Goal: Task Accomplishment & Management: Manage account settings

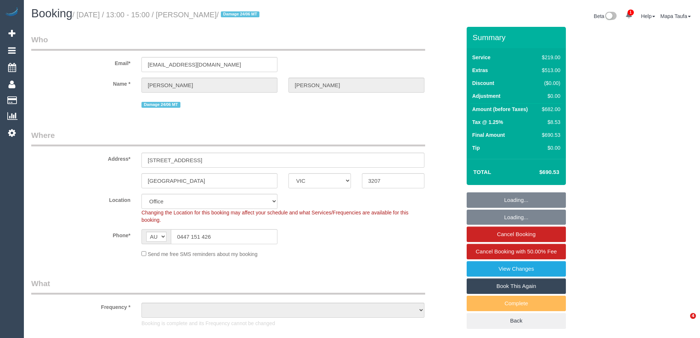
select select "VIC"
select select "string:stripe-pm_1RVL6h2GScqysDRV3CYf4rKb"
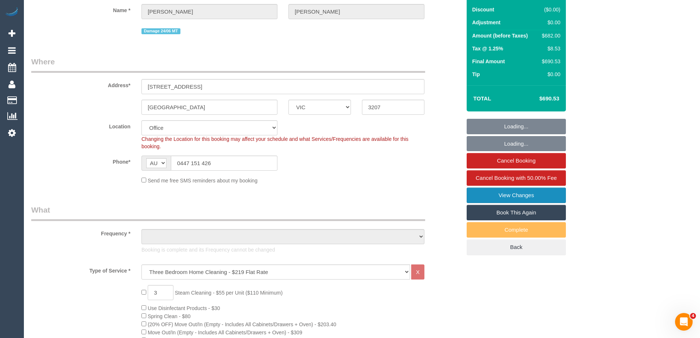
select select "object:718"
click at [538, 196] on link "View Changes" at bounding box center [516, 194] width 99 height 15
select select "number:28"
select select "number:16"
select select "number:19"
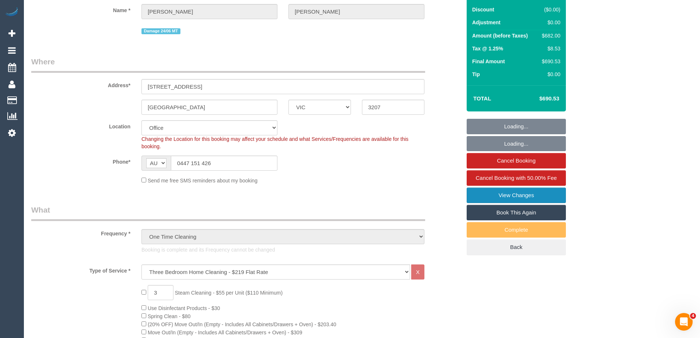
select select "number:24"
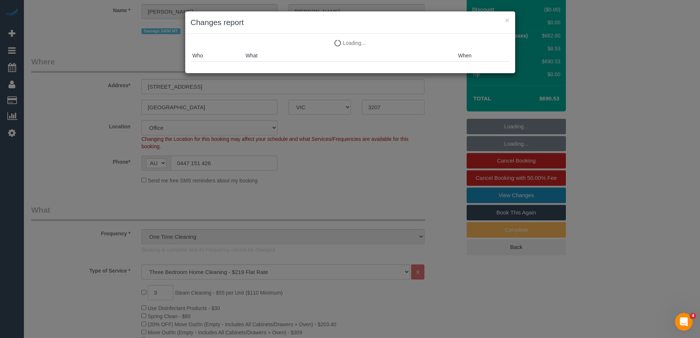
select select "object:2155"
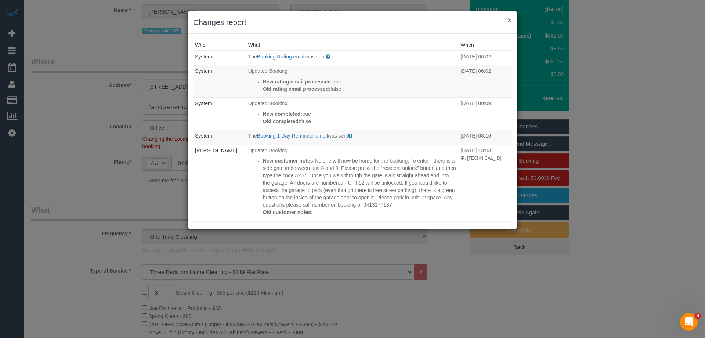
click at [512, 20] on button "×" at bounding box center [510, 20] width 4 height 8
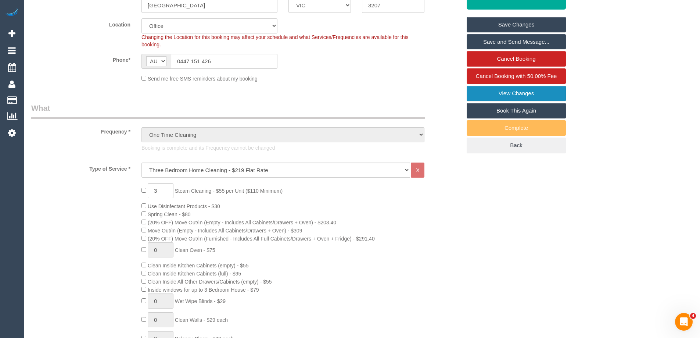
scroll to position [110, 0]
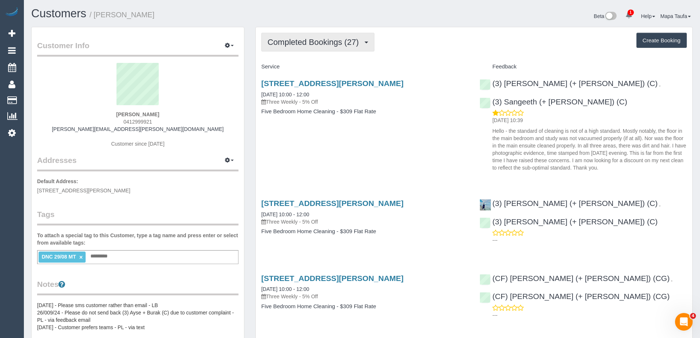
click at [310, 44] on span "Completed Bookings (27)" at bounding box center [314, 41] width 95 height 9
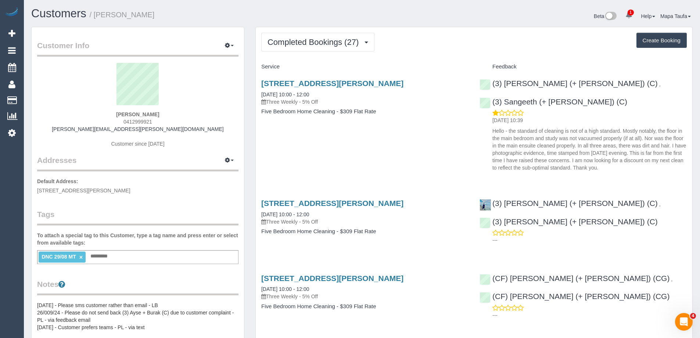
drag, startPoint x: 163, startPoint y: 122, endPoint x: 125, endPoint y: 121, distance: 38.2
click at [125, 122] on div "JANE BECK 0412999921 jane.beck@slalom.com Customer since 2023" at bounding box center [137, 109] width 201 height 92
copy span "412999921"
click at [162, 115] on div "JANE BECK 0412999921 jane.beck@slalom.com Customer since 2023" at bounding box center [137, 109] width 201 height 92
drag, startPoint x: 120, startPoint y: 119, endPoint x: 113, endPoint y: 119, distance: 7.0
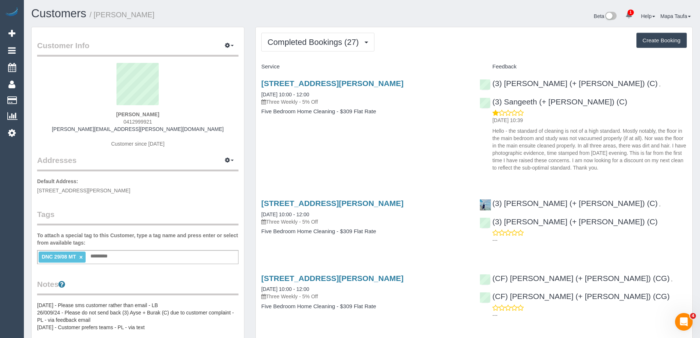
click at [112, 119] on div "JANE BECK 0412999921 jane.beck@slalom.com Customer since 2023" at bounding box center [137, 109] width 201 height 92
copy span "0412999921"
click at [290, 43] on span "Completed Bookings (27)" at bounding box center [314, 41] width 95 height 9
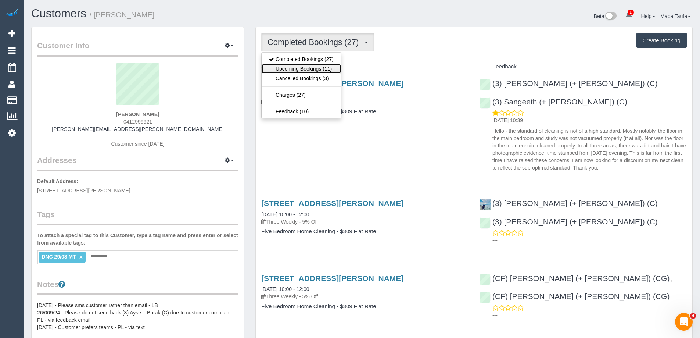
click at [297, 68] on link "Upcoming Bookings (11)" at bounding box center [301, 69] width 79 height 10
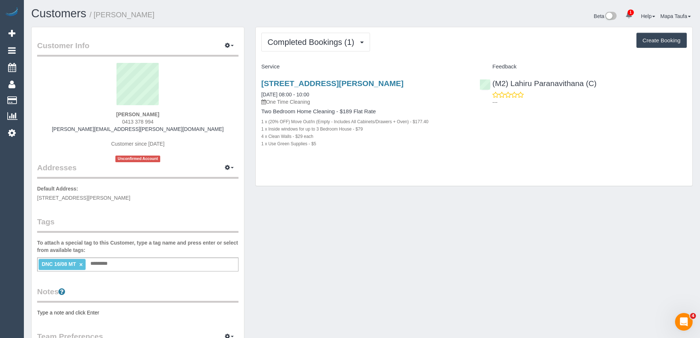
click at [117, 122] on div "Stacey Cullen 0413 378 994 stacey.cullen@hotmail.com Customer since 2025 Unconf…" at bounding box center [137, 112] width 201 height 99
copy span "0413 378 994"
click at [307, 88] on div "7 Coleridge St, 3, Elwood, VIC 3184 16/08/2025 08:00 - 10:00 One Time Cleaning" at bounding box center [364, 92] width 207 height 26
click at [288, 83] on link "7 Coleridge St, 3, Elwood, VIC 3184" at bounding box center [332, 83] width 142 height 8
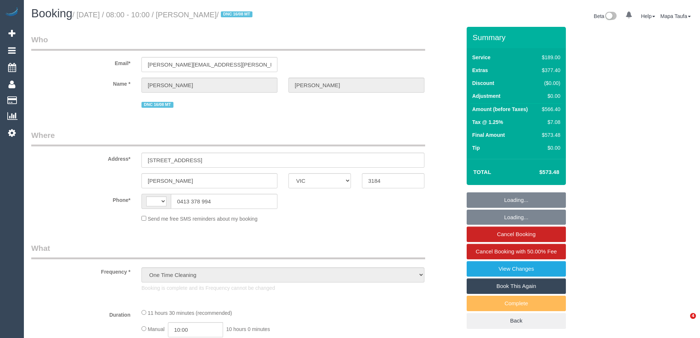
select select "VIC"
select select "object:1443"
select select "string:AU"
select select "number:28"
select select "number:14"
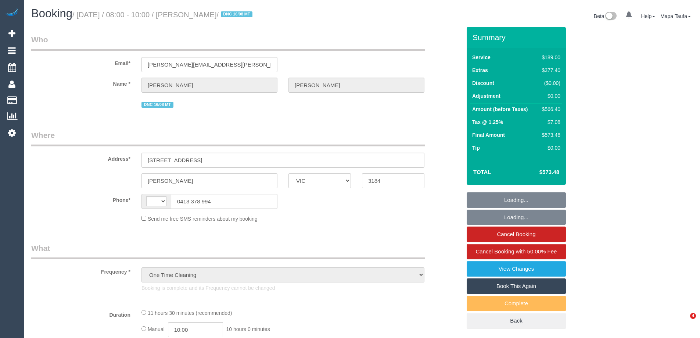
select select "number:19"
select select "number:25"
select select "number:34"
select select "number:26"
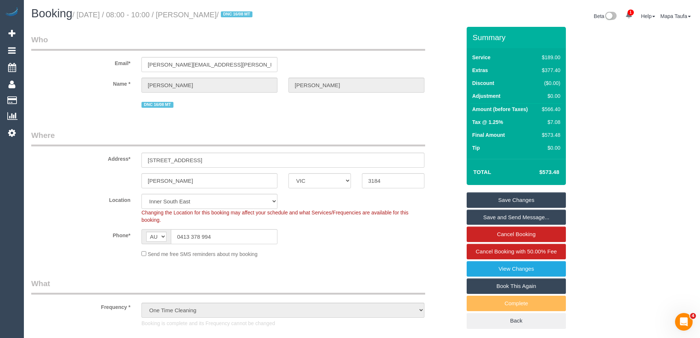
drag, startPoint x: 563, startPoint y: 172, endPoint x: 543, endPoint y: 168, distance: 20.9
click at [543, 168] on div "Total $573.48" at bounding box center [516, 172] width 99 height 26
copy table "Total $"
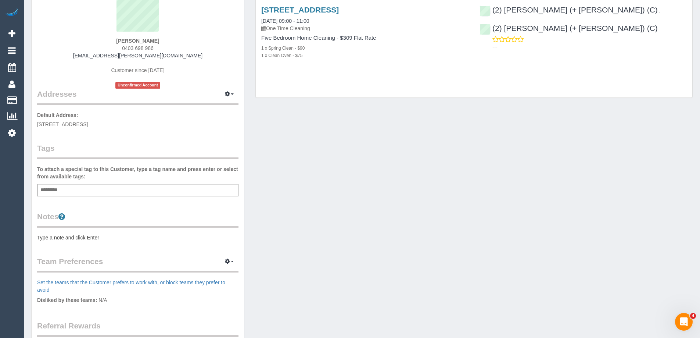
scroll to position [37, 0]
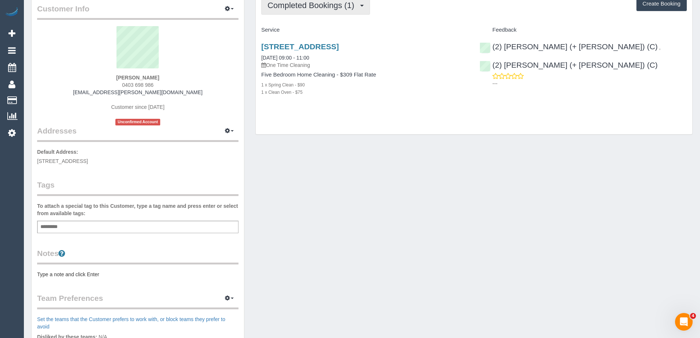
click at [308, 10] on button "Completed Bookings (1)" at bounding box center [315, 5] width 109 height 19
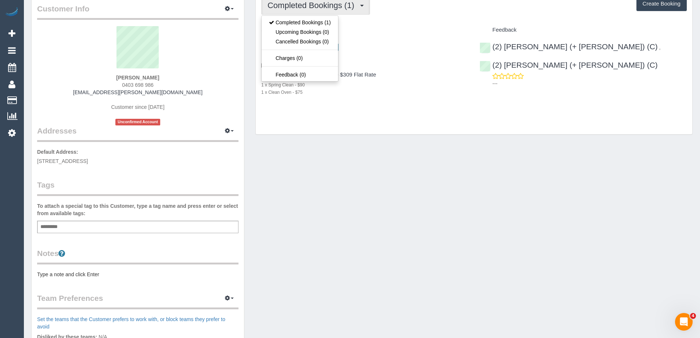
click at [430, 95] on div "1 x Clean Oven - $75" at bounding box center [364, 91] width 207 height 7
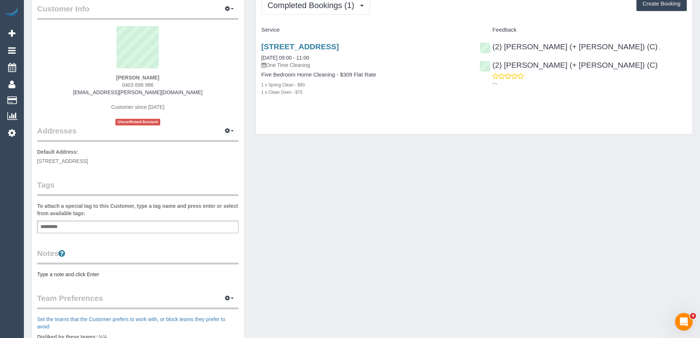
click at [52, 227] on input "text" at bounding box center [51, 227] width 25 height 10
type input "**********"
drag, startPoint x: 146, startPoint y: 79, endPoint x: 103, endPoint y: 79, distance: 42.6
click at [102, 79] on div "Priscilla Contretras 0403 698 986 pris.contreras.85@gmail.com Customer since 20…" at bounding box center [137, 75] width 201 height 99
copy strong "Priscilla Contretras"
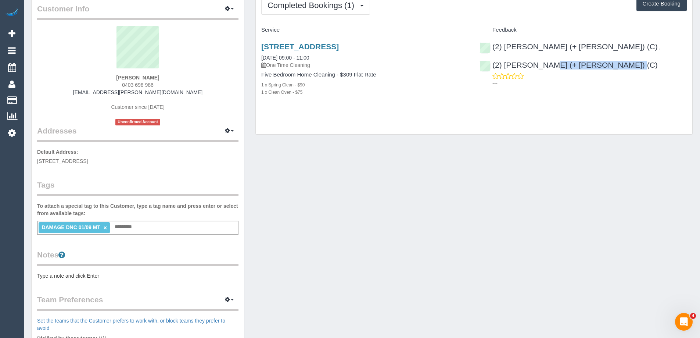
drag, startPoint x: 664, startPoint y: 48, endPoint x: 471, endPoint y: 3, distance: 197.8
click at [610, 49] on div "(2) Chirag (+ Shachi) (C) , (2) Shachi (+ Chirag) (C) ---" at bounding box center [583, 63] width 218 height 54
copy link "Shachi (+ Chirag) (C)"
drag, startPoint x: 159, startPoint y: 84, endPoint x: 104, endPoint y: 86, distance: 55.1
click at [104, 85] on div "Priscilla Contretras 0403 698 986 pris.contreras.85@gmail.com Customer since 20…" at bounding box center [137, 75] width 201 height 99
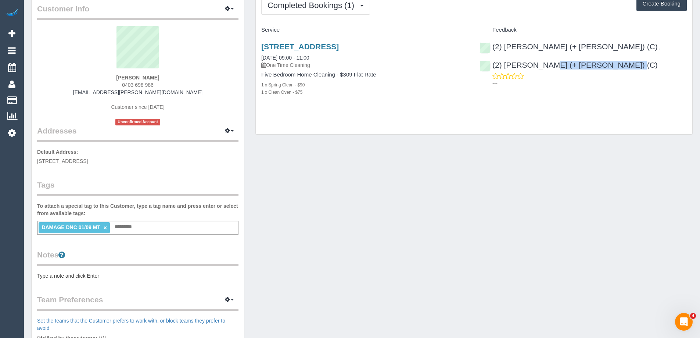
copy span "0403 698 986"
click at [190, 92] on div "Priscilla Contretras 0403 698 986 pris.contreras.85@gmail.com Customer since 20…" at bounding box center [137, 75] width 201 height 99
drag, startPoint x: 141, startPoint y: 92, endPoint x: 100, endPoint y: 93, distance: 40.8
click at [100, 93] on div "Priscilla Contretras 0403 698 986 pris.contreras.85@gmail.com Customer since 20…" at bounding box center [137, 75] width 201 height 99
copy link "pris.contreras.85@gmail.com"
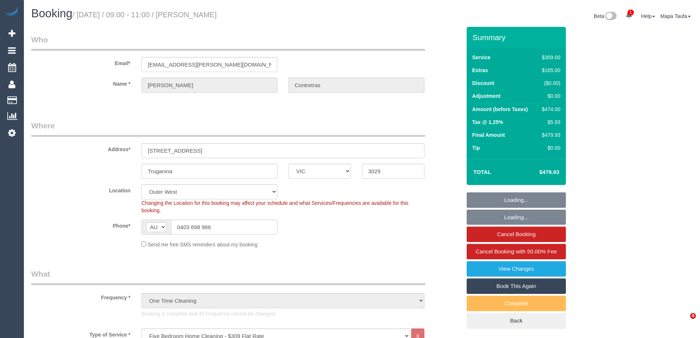
select select "VIC"
select select "number:27"
select select "number:14"
select select "number:18"
select select "number:24"
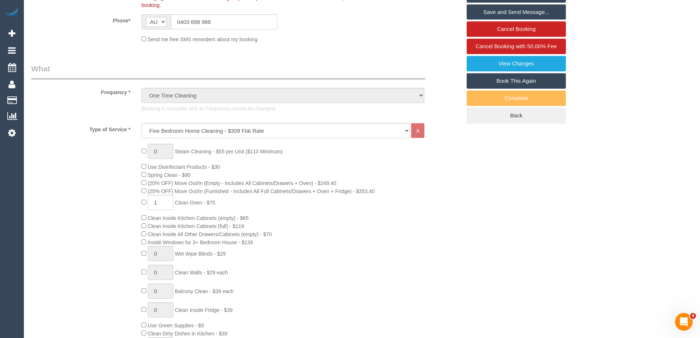
scroll to position [37, 0]
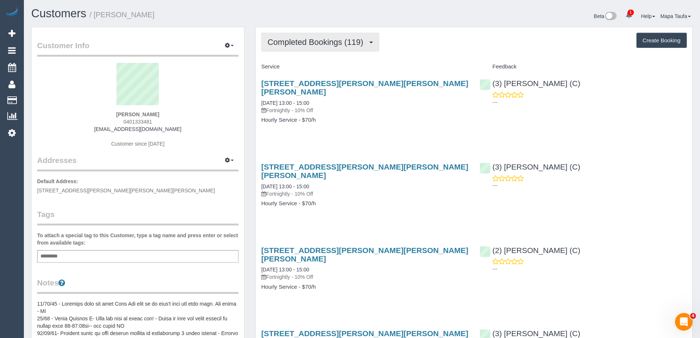
click at [288, 48] on button "Completed Bookings (119)" at bounding box center [320, 42] width 118 height 19
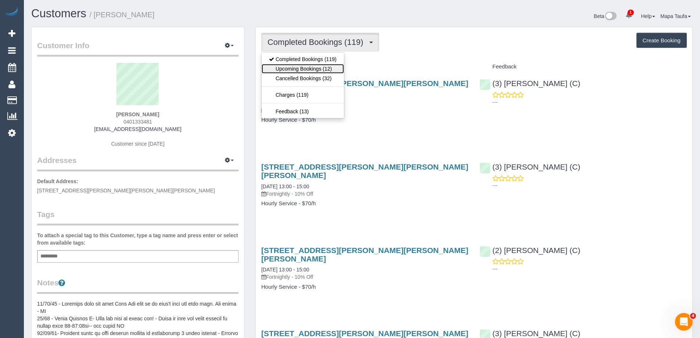
click at [298, 68] on link "Upcoming Bookings (12)" at bounding box center [303, 69] width 82 height 10
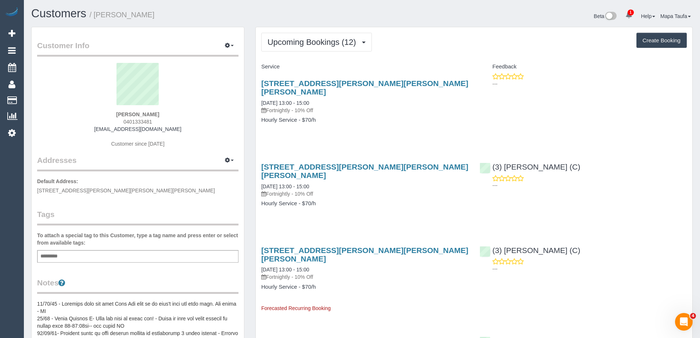
click at [357, 47] on button "Upcoming Bookings (12)" at bounding box center [316, 42] width 111 height 19
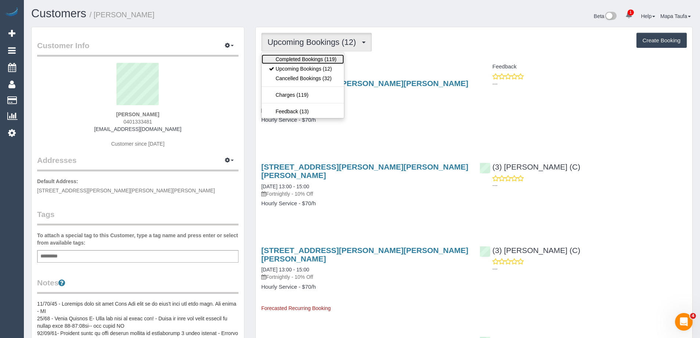
click at [332, 61] on link "Completed Bookings (119)" at bounding box center [303, 59] width 82 height 10
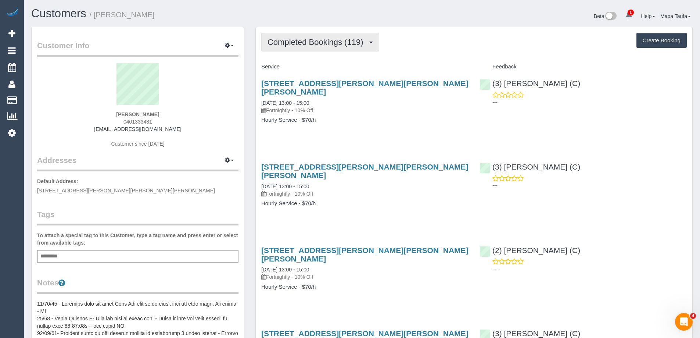
click at [351, 49] on button "Completed Bookings (119)" at bounding box center [320, 42] width 118 height 19
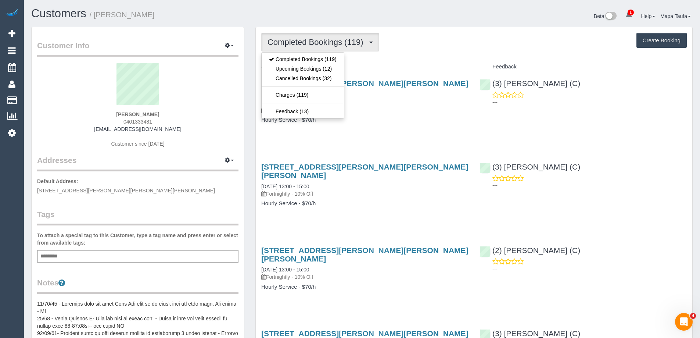
click at [462, 126] on div "Unit 2, 142 Milton Parade, Glen Iris, VIC 3146 01/09/2025 13:00 - 15:00 Fortnig…" at bounding box center [365, 105] width 218 height 65
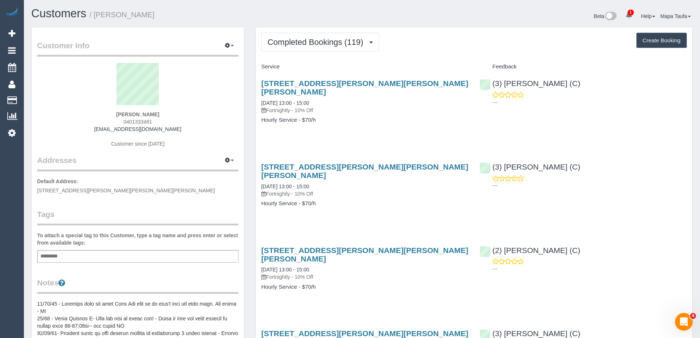
click at [346, 41] on span "Completed Bookings (119)" at bounding box center [316, 41] width 99 height 9
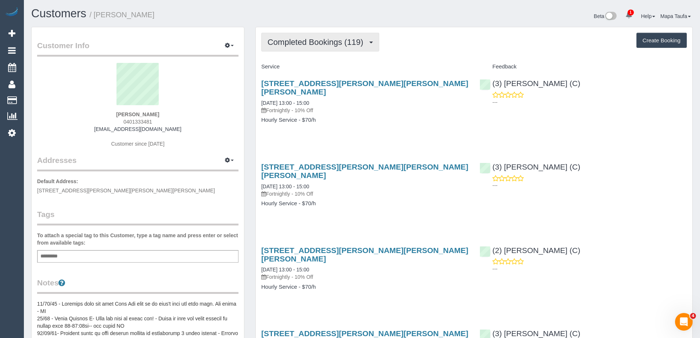
click at [332, 47] on button "Completed Bookings (119)" at bounding box center [320, 42] width 118 height 19
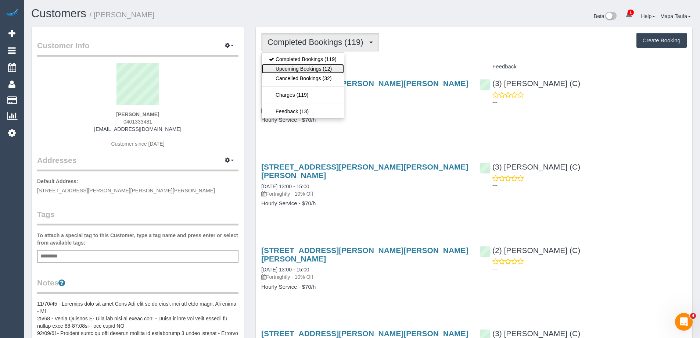
click at [326, 68] on link "Upcoming Bookings (12)" at bounding box center [303, 69] width 82 height 10
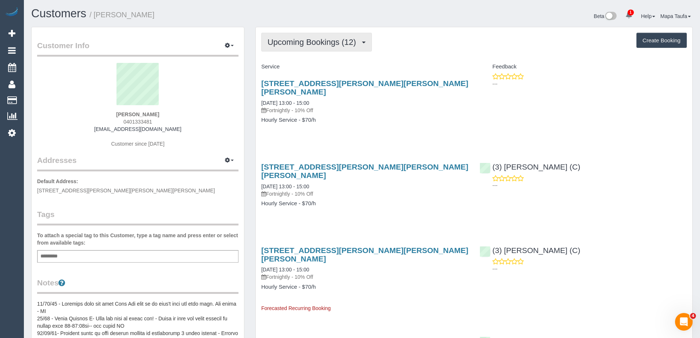
click at [338, 41] on span "Upcoming Bookings (12)" at bounding box center [313, 41] width 92 height 9
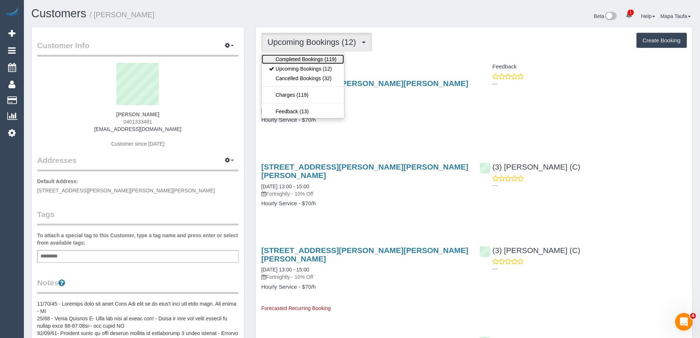
click at [308, 62] on link "Completed Bookings (119)" at bounding box center [303, 59] width 82 height 10
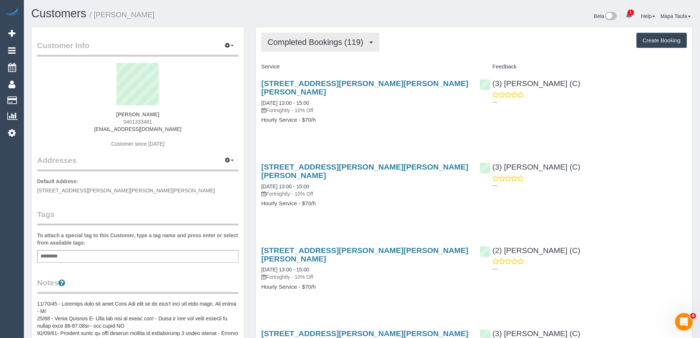
click at [316, 38] on span "Completed Bookings (119)" at bounding box center [316, 41] width 99 height 9
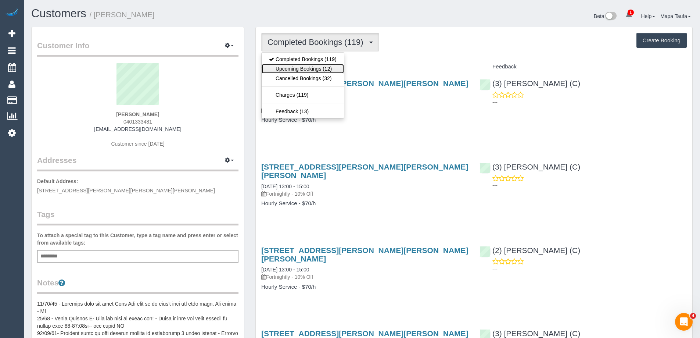
click at [302, 68] on link "Upcoming Bookings (12)" at bounding box center [303, 69] width 82 height 10
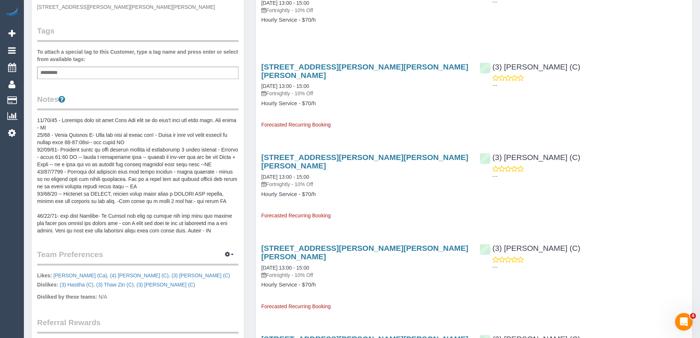
scroll to position [184, 0]
click at [225, 248] on button "button" at bounding box center [229, 253] width 18 height 11
click at [205, 273] on ul "Manage Preferences" at bounding box center [206, 268] width 63 height 14
click at [228, 254] on icon "button" at bounding box center [227, 253] width 5 height 4
click at [226, 264] on link "Manage Preferences" at bounding box center [207, 268] width 62 height 10
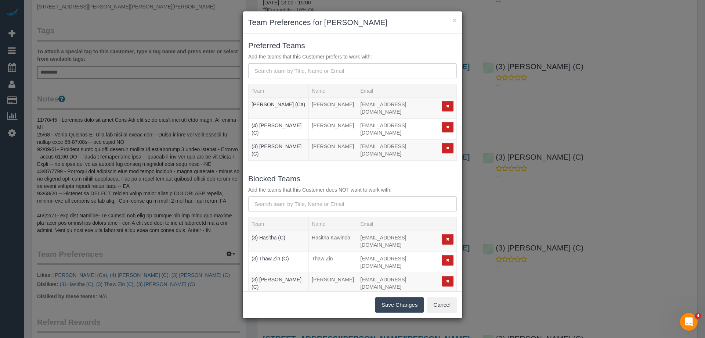
click at [312, 69] on input "text" at bounding box center [352, 70] width 209 height 15
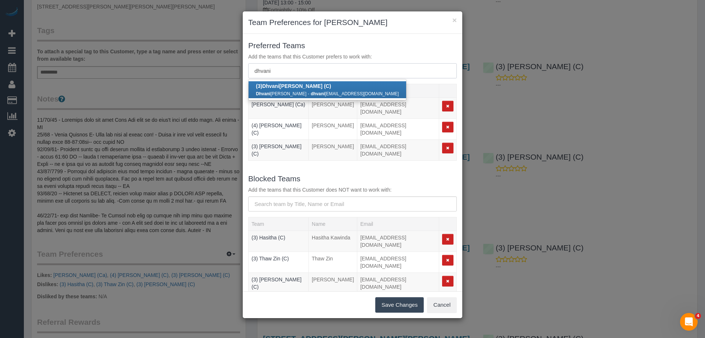
type input "dhvani"
click at [299, 89] on link "(3) Dhvani Patel (C) Dhvani Patel - dhvani patel8808@gmail.com" at bounding box center [328, 89] width 158 height 17
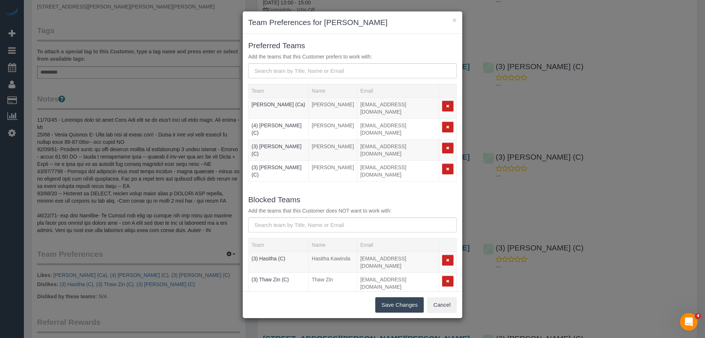
click at [399, 298] on button "Save Changes" at bounding box center [400, 304] width 49 height 15
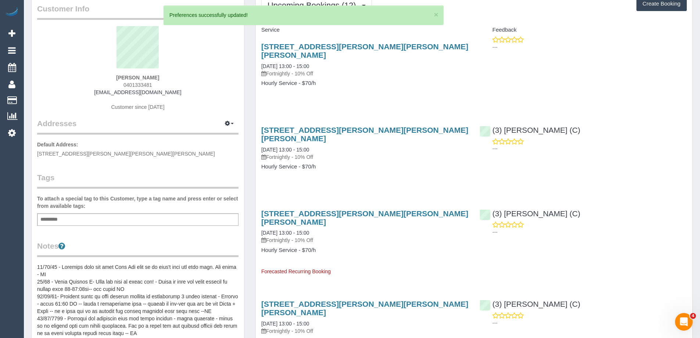
scroll to position [0, 0]
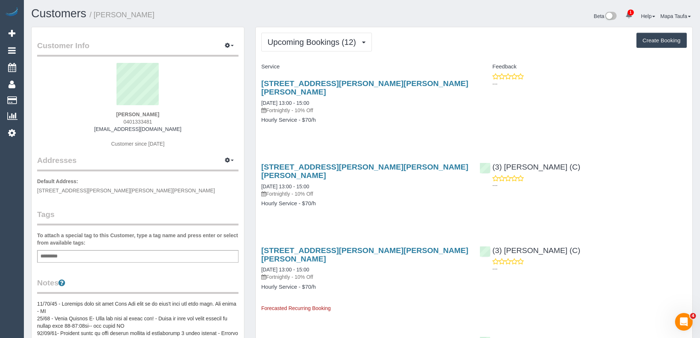
click at [286, 44] on span "Upcoming Bookings (12)" at bounding box center [313, 41] width 92 height 9
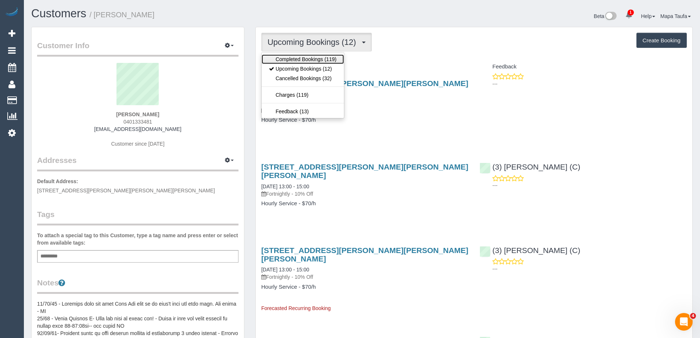
click at [292, 57] on link "Completed Bookings (119)" at bounding box center [303, 59] width 82 height 10
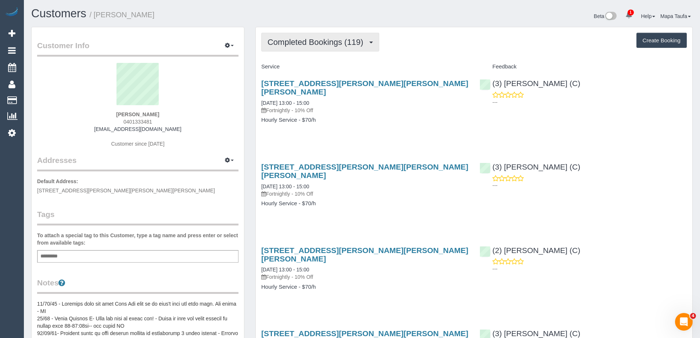
click at [300, 50] on button "Completed Bookings (119)" at bounding box center [320, 42] width 118 height 19
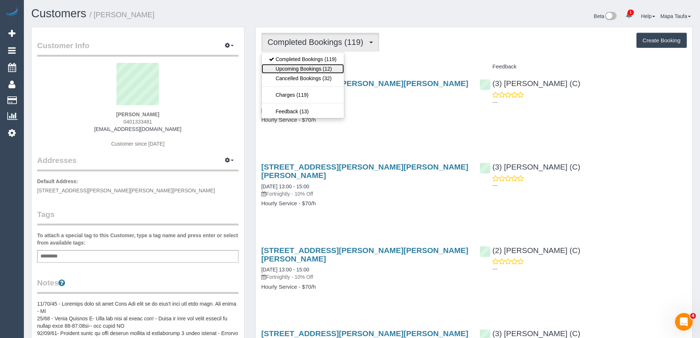
click at [303, 68] on link "Upcoming Bookings (12)" at bounding box center [303, 69] width 82 height 10
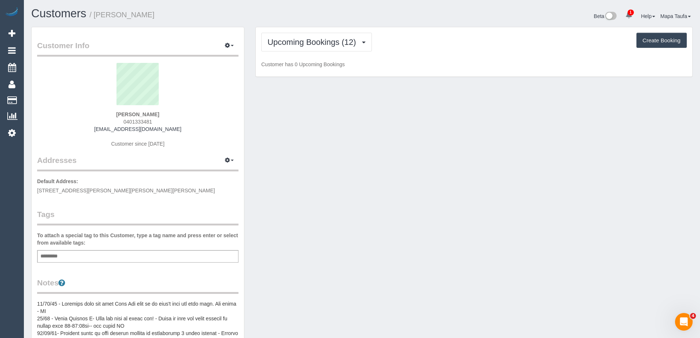
click at [532, 39] on div "Upcoming Bookings (12) Completed Bookings (119) Upcoming Bookings (12) Cancelle…" at bounding box center [473, 42] width 425 height 19
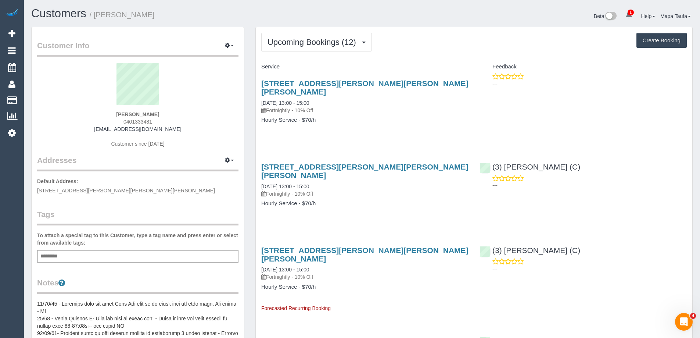
click at [330, 117] on h4 "Hourly Service - $70/h" at bounding box center [364, 120] width 207 height 6
click at [316, 45] on span "Upcoming Bookings (12)" at bounding box center [313, 41] width 92 height 9
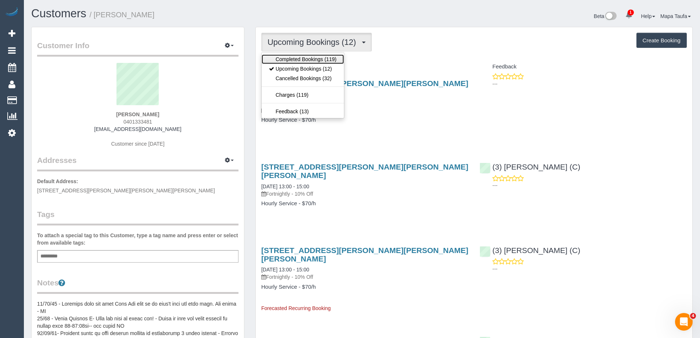
click at [312, 57] on link "Completed Bookings (119)" at bounding box center [303, 59] width 82 height 10
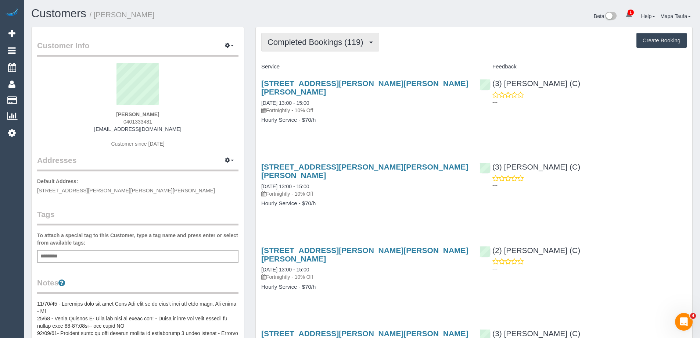
click at [339, 45] on span "Completed Bookings (119)" at bounding box center [316, 41] width 99 height 9
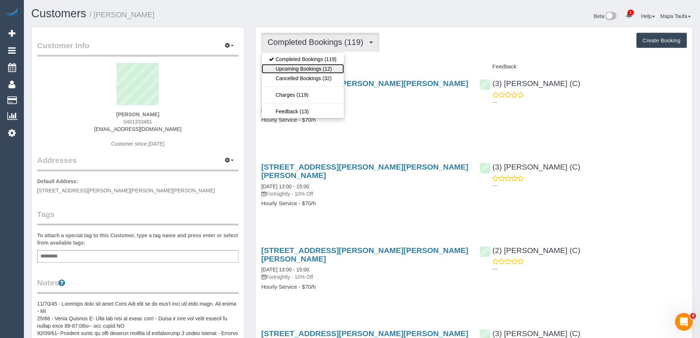
click at [326, 66] on link "Upcoming Bookings (12)" at bounding box center [303, 69] width 82 height 10
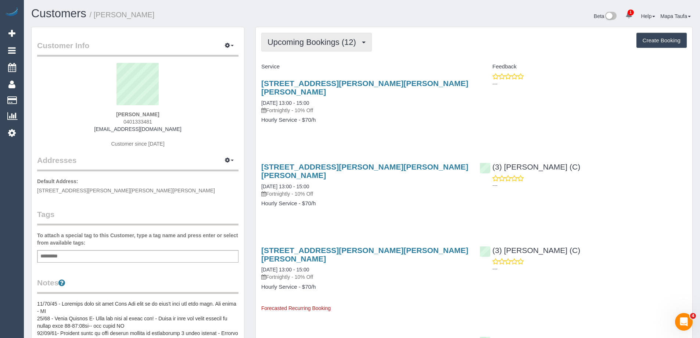
click at [311, 50] on button "Upcoming Bookings (12)" at bounding box center [316, 42] width 111 height 19
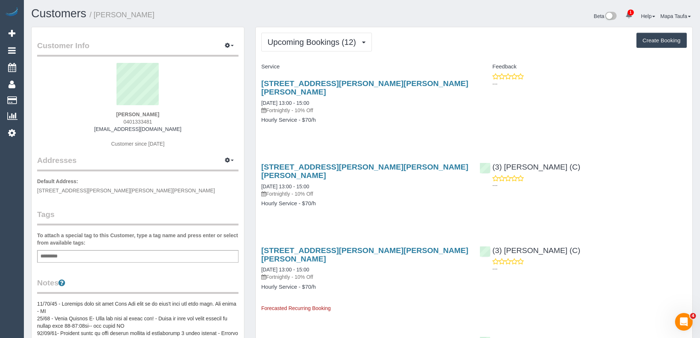
click at [412, 48] on div "Upcoming Bookings (12) Completed Bookings (119) Upcoming Bookings (12) Cancelle…" at bounding box center [473, 42] width 425 height 19
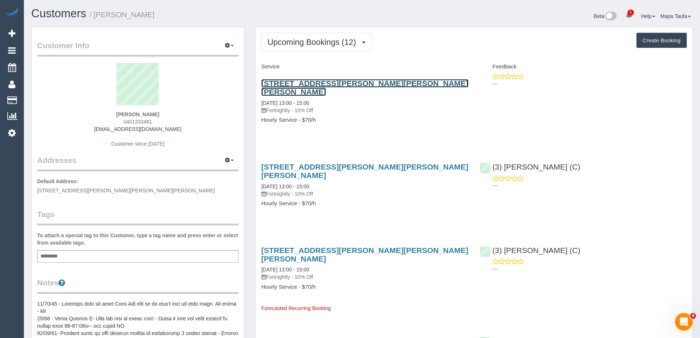
click at [330, 83] on link "Unit 2, 142 Milton Parade, Glen Iris, VIC 3146" at bounding box center [364, 87] width 207 height 17
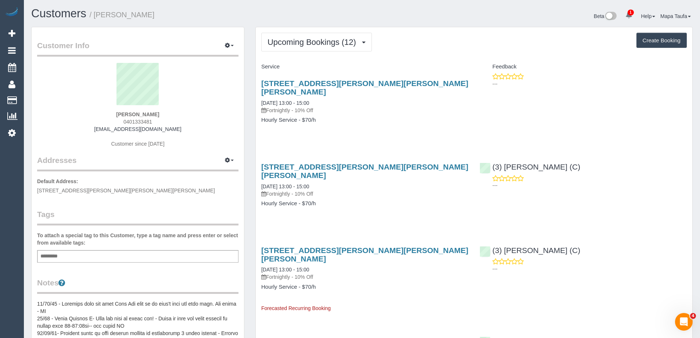
click at [628, 12] on span "1" at bounding box center [631, 13] width 6 height 6
click at [667, 41] on link "×" at bounding box center [668, 42] width 3 height 7
click at [667, 33] on icon at bounding box center [669, 31] width 4 height 5
click at [503, 119] on div "Unit 2, 142 Milton Parade, Glen Iris, VIC 3146 15/09/2025 13:00 - 15:00 Fortnig…" at bounding box center [474, 105] width 437 height 65
click at [490, 39] on div "Upcoming Bookings (12) Completed Bookings (119) Upcoming Bookings (12) Cancelle…" at bounding box center [473, 42] width 425 height 19
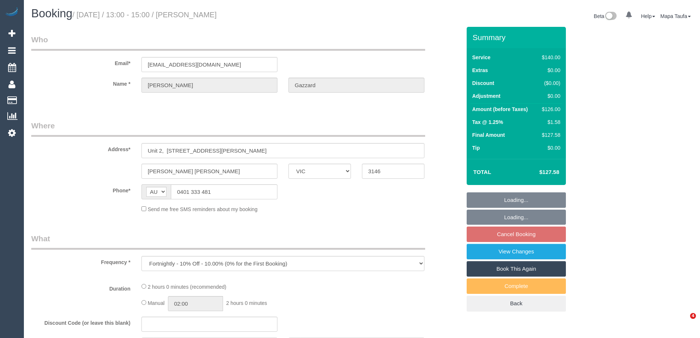
select select "VIC"
select select "string:stripe-pm_1OFPo42GScqysDRVjNQsQipR"
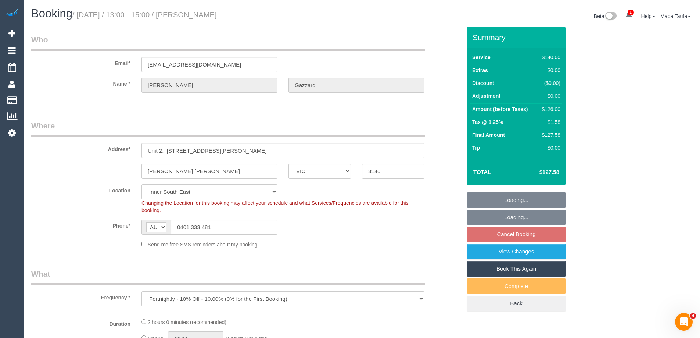
select select "object:559"
select select "number:32"
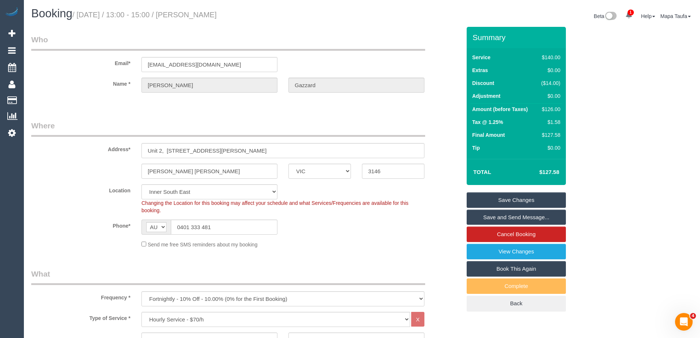
click at [419, 243] on div "Send me free SMS reminders about my booking" at bounding box center [283, 244] width 294 height 8
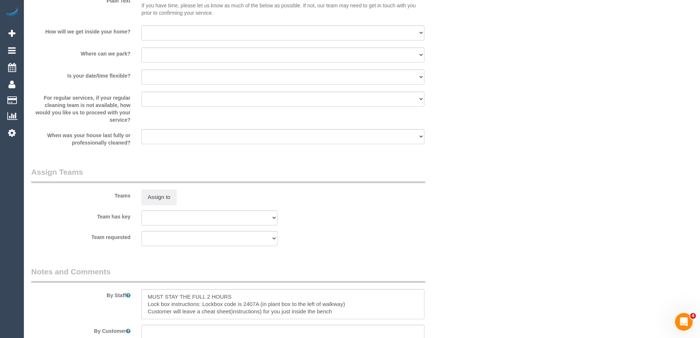
scroll to position [1291, 0]
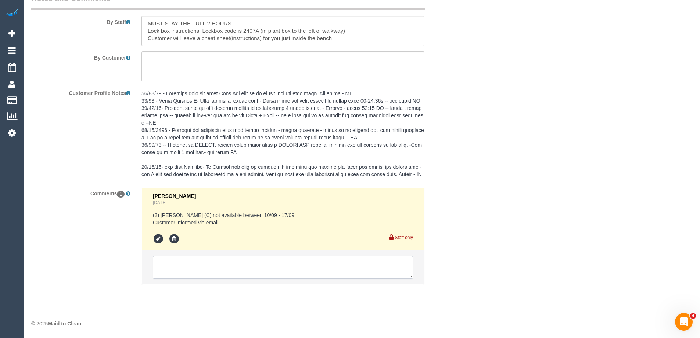
click at [247, 262] on textarea at bounding box center [283, 267] width 260 height 23
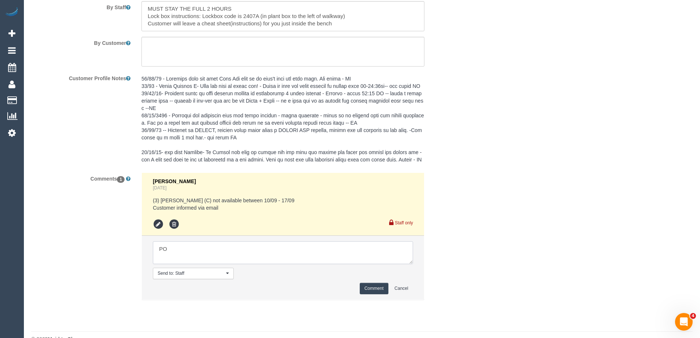
type textarea "P"
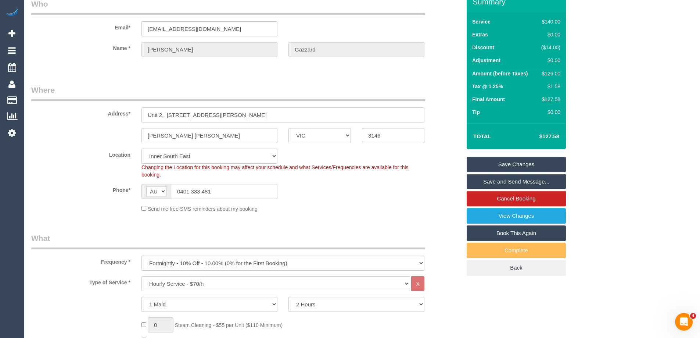
scroll to position [0, 0]
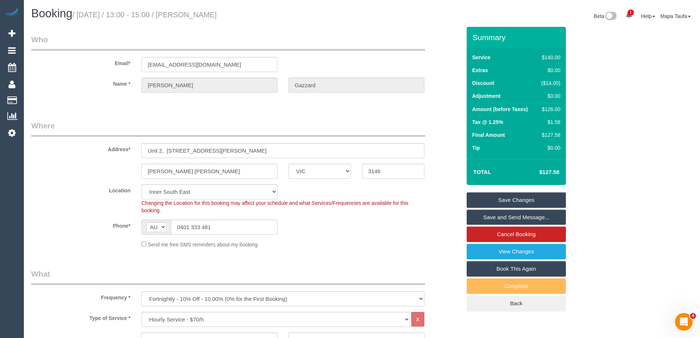
type textarea "Only available Monday"
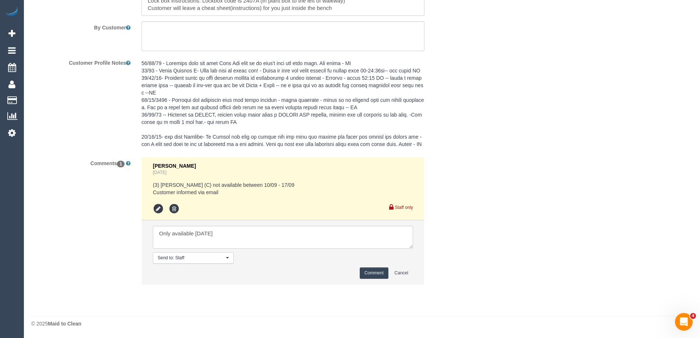
click at [363, 274] on button "Comment" at bounding box center [374, 272] width 29 height 11
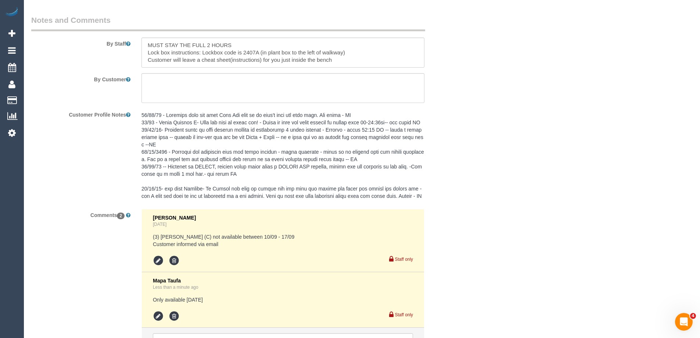
scroll to position [1346, 0]
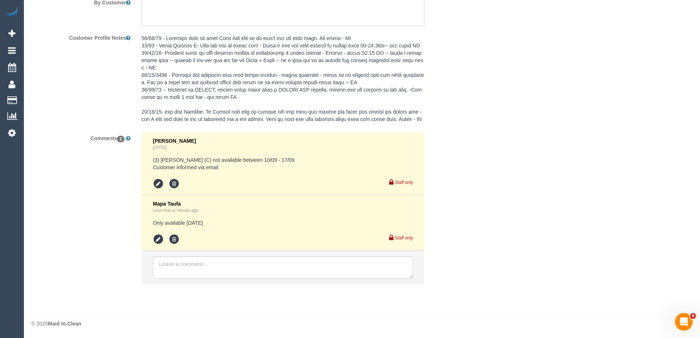
click at [79, 104] on div "Customer Profile Notes" at bounding box center [246, 79] width 441 height 95
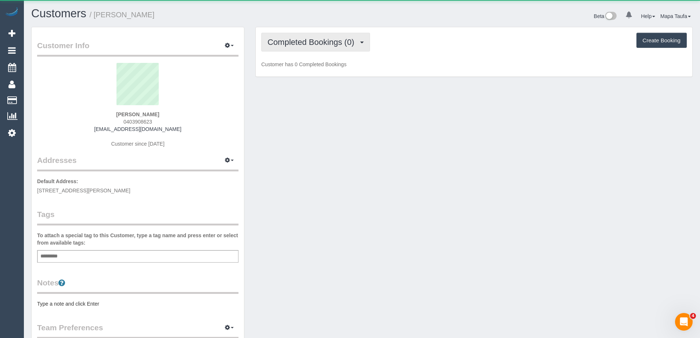
drag, startPoint x: 335, startPoint y: 42, endPoint x: 331, endPoint y: 60, distance: 18.1
click at [335, 42] on span "Completed Bookings (0)" at bounding box center [312, 41] width 90 height 9
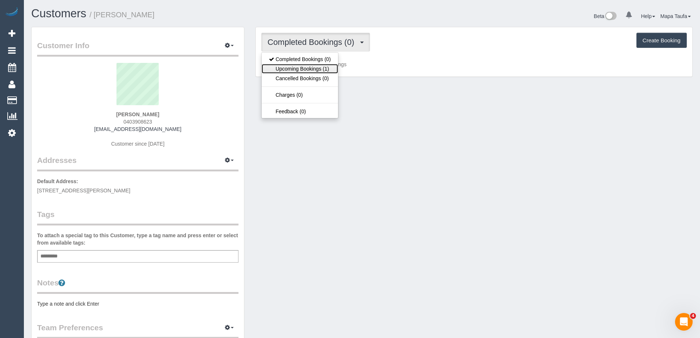
click at [327, 67] on link "Upcoming Bookings (1)" at bounding box center [300, 69] width 76 height 10
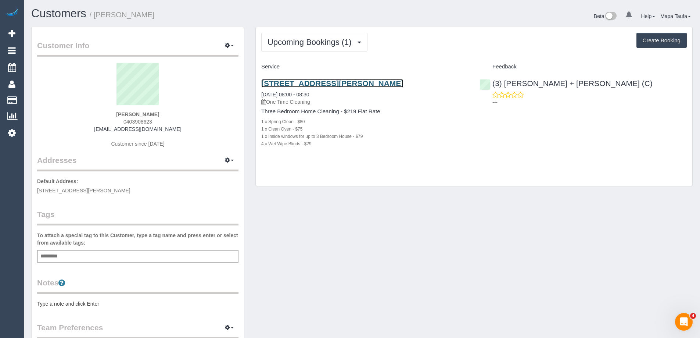
click at [328, 79] on link "17 Higinbotham, Coburg, VIC 3058" at bounding box center [332, 83] width 142 height 8
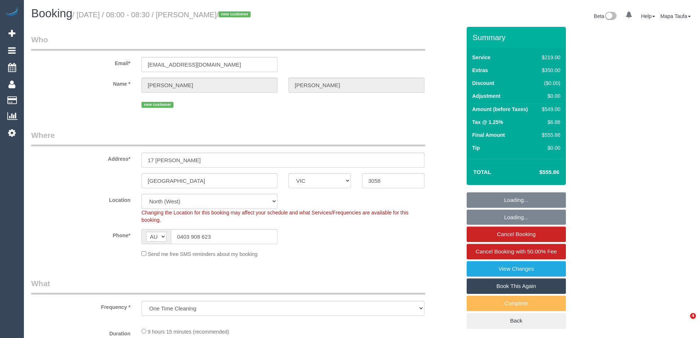
select select "VIC"
select select "number:28"
select select "number:14"
select select "number:19"
select select "number:23"
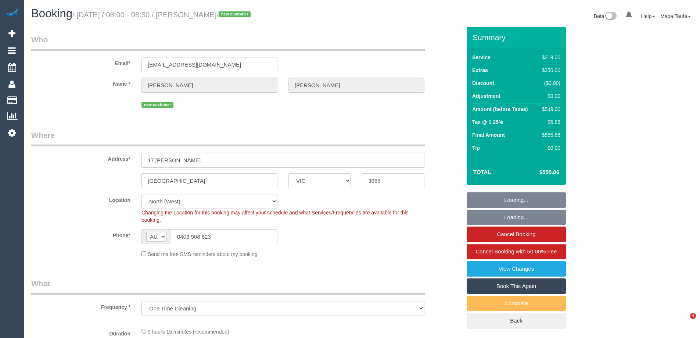
select select "number:35"
select select "number:26"
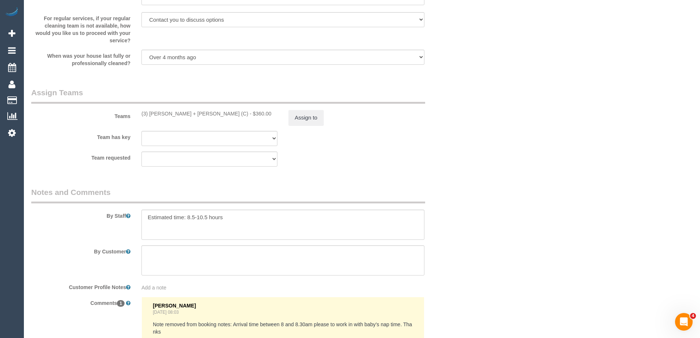
scroll to position [1194, 0]
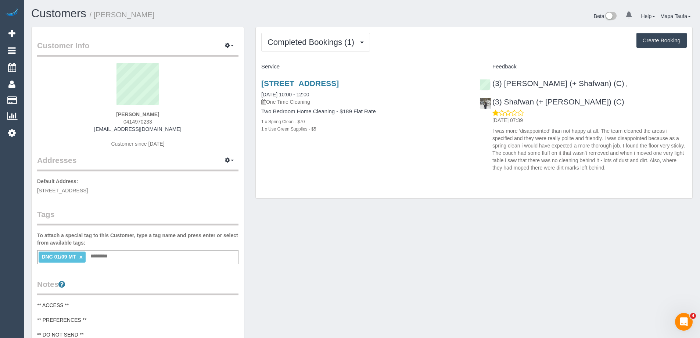
drag, startPoint x: 163, startPoint y: 121, endPoint x: 120, endPoint y: 121, distance: 42.6
click at [120, 121] on div "[PERSON_NAME] 0414970233 [EMAIL_ADDRESS][DOMAIN_NAME] Customer since [DATE]" at bounding box center [137, 109] width 201 height 92
copy span "0414970233"
click at [510, 28] on div "Completed Bookings (1) Completed Bookings (1) Upcoming Bookings (0) Cancelled B…" at bounding box center [474, 112] width 437 height 171
click at [193, 106] on sui-profile-pic at bounding box center [138, 87] width 190 height 48
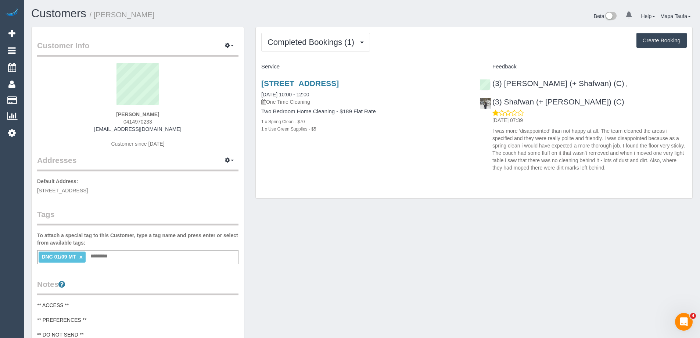
drag, startPoint x: 140, startPoint y: 122, endPoint x: 113, endPoint y: 122, distance: 27.6
click at [113, 122] on div "Ellen Kessler 0414970233 32ellen@gmail.com Customer since 2025" at bounding box center [137, 109] width 201 height 92
copy span "0414970233"
click at [395, 148] on div "5/15 Ararat Ave, Coburg North, VIC 3058 01/09/2025 10:00 - 12:00 One Time Clean…" at bounding box center [474, 123] width 437 height 101
drag, startPoint x: 154, startPoint y: 122, endPoint x: 119, endPoint y: 119, distance: 34.6
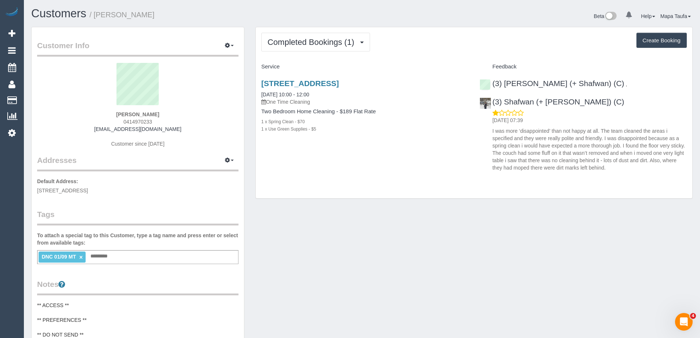
click at [119, 119] on div "Ellen Kessler 0414970233 32ellen@gmail.com Customer since 2025" at bounding box center [137, 109] width 201 height 92
copy span "0414970233"
click at [175, 122] on div "Ellen Kessler 0414970233 32ellen@gmail.com Customer since 2025" at bounding box center [137, 109] width 201 height 92
drag, startPoint x: 173, startPoint y: 133, endPoint x: 98, endPoint y: 127, distance: 75.6
click at [98, 127] on div "Ellen Kessler 0414970233 32ellen@gmail.com Customer since 2025" at bounding box center [137, 109] width 201 height 92
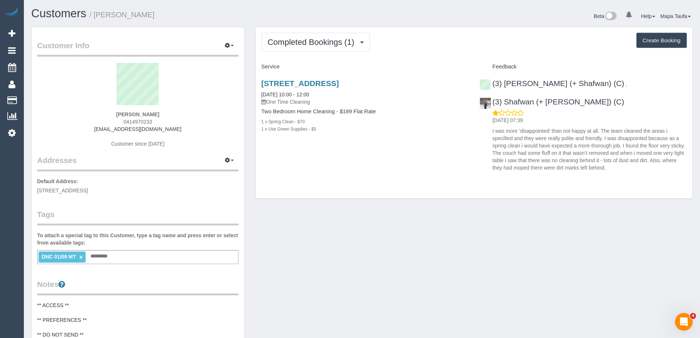
click at [356, 166] on div "5/15 Ararat Ave, Coburg North, VIC 3058 01/09/2025 10:00 - 12:00 One Time Clean…" at bounding box center [474, 123] width 437 height 101
click at [362, 232] on div "Customer Info Edit Contact Info Send Message Email Preferences Special Sales Ta…" at bounding box center [362, 299] width 672 height 545
drag, startPoint x: 161, startPoint y: 112, endPoint x: 96, endPoint y: 115, distance: 64.7
click at [96, 115] on div "Ellen Kessler 0414970233 32ellen@gmail.com Customer since 2025" at bounding box center [137, 109] width 201 height 92
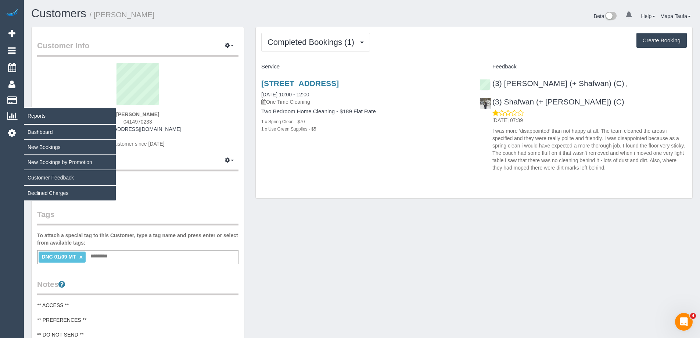
copy strong "Ellen Kessler"
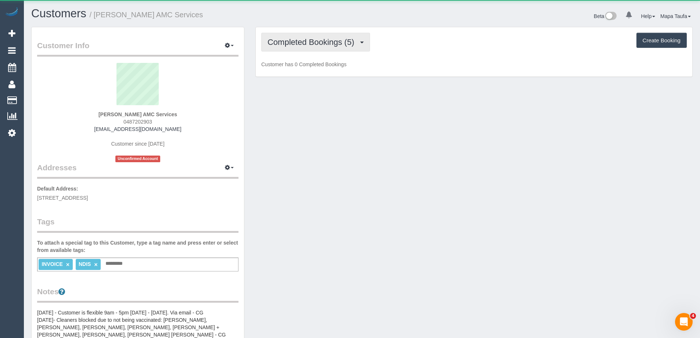
click at [324, 44] on span "Completed Bookings (5)" at bounding box center [312, 41] width 90 height 9
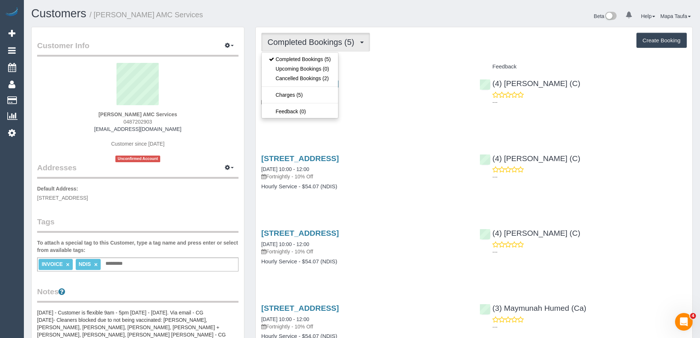
click at [446, 56] on div "Completed Bookings (5) Completed Bookings (5) Upcoming Bookings (0) Cancelled B…" at bounding box center [474, 239] width 437 height 425
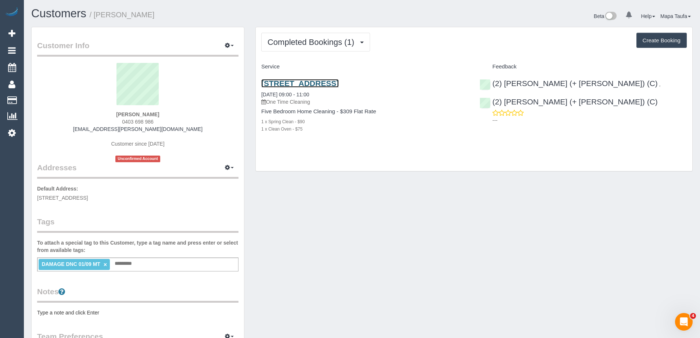
click at [294, 82] on link "[STREET_ADDRESS]" at bounding box center [300, 83] width 78 height 8
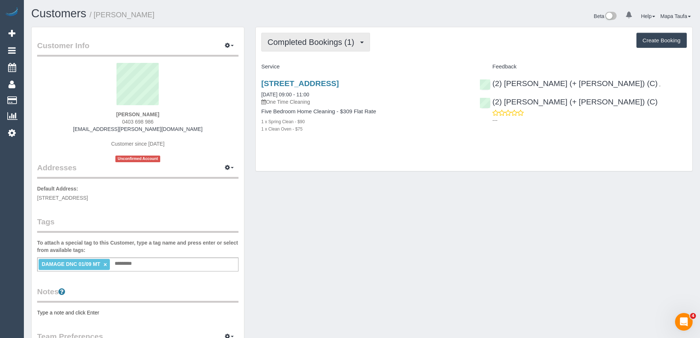
click at [326, 46] on span "Completed Bookings (1)" at bounding box center [312, 41] width 90 height 9
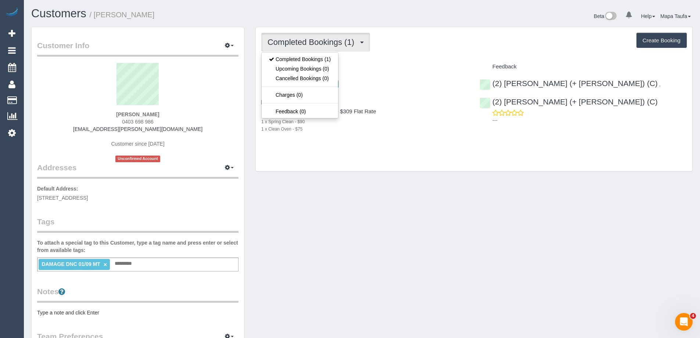
click at [455, 56] on div "Completed Bookings (1) Completed Bookings (1) Upcoming Bookings (0) Cancelled B…" at bounding box center [474, 99] width 437 height 144
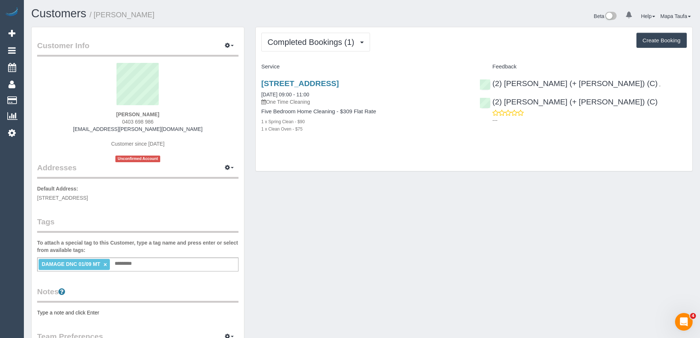
click at [432, 40] on div "Completed Bookings (1) Completed Bookings (1) Upcoming Bookings (0) Cancelled B…" at bounding box center [473, 42] width 425 height 19
click at [452, 37] on div "Completed Bookings (1) Completed Bookings (1) Upcoming Bookings (0) Cancelled B…" at bounding box center [473, 42] width 425 height 19
click at [312, 45] on span "Completed Bookings (1)" at bounding box center [312, 41] width 90 height 9
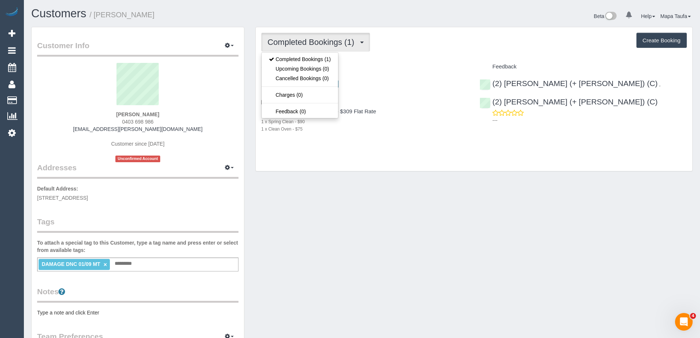
click at [222, 115] on div "Priscilla Contretras 0403 698 986 pris.contreras.85@gmail.com Customer since 20…" at bounding box center [137, 112] width 201 height 99
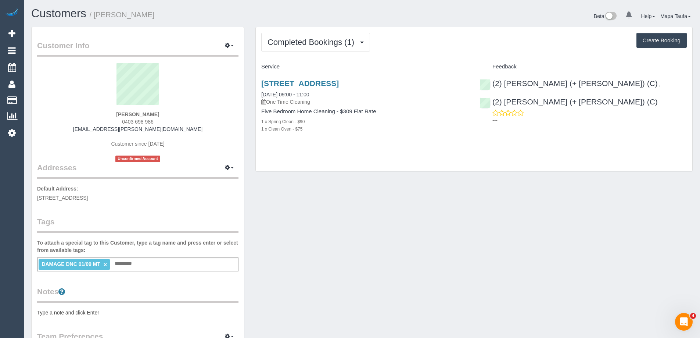
click at [103, 268] on li "DAMAGE DNC 01/09 MT ×" at bounding box center [74, 264] width 71 height 11
click at [104, 265] on link "×" at bounding box center [105, 264] width 3 height 6
click at [387, 279] on div "Customer Info Edit Contact Info Send Message Email Preferences Special Sales Ta…" at bounding box center [362, 273] width 672 height 492
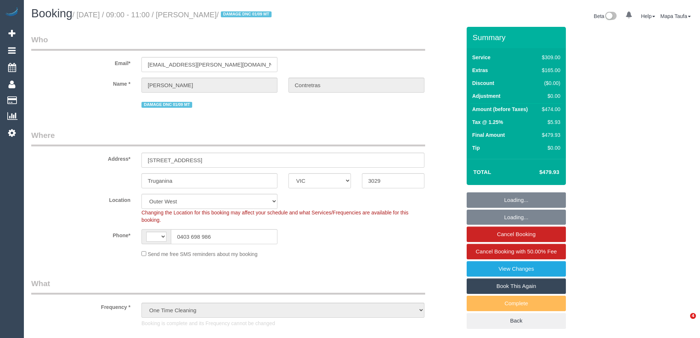
select select "VIC"
select select "object:1270"
select select "string:AU"
select select "string:stripe-pm_1Ruk3j2GScqysDRVIYuccxRB"
select select "number:27"
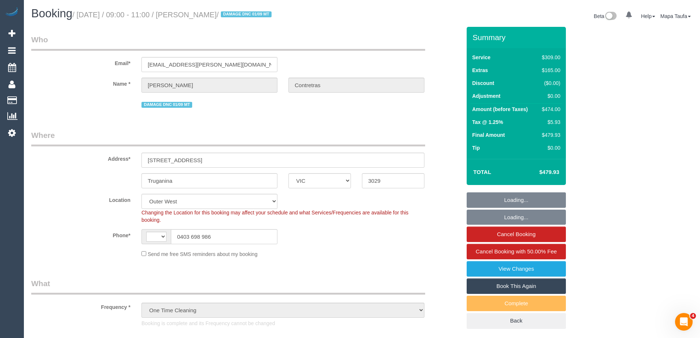
select select "number:14"
select select "number:18"
select select "number:24"
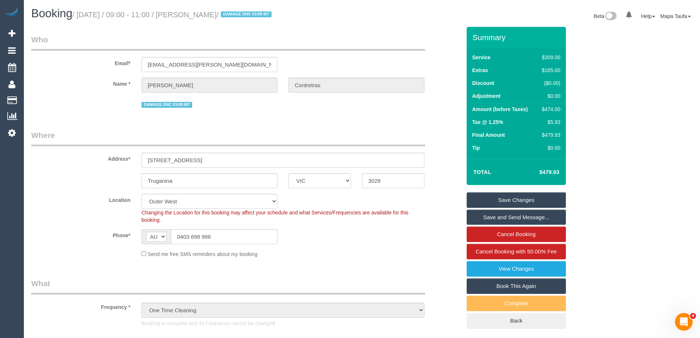
click at [380, 133] on legend "Where" at bounding box center [228, 138] width 394 height 17
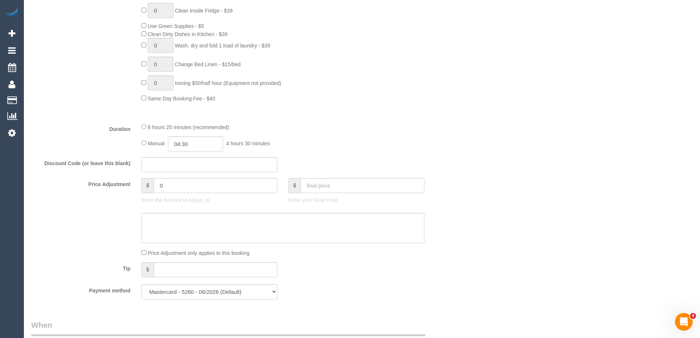
scroll to position [514, 0]
click at [123, 180] on div "Price Adjustment $ 0 Enter the Amount to Adjust, or $ Enter your Final Price" at bounding box center [246, 191] width 441 height 29
type input "-50"
click at [179, 220] on textarea at bounding box center [282, 227] width 283 height 30
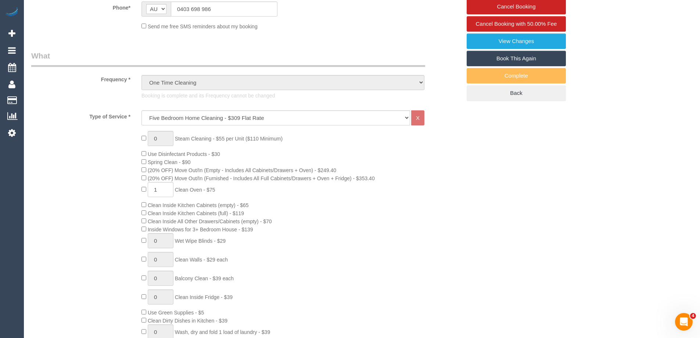
scroll to position [132, 0]
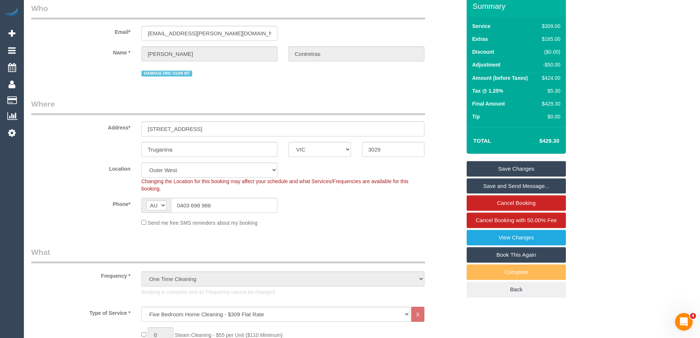
scroll to position [5, 0]
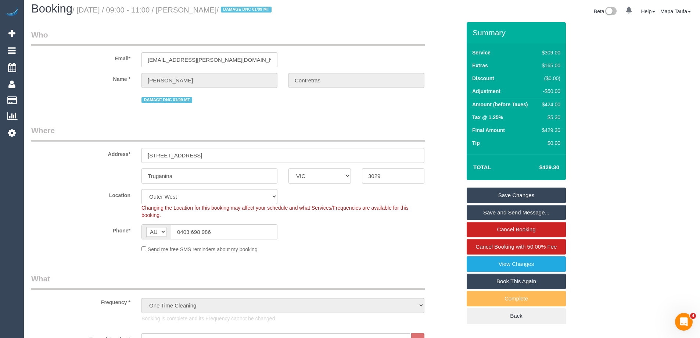
drag, startPoint x: 337, startPoint y: 247, endPoint x: 321, endPoint y: 249, distance: 16.0
click at [337, 247] on div "Send me free SMS reminders about my booking" at bounding box center [283, 249] width 294 height 8
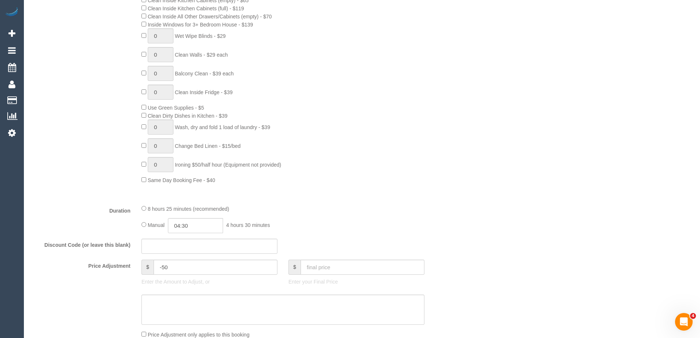
scroll to position [519, 0]
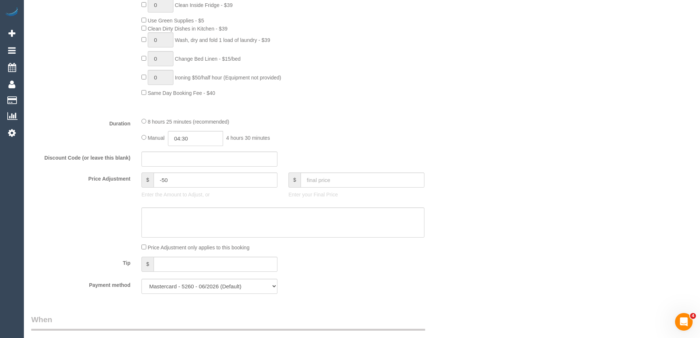
click at [134, 235] on div at bounding box center [246, 222] width 441 height 30
click at [161, 219] on textarea at bounding box center [282, 222] width 283 height 30
type textarea "discount for damage - MT"
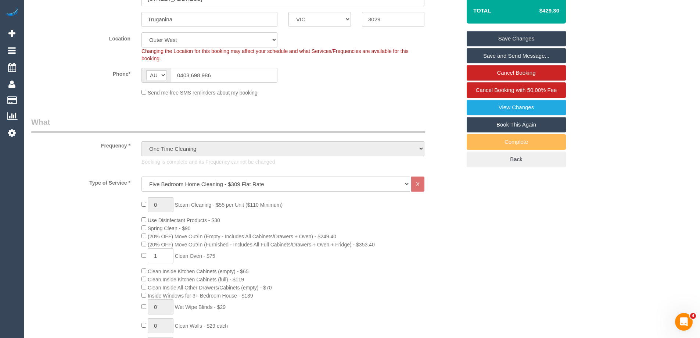
scroll to position [125, 0]
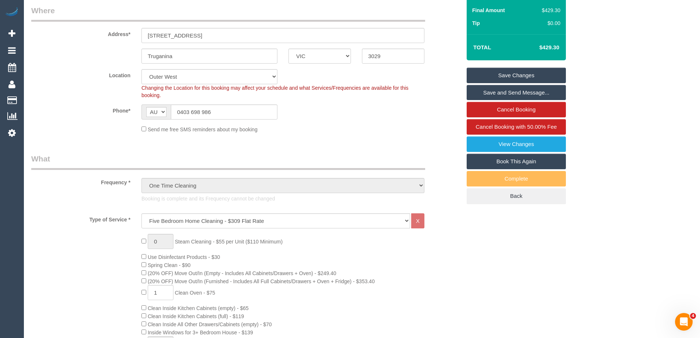
click at [534, 69] on link "Save Changes" at bounding box center [516, 75] width 99 height 15
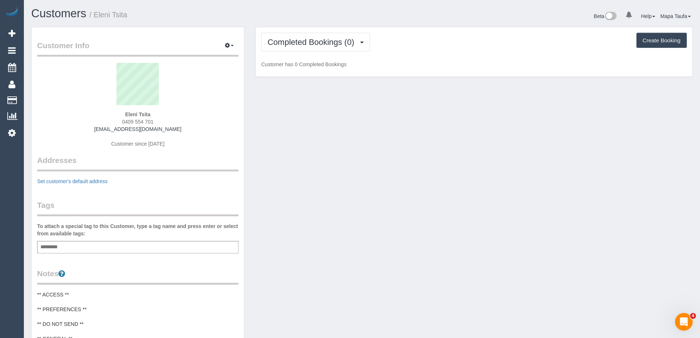
click at [436, 182] on div "Customer Info Edit Contact Info Send Message Email Preferences Special Sales Ta…" at bounding box center [362, 294] width 672 height 535
click at [301, 47] on button "Completed Bookings (0)" at bounding box center [315, 42] width 109 height 19
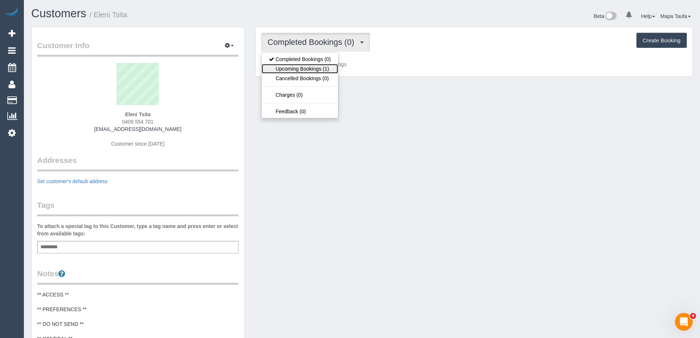
click at [310, 71] on link "Upcoming Bookings (1)" at bounding box center [300, 69] width 76 height 10
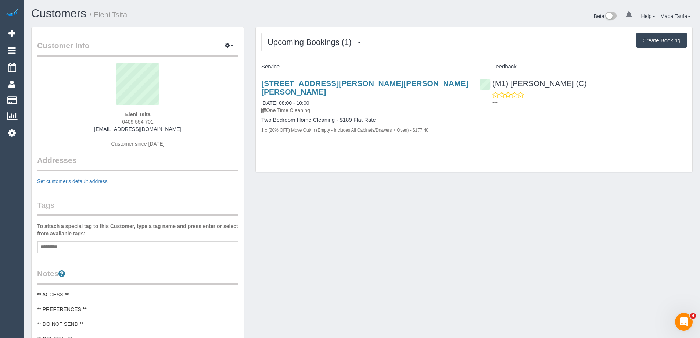
drag, startPoint x: 112, startPoint y: 114, endPoint x: 127, endPoint y: 112, distance: 14.7
click at [89, 113] on div "Eleni Tsita 0409 554 701 [EMAIL_ADDRESS][DOMAIN_NAME] Customer since [DATE]" at bounding box center [137, 109] width 201 height 92
click at [148, 112] on strong "Eleni Tsita" at bounding box center [137, 114] width 25 height 6
drag, startPoint x: 161, startPoint y: 123, endPoint x: 109, endPoint y: 125, distance: 51.5
click at [110, 125] on div "Eleni Tsita 0409 554 701 [EMAIL_ADDRESS][DOMAIN_NAME] Customer since [DATE]" at bounding box center [137, 109] width 201 height 92
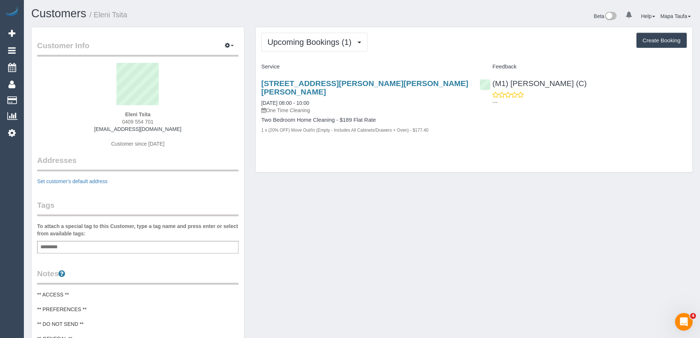
copy span "0409 554 701"
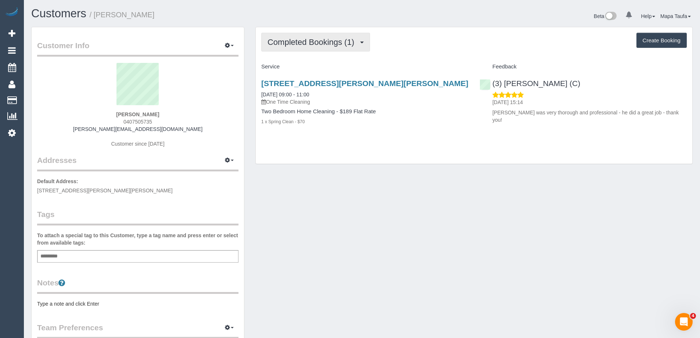
click at [294, 44] on span "Completed Bookings (1)" at bounding box center [312, 41] width 90 height 9
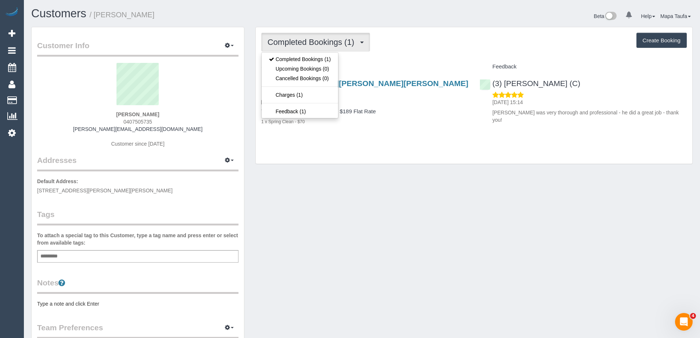
click at [368, 69] on h4 "Service" at bounding box center [364, 67] width 207 height 6
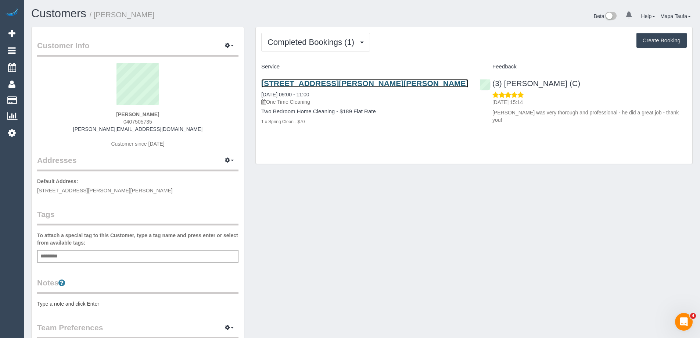
click at [331, 83] on link "34 Byron Street, G2, Elwood, VIC 3184" at bounding box center [364, 83] width 207 height 8
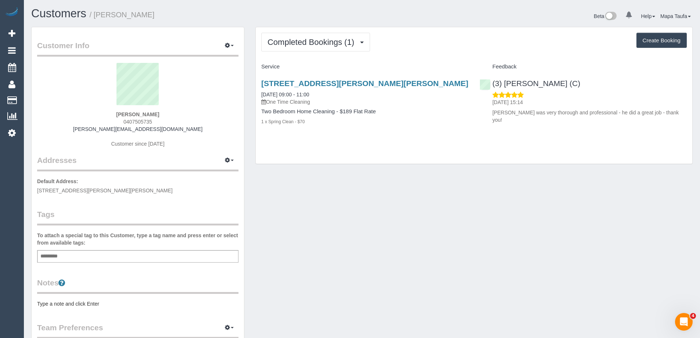
click at [330, 58] on div "Completed Bookings (1) Completed Bookings (1) Upcoming Bookings (0) Cancelled B…" at bounding box center [474, 95] width 437 height 137
click at [330, 48] on button "Completed Bookings (1)" at bounding box center [315, 42] width 109 height 19
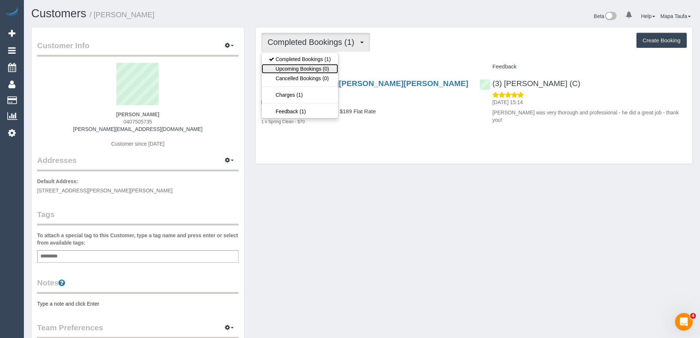
click at [318, 71] on link "Upcoming Bookings (0)" at bounding box center [300, 69] width 76 height 10
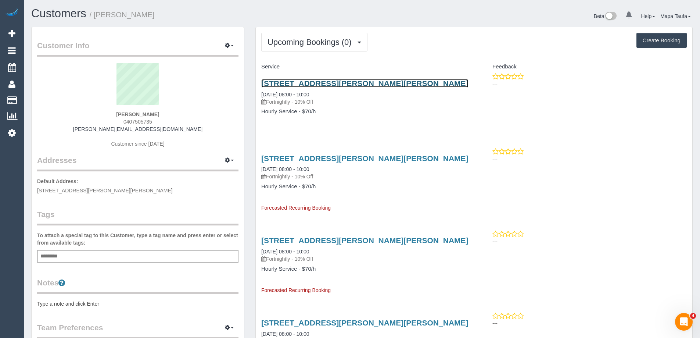
click at [311, 83] on link "34 Byron Street, G2, Elwood, VIC 3184" at bounding box center [364, 83] width 207 height 8
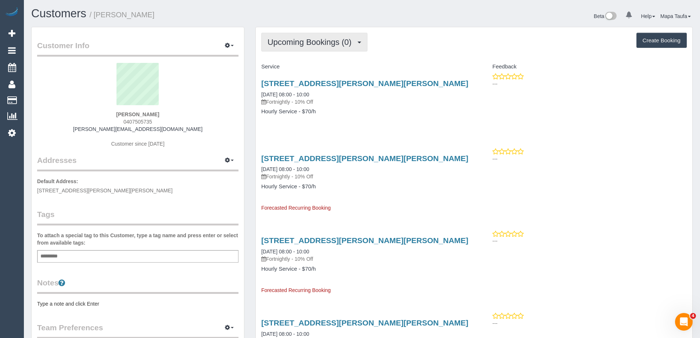
click at [284, 42] on span "Upcoming Bookings (0)" at bounding box center [311, 41] width 88 height 9
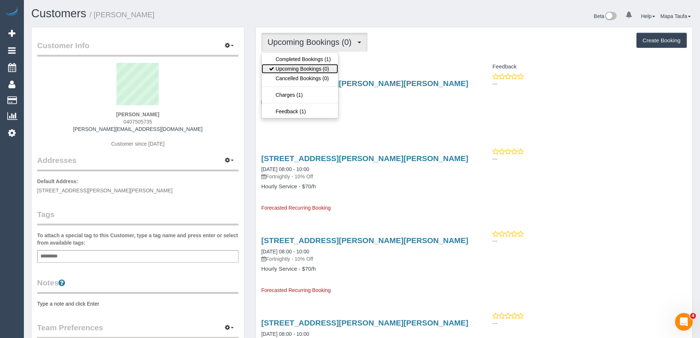
click at [292, 68] on link "Upcoming Bookings (0)" at bounding box center [300, 69] width 76 height 10
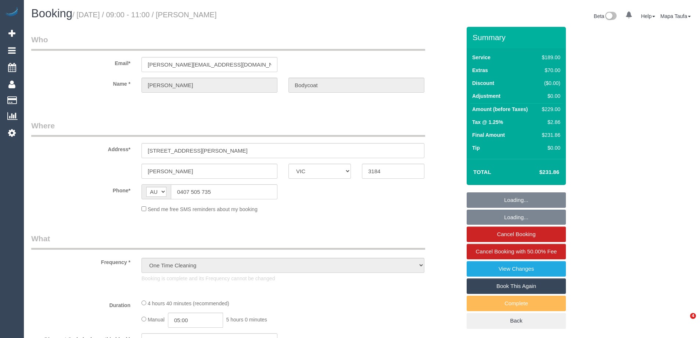
select select "VIC"
select select "number:27"
select select "number:22"
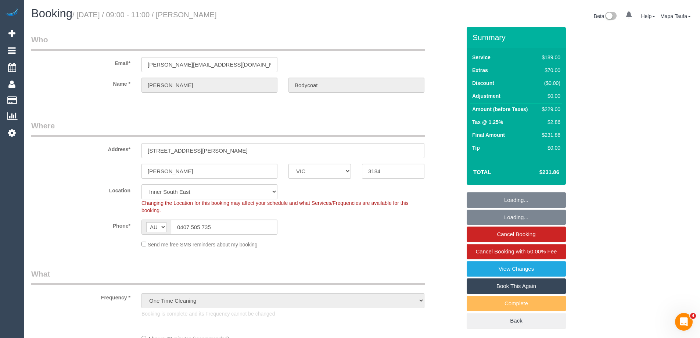
select select "object:747"
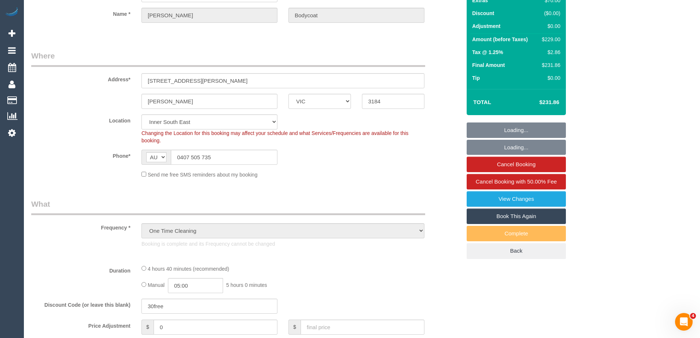
select select "string:stripe-pm_1Ru7NC2GScqysDRVoxb08CtP"
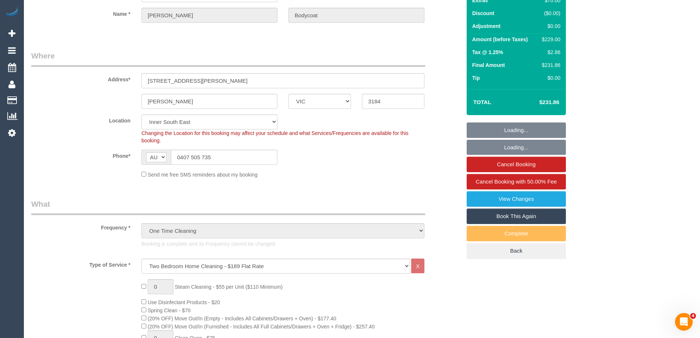
scroll to position [147, 0]
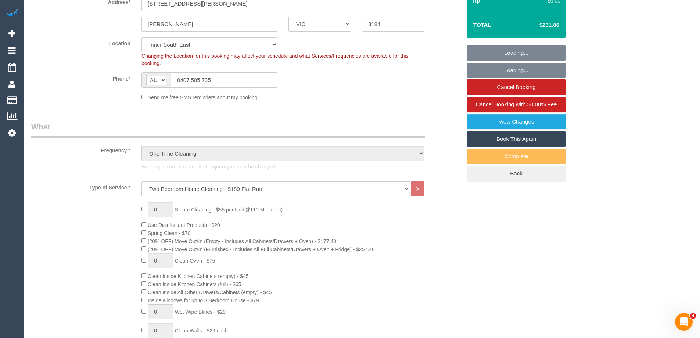
click at [525, 142] on link "Book This Again" at bounding box center [516, 138] width 99 height 15
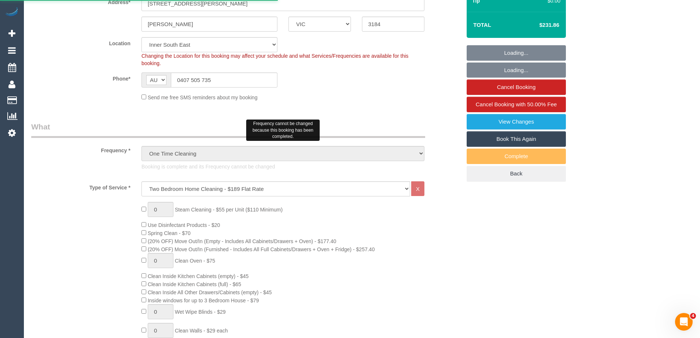
select select "VIC"
select select "number:27"
select select "number:22"
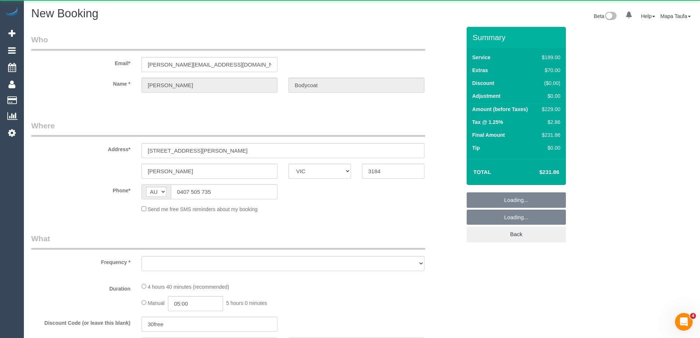
select select "object:2431"
select select "string:stripe-pm_1Ru7NC2GScqysDRVoxb08CtP"
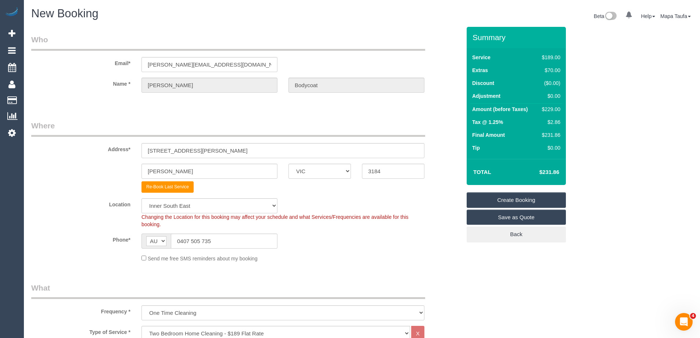
select select "object:2441"
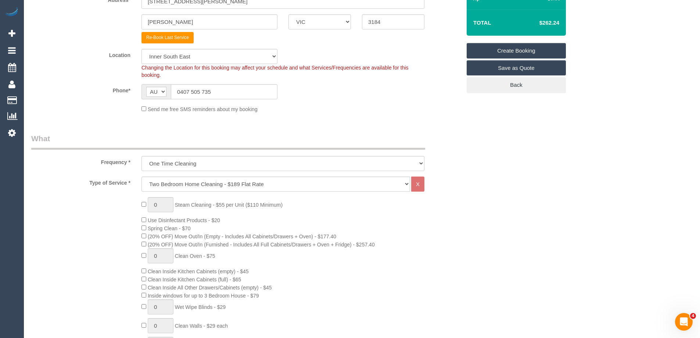
scroll to position [220, 0]
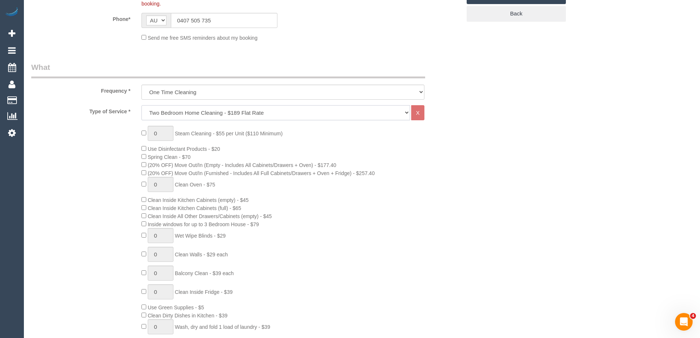
click at [181, 117] on select "Hourly Service - $70/h Hourly Service - $65/h Hourly Service - $60/h Hourly Ser…" at bounding box center [275, 112] width 269 height 15
select select "209"
click at [141, 105] on select "Hourly Service - $70/h Hourly Service - $65/h Hourly Service - $60/h Hourly Ser…" at bounding box center [275, 112] width 269 height 15
select select "1"
select select "120"
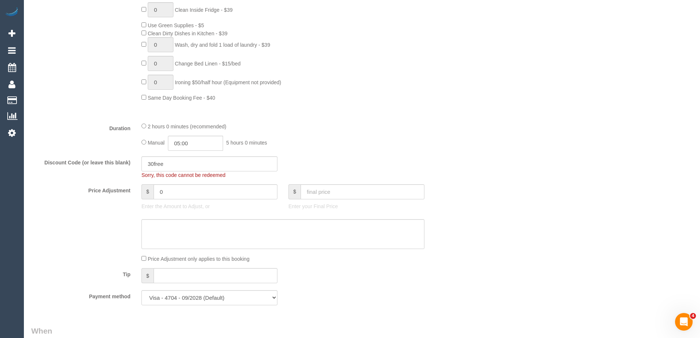
scroll to position [551, 0]
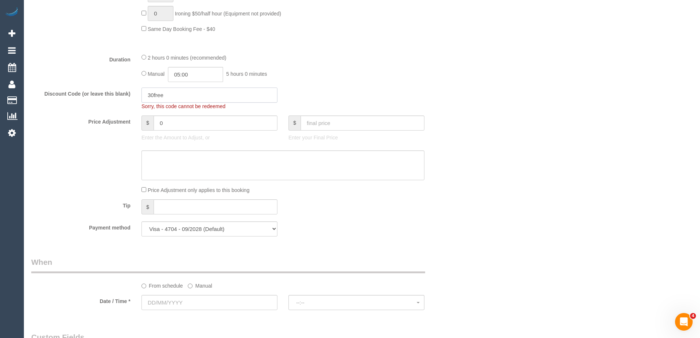
click at [186, 94] on input "30free" at bounding box center [209, 94] width 136 height 15
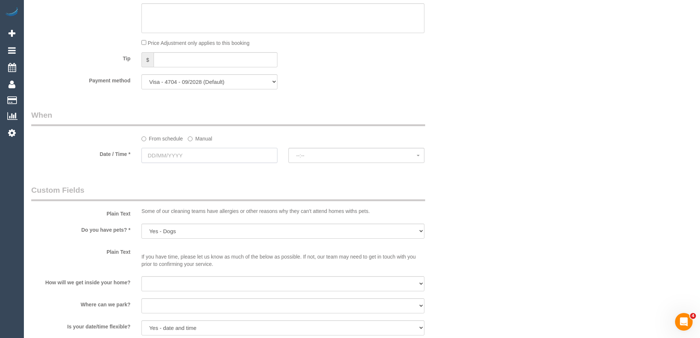
click at [218, 150] on input "text" at bounding box center [209, 155] width 136 height 15
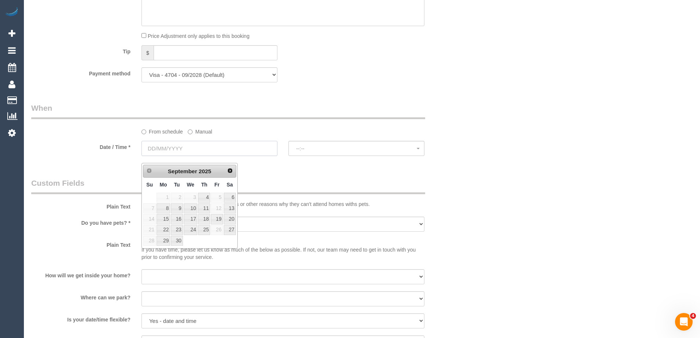
scroll to position [691, 0]
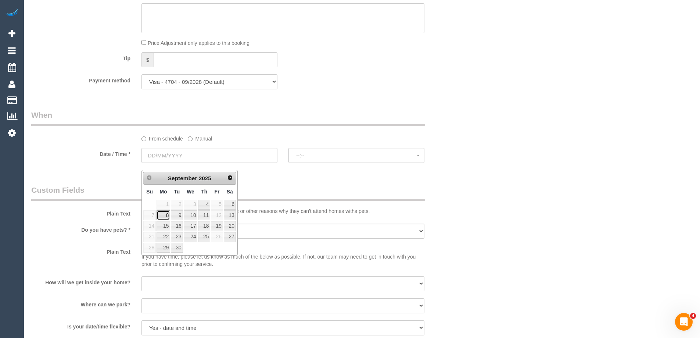
click at [161, 216] on link "8" at bounding box center [164, 215] width 14 height 10
type input "[DATE]"
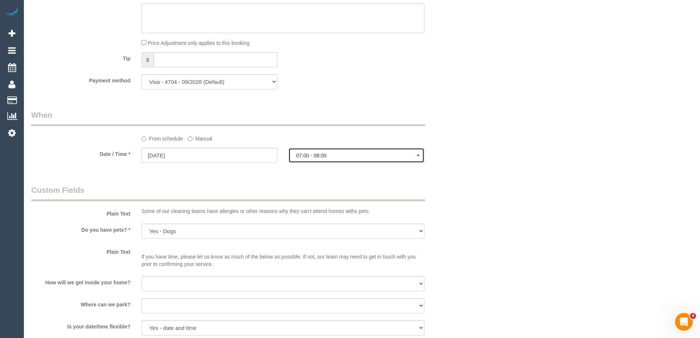
click at [354, 149] on button "07:00 - 08:00" at bounding box center [356, 155] width 136 height 15
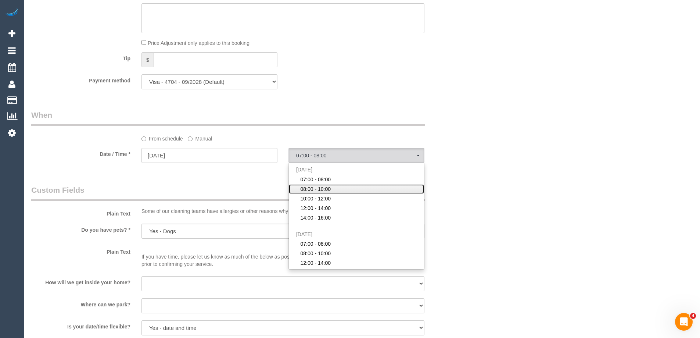
click at [320, 189] on span "08:00 - 10:00" at bounding box center [315, 188] width 30 height 7
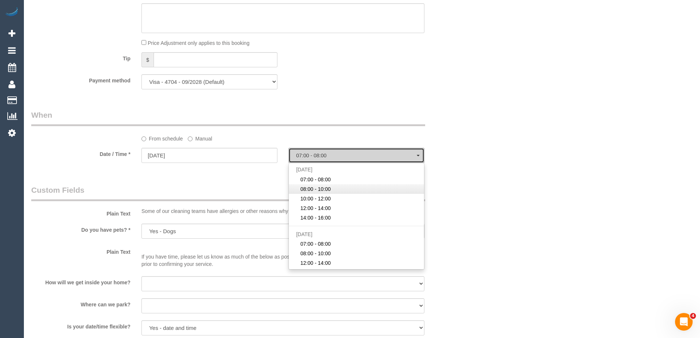
select select "spot7"
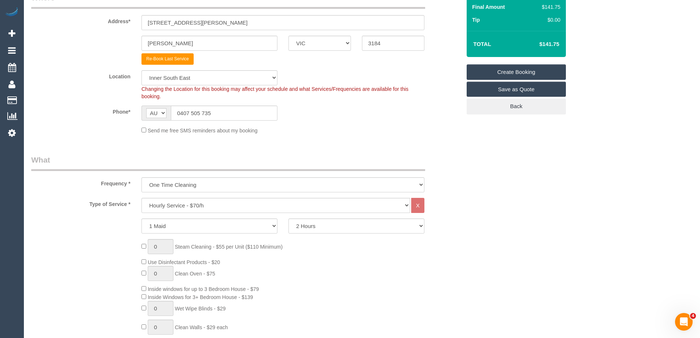
scroll to position [126, 0]
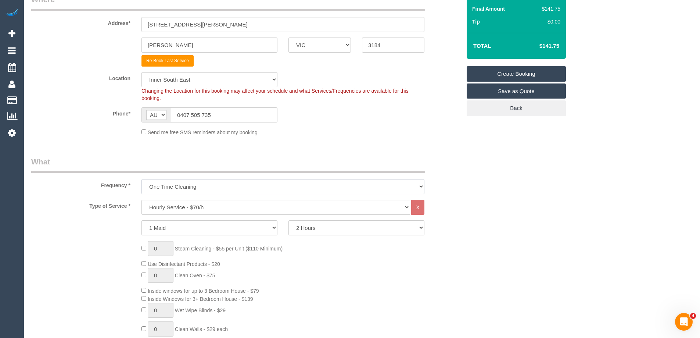
click at [214, 184] on select "One Time Cleaning Weekly - 10% Off - 10.00% (0% for the First Booking) Fortnigh…" at bounding box center [282, 186] width 283 height 15
click at [141, 179] on select "One Time Cleaning Weekly - 10% Off - 10.00% (0% for the First Booking) Fortnigh…" at bounding box center [282, 186] width 283 height 15
click at [184, 184] on select "One Time Cleaning Weekly - 10% Off - 10.00% (0% for the First Booking) Fortnigh…" at bounding box center [282, 186] width 283 height 15
select select "object:2443"
click at [141, 179] on select "One Time Cleaning Weekly - 10% Off - 10.00% (0% for the First Booking) Fortnigh…" at bounding box center [282, 186] width 283 height 15
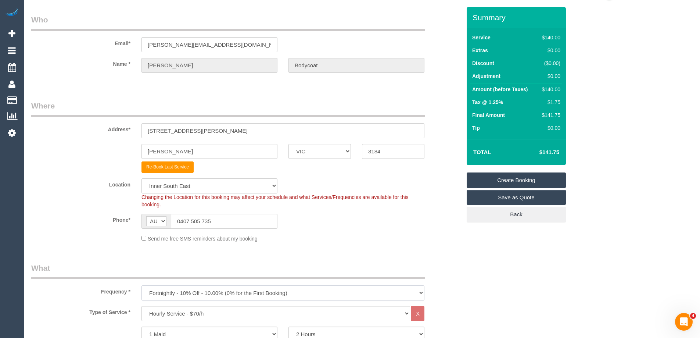
scroll to position [16, 0]
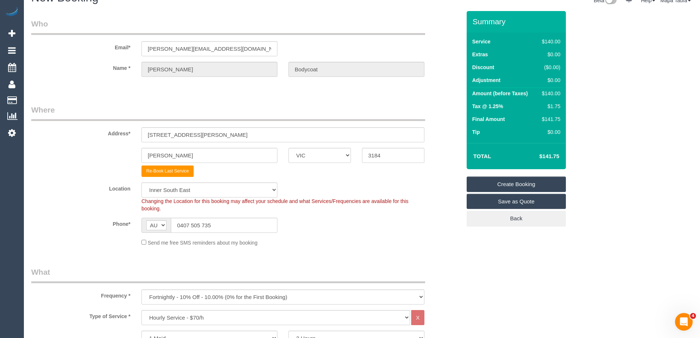
click at [507, 183] on link "Create Booking" at bounding box center [516, 183] width 99 height 15
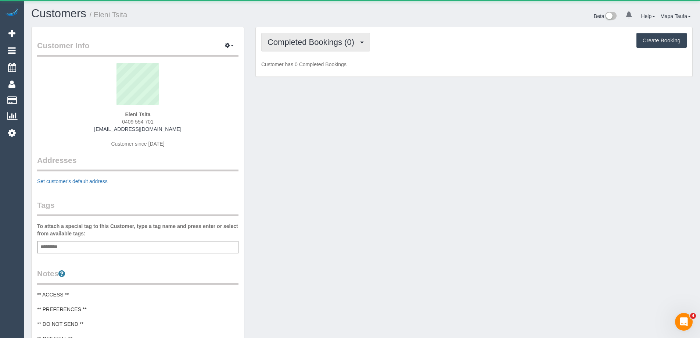
click at [344, 49] on button "Completed Bookings (0)" at bounding box center [315, 42] width 109 height 19
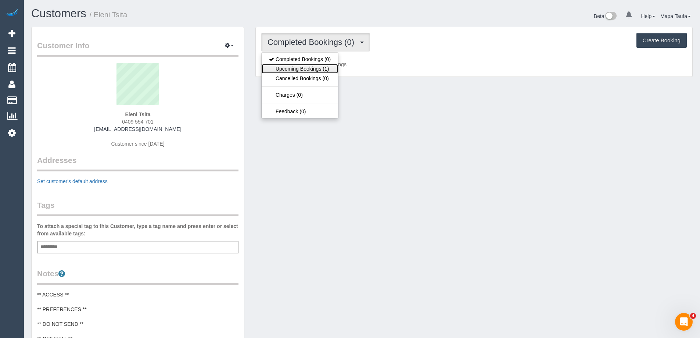
click at [330, 68] on link "Upcoming Bookings (1)" at bounding box center [300, 69] width 76 height 10
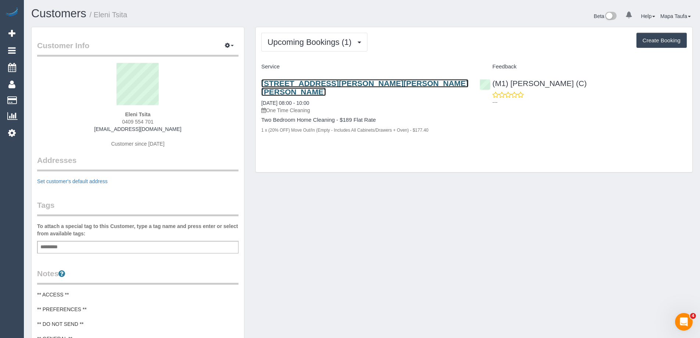
click at [367, 84] on link "[STREET_ADDRESS][PERSON_NAME][PERSON_NAME][PERSON_NAME]" at bounding box center [364, 87] width 207 height 17
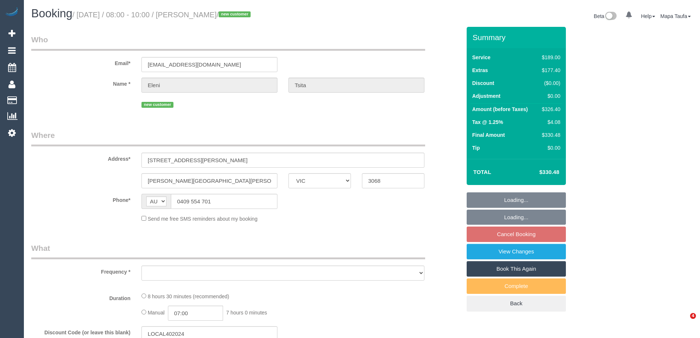
select select "VIC"
select select "object:597"
select select "string:stripe-pm_1Rsdk62GScqysDRVo4QyFPmO"
select select "number:28"
select select "number:15"
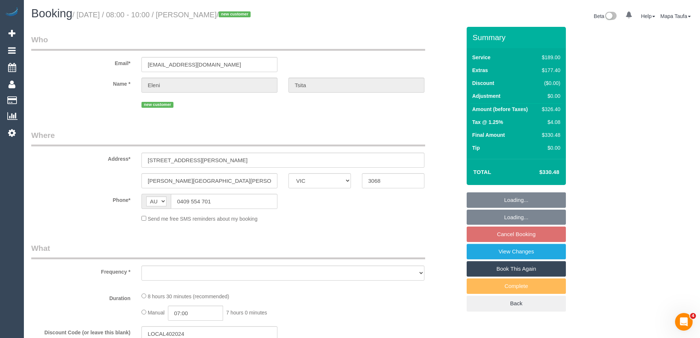
select select "number:19"
select select "number:25"
select select "number:26"
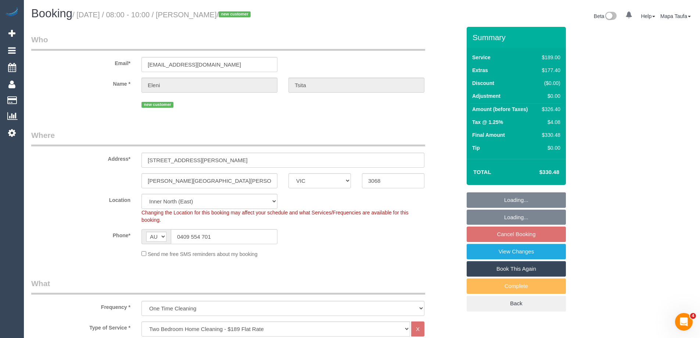
select select "object:846"
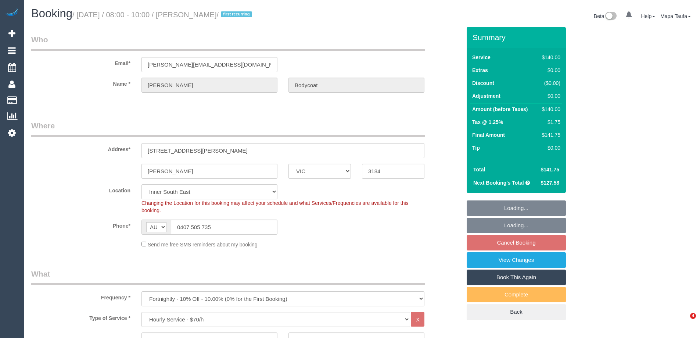
select select "VIC"
select select "number:27"
select select "number:22"
select select "spot2"
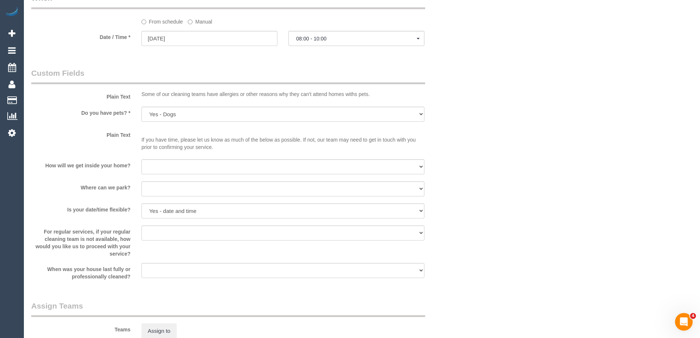
scroll to position [1054, 0]
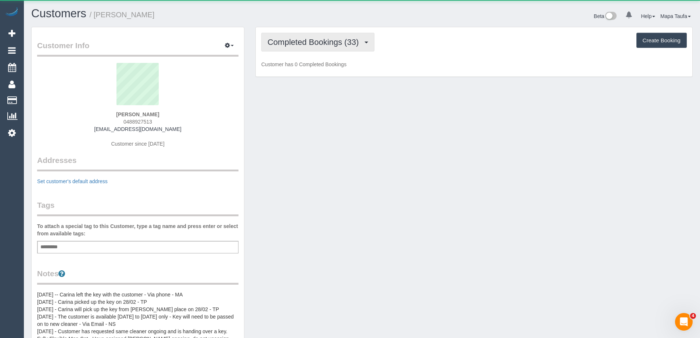
drag, startPoint x: 334, startPoint y: 39, endPoint x: 334, endPoint y: 51, distance: 11.8
click at [334, 39] on span "Completed Bookings (33)" at bounding box center [314, 41] width 95 height 9
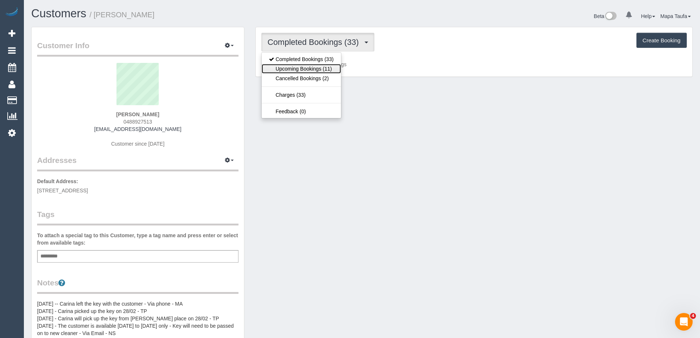
click at [320, 67] on link "Upcoming Bookings (11)" at bounding box center [301, 69] width 79 height 10
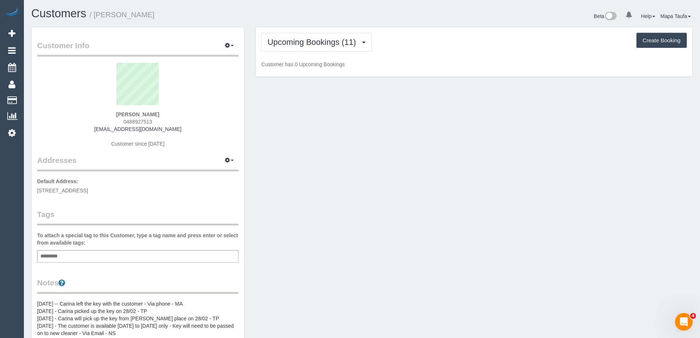
click at [424, 41] on div "Upcoming Bookings (11) Completed Bookings (33) Upcoming Bookings (11) Cancelled…" at bounding box center [473, 42] width 425 height 19
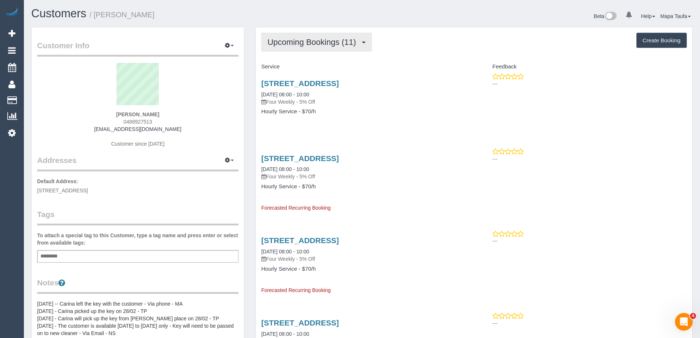
click at [316, 34] on button "Upcoming Bookings (11)" at bounding box center [316, 42] width 111 height 19
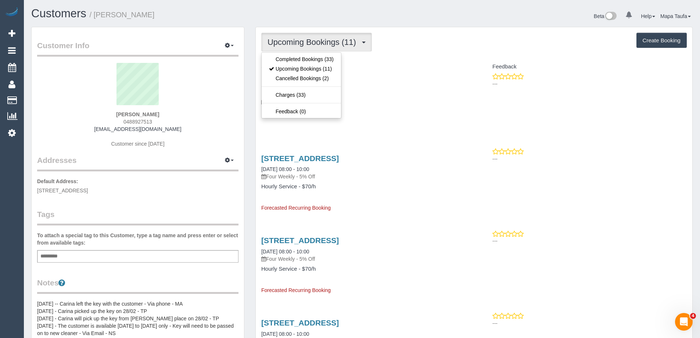
click at [471, 110] on div "1/81 Manningham Street, Parkville, VIC 3052 19/09/2025 08:00 - 10:00 Four Weekl…" at bounding box center [365, 101] width 218 height 57
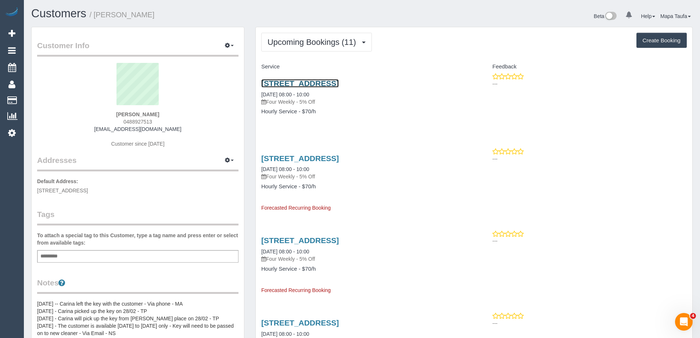
click at [328, 79] on link "1/81 Manningham Street, Parkville, VIC 3052" at bounding box center [300, 83] width 78 height 8
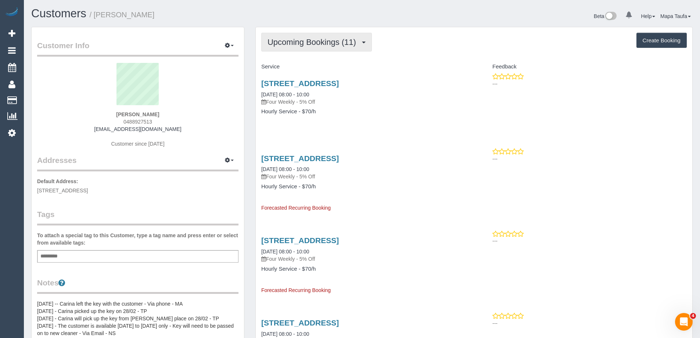
click at [317, 43] on span "Upcoming Bookings (11)" at bounding box center [313, 41] width 92 height 9
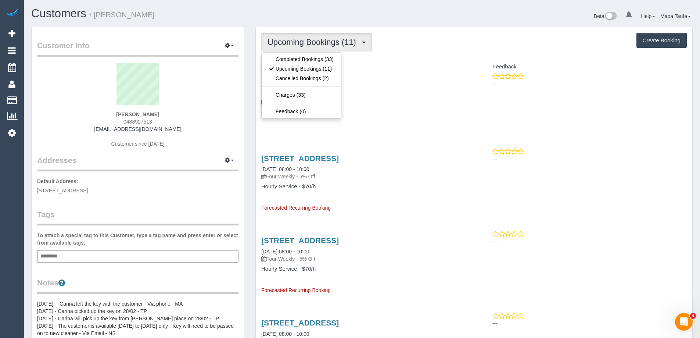
click at [317, 53] on ul "Completed Bookings (33) Upcoming Bookings (11) Cancelled Bookings (2) Charges (…" at bounding box center [301, 85] width 80 height 66
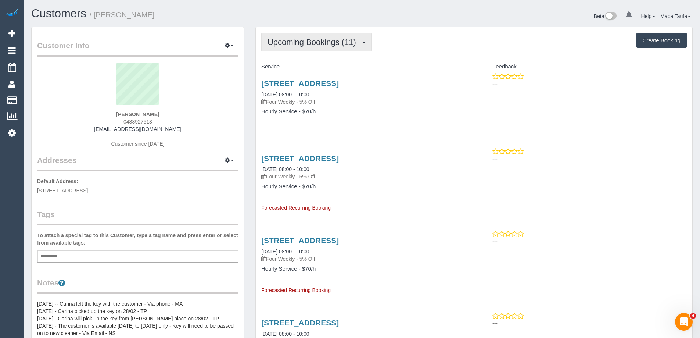
click at [320, 46] on span "Upcoming Bookings (11)" at bounding box center [313, 41] width 92 height 9
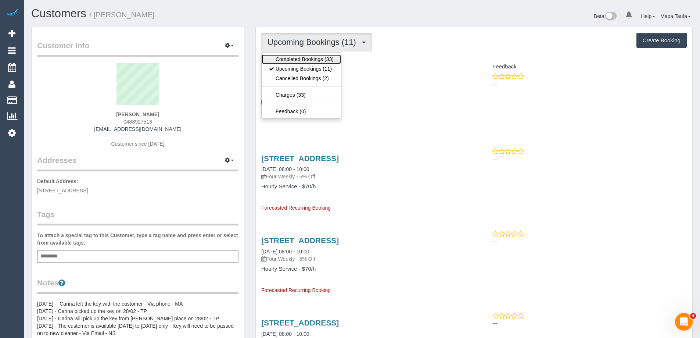
click at [315, 59] on link "Completed Bookings (33)" at bounding box center [301, 59] width 79 height 10
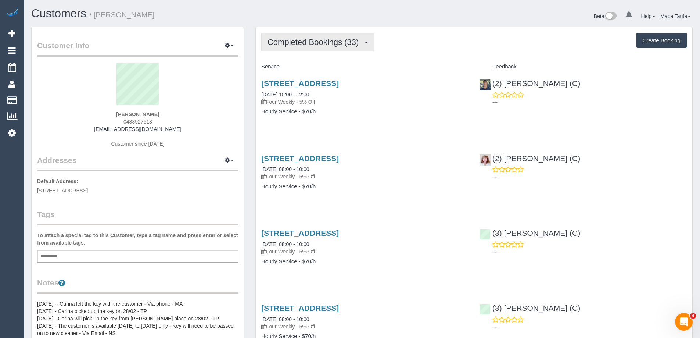
click at [351, 41] on span "Completed Bookings (33)" at bounding box center [314, 41] width 95 height 9
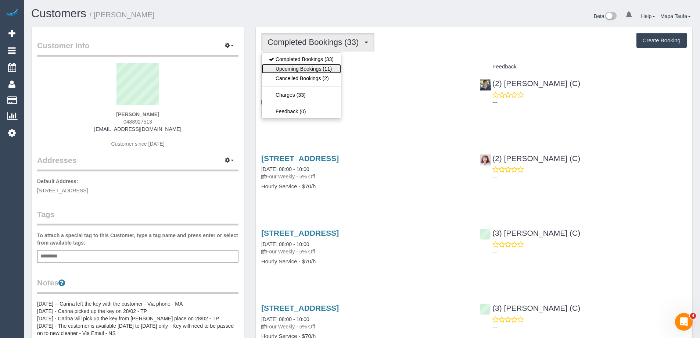
click at [325, 68] on link "Upcoming Bookings (11)" at bounding box center [301, 69] width 79 height 10
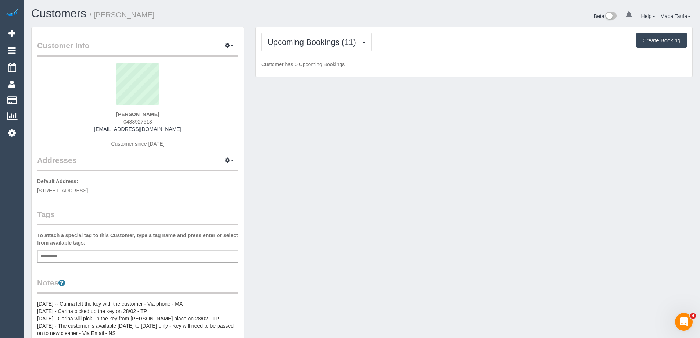
click at [449, 62] on p "Customer has 0 Upcoming Bookings" at bounding box center [473, 64] width 425 height 7
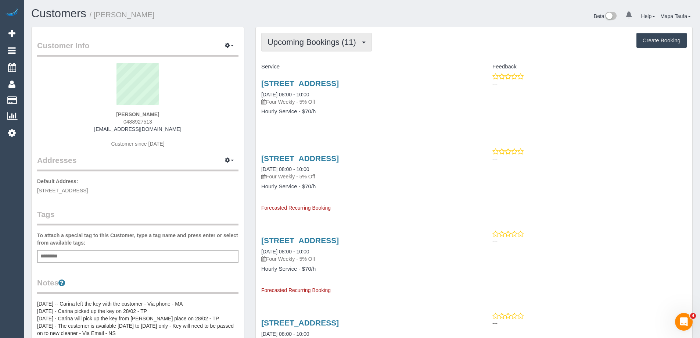
click at [301, 50] on button "Upcoming Bookings (11)" at bounding box center [316, 42] width 111 height 19
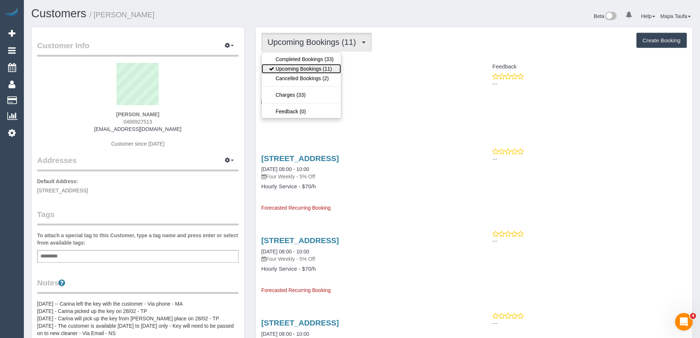
click at [308, 68] on link "Upcoming Bookings (11)" at bounding box center [301, 69] width 79 height 10
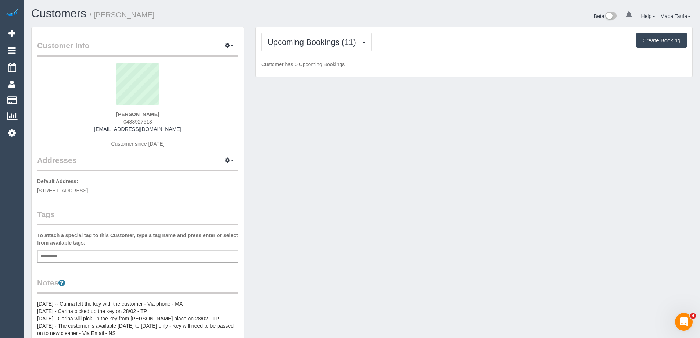
click at [446, 49] on div "Upcoming Bookings (11) Completed Bookings (33) Upcoming Bookings (11) Cancelled…" at bounding box center [473, 42] width 425 height 19
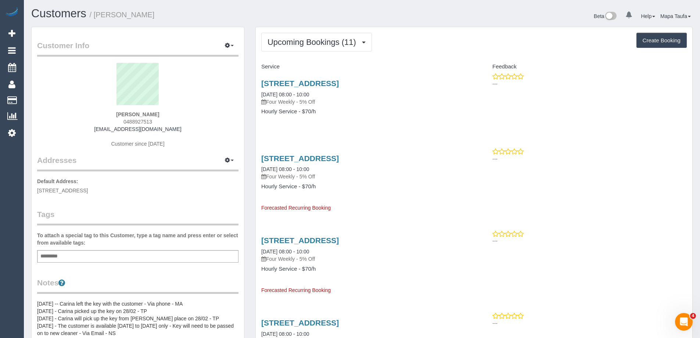
click at [402, 152] on div "1/81 Manningham Street, Parkville, VIC 3052 13/10/2025 08:00 - 10:00 Four Weekl…" at bounding box center [365, 180] width 218 height 64
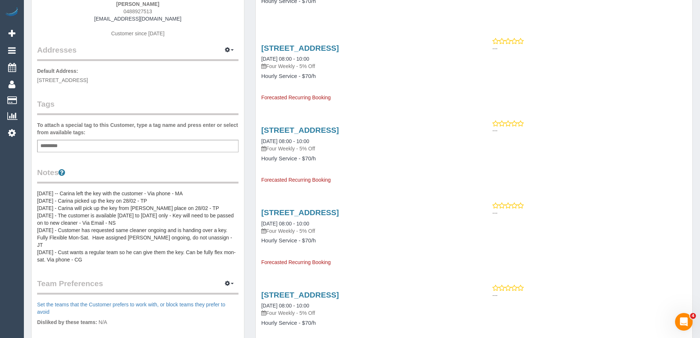
scroll to position [147, 0]
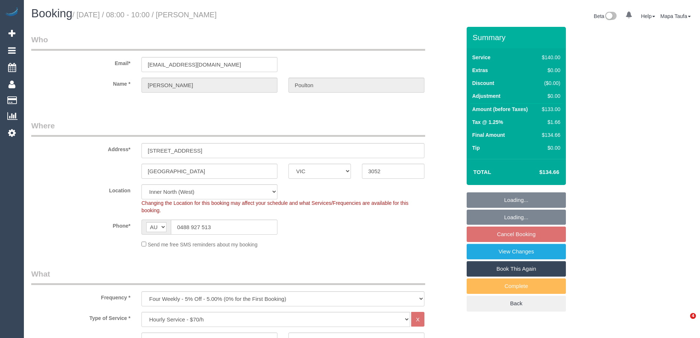
select select "VIC"
select select "spot2"
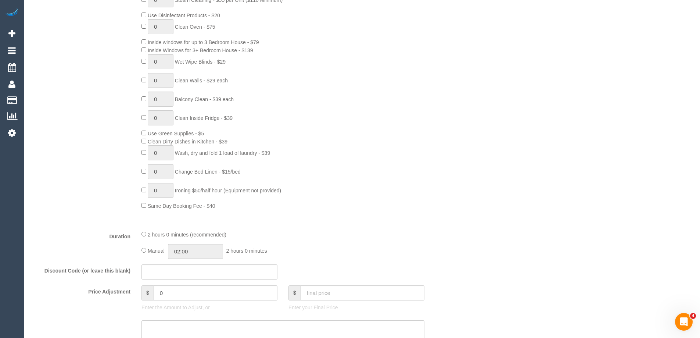
scroll to position [886, 0]
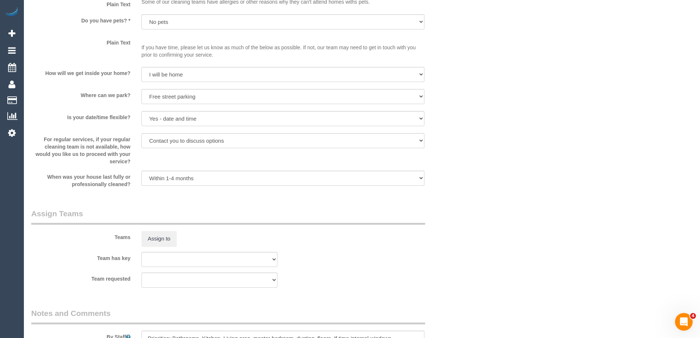
drag, startPoint x: 545, startPoint y: 178, endPoint x: 538, endPoint y: 177, distance: 7.1
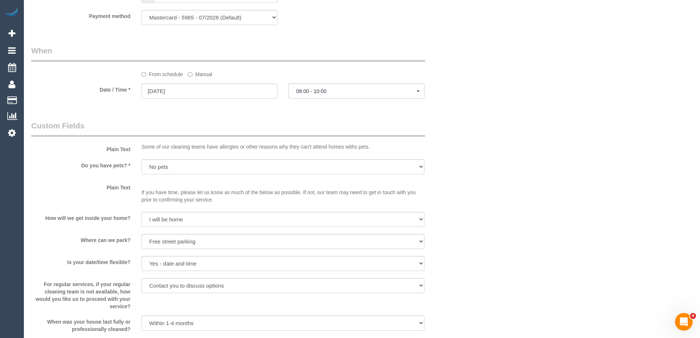
scroll to position [703, 0]
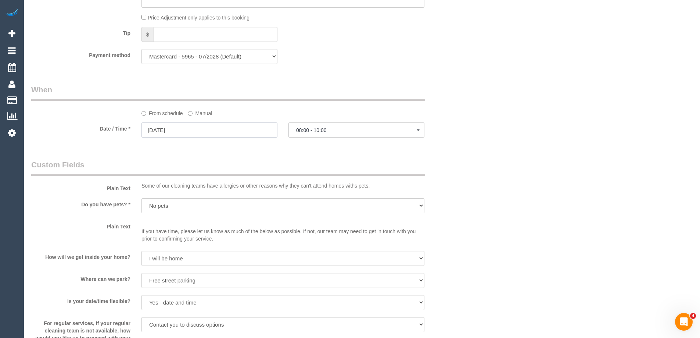
click at [222, 130] on input "[DATE]" at bounding box center [209, 129] width 136 height 15
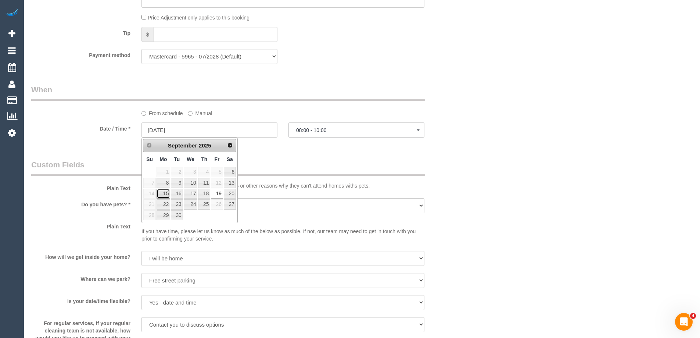
click at [165, 194] on link "15" at bounding box center [164, 193] width 14 height 10
type input "[DATE]"
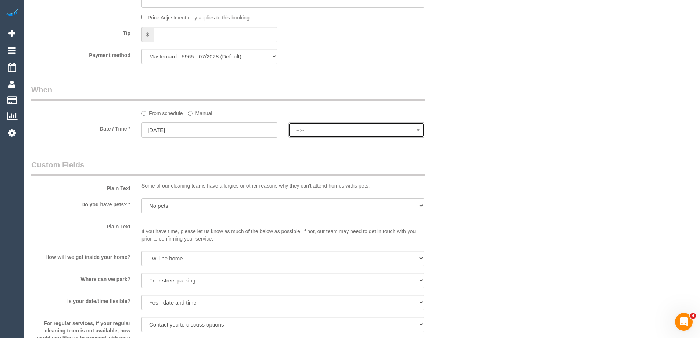
click at [313, 129] on span "--:--" at bounding box center [356, 130] width 121 height 6
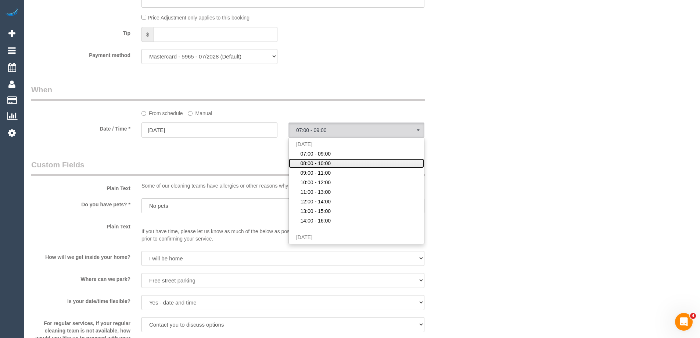
click at [315, 161] on span "08:00 - 10:00" at bounding box center [315, 162] width 30 height 7
select select "spot35"
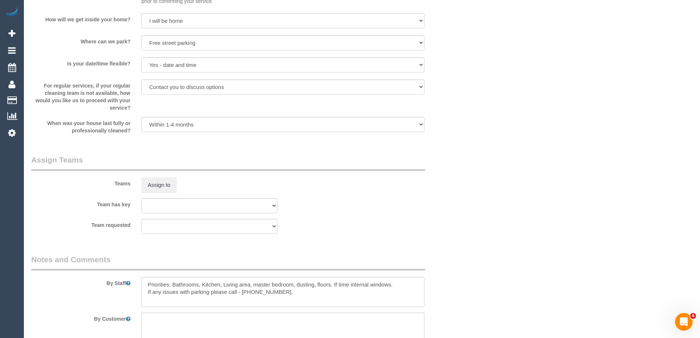
scroll to position [1033, 0]
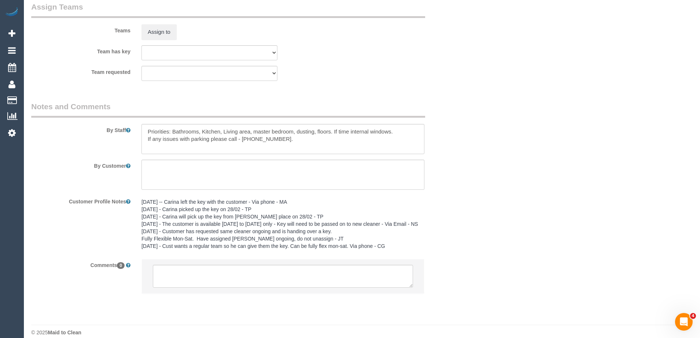
scroll to position [1109, 0]
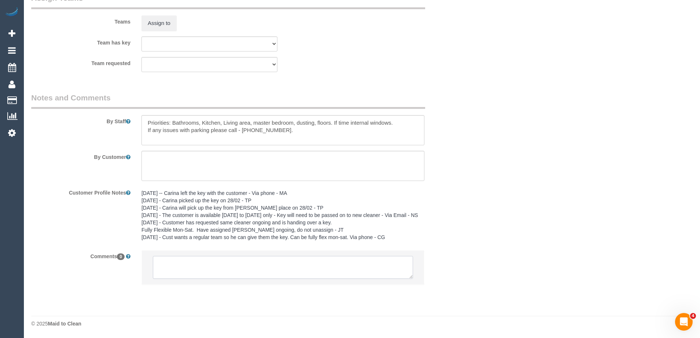
click at [232, 260] on textarea at bounding box center [283, 267] width 260 height 23
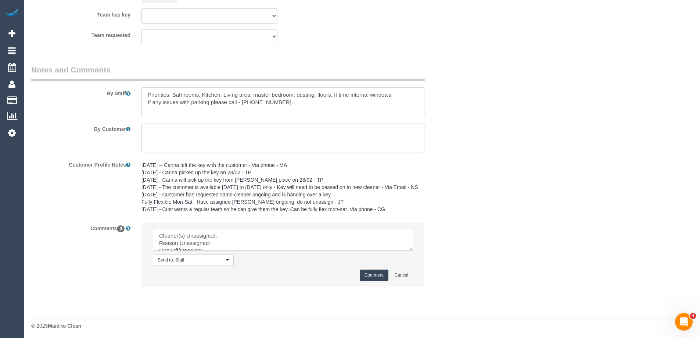
scroll to position [1139, 0]
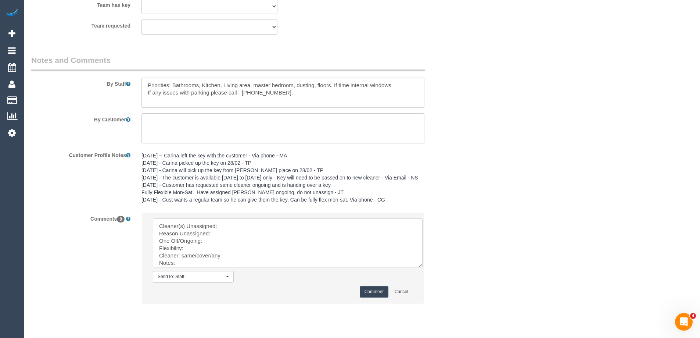
drag, startPoint x: 413, startPoint y: 253, endPoint x: 457, endPoint y: 309, distance: 71.7
click at [423, 267] on textarea at bounding box center [288, 242] width 270 height 49
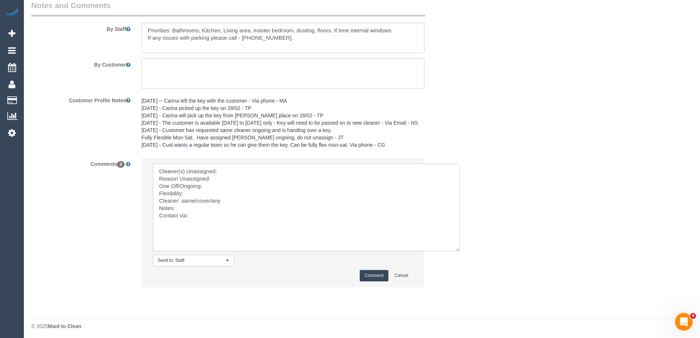
scroll to position [1204, 0]
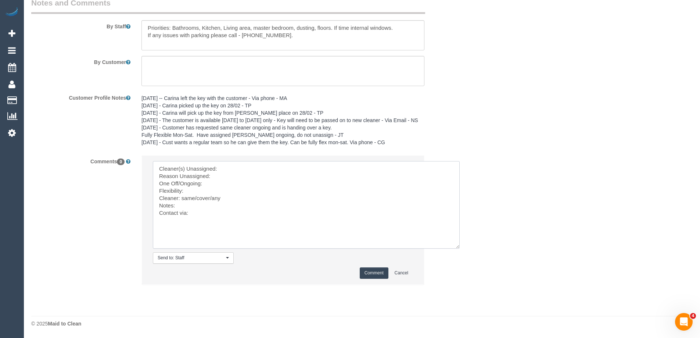
drag, startPoint x: 230, startPoint y: 170, endPoint x: 166, endPoint y: 171, distance: 64.3
click at [166, 171] on textarea at bounding box center [306, 204] width 307 height 87
click at [208, 180] on textarea at bounding box center [306, 204] width 307 height 87
drag, startPoint x: 216, startPoint y: 178, endPoint x: 103, endPoint y: 164, distance: 114.4
click at [103, 164] on div "Comments 0 Send to: Staff Nothing selected Send to: Staff Send to: Customer Sen…" at bounding box center [246, 223] width 441 height 137
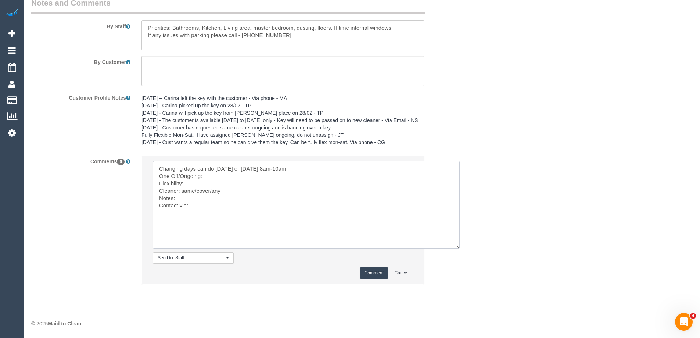
click at [208, 179] on textarea at bounding box center [306, 204] width 307 height 87
click at [200, 184] on textarea at bounding box center [306, 204] width 307 height 87
drag, startPoint x: 294, startPoint y: 171, endPoint x: 217, endPoint y: 169, distance: 77.2
click at [217, 169] on textarea at bounding box center [306, 204] width 307 height 87
click at [193, 184] on textarea at bounding box center [306, 204] width 307 height 87
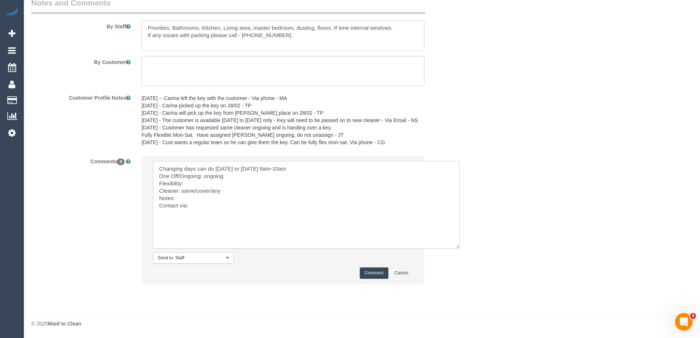
paste textarea "Monday or Tuesday 8am-10am"
drag, startPoint x: 212, startPoint y: 191, endPoint x: 182, endPoint y: 191, distance: 29.8
click at [182, 191] on textarea at bounding box center [306, 204] width 307 height 87
click at [191, 207] on textarea at bounding box center [306, 204] width 307 height 87
type textarea "Changing days can do Monday or Tuesday 8am-10am One Off/Ongoing: ongoing Flexib…"
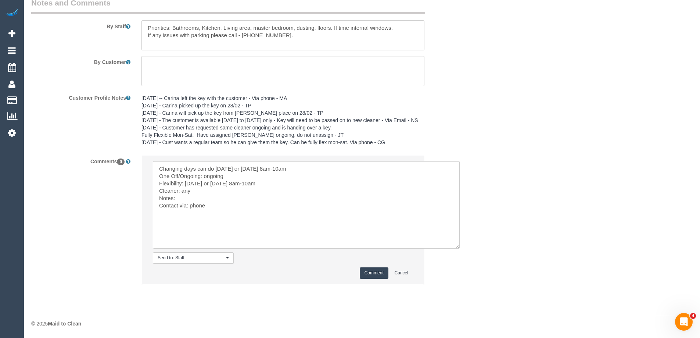
click at [375, 276] on button "Comment" at bounding box center [374, 272] width 29 height 11
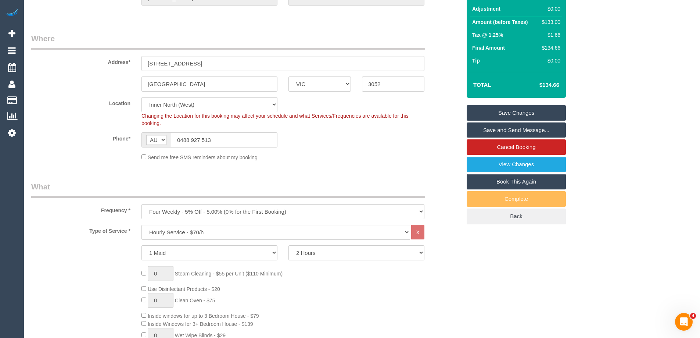
scroll to position [35, 0]
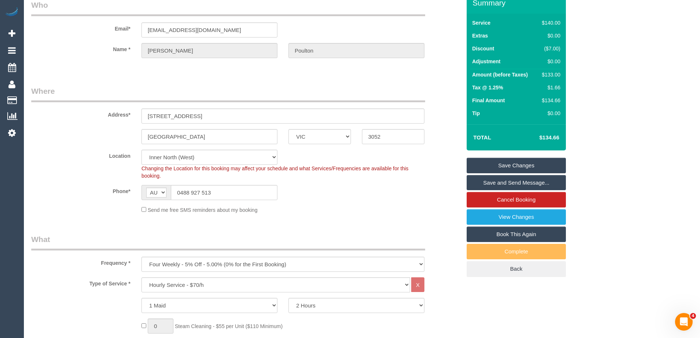
click at [504, 162] on link "Save Changes" at bounding box center [516, 165] width 99 height 15
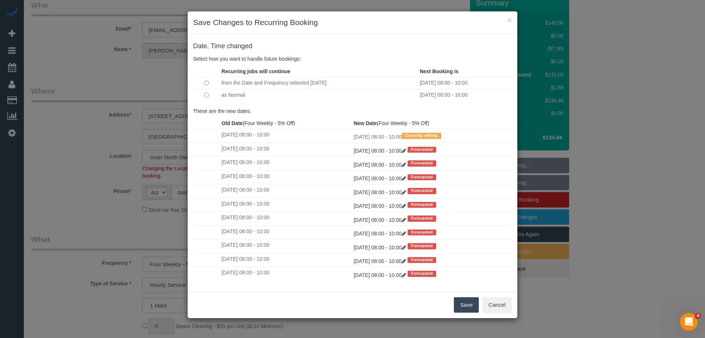
click at [463, 301] on button "Save" at bounding box center [466, 304] width 25 height 15
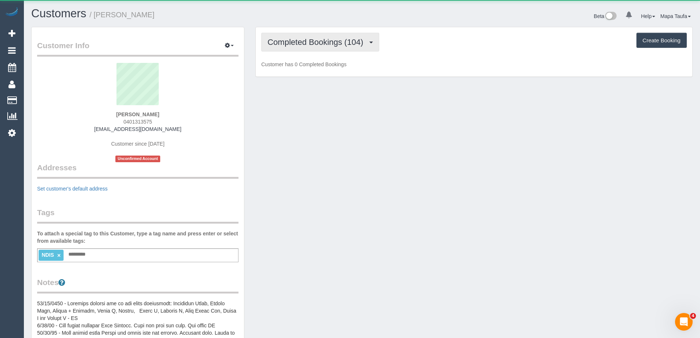
click at [309, 40] on span "Completed Bookings (104)" at bounding box center [316, 41] width 99 height 9
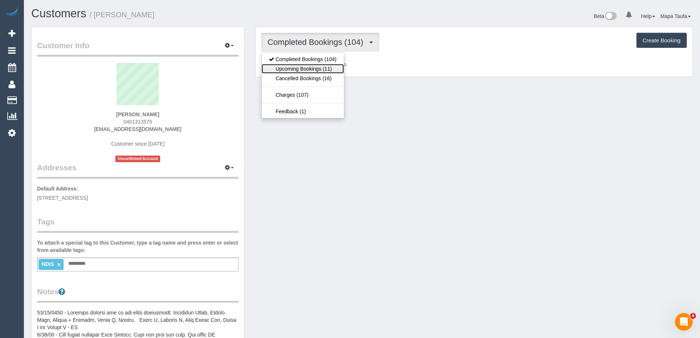
click at [317, 68] on link "Upcoming Bookings (11)" at bounding box center [303, 69] width 82 height 10
click at [450, 53] on div "Completed Bookings (104) Completed Bookings (104) Upcoming Bookings (11) Cancel…" at bounding box center [474, 52] width 437 height 50
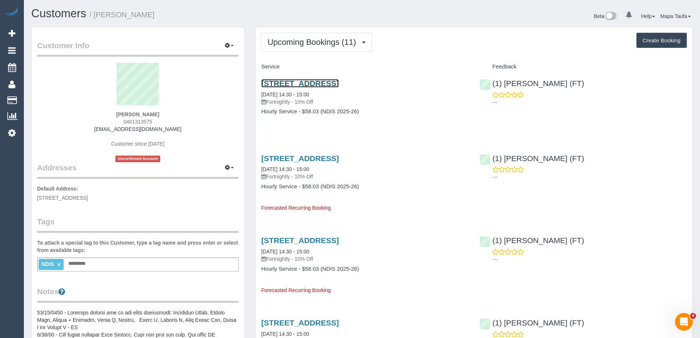
click at [339, 82] on link "1/533 Albion Street, Brunswick West, VIC 3055" at bounding box center [300, 83] width 78 height 8
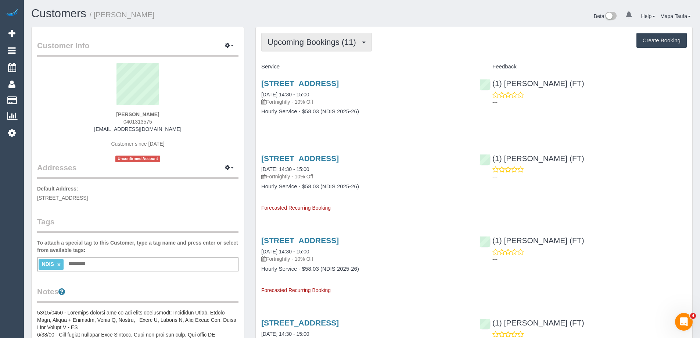
click at [315, 40] on span "Upcoming Bookings (11)" at bounding box center [313, 41] width 92 height 9
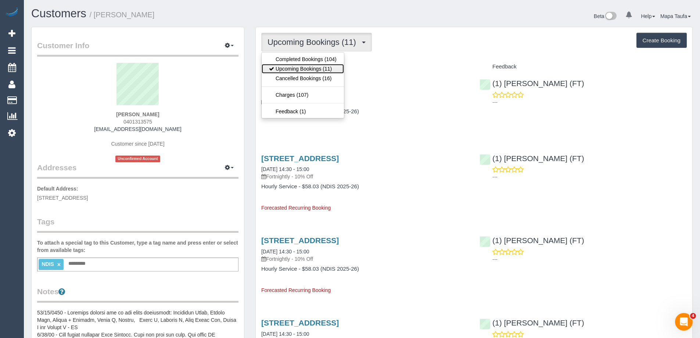
click at [293, 68] on link "Upcoming Bookings (11)" at bounding box center [303, 69] width 82 height 10
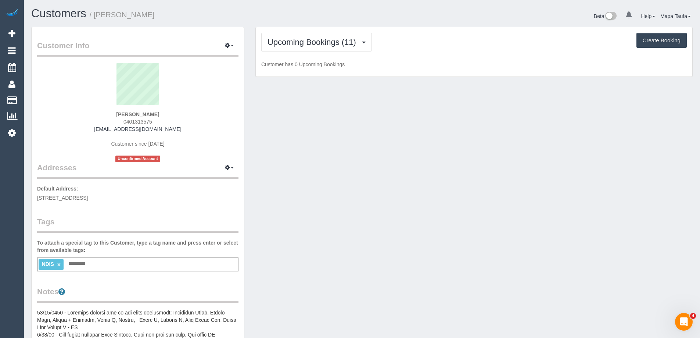
click at [494, 46] on div "Upcoming Bookings (11) Completed Bookings (104) Upcoming Bookings (11) Cancelle…" at bounding box center [473, 42] width 425 height 19
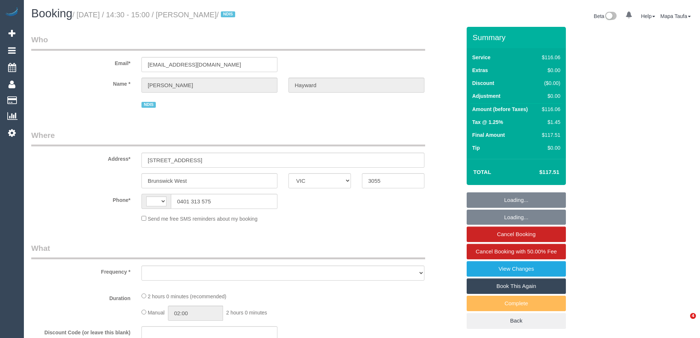
select select "VIC"
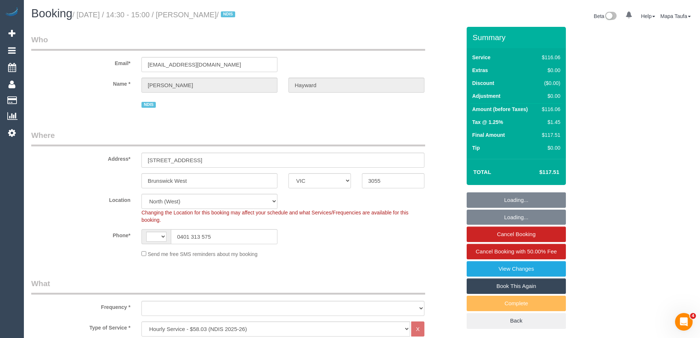
select select "string:AU"
select select "object:586"
select select "number:28"
select select "number:14"
select select "number:19"
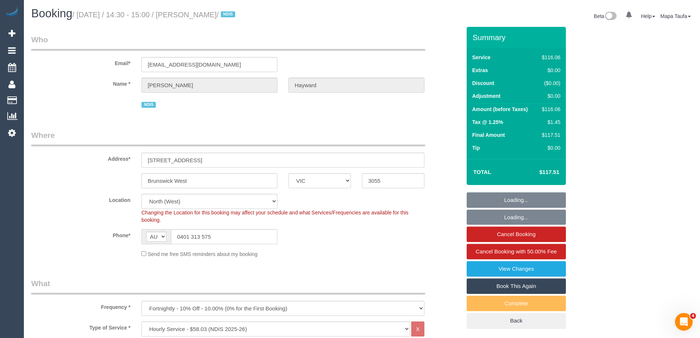
select select "object:1455"
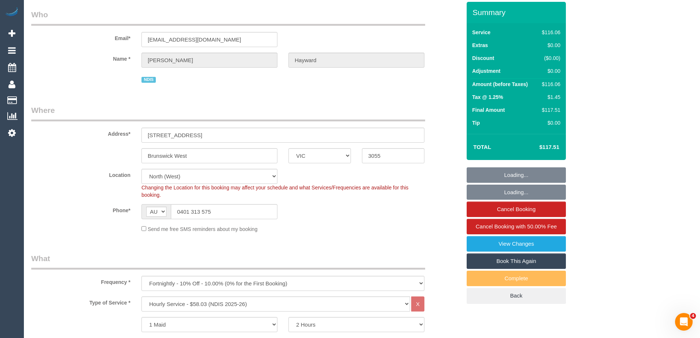
scroll to position [37, 0]
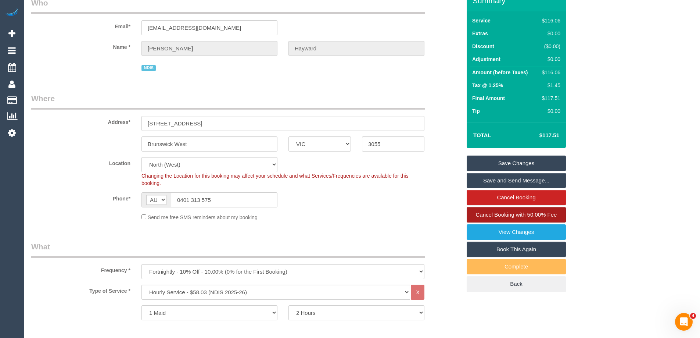
click at [516, 213] on span "Cancel Booking with 50.00% Fee" at bounding box center [516, 214] width 81 height 6
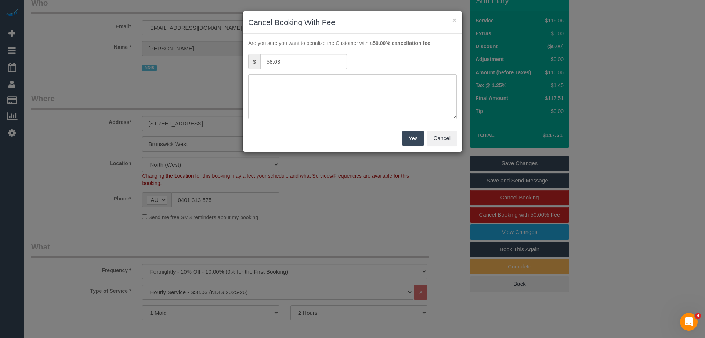
click at [351, 62] on div "$ 58.03" at bounding box center [298, 62] width 110 height 17
click at [350, 96] on textarea at bounding box center [352, 96] width 209 height 45
type textarea "s"
type textarea "g"
type textarea "has to go hospital via phone -MT"
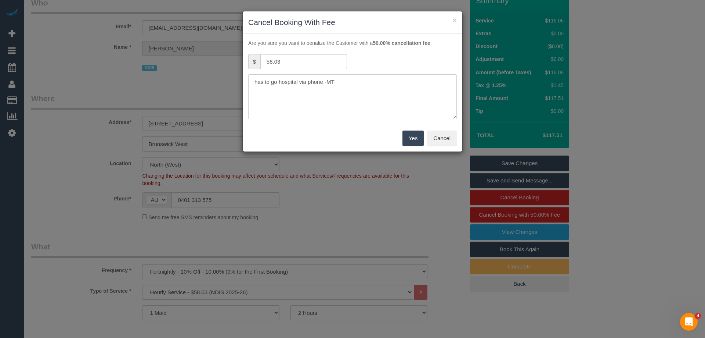
click at [406, 135] on button "Yes" at bounding box center [413, 137] width 21 height 15
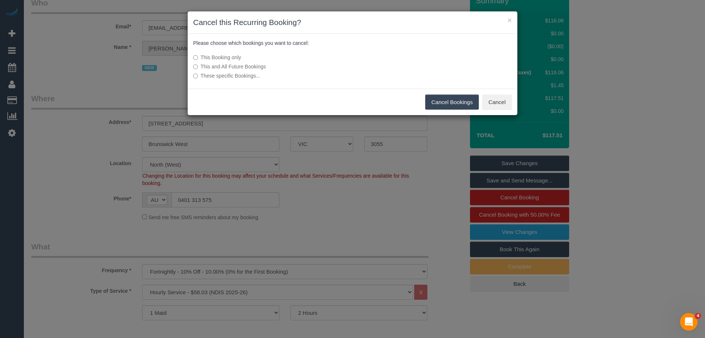
click at [458, 100] on button "Cancel Bookings" at bounding box center [452, 101] width 54 height 15
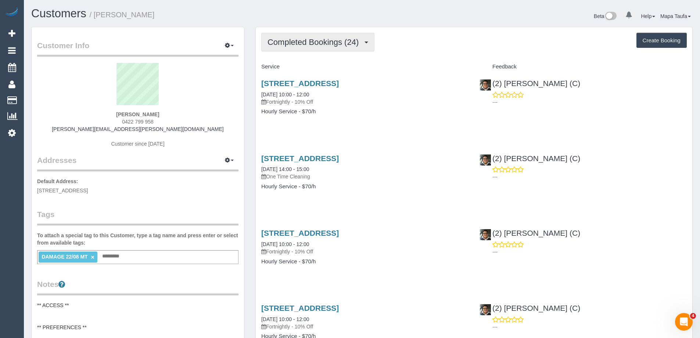
click at [352, 37] on span "Completed Bookings (24)" at bounding box center [314, 41] width 95 height 9
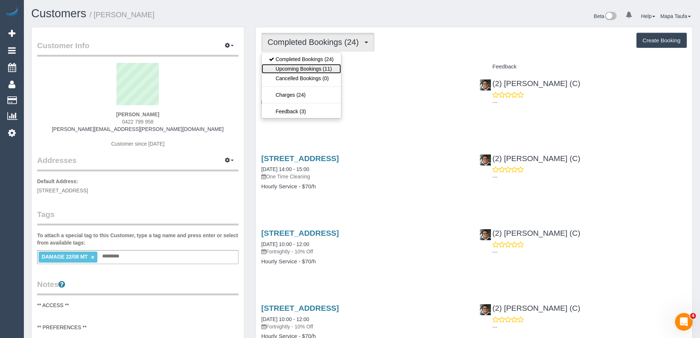
click at [327, 68] on link "Upcoming Bookings (11)" at bounding box center [301, 69] width 79 height 10
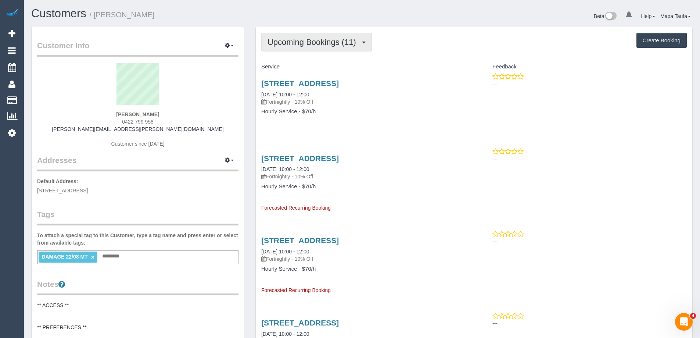
click at [293, 33] on button "Upcoming Bookings (11)" at bounding box center [316, 42] width 111 height 19
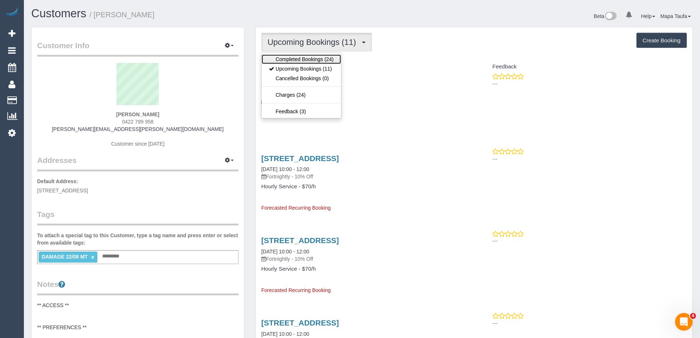
click at [291, 60] on link "Completed Bookings (24)" at bounding box center [301, 59] width 79 height 10
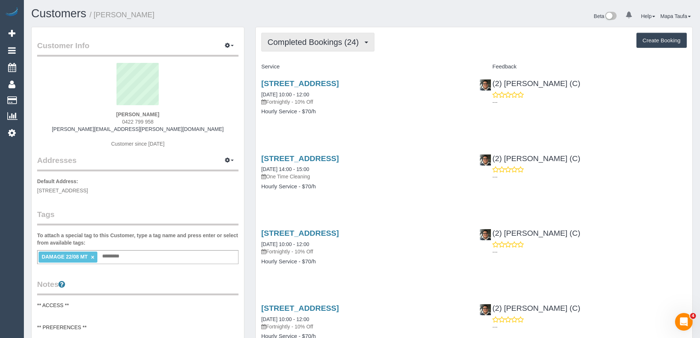
click at [315, 48] on button "Completed Bookings (24)" at bounding box center [317, 42] width 113 height 19
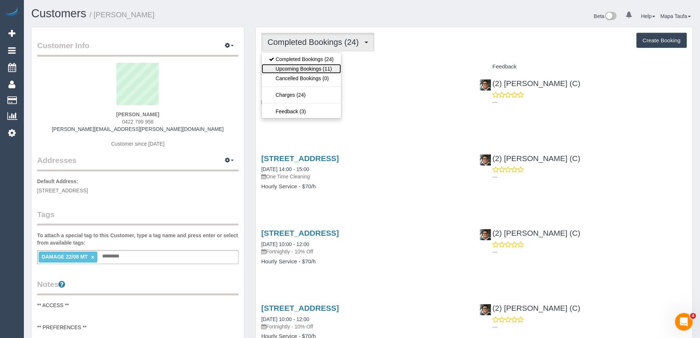
click at [315, 64] on link "Upcoming Bookings (11)" at bounding box center [301, 69] width 79 height 10
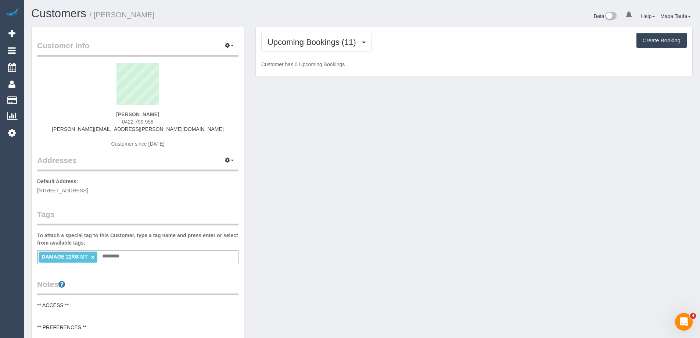
click at [428, 45] on div "Upcoming Bookings (11) Completed Bookings (24) Upcoming Bookings (11) Cancelled…" at bounding box center [473, 42] width 425 height 19
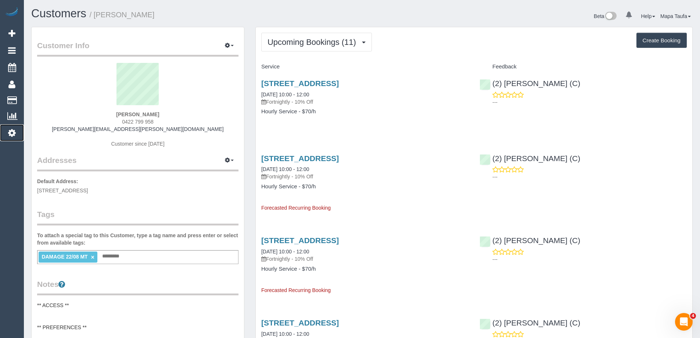
click at [17, 131] on link "Settings" at bounding box center [12, 132] width 24 height 17
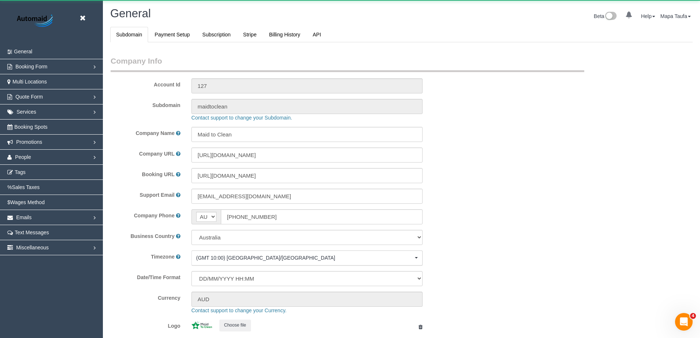
select select "string:AU"
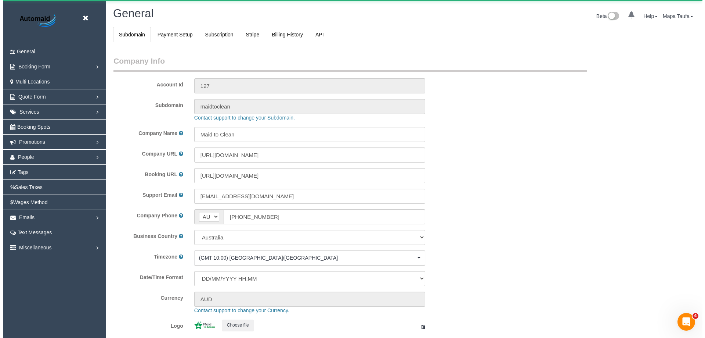
scroll to position [1665, 700]
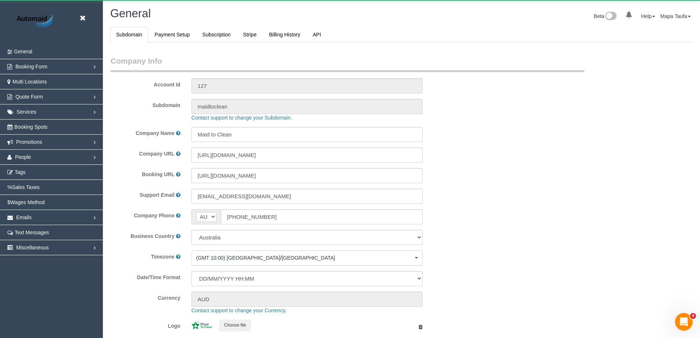
select select "1"
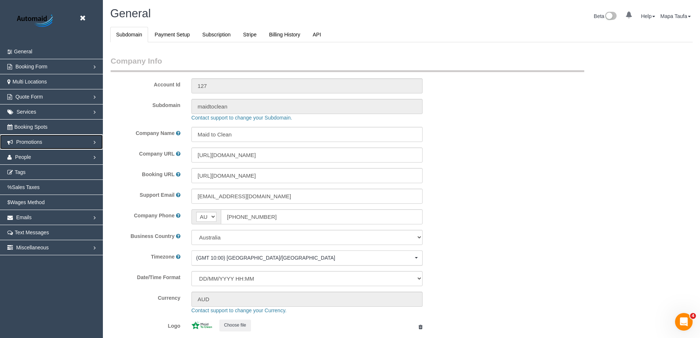
click at [74, 140] on link "Promotions" at bounding box center [51, 141] width 103 height 15
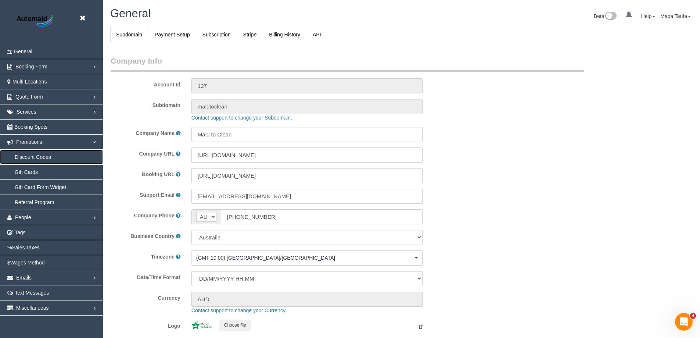
click at [44, 157] on link "Discount Codes" at bounding box center [51, 157] width 103 height 15
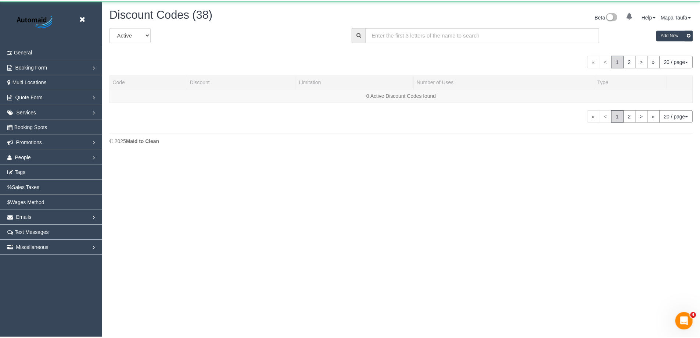
scroll to position [727, 700]
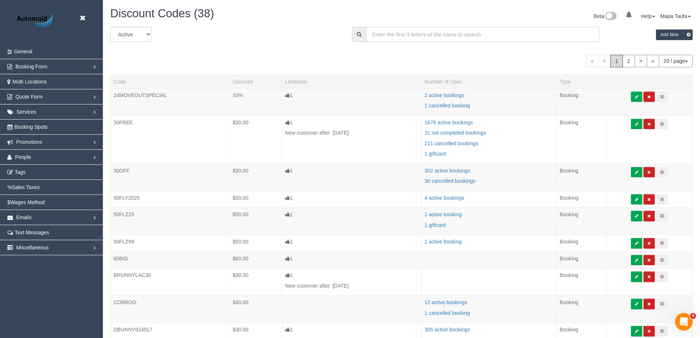
click at [442, 34] on input "text" at bounding box center [482, 34] width 233 height 15
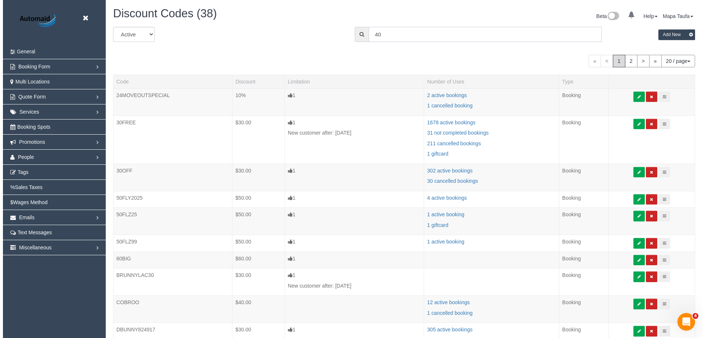
scroll to position [36425, 36039]
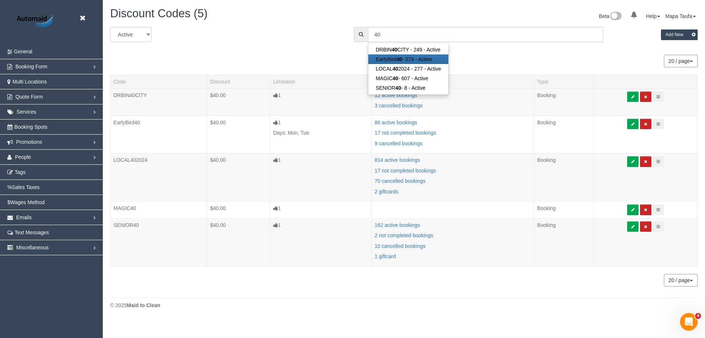
click at [413, 62] on link "EarlyBird 40 - 574 - Active" at bounding box center [409, 59] width 80 height 10
type input "EarlyBird40"
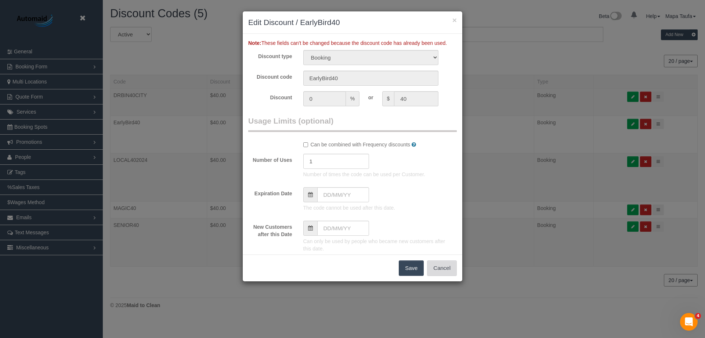
click at [443, 273] on button "Cancel" at bounding box center [442, 267] width 30 height 15
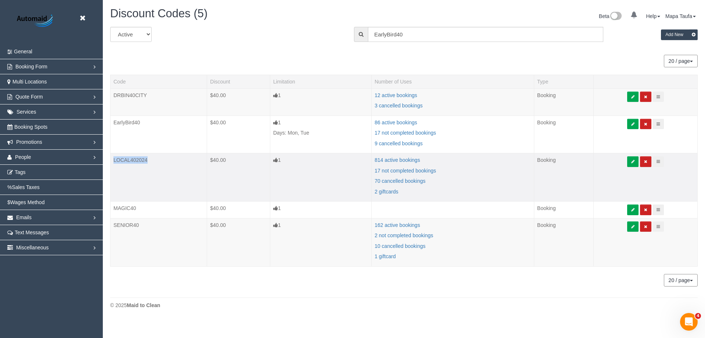
drag, startPoint x: 154, startPoint y: 161, endPoint x: 114, endPoint y: 159, distance: 40.1
click at [114, 159] on td "LOCAL402024" at bounding box center [159, 177] width 97 height 48
copy td "LOCAL402024"
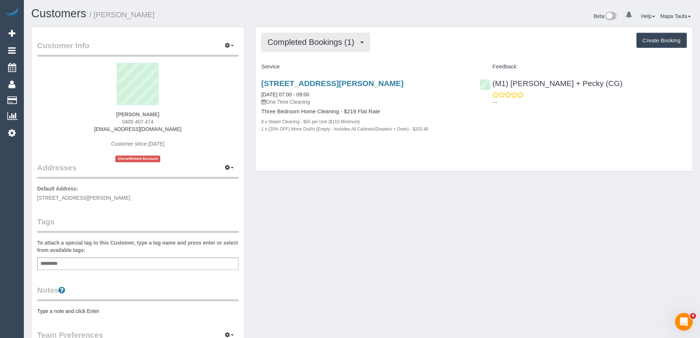
click at [322, 36] on button "Completed Bookings (1)" at bounding box center [315, 42] width 109 height 19
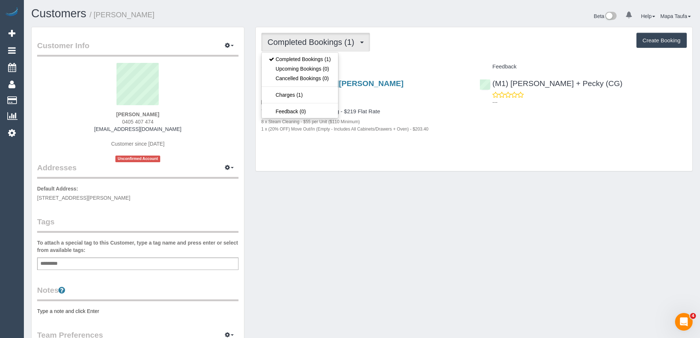
click at [208, 103] on sui-profile-pic at bounding box center [138, 87] width 190 height 48
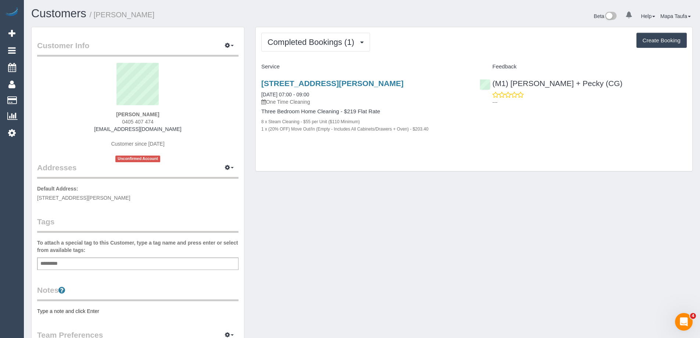
drag, startPoint x: 186, startPoint y: 130, endPoint x: 103, endPoint y: 128, distance: 83.1
click at [103, 128] on div "[PERSON_NAME] 0405 407 474 [EMAIL_ADDRESS][DOMAIN_NAME] Customer since [DATE] U…" at bounding box center [137, 112] width 201 height 99
copy link "[EMAIL_ADDRESS][DOMAIN_NAME]"
click at [334, 78] on div "[STREET_ADDRESS][PERSON_NAME] [DATE] 07:00 - 09:00 One Time Cleaning Three Bedr…" at bounding box center [365, 110] width 218 height 74
click at [335, 83] on link "[STREET_ADDRESS][PERSON_NAME]" at bounding box center [332, 83] width 142 height 8
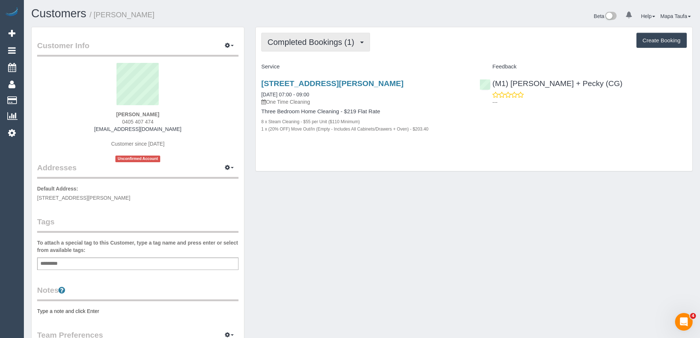
drag, startPoint x: 331, startPoint y: 47, endPoint x: 328, endPoint y: 50, distance: 4.2
click at [331, 46] on button "Completed Bookings (1)" at bounding box center [315, 42] width 109 height 19
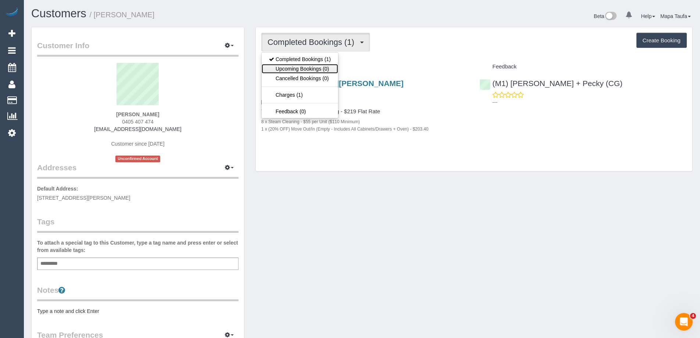
click at [317, 69] on link "Upcoming Bookings (0)" at bounding box center [300, 69] width 76 height 10
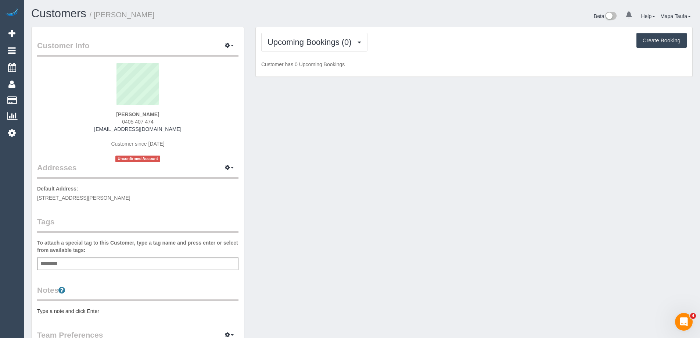
click at [454, 46] on div "Upcoming Bookings (0) Completed Bookings (1) Upcoming Bookings (0) Cancelled Bo…" at bounding box center [473, 42] width 425 height 19
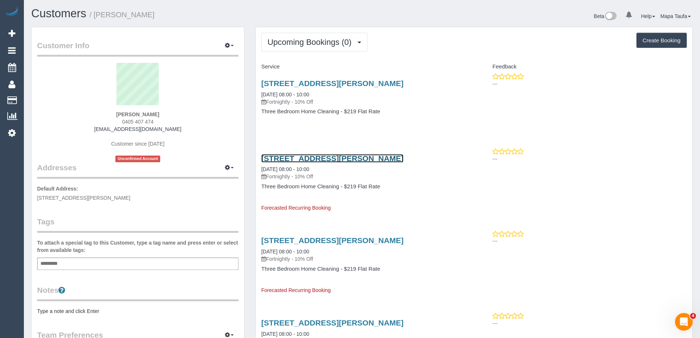
click at [291, 159] on link "[STREET_ADDRESS][PERSON_NAME]" at bounding box center [332, 158] width 142 height 8
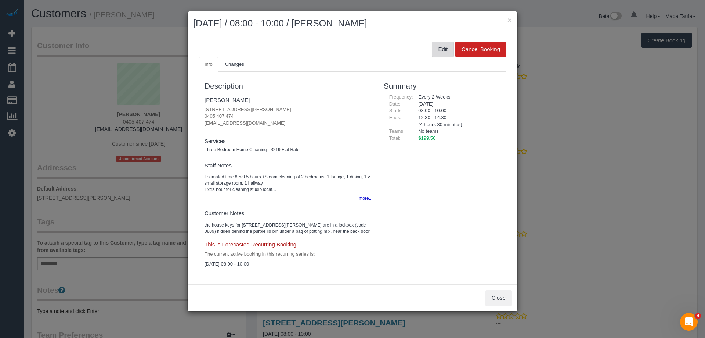
click at [438, 50] on button "Edit" at bounding box center [443, 49] width 22 height 15
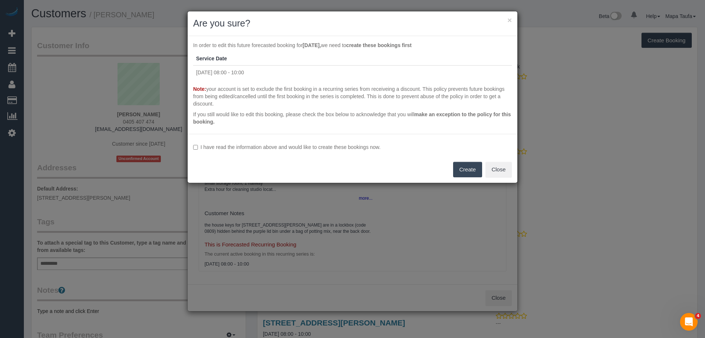
click at [251, 148] on label "I have read the information above and would like to create these bookings now." at bounding box center [352, 146] width 319 height 7
click at [466, 170] on button "Create" at bounding box center [467, 169] width 29 height 15
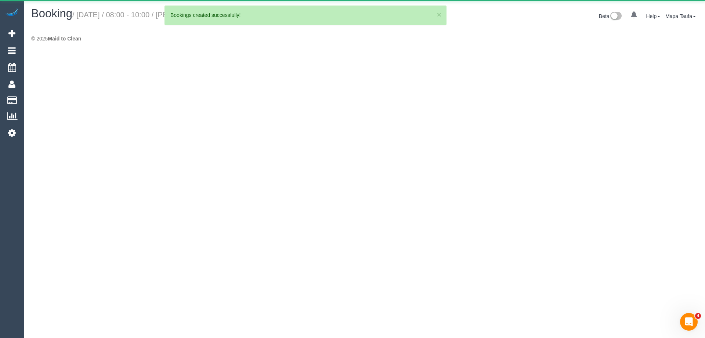
select select "VIC"
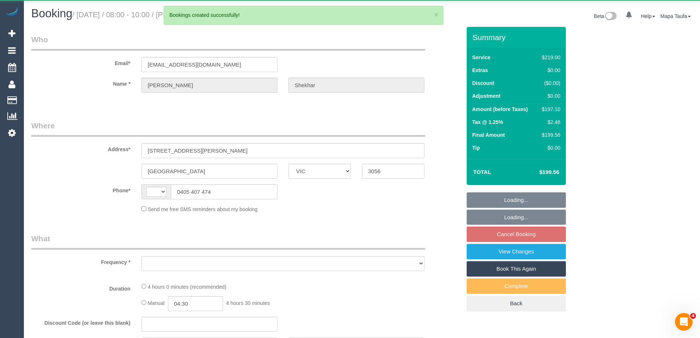
select select "string:AU"
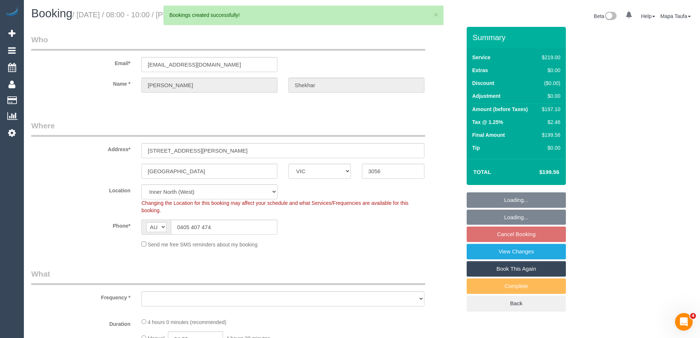
select select "string:stripe-pm_1Ruk4c2GScqysDRVXg5qs0vn"
select select "number:28"
select select "number:16"
select select "number:18"
select select "number:36"
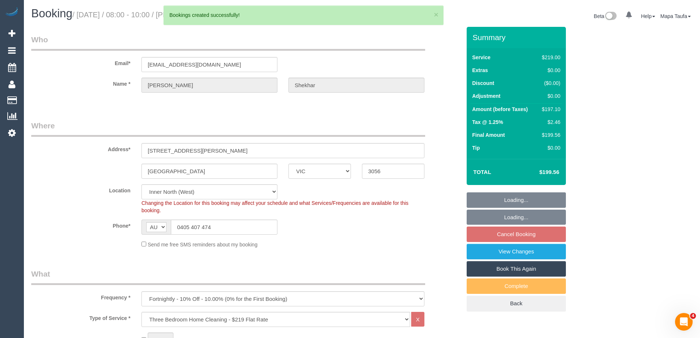
select select "object:2446"
select select "spot2"
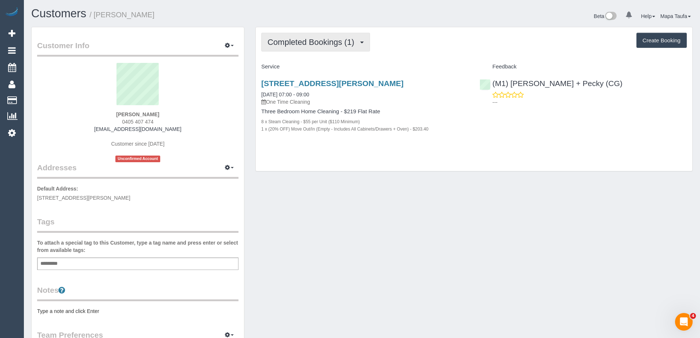
click at [320, 45] on span "Completed Bookings (1)" at bounding box center [312, 41] width 90 height 9
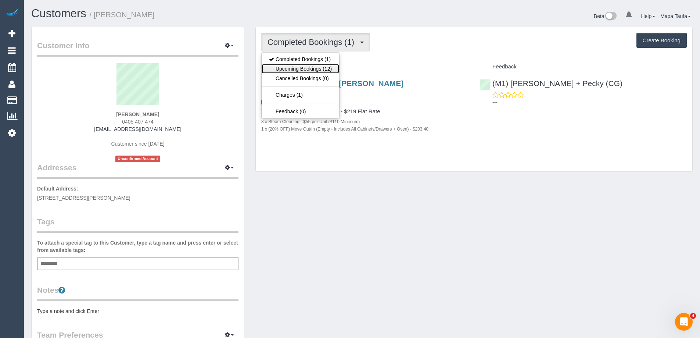
drag, startPoint x: 320, startPoint y: 66, endPoint x: 331, endPoint y: 86, distance: 23.0
click at [321, 66] on link "Upcoming Bookings (12)" at bounding box center [301, 69] width 78 height 10
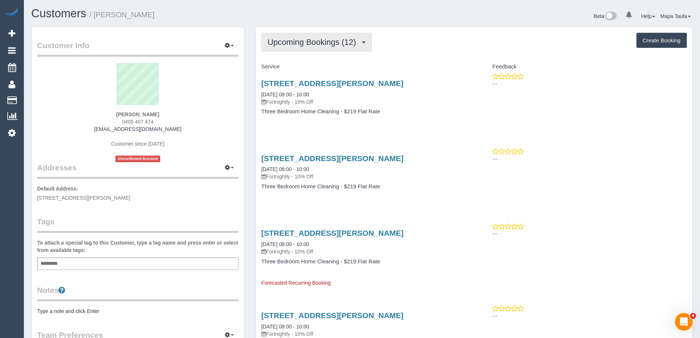
click at [307, 43] on span "Upcoming Bookings (12)" at bounding box center [313, 41] width 92 height 9
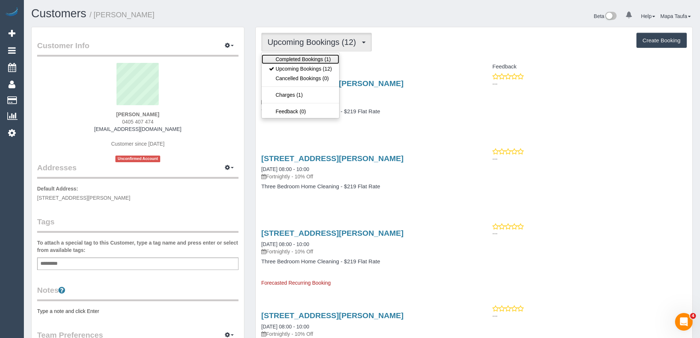
click at [308, 56] on link "Completed Bookings (1)" at bounding box center [301, 59] width 78 height 10
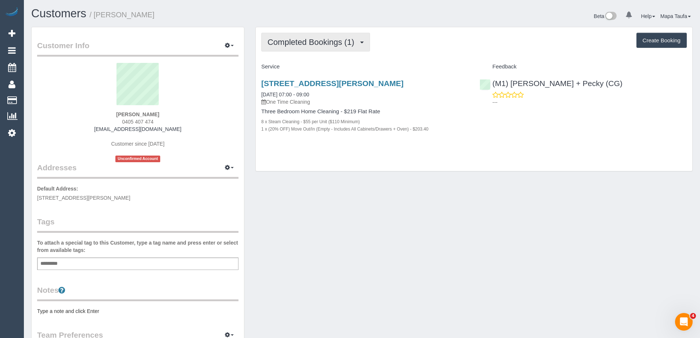
click at [314, 47] on button "Completed Bookings (1)" at bounding box center [315, 42] width 109 height 19
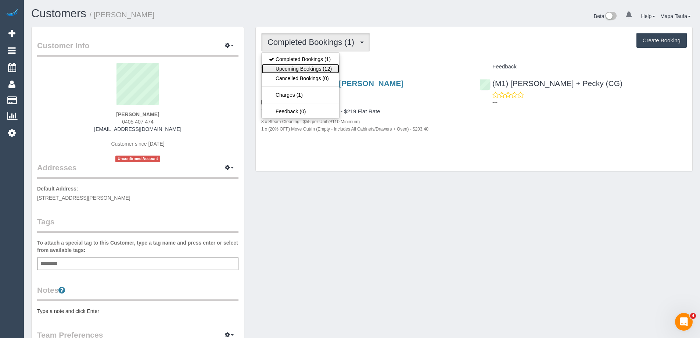
click at [309, 70] on link "Upcoming Bookings (12)" at bounding box center [301, 69] width 78 height 10
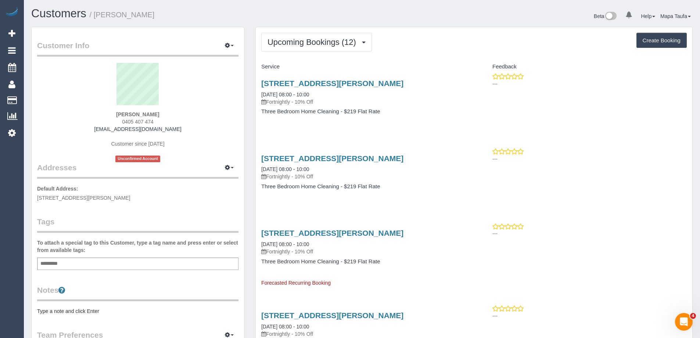
drag, startPoint x: 331, startPoint y: 82, endPoint x: 293, endPoint y: 133, distance: 63.9
click at [282, 48] on button "Upcoming Bookings (12)" at bounding box center [316, 42] width 111 height 19
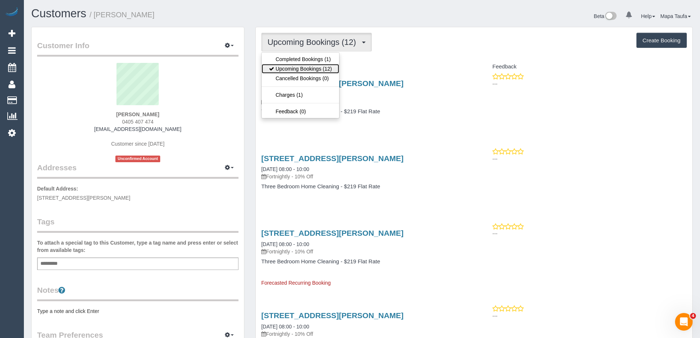
click at [289, 67] on link "Upcoming Bookings (12)" at bounding box center [301, 69] width 78 height 10
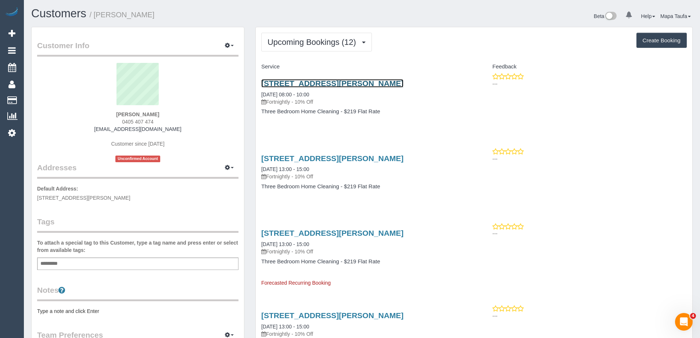
click at [330, 85] on link "121 Edward Street, Brunswick, VIC 3056" at bounding box center [332, 83] width 142 height 8
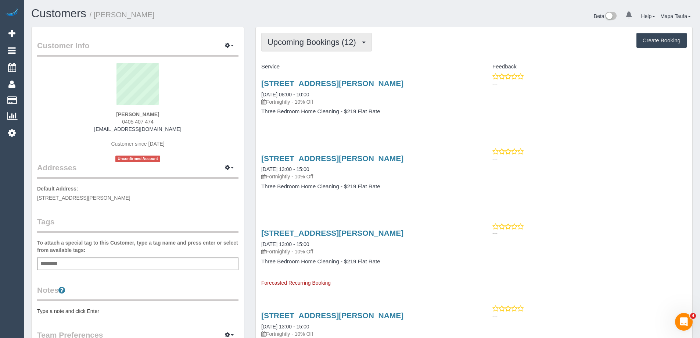
click at [319, 34] on button "Upcoming Bookings (12)" at bounding box center [316, 42] width 111 height 19
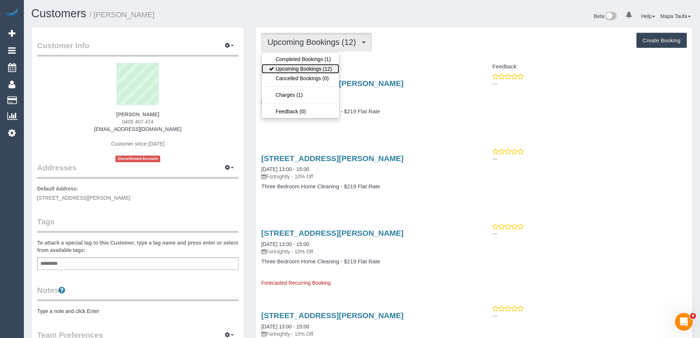
click at [298, 67] on link "Upcoming Bookings (12)" at bounding box center [301, 69] width 78 height 10
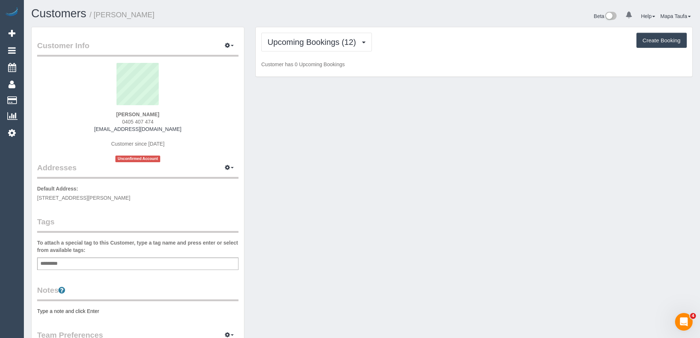
click at [441, 42] on div "Upcoming Bookings (12) Completed Bookings (1) Upcoming Bookings (12) Cancelled …" at bounding box center [473, 42] width 425 height 19
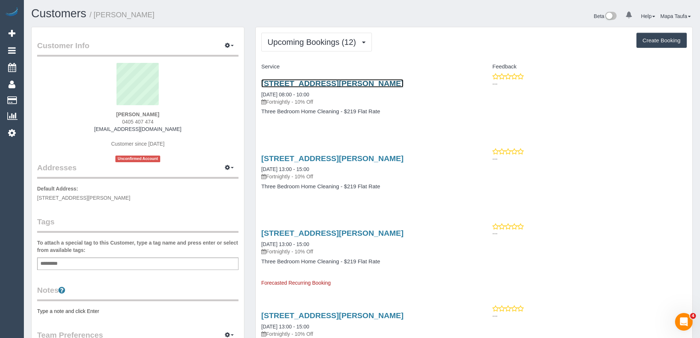
click at [293, 82] on link "121 Edward Street, Brunswick, VIC 3056" at bounding box center [332, 83] width 142 height 8
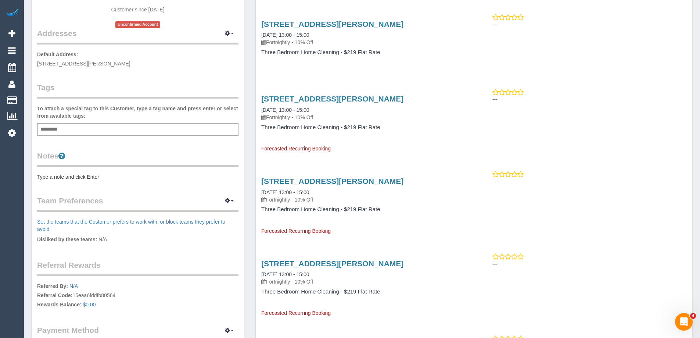
scroll to position [220, 0]
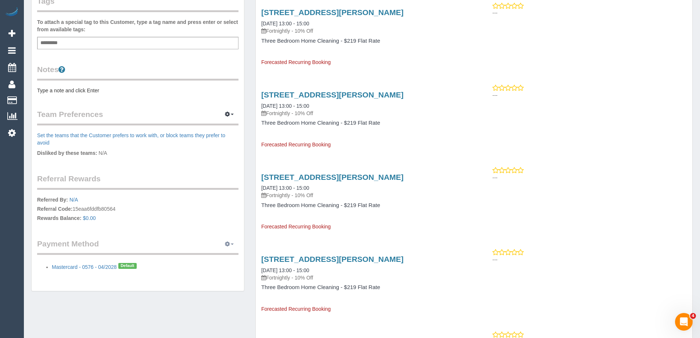
click at [225, 242] on button "button" at bounding box center [229, 243] width 18 height 11
click at [180, 216] on p "Referred By: N/A Referral Code: 15eaa6fddfb80564 Rewards Balance: $0.00" at bounding box center [137, 210] width 201 height 28
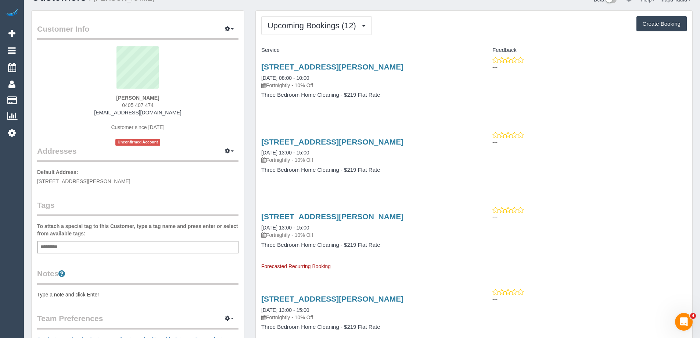
scroll to position [0, 0]
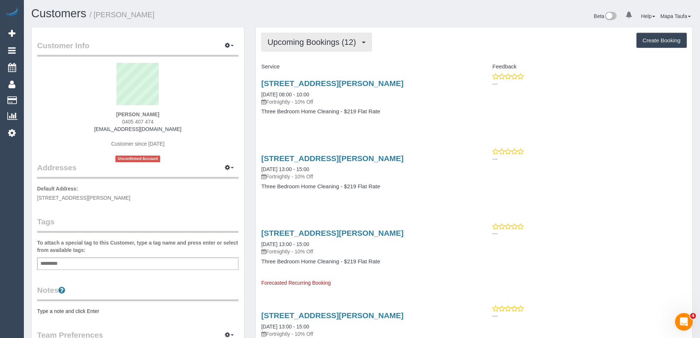
click at [315, 35] on button "Upcoming Bookings (12)" at bounding box center [316, 42] width 111 height 19
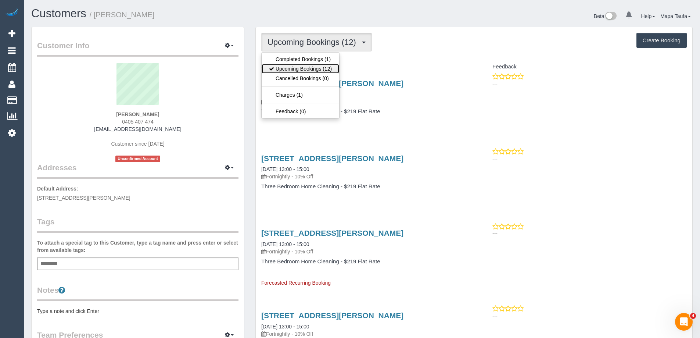
click at [302, 65] on link "Upcoming Bookings (12)" at bounding box center [301, 69] width 78 height 10
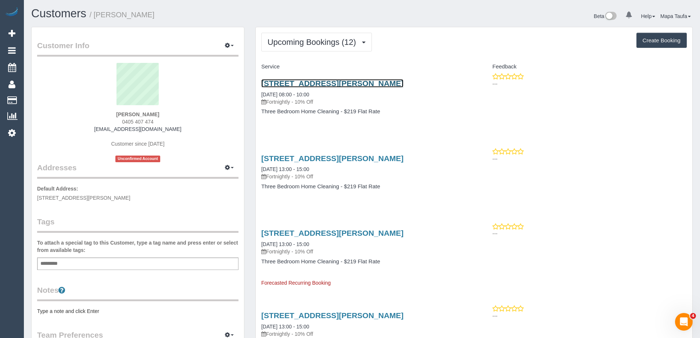
click at [303, 86] on link "121 Edward Street, Brunswick, VIC 3056" at bounding box center [332, 83] width 142 height 8
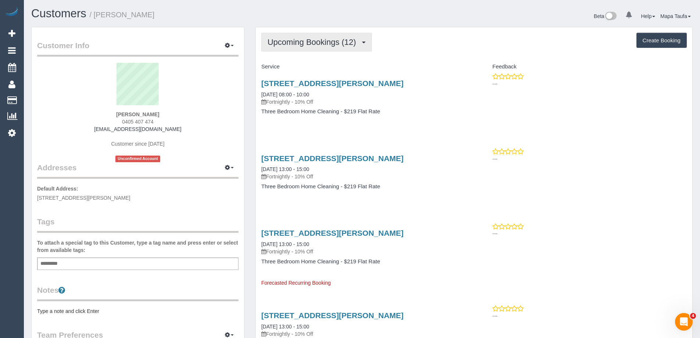
click at [347, 46] on button "Upcoming Bookings (12)" at bounding box center [316, 42] width 111 height 19
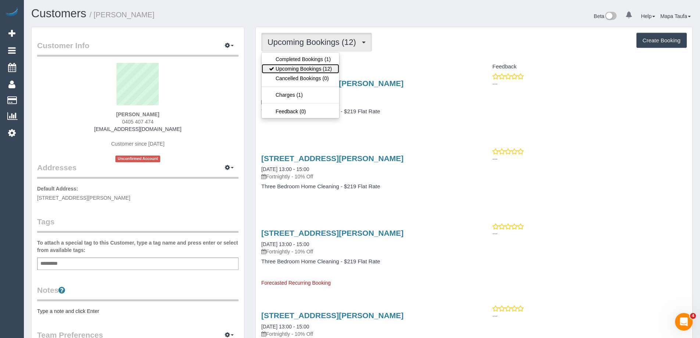
click at [327, 66] on link "Upcoming Bookings (12)" at bounding box center [301, 69] width 78 height 10
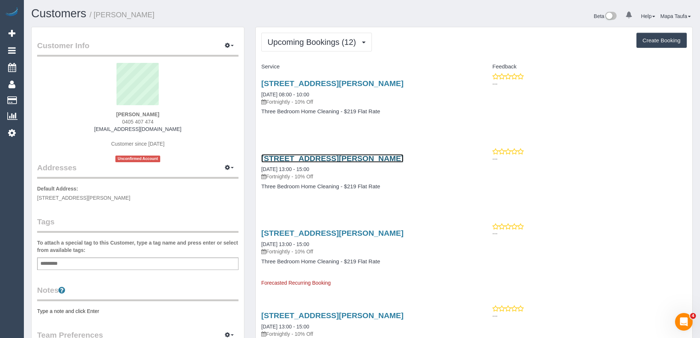
click at [312, 157] on link "121 Edward Street, Brunswick, VIC 3056" at bounding box center [332, 158] width 142 height 8
click at [483, 73] on div "---" at bounding box center [583, 80] width 207 height 15
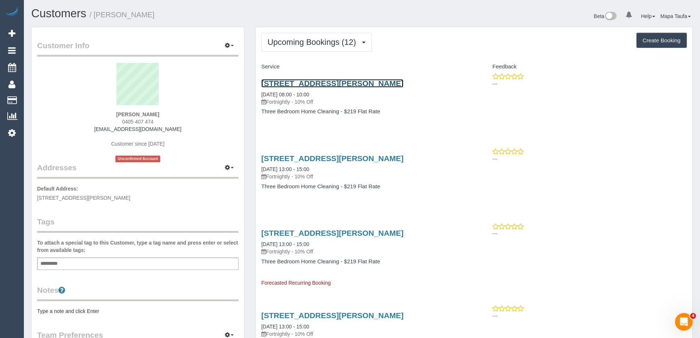
click at [327, 81] on link "121 Edward Street, Brunswick, VIC 3056" at bounding box center [332, 83] width 142 height 8
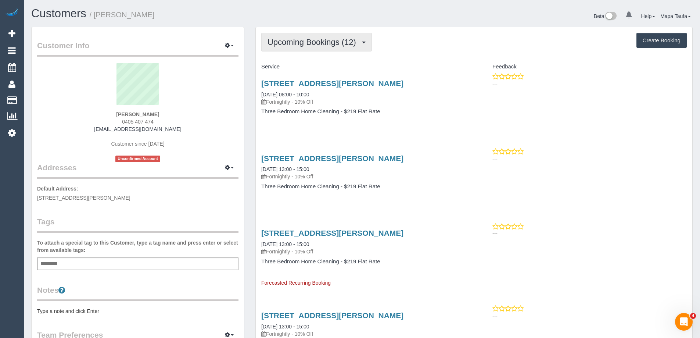
click at [329, 37] on button "Upcoming Bookings (12)" at bounding box center [316, 42] width 111 height 19
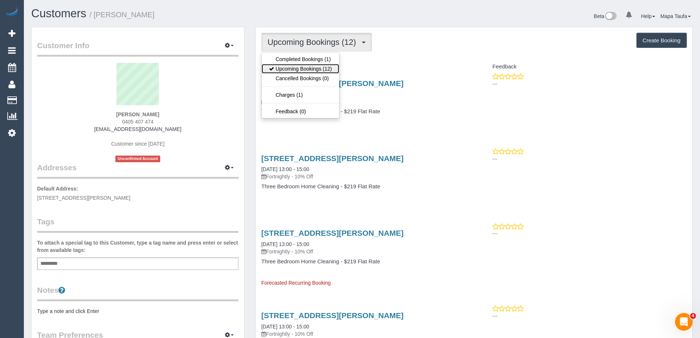
click at [327, 68] on link "Upcoming Bookings (12)" at bounding box center [301, 69] width 78 height 10
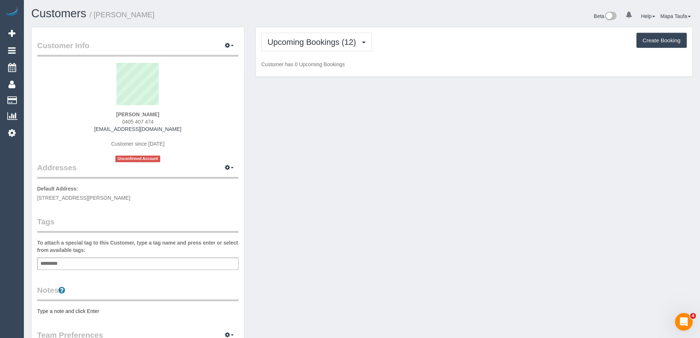
click at [428, 53] on div "Upcoming Bookings (12) Completed Bookings (1) Upcoming Bookings (12) Cancelled …" at bounding box center [474, 52] width 437 height 50
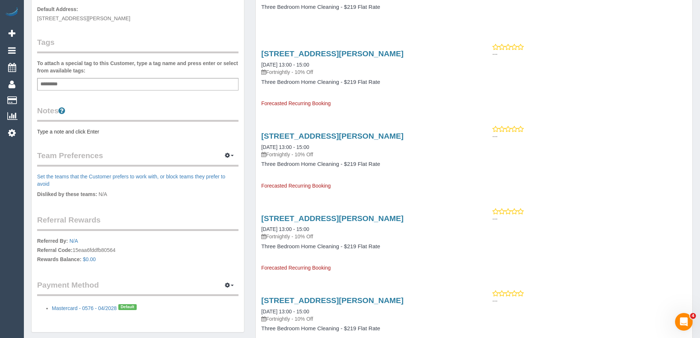
scroll to position [184, 0]
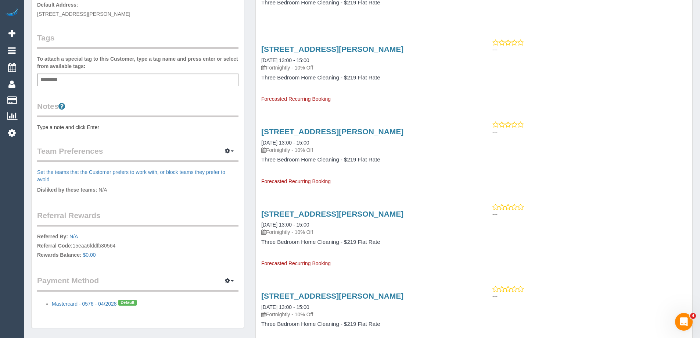
click at [129, 128] on pre "Type a note and click Enter" at bounding box center [137, 126] width 201 height 7
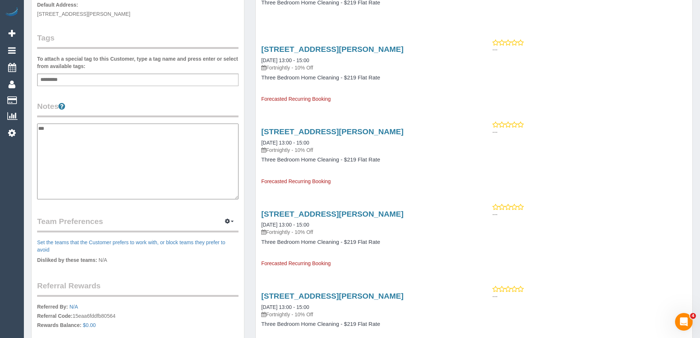
type textarea "**********"
drag, startPoint x: 65, startPoint y: 165, endPoint x: 36, endPoint y: 160, distance: 28.7
click at [36, 160] on div "Customer Info Edit Contact Info Send Message Email Preferences Special Sales Ta…" at bounding box center [138, 120] width 212 height 554
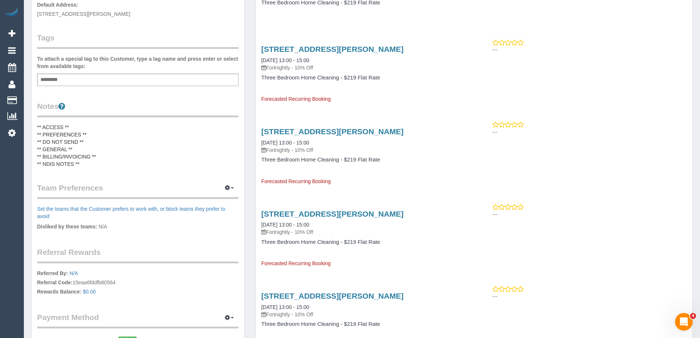
click at [78, 158] on pre "** ACCESS ** ** PREFERENCES ** ** DO NOT SEND ** ** GENERAL ** ** BILLING/INVOI…" at bounding box center [137, 145] width 201 height 44
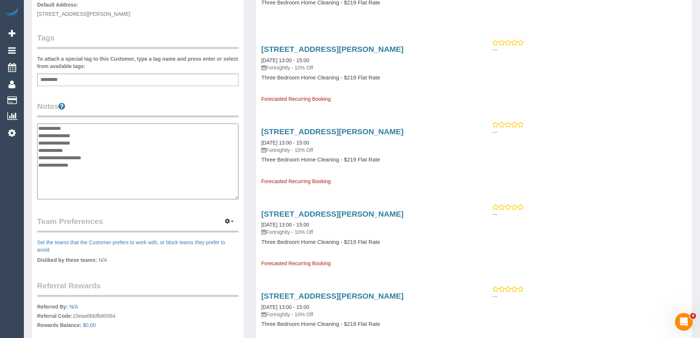
drag, startPoint x: 64, startPoint y: 160, endPoint x: 35, endPoint y: 155, distance: 29.4
click at [35, 155] on div "Customer Info Edit Contact Info Send Message Email Preferences Special Sales Ta…" at bounding box center [138, 120] width 212 height 554
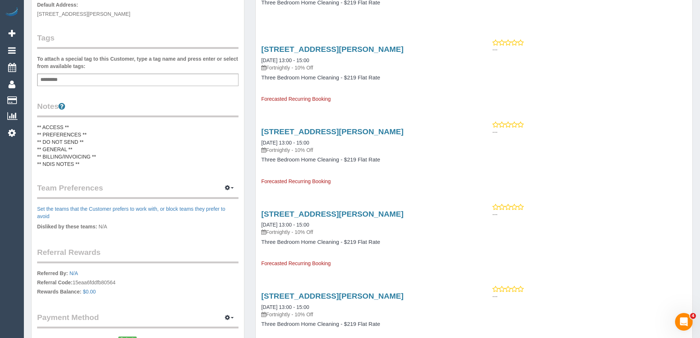
click at [84, 175] on div "Customer Info Edit Contact Info Send Message Email Preferences Special Sales Ta…" at bounding box center [138, 103] width 212 height 521
click at [86, 155] on pre "** ACCESS ** ** PREFERENCES ** ** DO NOT SEND ** ** GENERAL ** ** BILLING/INVOI…" at bounding box center [137, 145] width 201 height 44
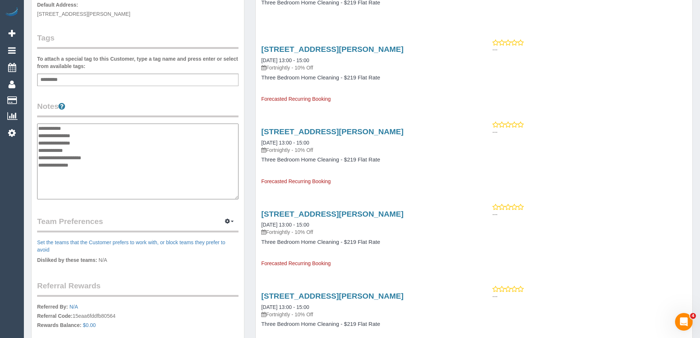
click at [86, 166] on textarea "**********" at bounding box center [137, 161] width 201 height 76
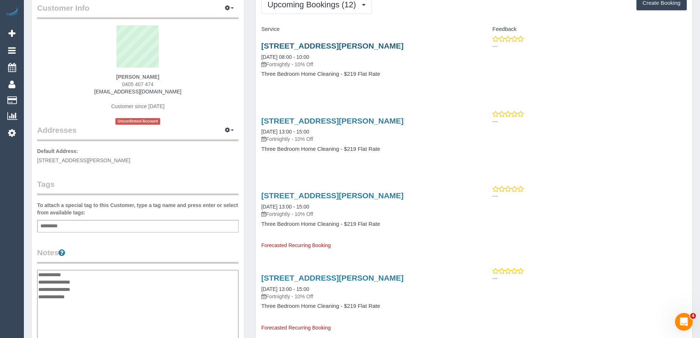
scroll to position [37, 0]
type textarea "**********"
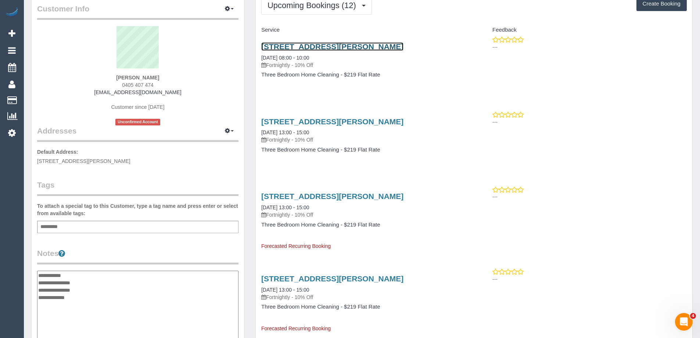
click at [304, 47] on link "121 Edward Street, Brunswick, VIC 3056" at bounding box center [332, 46] width 142 height 8
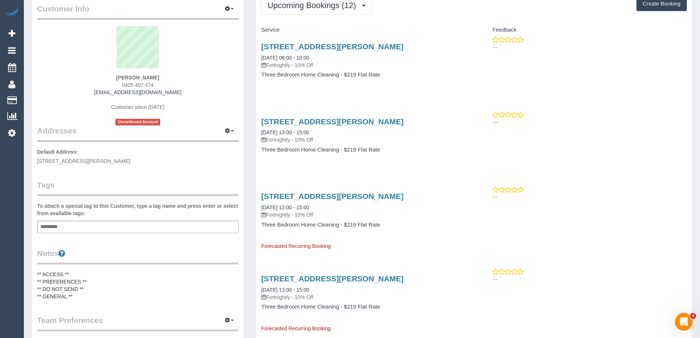
click at [91, 274] on pre "** ACCESS ** ** PREFERENCES ** ** DO NOT SEND ** ** GENERAL **" at bounding box center [137, 284] width 201 height 29
click at [79, 271] on textarea "**********" at bounding box center [137, 308] width 201 height 76
paste textarea "**********"
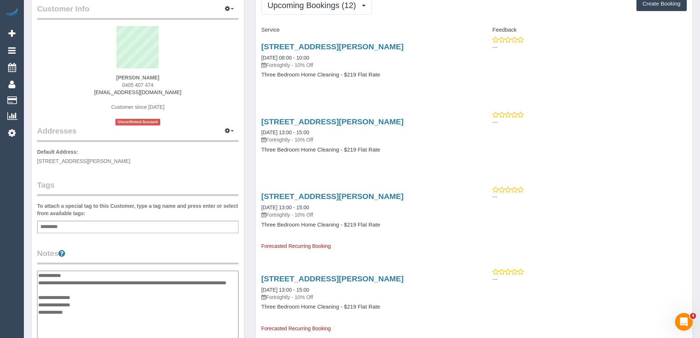
type textarea "**********"
click at [123, 242] on div "Customer Info Edit Contact Info Send Message Email Preferences Special Sales Ta…" at bounding box center [138, 267] width 212 height 554
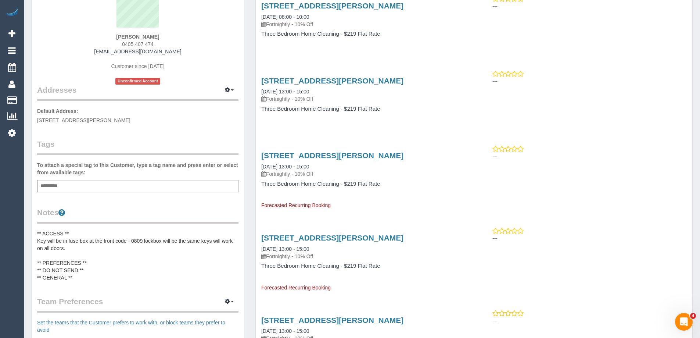
scroll to position [147, 0]
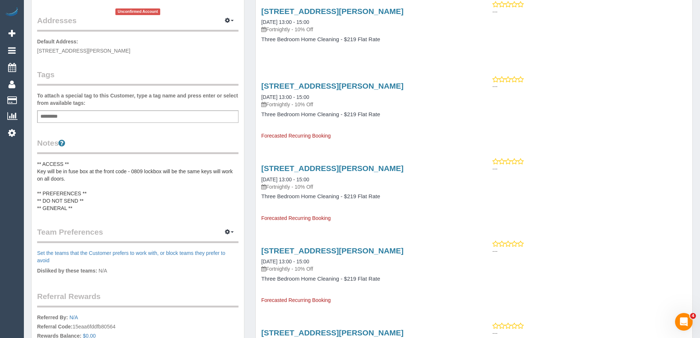
click at [89, 209] on pre "** ACCESS ** Key will be in fuse box at the front code - 0809 lockbox will be t…" at bounding box center [137, 185] width 201 height 51
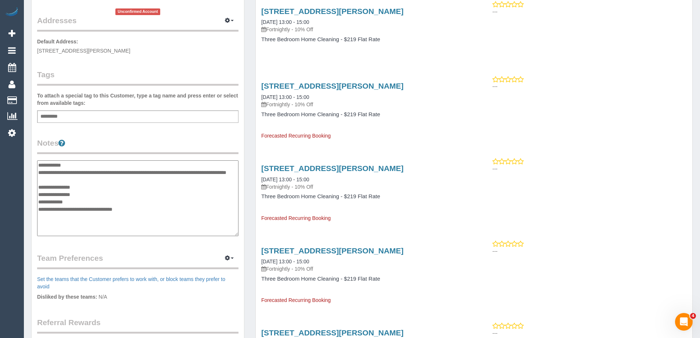
type textarea "**********"
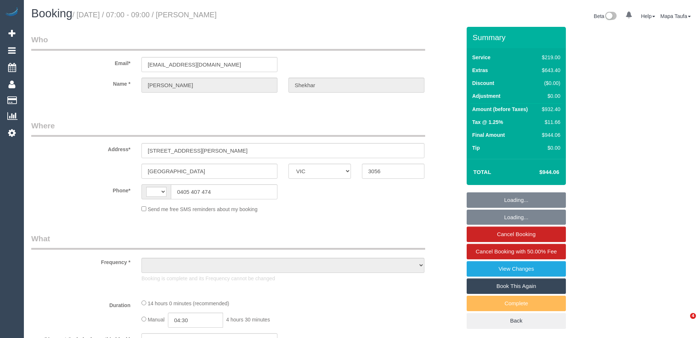
select select "VIC"
select select "object:1716"
select select "number:28"
select select "number:16"
select select "number:18"
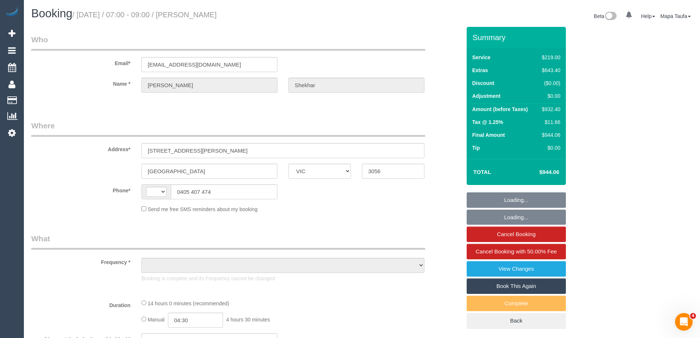
select select "number:36"
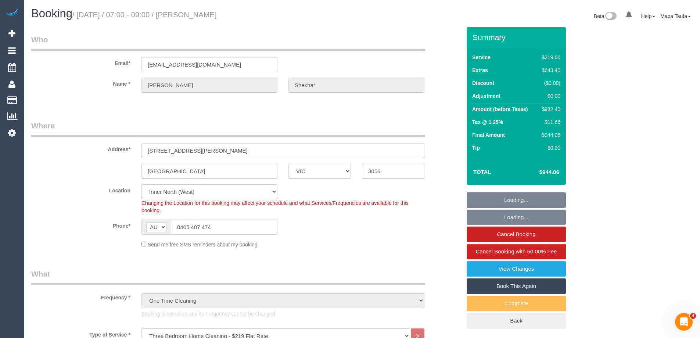
select select "string:AU"
select select "string:stripe-pm_1Ruk4c2GScqysDRVXg5qs0vn"
select select "spot1"
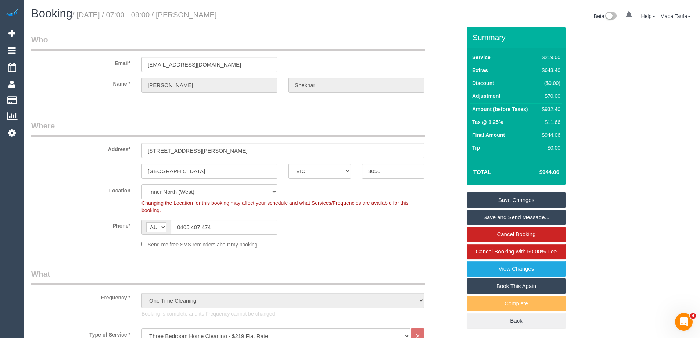
click at [506, 286] on link "Book This Again" at bounding box center [516, 285] width 99 height 15
select select "VIC"
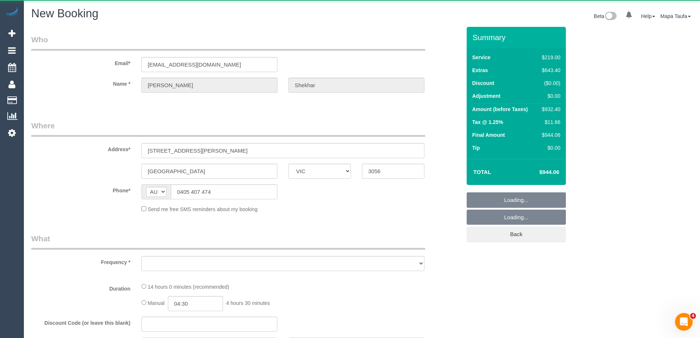
select select "object:2905"
select select "number:28"
select select "number:16"
select select "number:18"
select select "number:36"
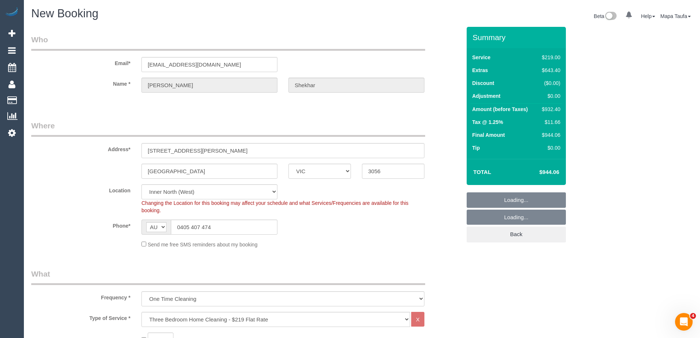
select select "string:stripe-pm_1Ruk4c2GScqysDRVXg5qs0vn"
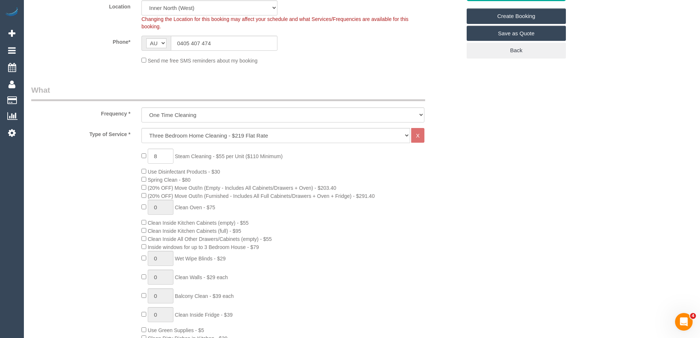
select select "object:3874"
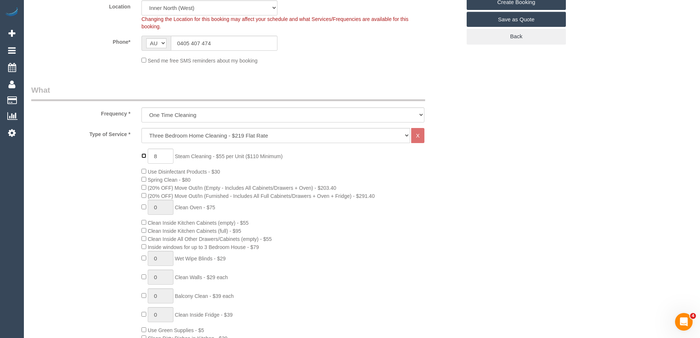
type input "0"
click at [140, 189] on div "0 Steam Cleaning - $55 per Unit ($110 Minimum) Use Disinfectant Products - $30 …" at bounding box center [301, 277] width 331 height 258
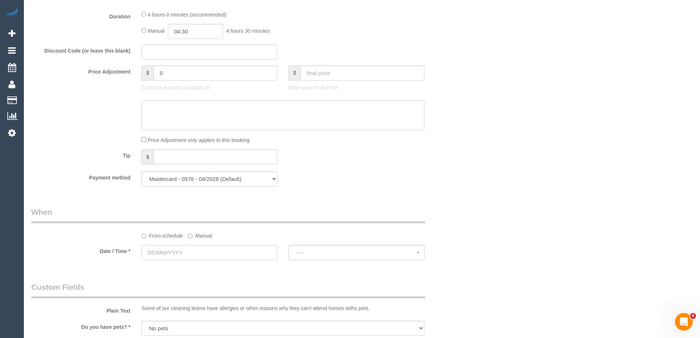
scroll to position [712, 0]
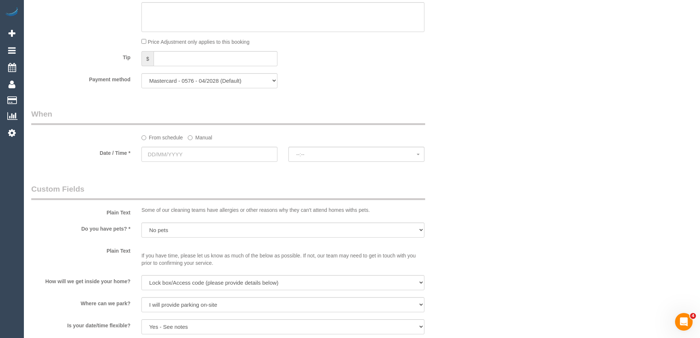
click at [187, 144] on sui-booking-spot "From schedule Manual Date / Time * --:-- --:--" at bounding box center [246, 135] width 430 height 55
click at [189, 150] on input "text" at bounding box center [209, 154] width 136 height 15
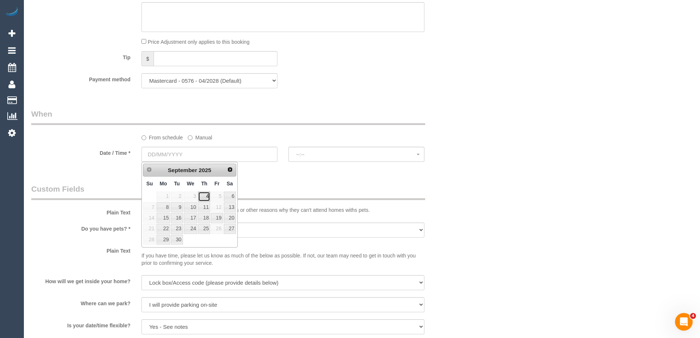
click at [204, 195] on link "4" at bounding box center [204, 196] width 12 height 10
type input "04/09/2025"
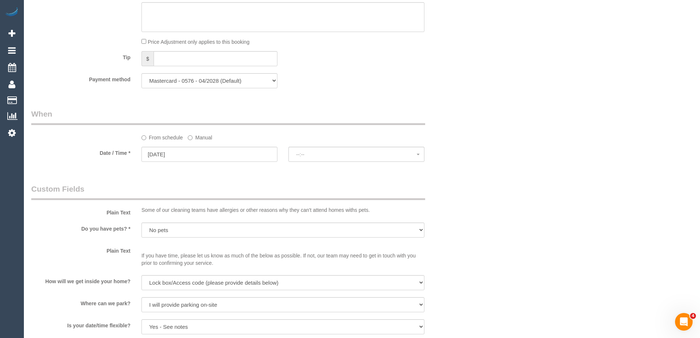
click at [198, 130] on div "From schedule Manual" at bounding box center [246, 124] width 441 height 33
click at [200, 137] on label "Manual" at bounding box center [200, 136] width 24 height 10
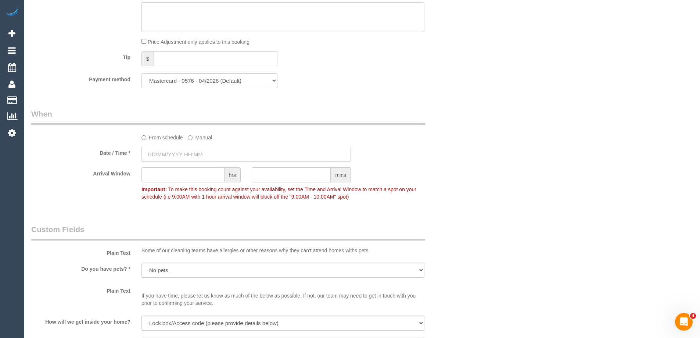
click at [172, 149] on input "text" at bounding box center [245, 154] width 209 height 15
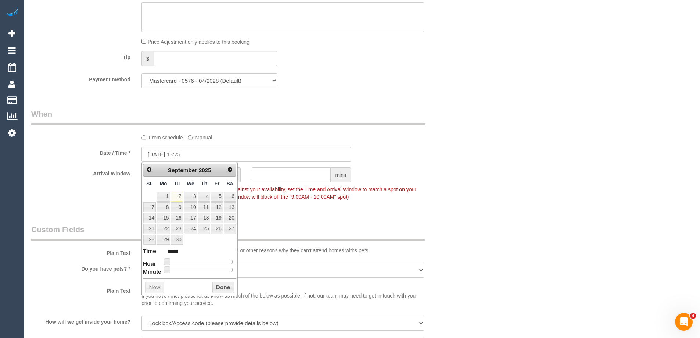
click at [167, 140] on label "From schedule" at bounding box center [162, 136] width 42 height 10
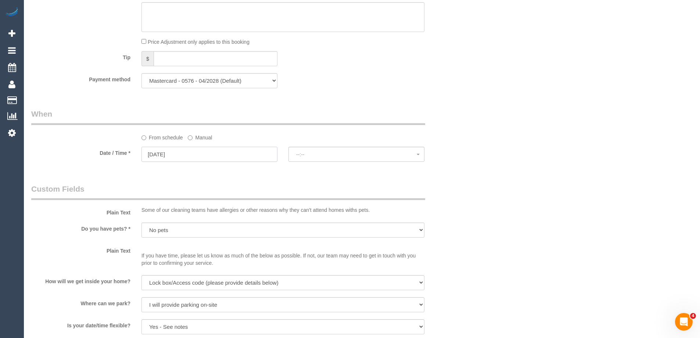
click at [177, 154] on input "02/09/2025" at bounding box center [209, 154] width 136 height 15
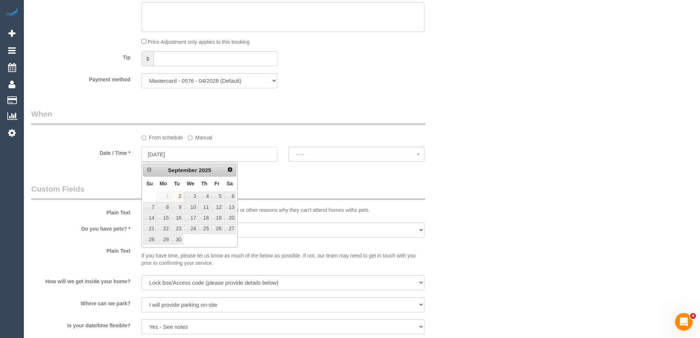
select select "spot36"
click at [193, 194] on link "3" at bounding box center [191, 196] width 14 height 10
type input "03/09/2025"
select select "spot37"
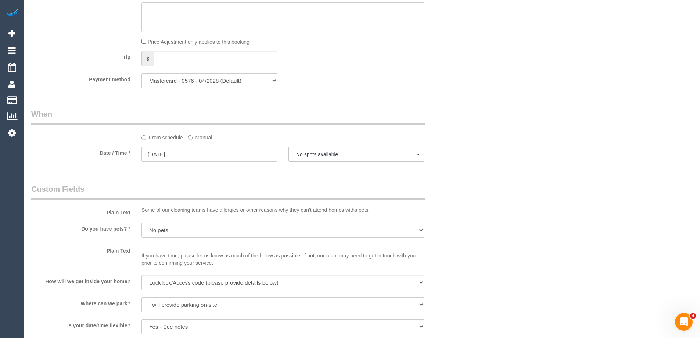
click at [304, 162] on div at bounding box center [356, 162] width 136 height 3
click at [309, 156] on span "No spots available" at bounding box center [356, 154] width 121 height 6
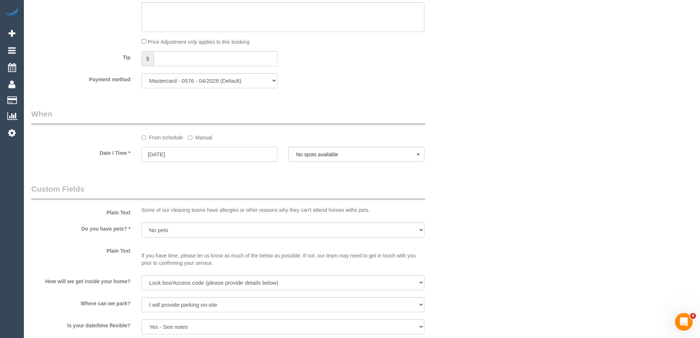
click at [189, 158] on input "03/09/2025" at bounding box center [209, 154] width 136 height 15
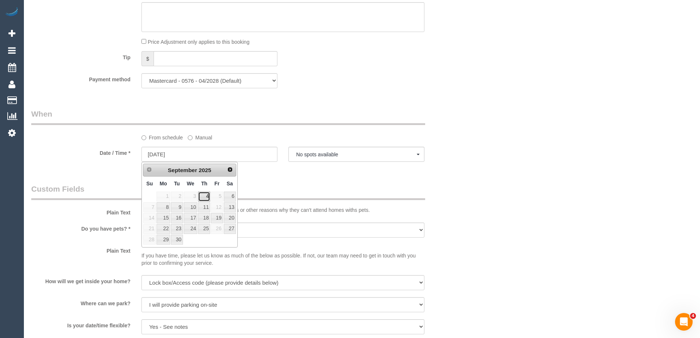
click at [202, 195] on link "4" at bounding box center [204, 196] width 12 height 10
type input "[DATE]"
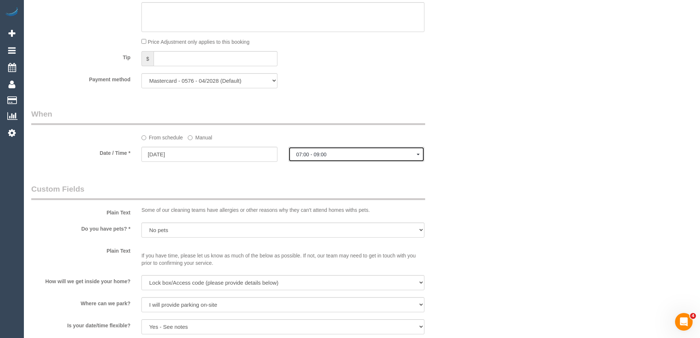
click at [297, 154] on span "07:00 - 09:00" at bounding box center [356, 154] width 121 height 6
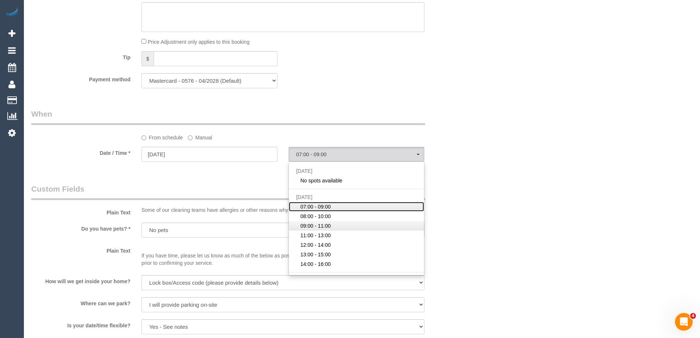
scroll to position [37, 0]
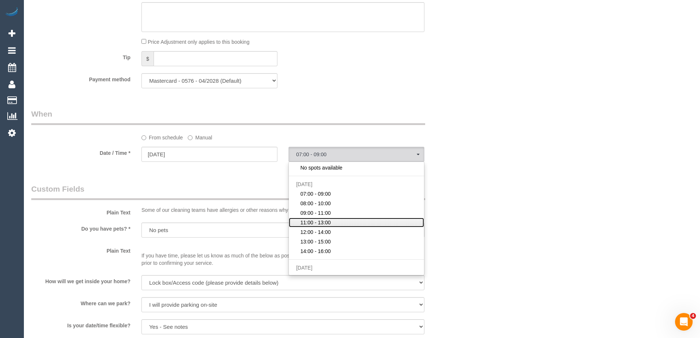
click at [344, 220] on link "11:00 - 13:00" at bounding box center [356, 223] width 135 height 10
select select "spot41"
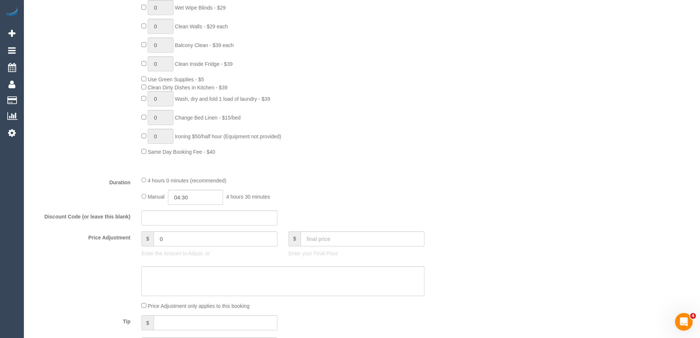
scroll to position [450, 0]
drag, startPoint x: 182, startPoint y: 235, endPoint x: 114, endPoint y: 234, distance: 68.4
click at [125, 234] on div "Price Adjustment $ 0 Enter the Amount to Adjust, or $ Enter your Final Price" at bounding box center [246, 244] width 441 height 29
click at [185, 221] on input "text" at bounding box center [209, 216] width 136 height 15
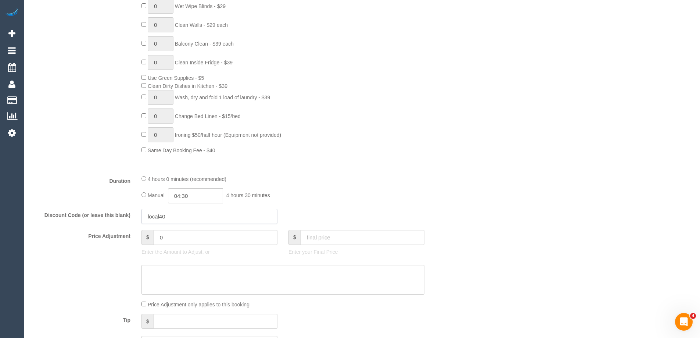
type input "local40"
click at [437, 139] on div "0 Steam Cleaning - $55 per Unit ($110 Minimum) Use Disinfectant Products - $30 …" at bounding box center [301, 25] width 331 height 258
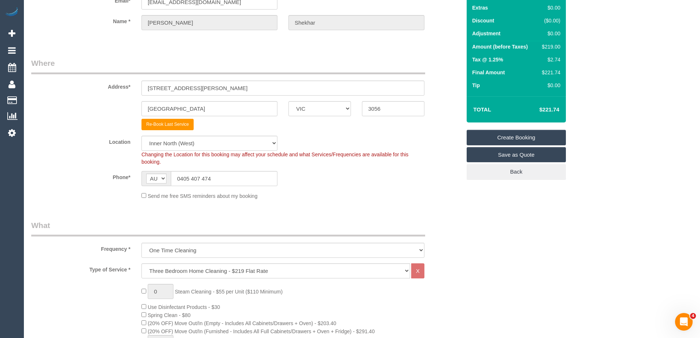
scroll to position [0, 0]
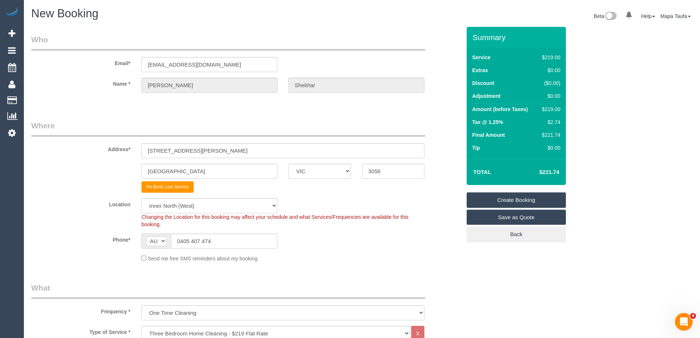
click at [535, 102] on td "Adjustment" at bounding box center [503, 96] width 67 height 13
click at [536, 102] on td "Adjustment" at bounding box center [503, 96] width 67 height 13
click at [552, 96] on div "$0.00" at bounding box center [549, 95] width 21 height 7
click at [552, 94] on div "$0.00" at bounding box center [549, 95] width 21 height 7
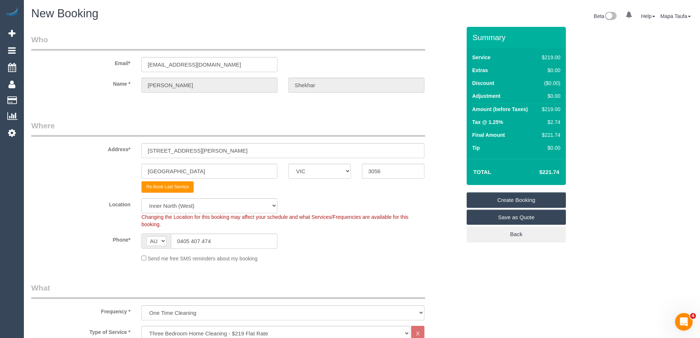
click at [561, 75] on td "$0.00" at bounding box center [549, 71] width 25 height 13
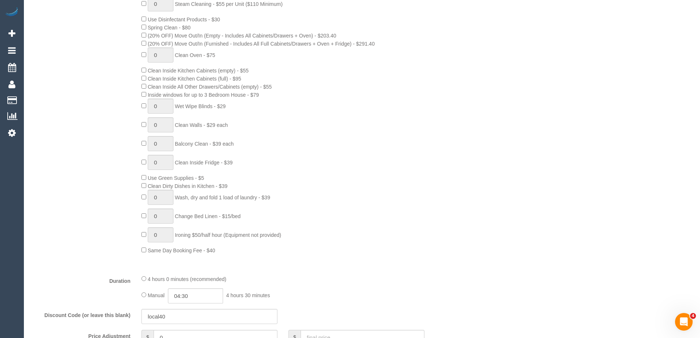
scroll to position [423, 0]
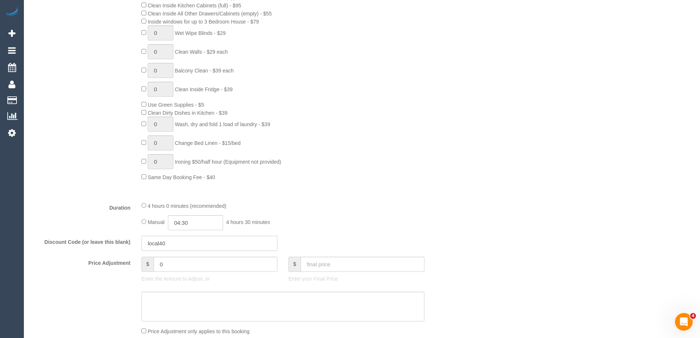
click at [191, 240] on input "local40" at bounding box center [209, 243] width 136 height 15
click at [187, 264] on input "0" at bounding box center [216, 263] width 124 height 15
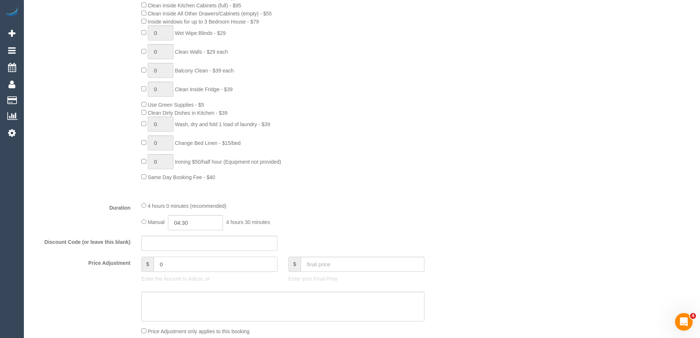
click at [187, 264] on input "0" at bounding box center [216, 263] width 124 height 15
click at [184, 263] on input "0" at bounding box center [216, 263] width 124 height 15
type input "0"
type input "-40"
click at [198, 312] on textarea at bounding box center [282, 306] width 283 height 30
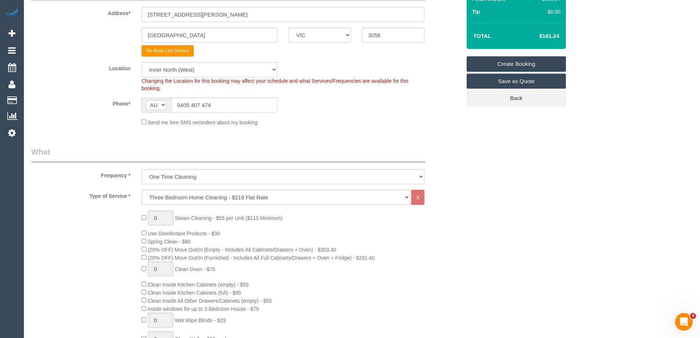
scroll to position [94, 0]
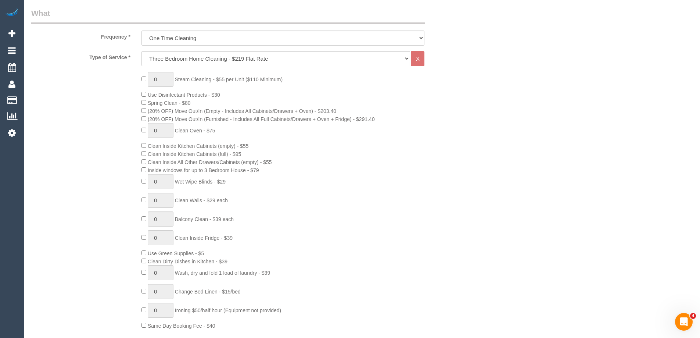
scroll to position [237, 0]
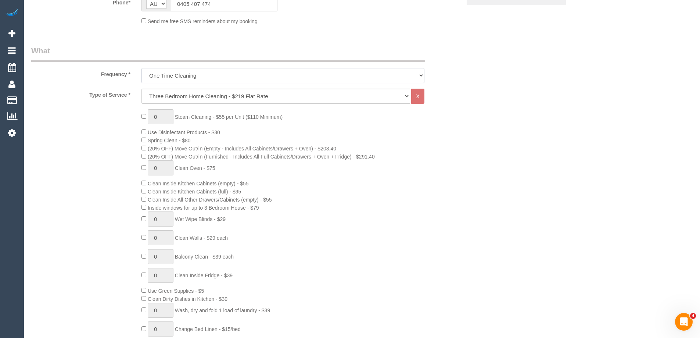
drag, startPoint x: 187, startPoint y: 76, endPoint x: 183, endPoint y: 81, distance: 6.6
click at [187, 76] on select "One Time Cleaning Weekly - 10% Off - 10.00% (0% for the First Booking) Fortnigh…" at bounding box center [282, 75] width 283 height 15
select select "object:3876"
click at [141, 68] on select "One Time Cleaning Weekly - 10% Off - 10.00% (0% for the First Booking) Fortnigh…" at bounding box center [282, 75] width 283 height 15
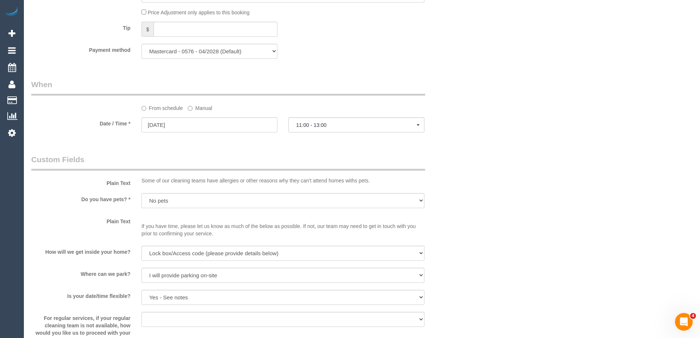
scroll to position [751, 0]
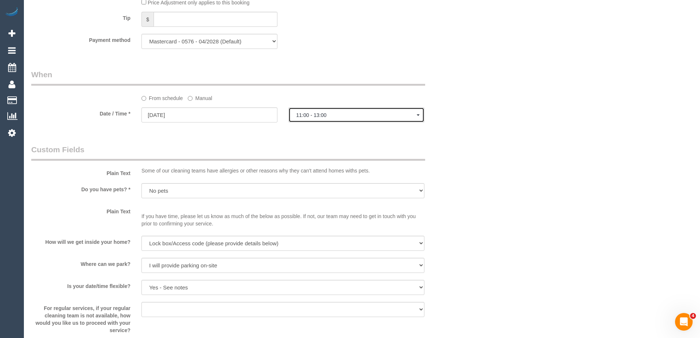
click at [314, 116] on span "11:00 - 13:00" at bounding box center [356, 115] width 121 height 6
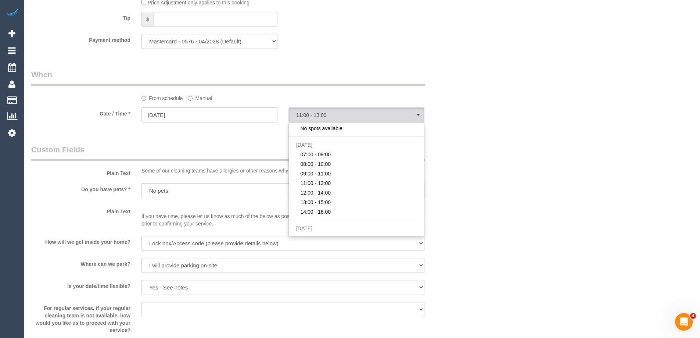
drag, startPoint x: 499, startPoint y: 161, endPoint x: 492, endPoint y: 163, distance: 6.6
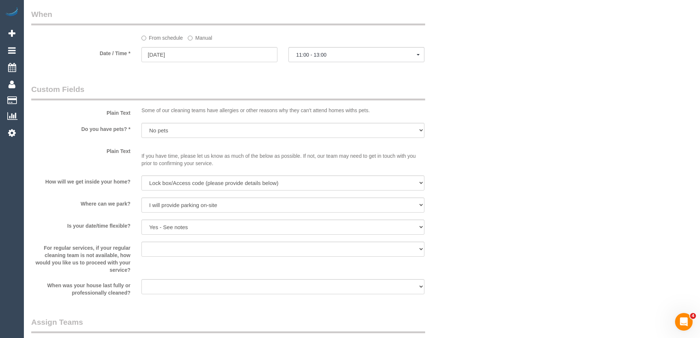
scroll to position [741, 0]
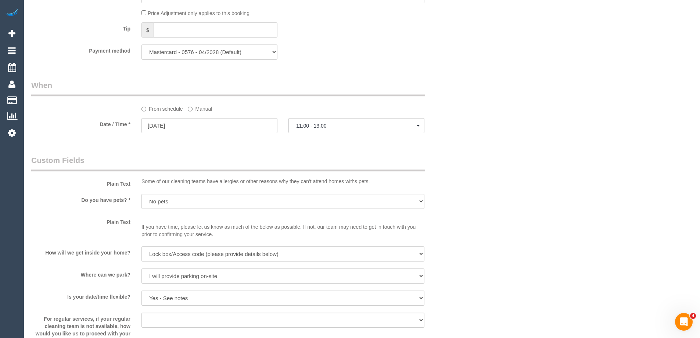
drag, startPoint x: 281, startPoint y: 120, endPoint x: 303, endPoint y: 128, distance: 23.7
click at [281, 120] on div "04/09/2025" at bounding box center [209, 126] width 147 height 17
click at [303, 128] on span "11:00 - 13:00" at bounding box center [356, 126] width 121 height 6
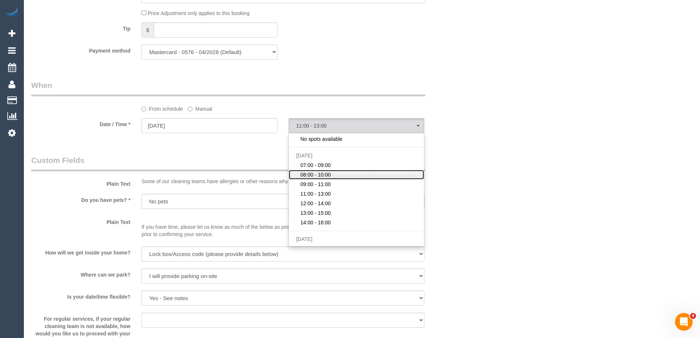
click at [320, 176] on span "08:00 - 10:00" at bounding box center [315, 174] width 30 height 7
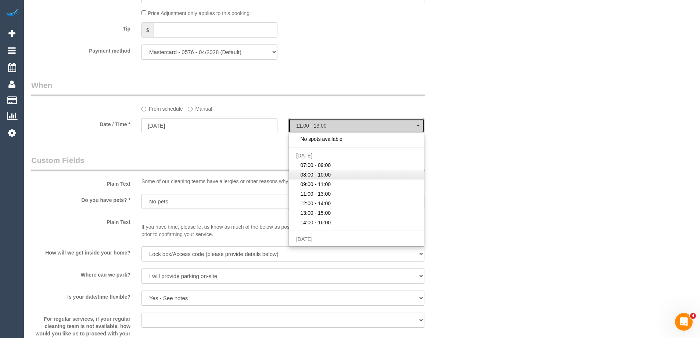
select select "spot39"
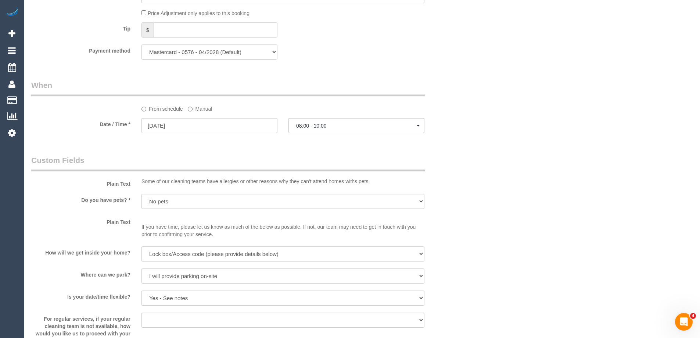
click at [331, 134] on div at bounding box center [356, 133] width 136 height 3
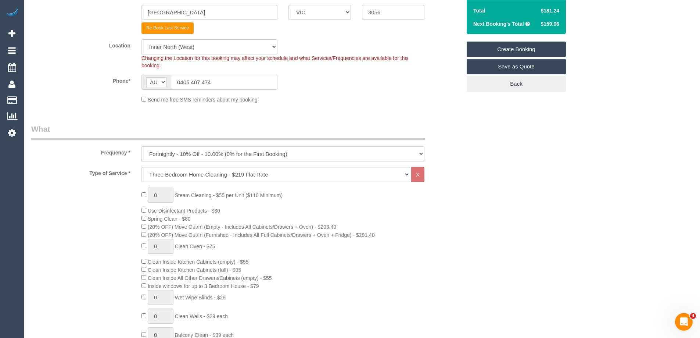
scroll to position [97, 0]
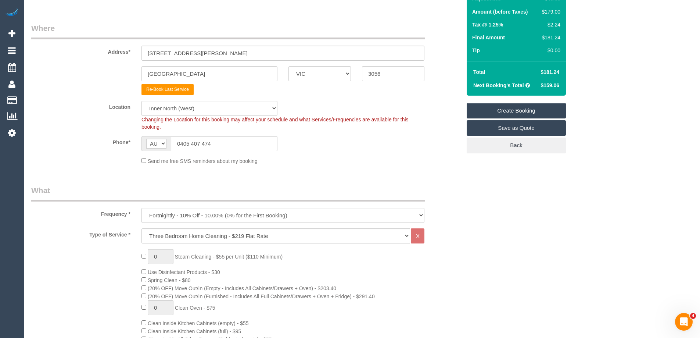
click at [526, 111] on link "Create Booking" at bounding box center [516, 110] width 99 height 15
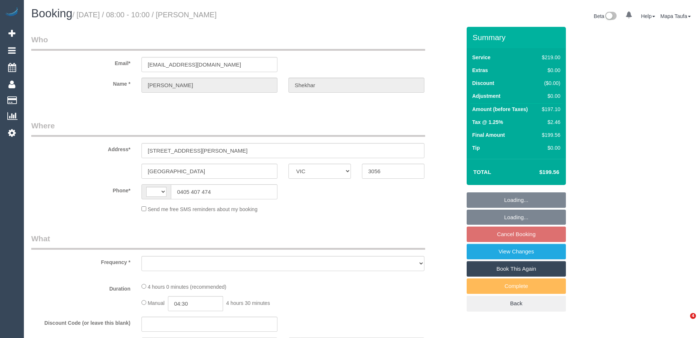
select select "VIC"
select select "string:AU"
select select "object:1632"
select select "string:stripe-pm_1Ruk4c2GScqysDRVXg5qs0vn"
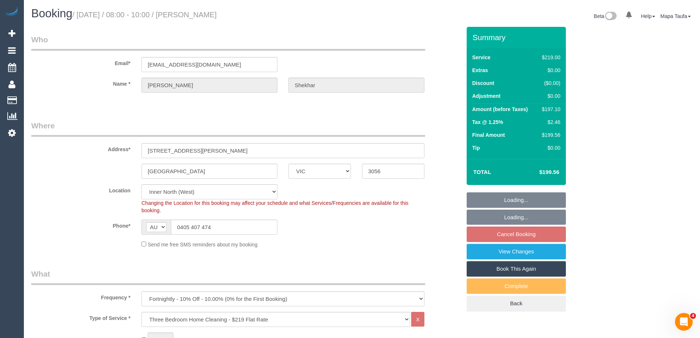
select select "spot2"
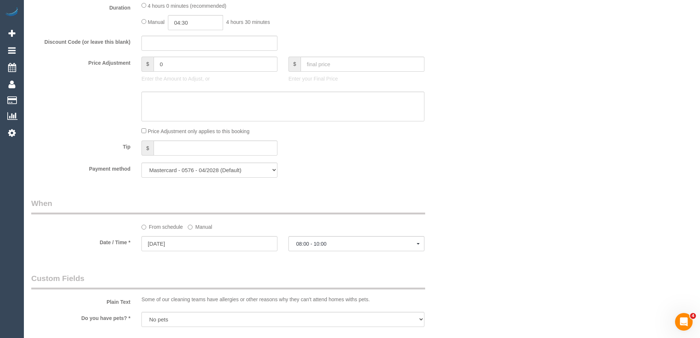
scroll to position [717, 0]
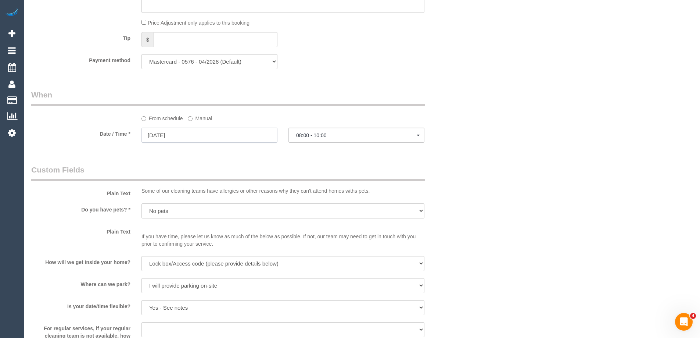
click at [223, 139] on input "[DATE]" at bounding box center [209, 135] width 136 height 15
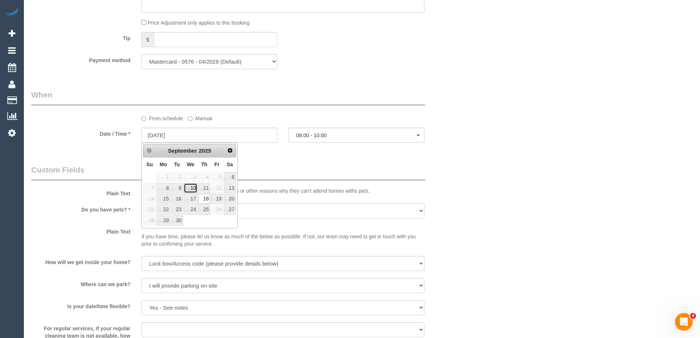
click at [191, 188] on link "10" at bounding box center [191, 188] width 14 height 10
type input "10/09/2025"
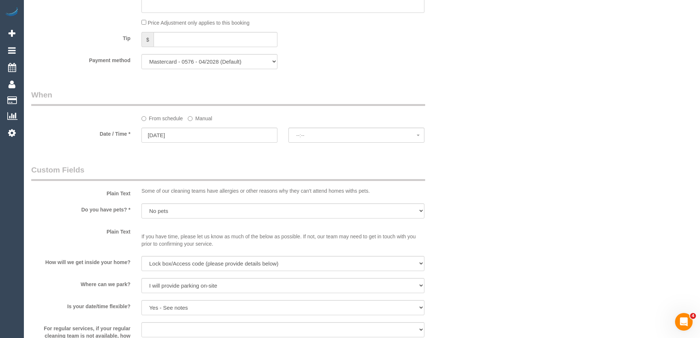
click at [308, 147] on fieldset "When From schedule Manual Date / Time * 10/09/2025 --:-- Thu September 18th 07:…" at bounding box center [246, 119] width 430 height 60
click at [307, 135] on span "--:--" at bounding box center [356, 135] width 121 height 6
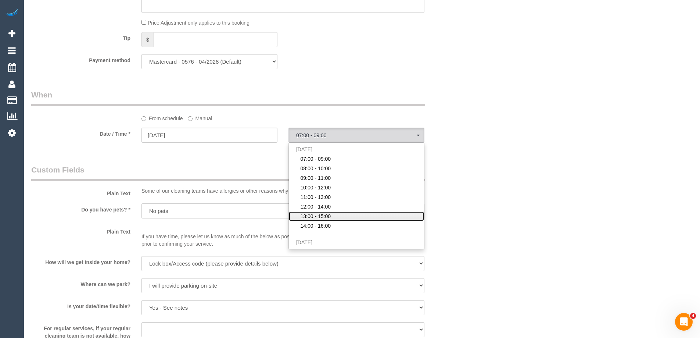
click at [326, 214] on span "13:00 - 15:00" at bounding box center [315, 215] width 30 height 7
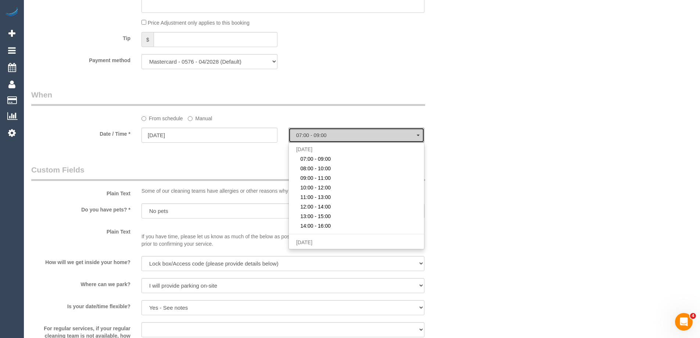
select select "spot40"
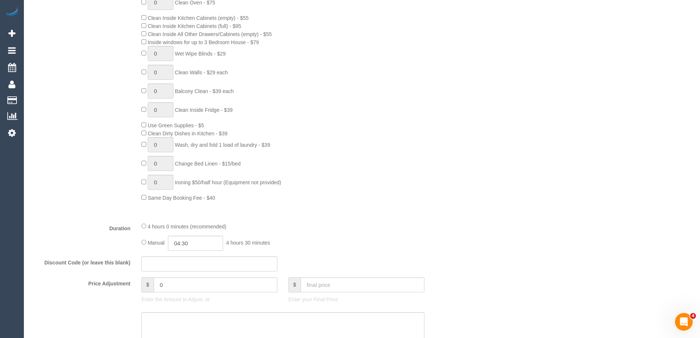
scroll to position [42, 0]
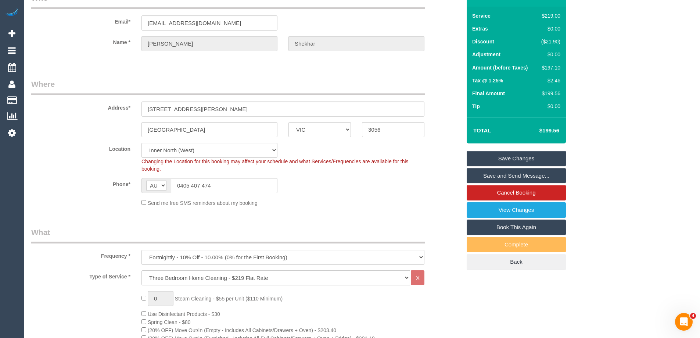
click at [514, 157] on link "Save Changes" at bounding box center [516, 158] width 99 height 15
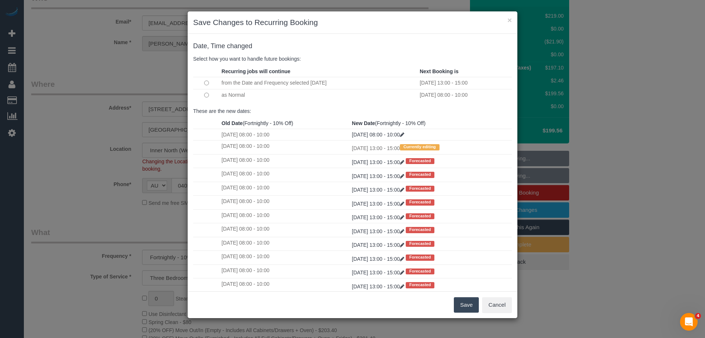
click at [467, 303] on button "Save" at bounding box center [466, 304] width 25 height 15
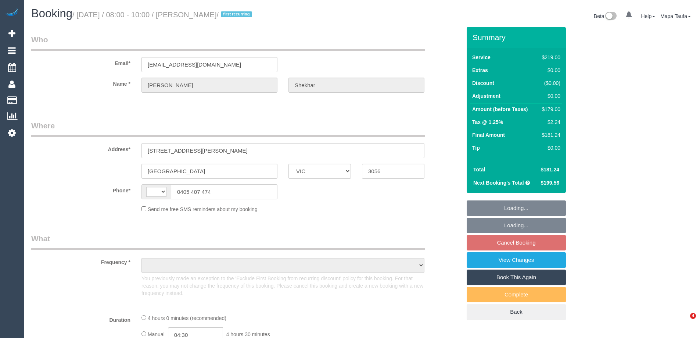
select select "VIC"
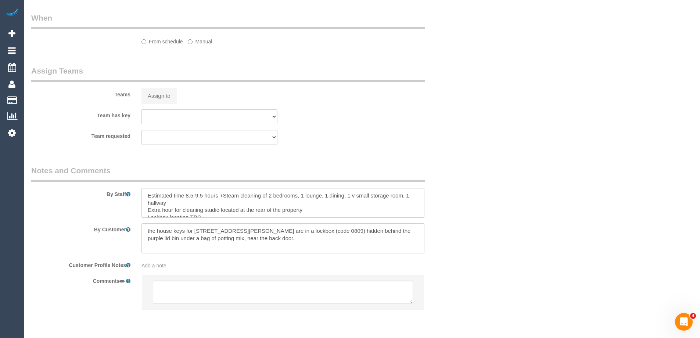
select select "string:AU"
select select "object:534"
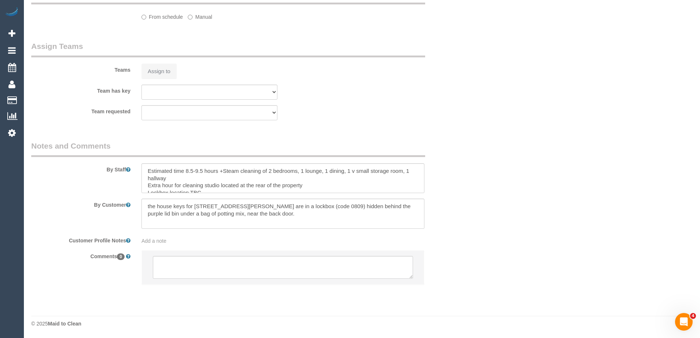
select select "string:stripe-pm_1Ruk4c2GScqysDRVXg5qs0vn"
select select "number:28"
select select "number:16"
select select "number:18"
select select "number:36"
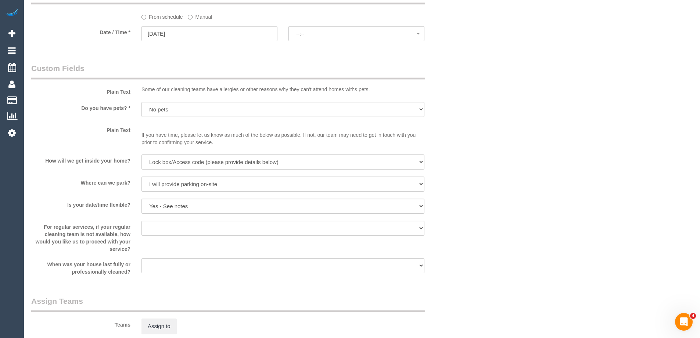
select select "object:1644"
select select "spot1"
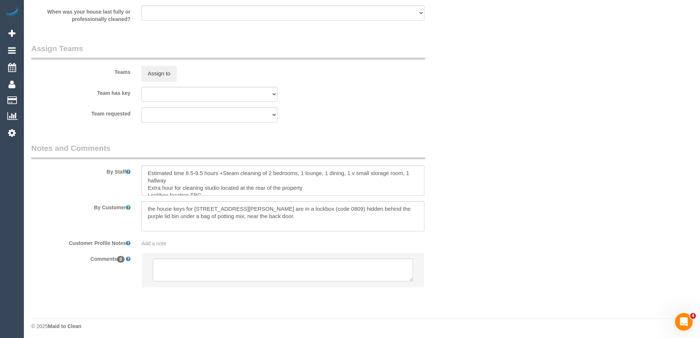
scroll to position [1118, 0]
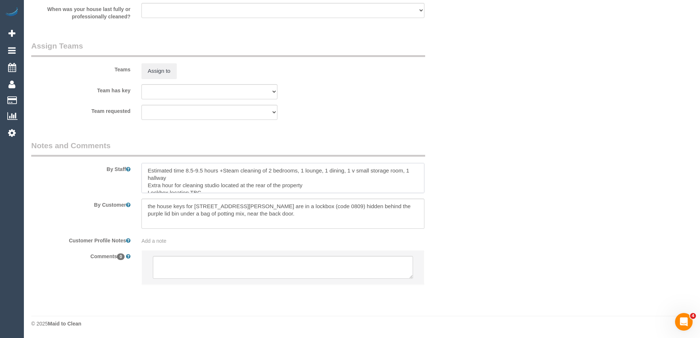
drag, startPoint x: 186, startPoint y: 178, endPoint x: 164, endPoint y: 171, distance: 23.9
click at [144, 166] on textarea at bounding box center [282, 178] width 283 height 30
drag, startPoint x: 204, startPoint y: 177, endPoint x: 134, endPoint y: 166, distance: 70.3
click at [128, 166] on div "By Staff" at bounding box center [246, 166] width 441 height 53
click at [253, 186] on textarea at bounding box center [282, 178] width 283 height 30
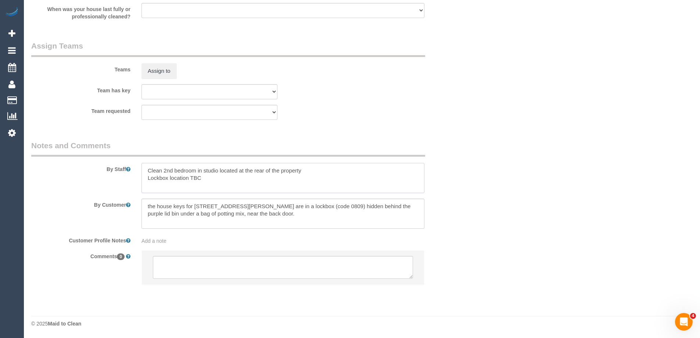
type textarea "Clean 2nd bedroom in studio located at the rear of the property Lockbox locatio…"
click at [242, 211] on textarea at bounding box center [282, 213] width 283 height 30
drag, startPoint x: 236, startPoint y: 213, endPoint x: 105, endPoint y: 184, distance: 134.2
click at [105, 184] on sui-booking-comments "By Staff By Customer Customer Profile Notes Add a note Comments 0" at bounding box center [246, 216] width 430 height 152
click at [285, 213] on textarea at bounding box center [282, 213] width 283 height 30
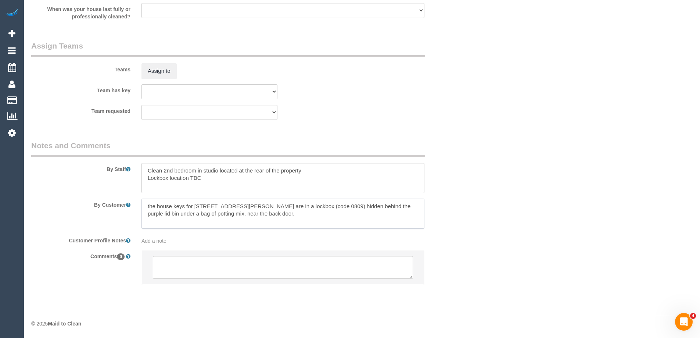
click at [256, 217] on textarea at bounding box center [282, 213] width 283 height 30
drag, startPoint x: 184, startPoint y: 200, endPoint x: 120, endPoint y: 200, distance: 64.7
click at [157, 194] on sui-booking-comments "By Staff By Customer Customer Profile Notes Add a note Comments 0" at bounding box center [246, 216] width 430 height 152
click at [259, 217] on textarea at bounding box center [282, 213] width 283 height 30
click at [175, 206] on textarea at bounding box center [282, 213] width 283 height 30
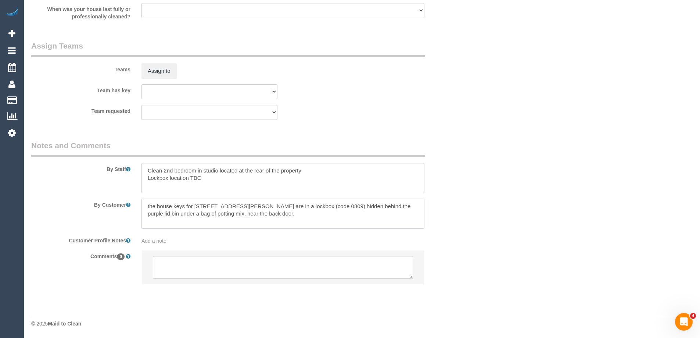
click at [175, 206] on textarea at bounding box center [282, 213] width 283 height 30
click at [176, 206] on textarea at bounding box center [282, 213] width 283 height 30
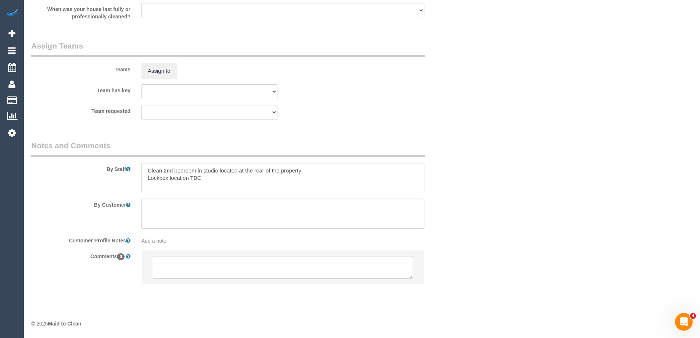
drag, startPoint x: 553, startPoint y: 234, endPoint x: 560, endPoint y: 236, distance: 6.8
click at [211, 178] on textarea at bounding box center [282, 178] width 283 height 30
click at [173, 206] on textarea at bounding box center [282, 213] width 283 height 30
type textarea "Fuse box at the front - put it in the 0809 lockbox will be the same. Same keys …"
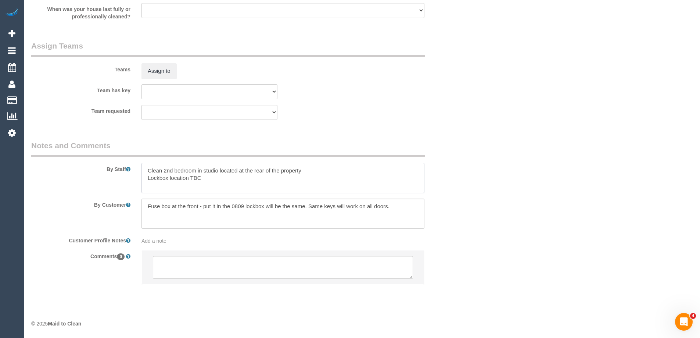
drag, startPoint x: 215, startPoint y: 182, endPoint x: 170, endPoint y: 200, distance: 47.8
click at [130, 182] on div "By Staff" at bounding box center [246, 166] width 441 height 53
type textarea "Clean 2nd bedroom in studio located at the rear of the property"
click at [147, 206] on textarea at bounding box center [282, 213] width 283 height 30
drag, startPoint x: 262, startPoint y: 207, endPoint x: 233, endPoint y: 207, distance: 28.3
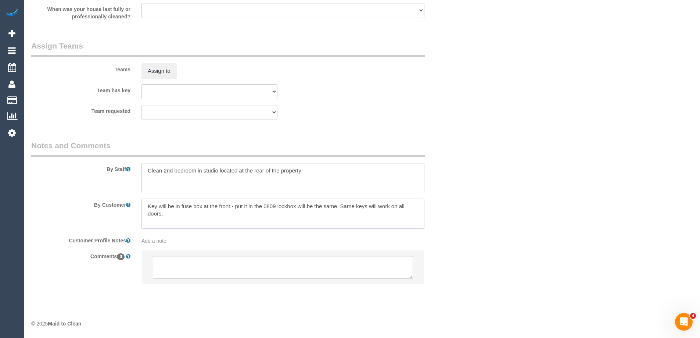
click at [233, 207] on textarea at bounding box center [282, 213] width 283 height 30
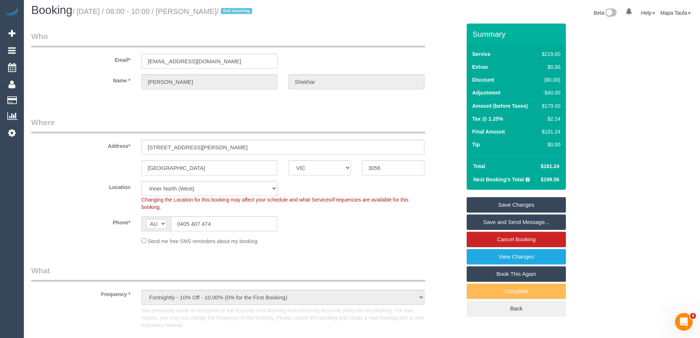
scroll to position [0, 0]
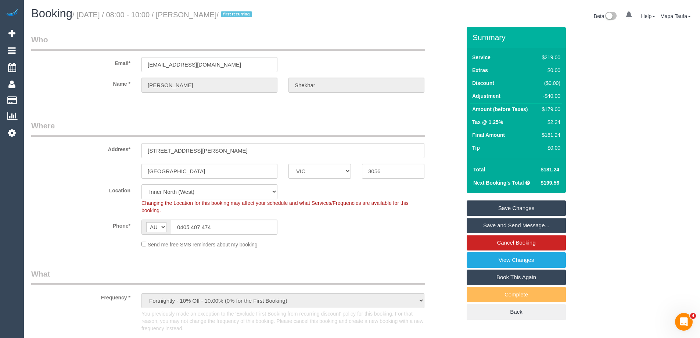
type textarea "Key will be in fuse box at the front 0809 lockbox will be the same. Same keys w…"
click at [502, 207] on link "Save Changes" at bounding box center [516, 207] width 99 height 15
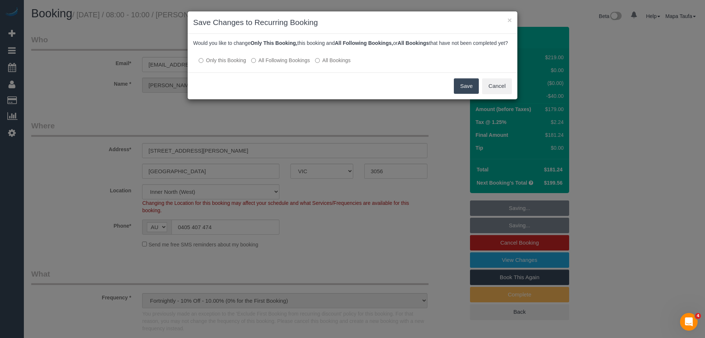
click at [279, 64] on label "All Following Bookings" at bounding box center [280, 60] width 59 height 7
drag, startPoint x: 467, startPoint y: 96, endPoint x: 468, endPoint y: 100, distance: 4.3
click at [468, 94] on button "Save" at bounding box center [466, 85] width 25 height 15
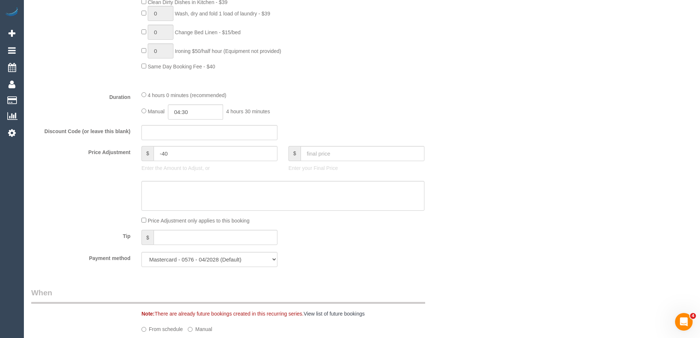
scroll to position [628, 0]
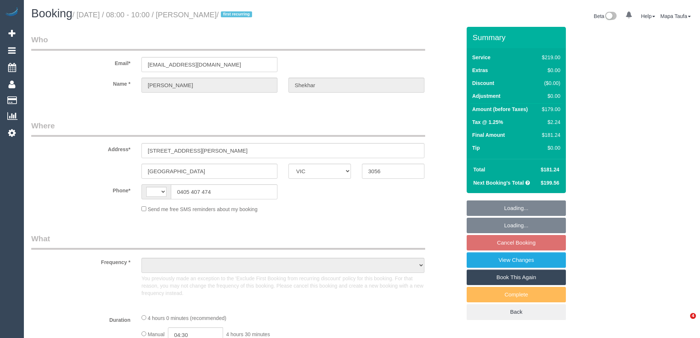
select select "VIC"
select select "object:287"
select select "string:stripe-pm_1Ruk4c2GScqysDRVXg5qs0vn"
select select "number:28"
select select "number:16"
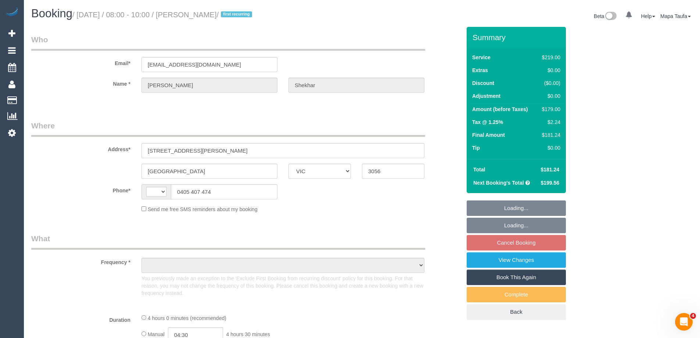
select select "number:18"
select select "number:36"
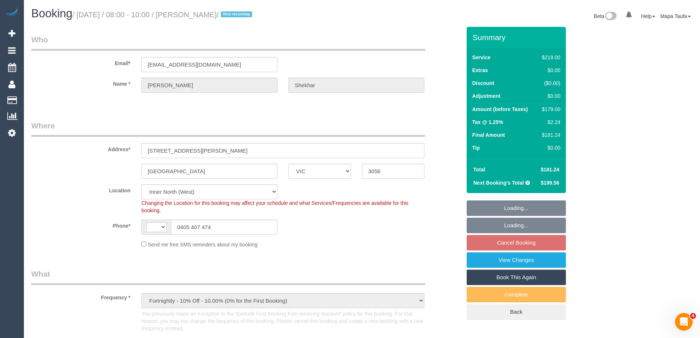
select select "object:687"
select select "string:AU"
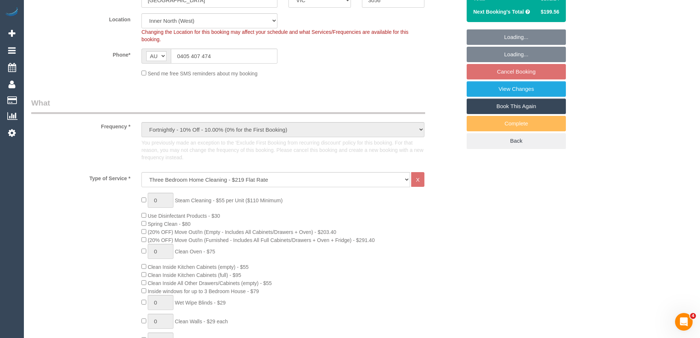
scroll to position [270, 0]
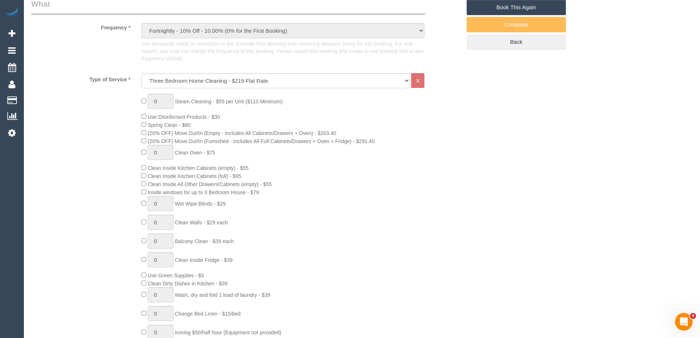
select select "spot1"
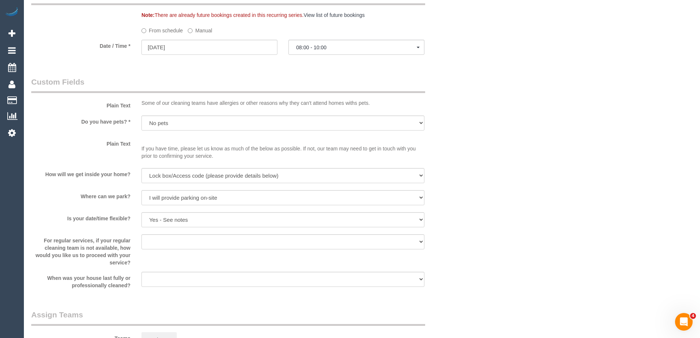
scroll to position [847, 0]
click at [323, 118] on select "Yes - Cats Yes - Dogs No pets Yes - Dogs and Cats Yes - Other" at bounding box center [282, 124] width 283 height 15
select select "number:27"
click at [141, 117] on select "Yes - Cats Yes - Dogs No pets Yes - Dogs and Cats Yes - Other" at bounding box center [282, 124] width 283 height 15
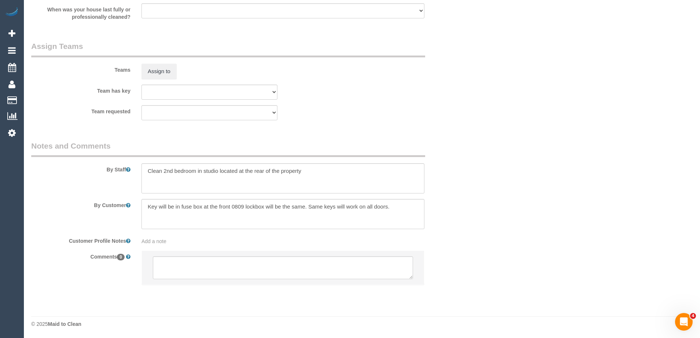
scroll to position [1118, 0]
click at [326, 172] on textarea at bounding box center [282, 178] width 283 height 30
type textarea "Clean 2nd bedroom in studio located at the rear of the property. Must be comfor…"
click at [313, 207] on textarea at bounding box center [282, 213] width 283 height 30
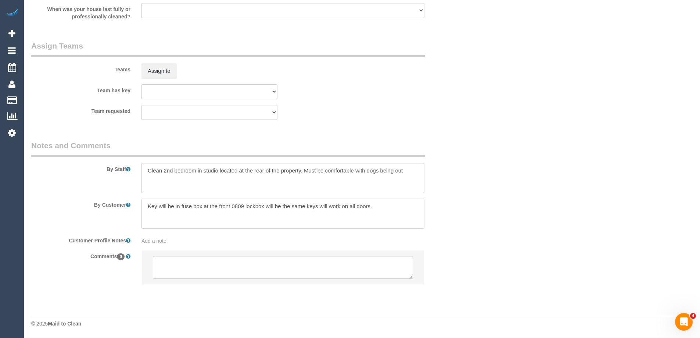
click at [270, 206] on textarea at bounding box center [282, 213] width 283 height 30
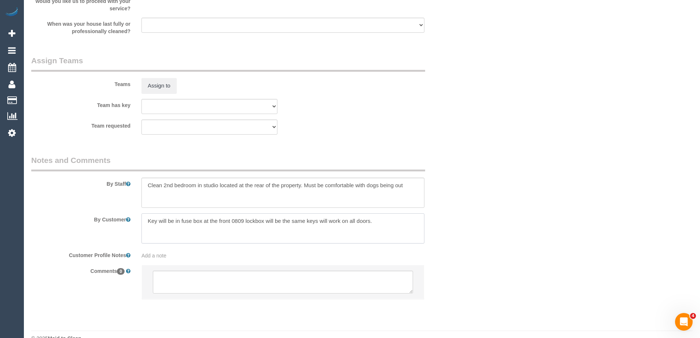
click at [232, 223] on textarea at bounding box center [282, 228] width 283 height 30
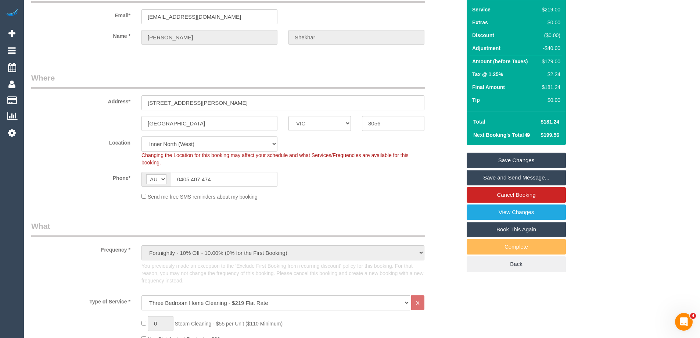
scroll to position [0, 0]
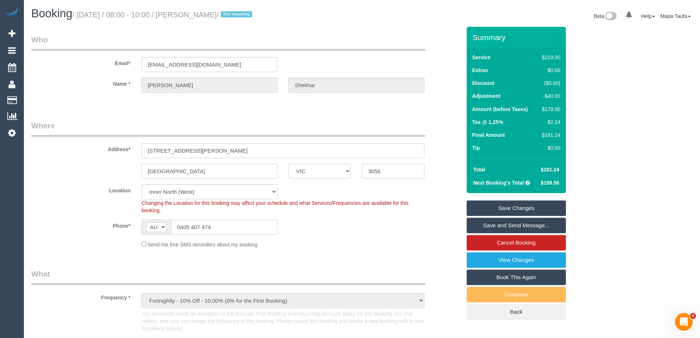
type textarea "Key will be in fuse box at the front code - 0809 lockbox will be the same keys …"
click at [514, 206] on link "Save Changes" at bounding box center [516, 207] width 99 height 15
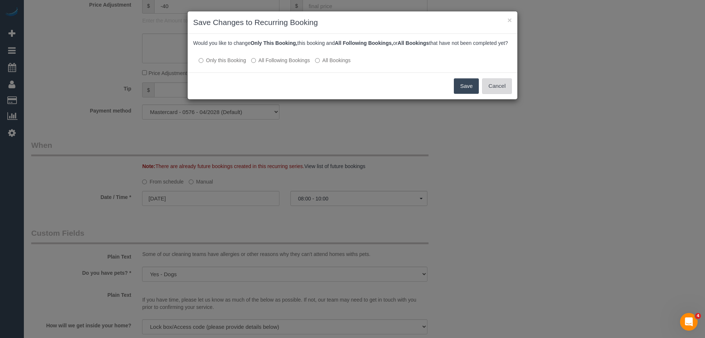
click at [500, 90] on button "Cancel" at bounding box center [497, 85] width 30 height 15
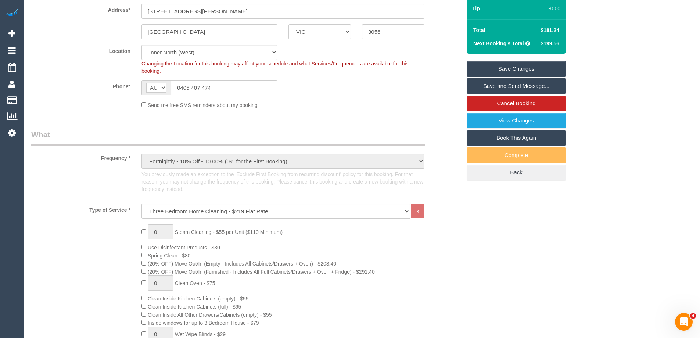
scroll to position [76, 0]
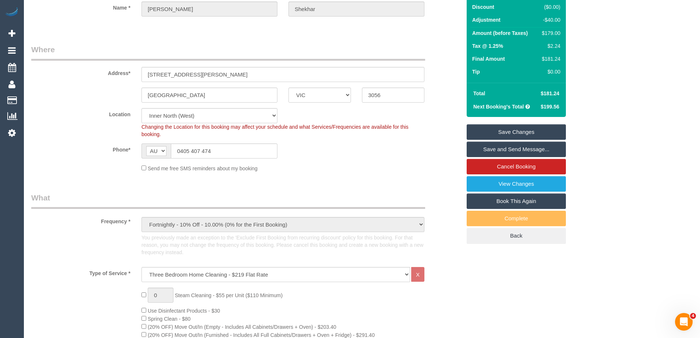
click at [505, 125] on link "Save Changes" at bounding box center [516, 131] width 99 height 15
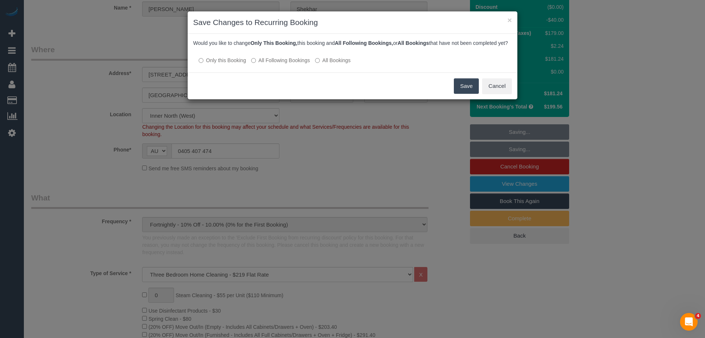
click at [273, 56] on div at bounding box center [352, 53] width 319 height 6
click at [289, 64] on label "All Following Bookings" at bounding box center [280, 60] width 59 height 7
click at [459, 94] on button "Save" at bounding box center [466, 85] width 25 height 15
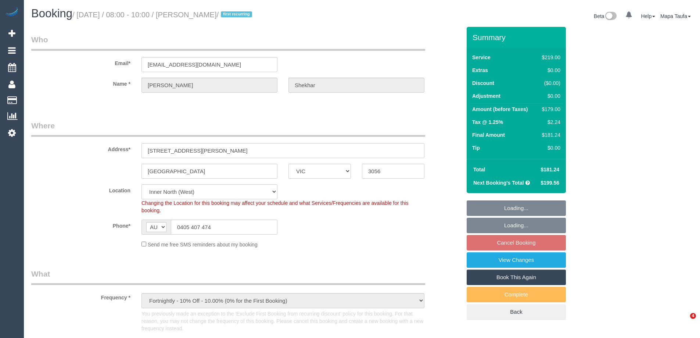
select select "VIC"
select select "number:27"
select select "number:16"
select select "number:18"
select select "number:36"
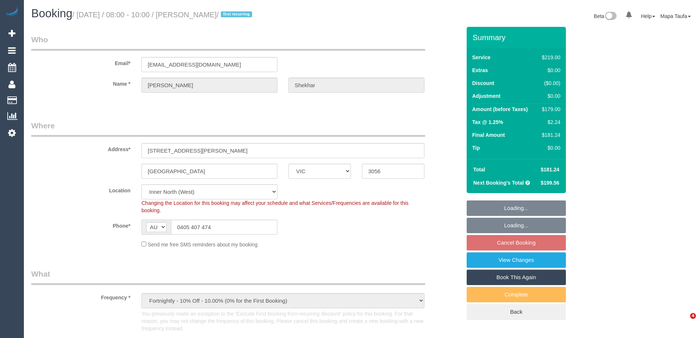
select select "spot1"
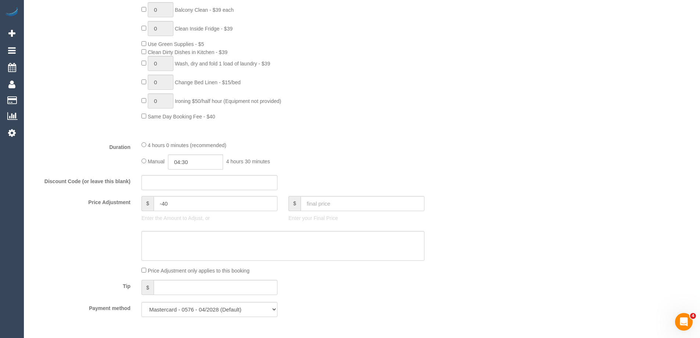
scroll to position [514, 0]
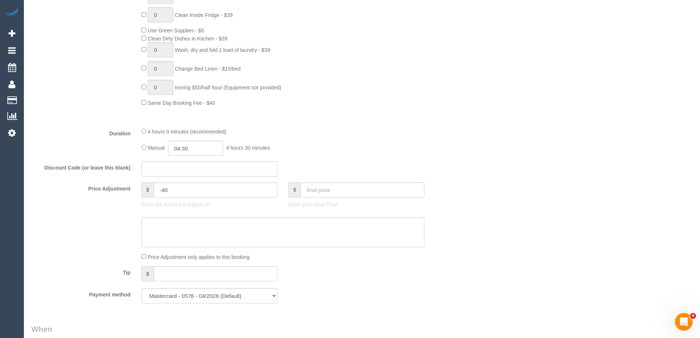
click at [182, 174] on input "text" at bounding box center [209, 168] width 136 height 15
paste input "LOCAL402024"
type input "LOCAL402024"
click at [181, 186] on input "-40" at bounding box center [216, 189] width 124 height 15
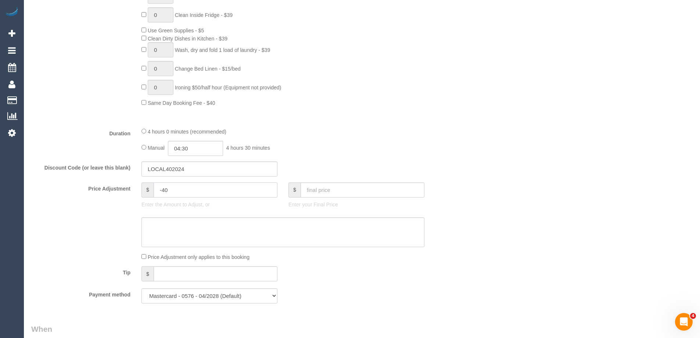
click at [181, 186] on input "-40" at bounding box center [216, 189] width 124 height 15
click at [532, 173] on div "Who Email* sahilshekhar@gmail.com Name * Sahil Shekhar Where Address* 121 Edwar…" at bounding box center [361, 213] width 661 height 1403
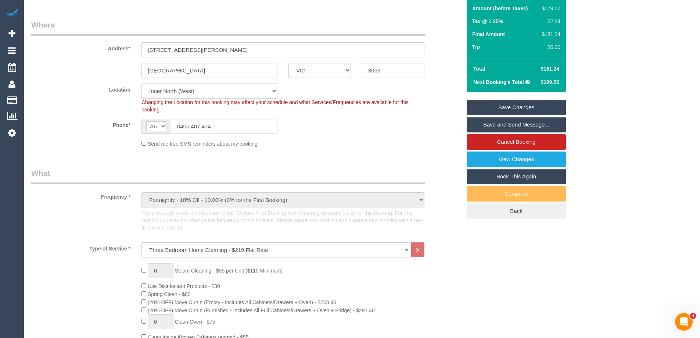
type input "0"
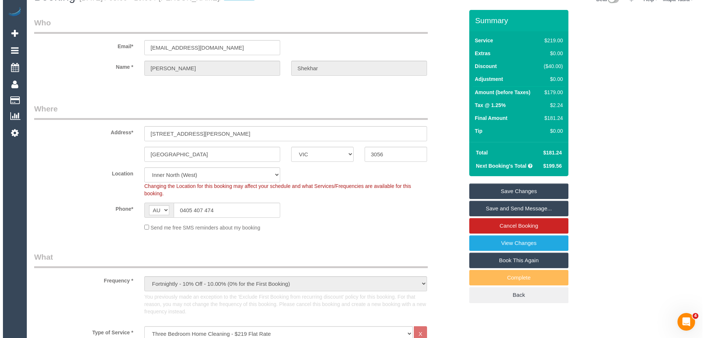
scroll to position [0, 0]
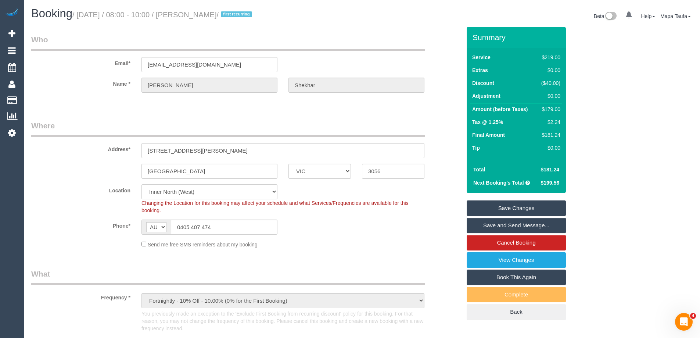
click at [527, 201] on link "Save Changes" at bounding box center [516, 207] width 99 height 15
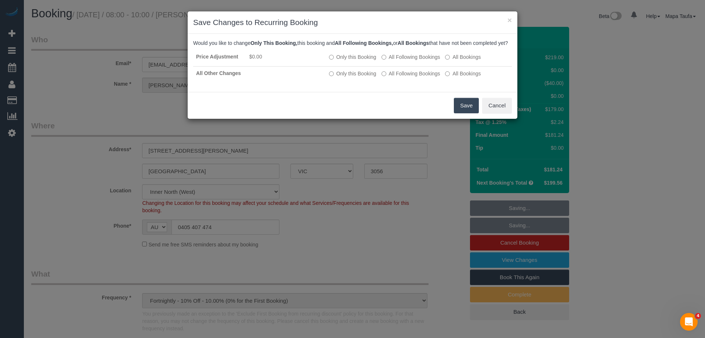
click at [469, 110] on button "Save" at bounding box center [466, 105] width 25 height 15
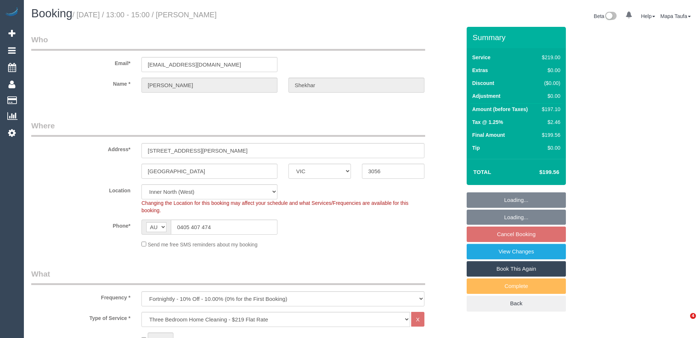
select select "VIC"
select select "number:27"
select select "number:16"
select select "number:18"
select select "number:36"
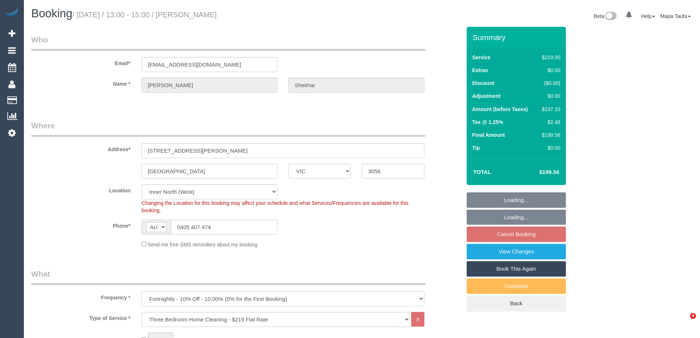
select select "spot7"
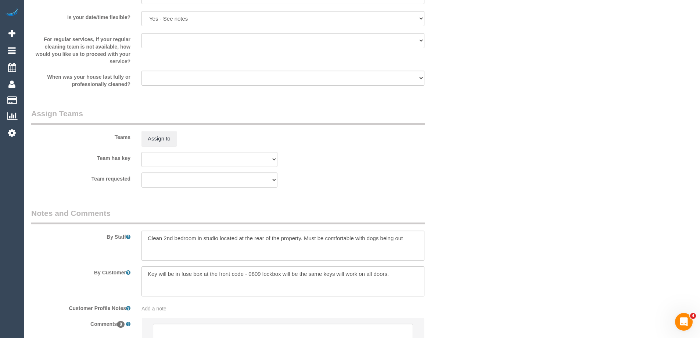
scroll to position [1074, 0]
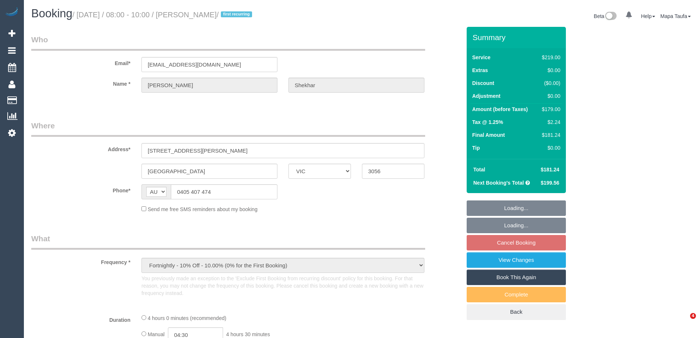
select select "VIC"
select select "string:stripe-pm_1Ruk4c2GScqysDRVXg5qs0vn"
select select "number:27"
select select "number:16"
select select "number:18"
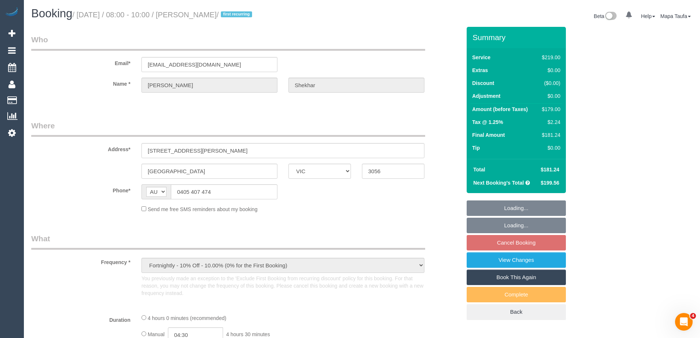
select select "number:36"
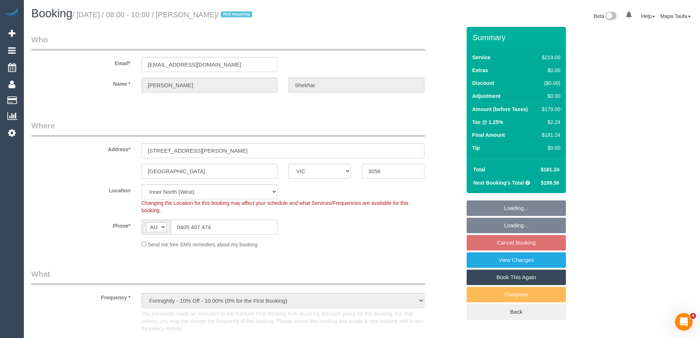
select select "object:783"
select select "spot1"
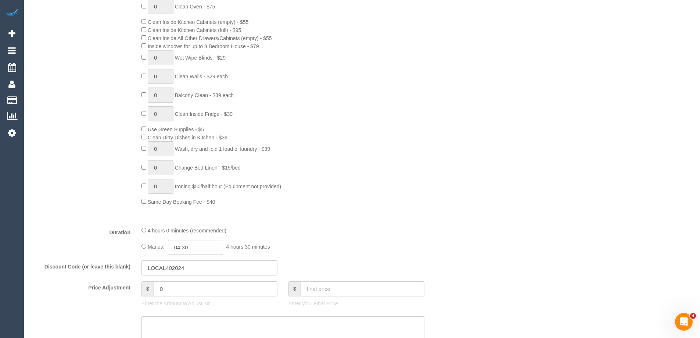
scroll to position [1118, 0]
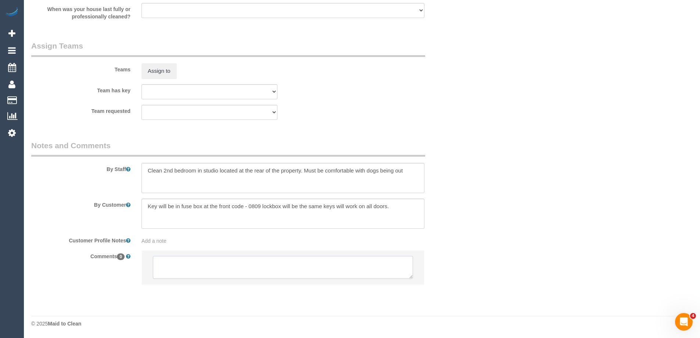
click at [200, 265] on textarea at bounding box center [283, 267] width 260 height 23
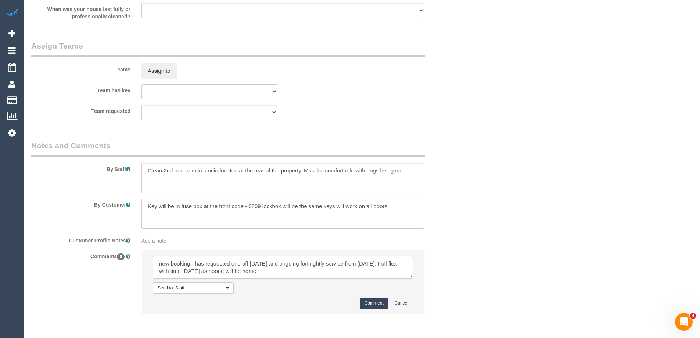
type textarea "new booking - has requested one off on Thursday and ongoing fortnightly service…"
click at [369, 306] on button "Comment" at bounding box center [374, 302] width 29 height 11
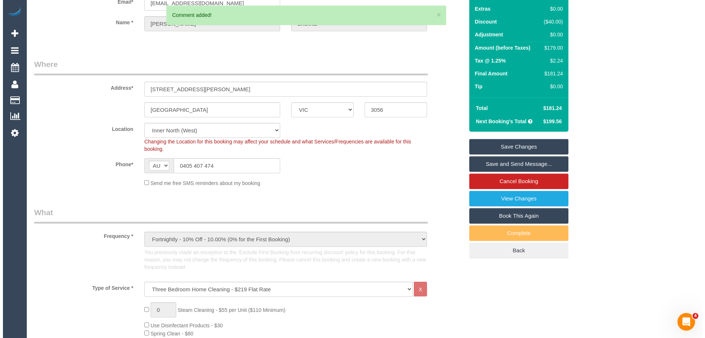
scroll to position [0, 0]
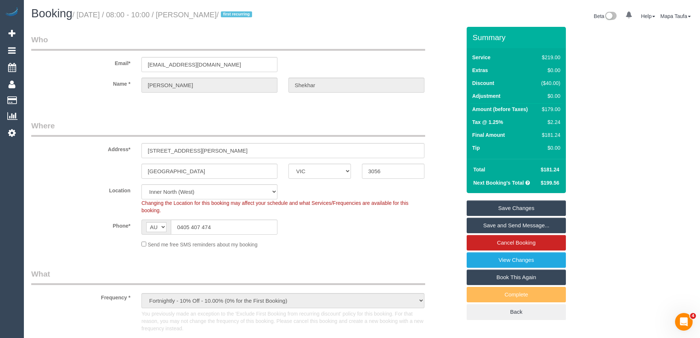
click at [528, 210] on link "Save Changes" at bounding box center [516, 207] width 99 height 15
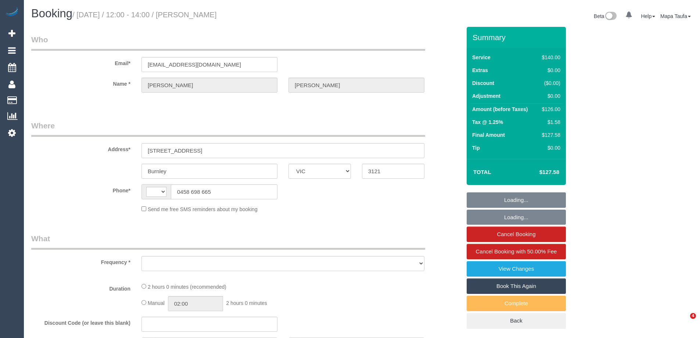
select select "VIC"
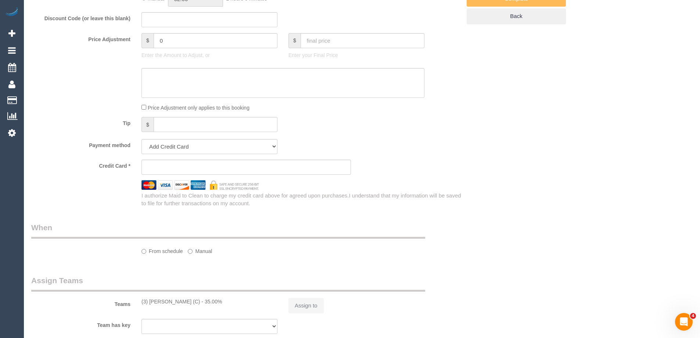
scroll to position [543, 0]
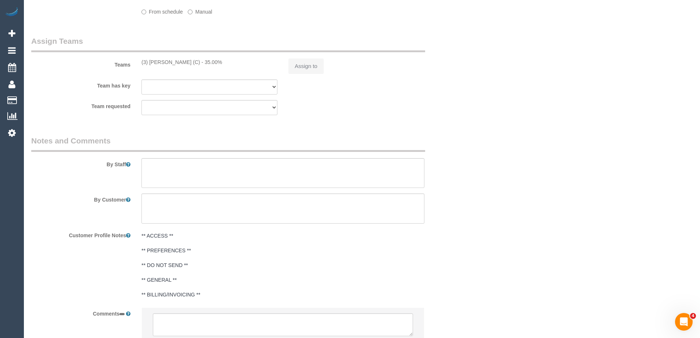
select select "string:AU"
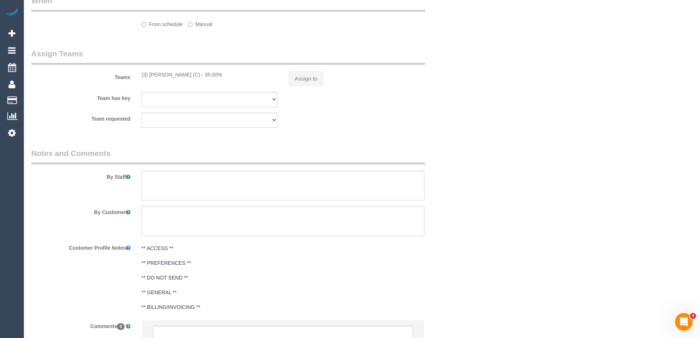
select select "object:532"
select select "string:stripe-pm_1Pe3jD2GScqysDRVCa5jLAzG"
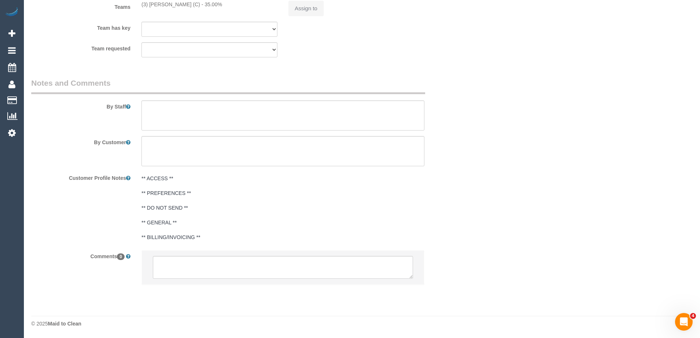
select select "number:28"
select select "number:14"
select select "number:19"
select select "number:24"
select select "number:35"
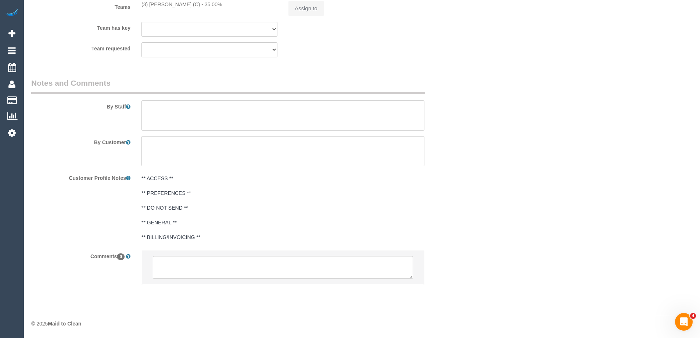
select select "number:13"
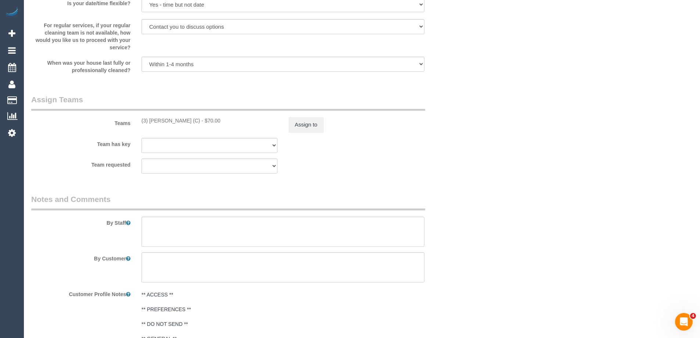
select select "object:1457"
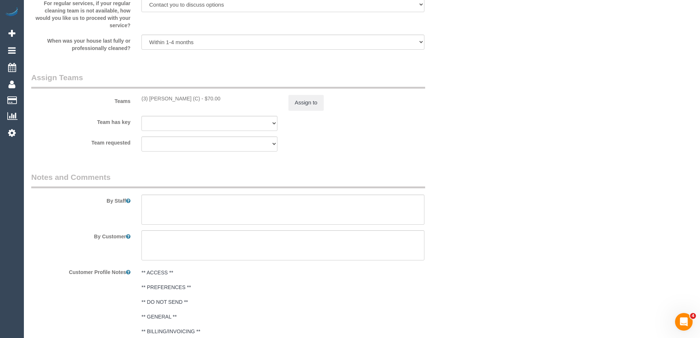
select select "spot1"
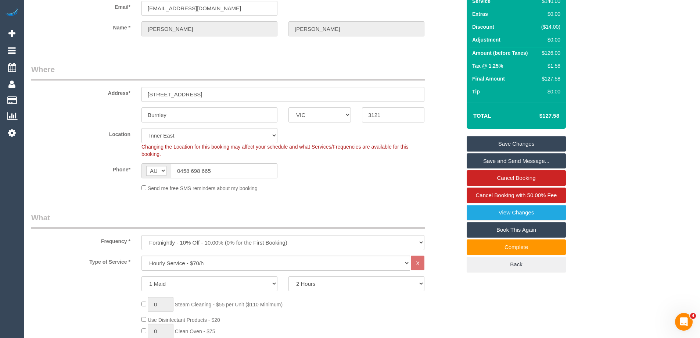
scroll to position [0, 0]
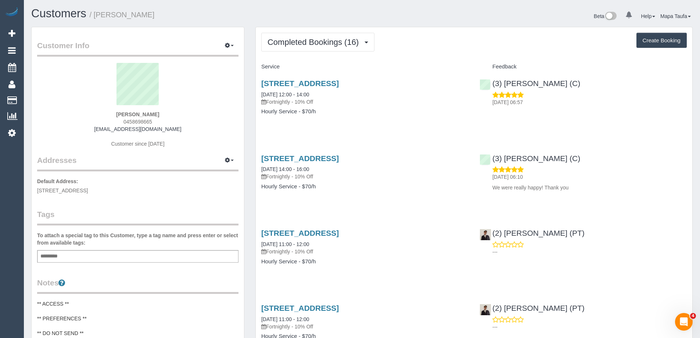
drag, startPoint x: 169, startPoint y: 119, endPoint x: 123, endPoint y: 122, distance: 46.3
click at [123, 121] on div "Jess Oliveri 0458698665 jessoli@gmail.com Customer since 2024" at bounding box center [137, 109] width 201 height 92
copy span "0458698665"
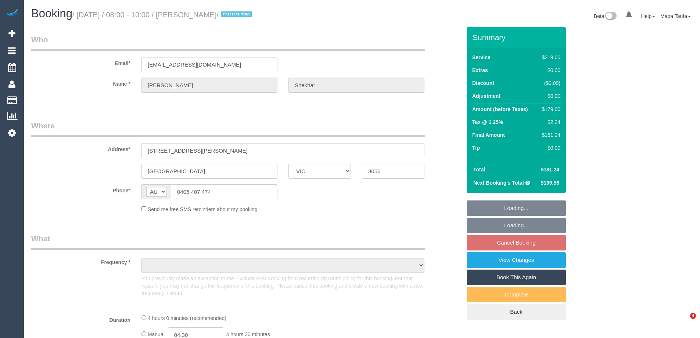
select select "VIC"
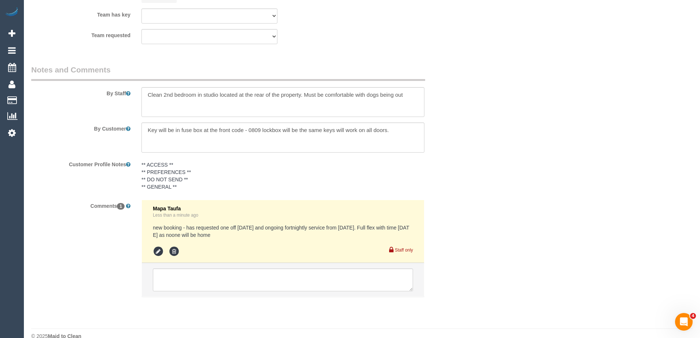
select select "string:stripe-pm_1Ruk4c2GScqysDRVXg5qs0vn"
select select "number:27"
select select "number:16"
select select "number:18"
select select "number:36"
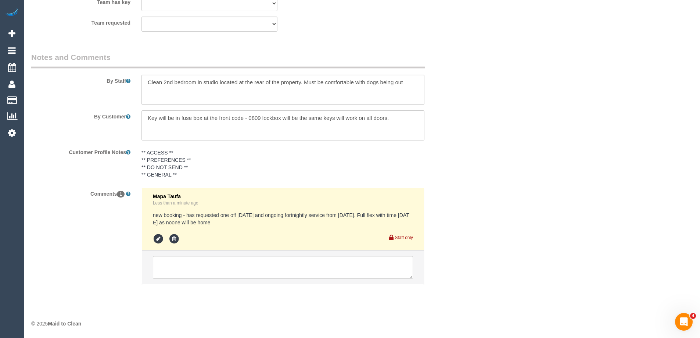
select select "object:799"
select select "spot1"
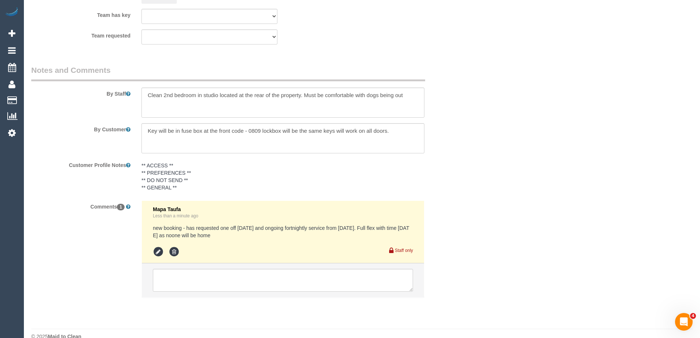
select select "object:1673"
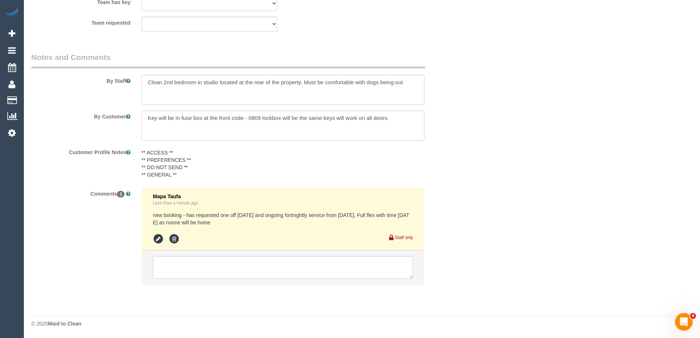
drag, startPoint x: 287, startPoint y: 226, endPoint x: 278, endPoint y: 225, distance: 8.9
click at [278, 225] on pre "new booking - has requested one off on Thursday and ongoing fortnightly service…" at bounding box center [283, 218] width 260 height 15
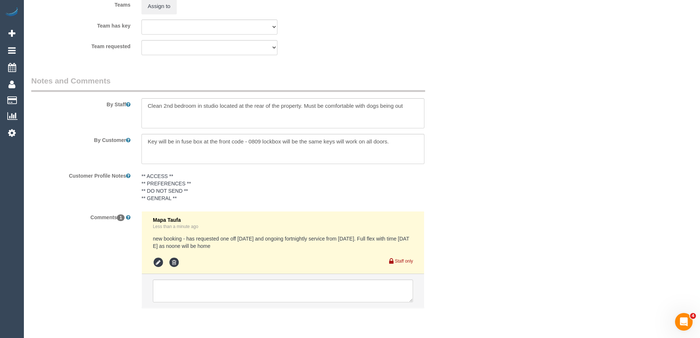
scroll to position [1169, 0]
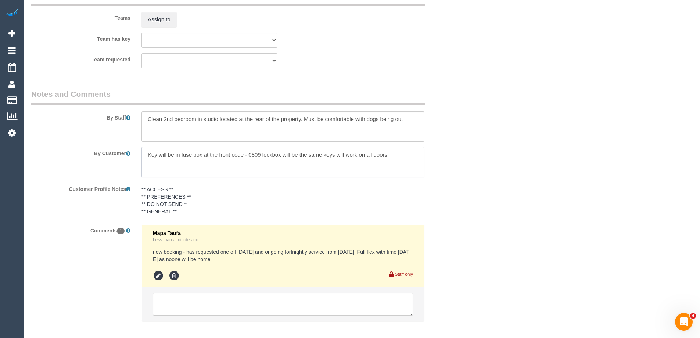
click at [200, 154] on textarea at bounding box center [282, 162] width 283 height 30
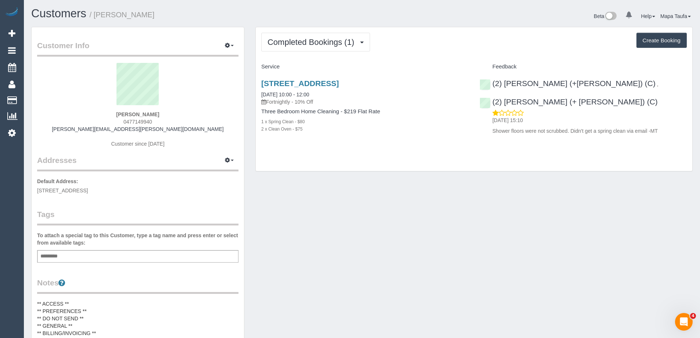
drag, startPoint x: 157, startPoint y: 121, endPoint x: 115, endPoint y: 121, distance: 42.3
click at [115, 121] on div "[PERSON_NAME] 0477149940 [PERSON_NAME][EMAIL_ADDRESS][PERSON_NAME][DOMAIN_NAME]…" at bounding box center [137, 109] width 201 height 92
copy span "0477149940"
click at [509, 170] on div "Completed Bookings (1) Completed Bookings (1) Upcoming Bookings (0) Cancelled B…" at bounding box center [474, 99] width 437 height 144
click at [309, 32] on div "Completed Bookings (1) Completed Bookings (1) Upcoming Bookings (0) Cancelled B…" at bounding box center [474, 99] width 437 height 144
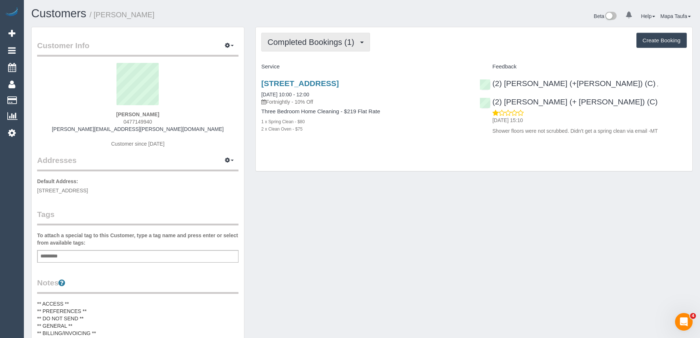
click at [278, 33] on button "Completed Bookings (1)" at bounding box center [315, 42] width 109 height 19
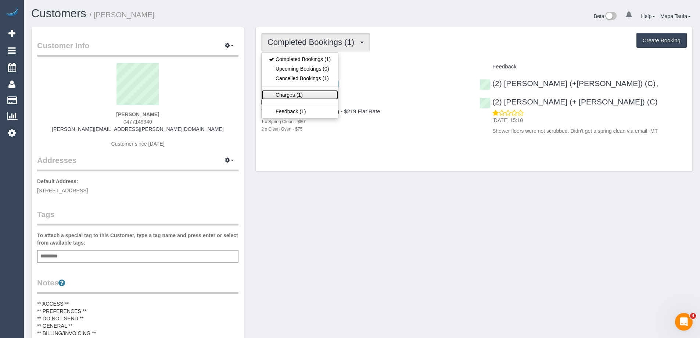
click at [295, 94] on link "Charges (1)" at bounding box center [300, 95] width 76 height 10
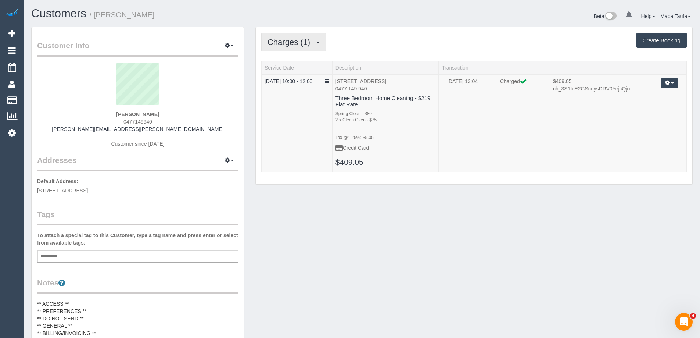
click at [301, 41] on span "Charges (1)" at bounding box center [290, 41] width 46 height 9
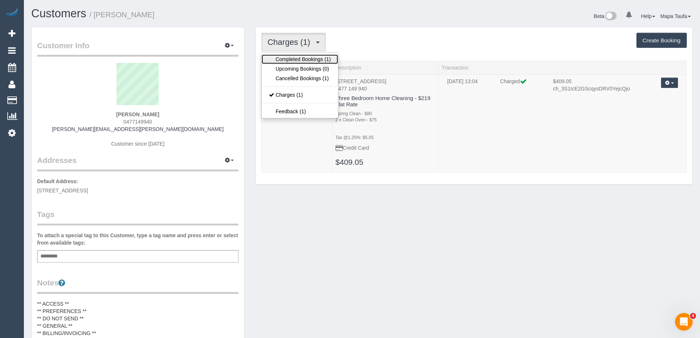
click at [300, 61] on link "Completed Bookings (1)" at bounding box center [300, 59] width 76 height 10
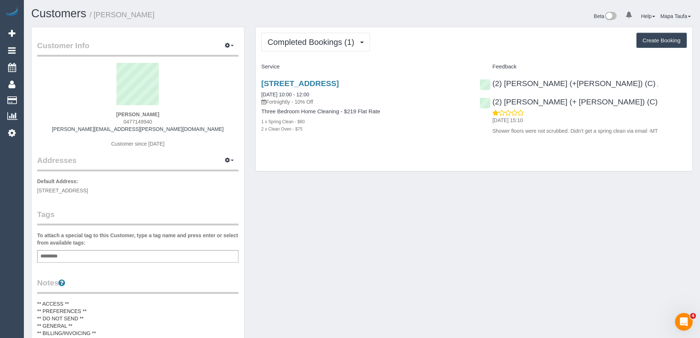
drag, startPoint x: 162, startPoint y: 122, endPoint x: 114, endPoint y: 124, distance: 47.5
click at [115, 119] on div "Jenna Foster 0477149940 jenna.foster@pm.me Customer since 2025" at bounding box center [137, 109] width 201 height 92
copy span "0477149940"
click at [469, 213] on div "Customer Info Edit Contact Info Send Message Email Preferences Special Sales Ta…" at bounding box center [362, 288] width 672 height 522
click at [338, 82] on link "2a Queen Street, Coburg, VIC 3058" at bounding box center [300, 83] width 78 height 8
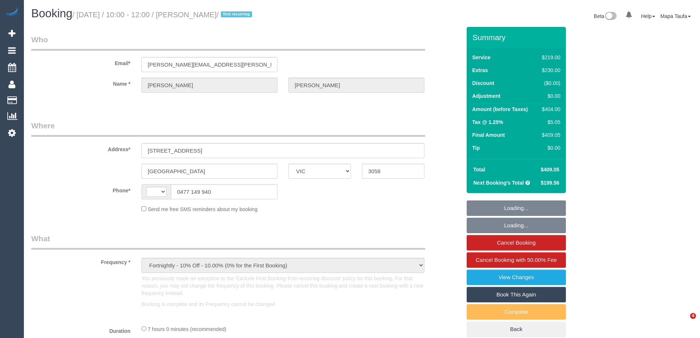
select select "VIC"
select select "string:stripe-pm_1RvcLh2GScqysDRVn7GE2Iyx"
select select "number:28"
select select "number:14"
select select "number:19"
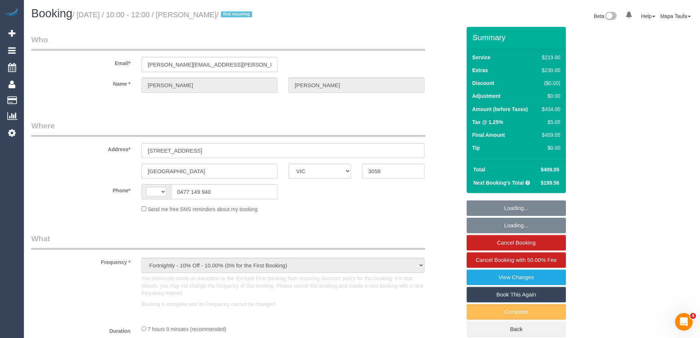
select select "number:25"
select select "number:34"
select select "number:13"
select select "string:AU"
select select "spot1"
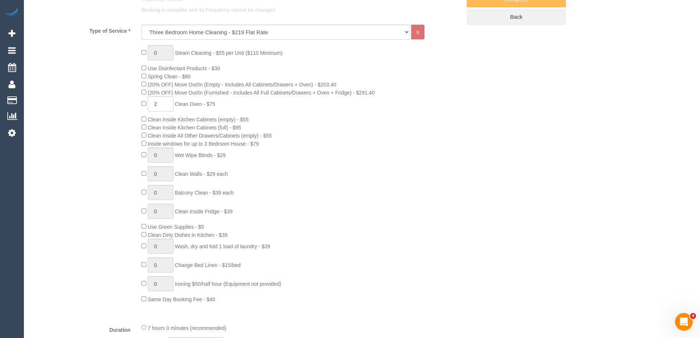
select select "object:1552"
select select "spot6"
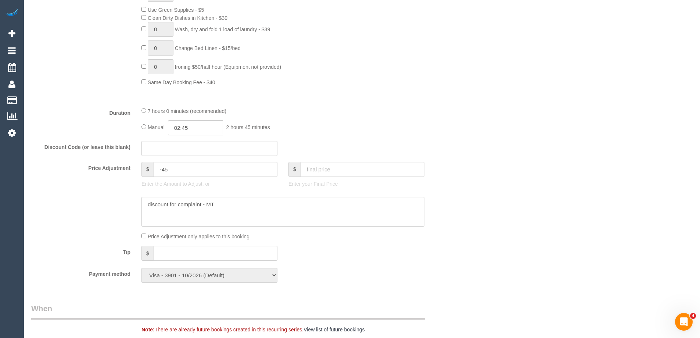
scroll to position [550, 0]
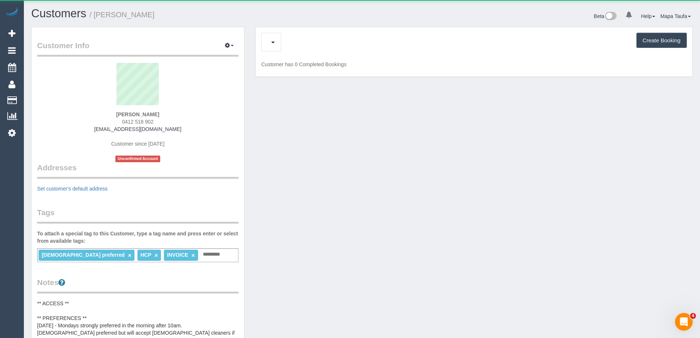
click at [298, 46] on div "Upcoming Bookings (11) Feedback (2) Create Booking" at bounding box center [473, 42] width 425 height 19
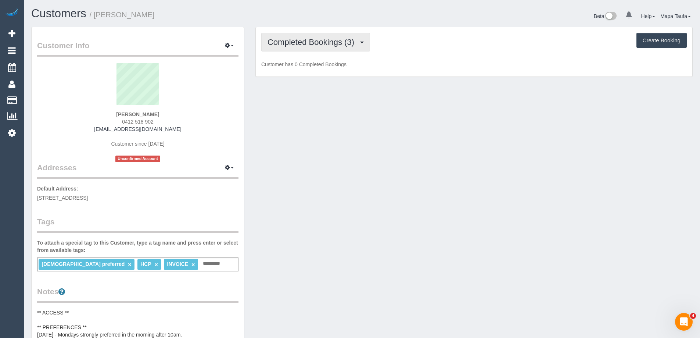
click at [299, 39] on span "Completed Bookings (3)" at bounding box center [312, 41] width 90 height 9
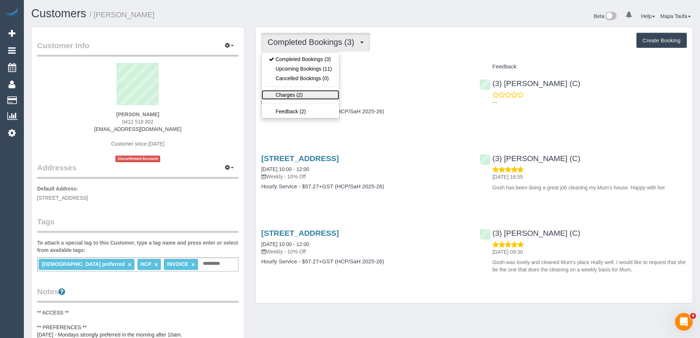
click at [312, 96] on link "Charges (2)" at bounding box center [301, 95] width 78 height 10
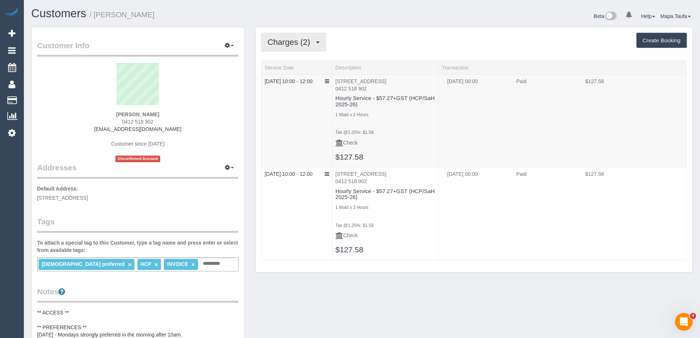
click at [306, 42] on span "Charges (2)" at bounding box center [290, 41] width 46 height 9
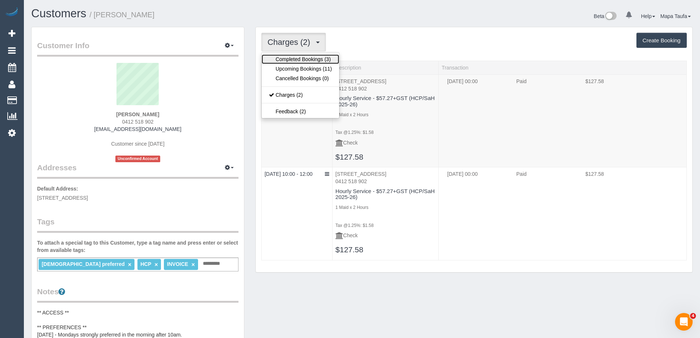
click at [302, 60] on link "Completed Bookings (3)" at bounding box center [301, 59] width 78 height 10
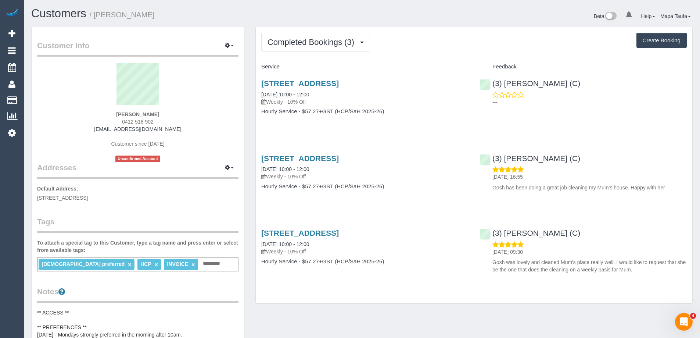
drag, startPoint x: 449, startPoint y: 105, endPoint x: 277, endPoint y: 88, distance: 173.6
click at [449, 105] on div "18 Garnet Street, Brunswick, VIC 3056 01/09/2025 10:00 - 12:00 Weekly - 10% Off…" at bounding box center [365, 101] width 218 height 57
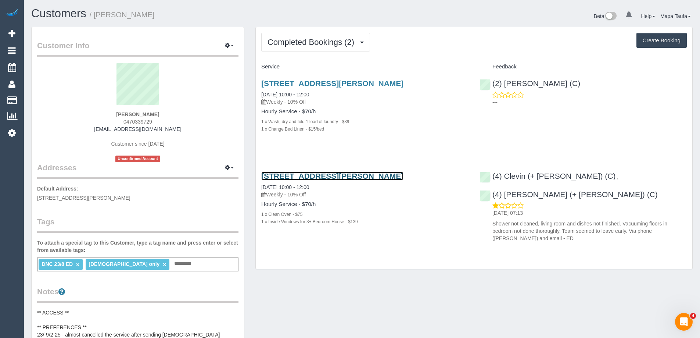
click at [322, 178] on link "59 Reema Bvd, Endeavour Hills, VIC 3802" at bounding box center [332, 176] width 142 height 8
drag, startPoint x: 172, startPoint y: 126, endPoint x: 112, endPoint y: 129, distance: 59.6
click at [112, 129] on div "Freshta Mohammadi 0470339729 mcreshta17@gmail.com Customer since 2025 Unconfirm…" at bounding box center [137, 112] width 201 height 99
copy link "mcreshta17@gmail.com"
drag, startPoint x: 484, startPoint y: 243, endPoint x: 492, endPoint y: 247, distance: 8.4
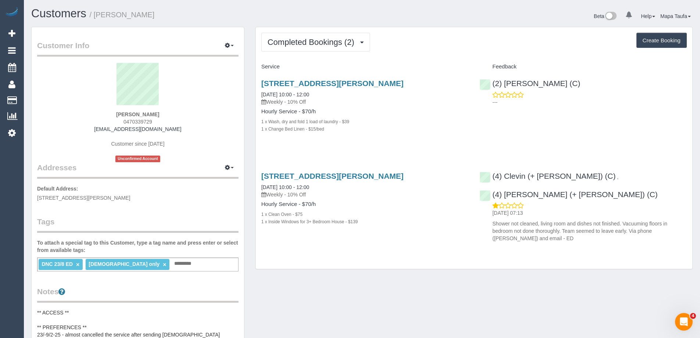
click at [484, 243] on div "Completed Bookings (2) Completed Bookings (2) Upcoming Bookings (11) Cancelled …" at bounding box center [474, 148] width 437 height 242
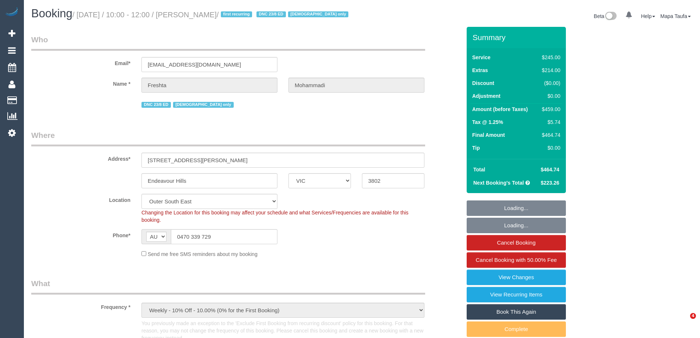
select select "VIC"
select select "210"
select select "object:734"
select select "number:28"
select select "number:14"
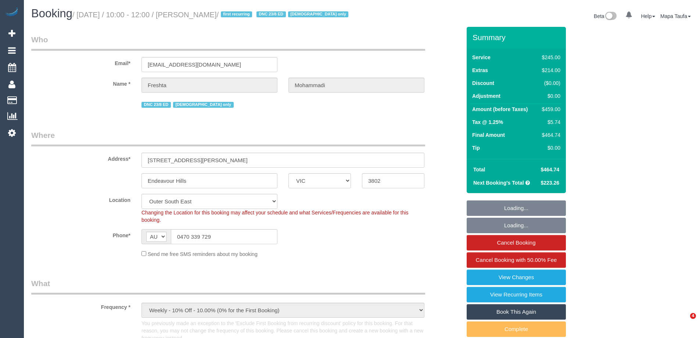
select select "number:19"
select select "number:23"
select select "number:35"
select select "number:26"
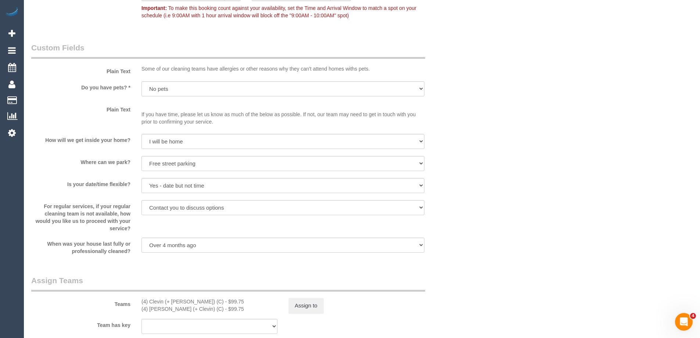
scroll to position [1070, 0]
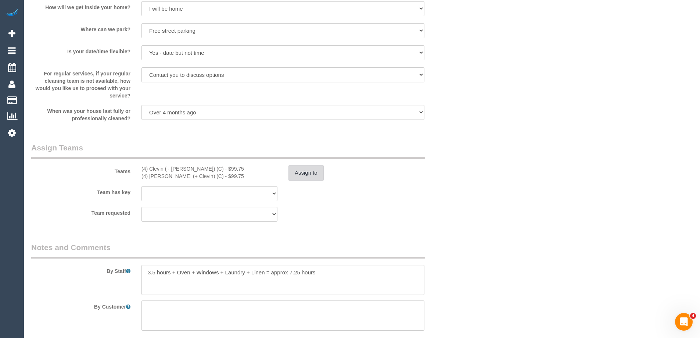
click at [319, 180] on button "Assign to" at bounding box center [305, 172] width 35 height 15
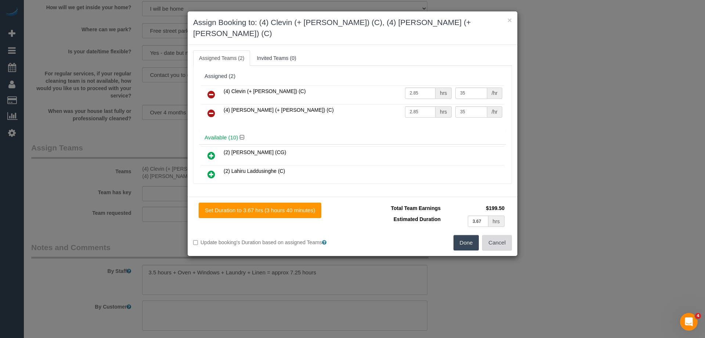
click at [492, 235] on button "Cancel" at bounding box center [497, 242] width 30 height 15
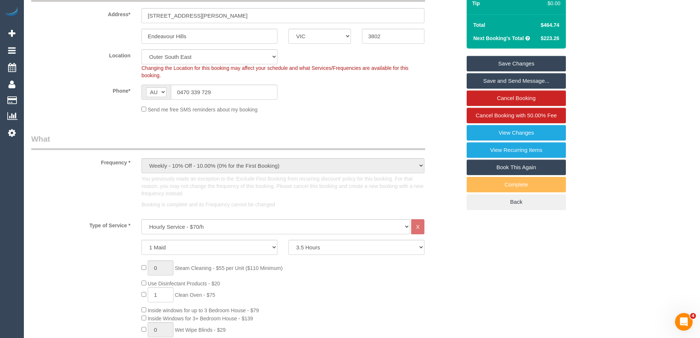
scroll to position [226, 0]
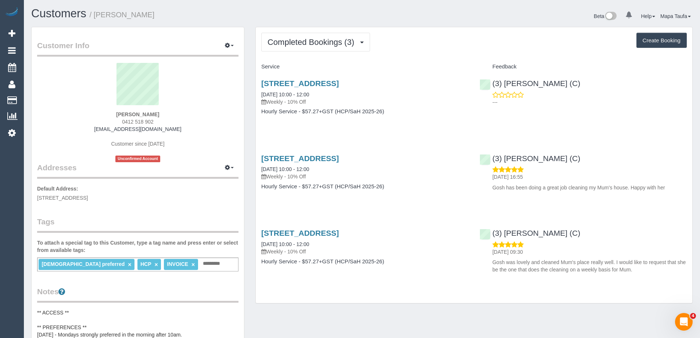
click at [489, 118] on div "[STREET_ADDRESS] [DATE] 10:00 - 12:00 Weekly - 10% Off Hourly Service - $57.27+…" at bounding box center [474, 101] width 437 height 57
drag, startPoint x: 128, startPoint y: 122, endPoint x: 143, endPoint y: 117, distance: 16.6
click at [113, 122] on div "[PERSON_NAME] 0412 518 902 [EMAIL_ADDRESS][DOMAIN_NAME] Customer since [DATE] U…" at bounding box center [137, 112] width 201 height 99
copy span "0412 518 902"
click at [314, 48] on button "Completed Bookings (3)" at bounding box center [315, 42] width 109 height 19
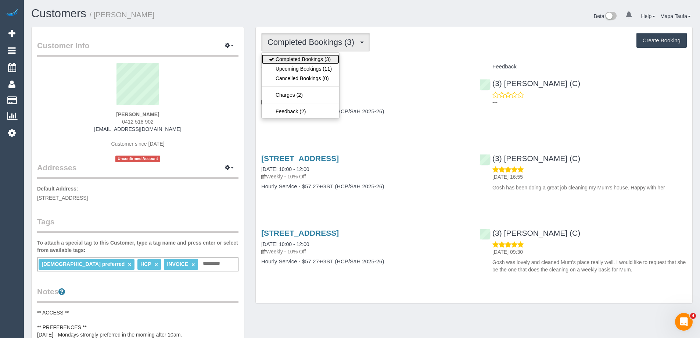
click at [314, 63] on link "Completed Bookings (3)" at bounding box center [301, 59] width 78 height 10
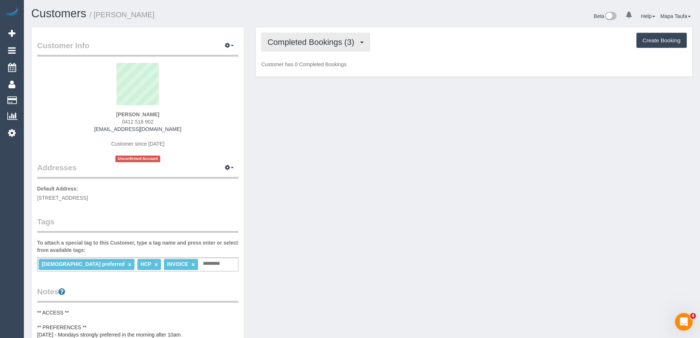
click at [321, 47] on button "Completed Bookings (3)" at bounding box center [315, 42] width 109 height 19
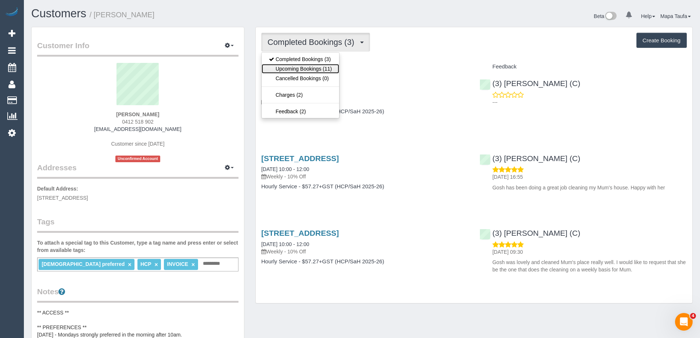
click at [316, 67] on link "Upcoming Bookings (11)" at bounding box center [301, 69] width 78 height 10
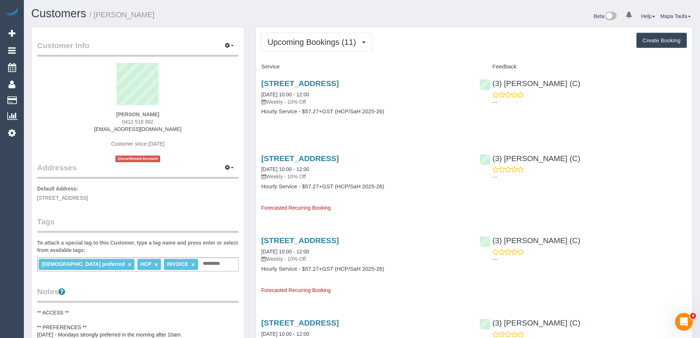
click at [288, 45] on span "Upcoming Bookings (11)" at bounding box center [313, 41] width 92 height 9
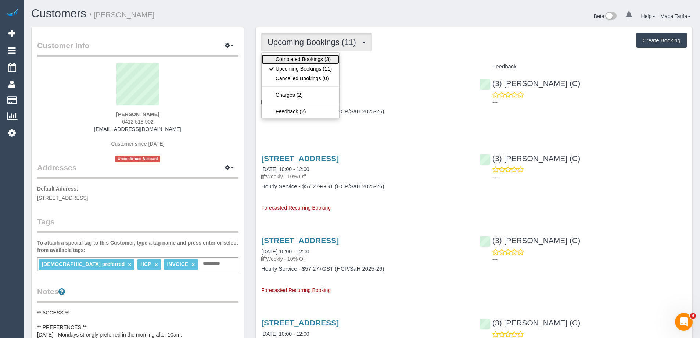
click at [291, 57] on link "Completed Bookings (3)" at bounding box center [301, 59] width 78 height 10
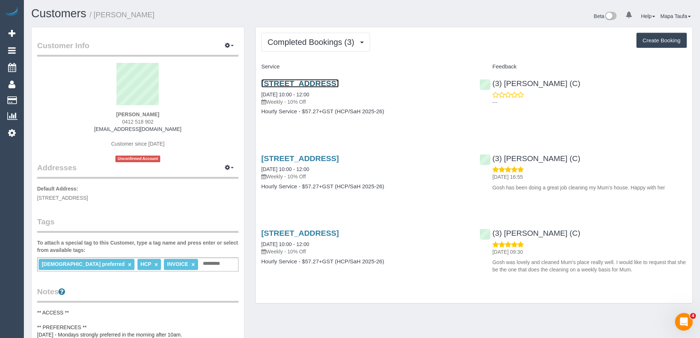
click at [297, 86] on link "18 Garnet Street, Brunswick, VIC 3056" at bounding box center [300, 83] width 78 height 8
click at [270, 20] on div "Customers / Antonia Tripepi Beta 0 Your Notifications You have 0 alerts Help He…" at bounding box center [362, 16] width 672 height 19
click at [443, 203] on div "18 Garnet Street, Brunswick, VIC 3056 25/08/2025 10:00 - 12:00 Weekly - 10% Off…" at bounding box center [365, 176] width 218 height 57
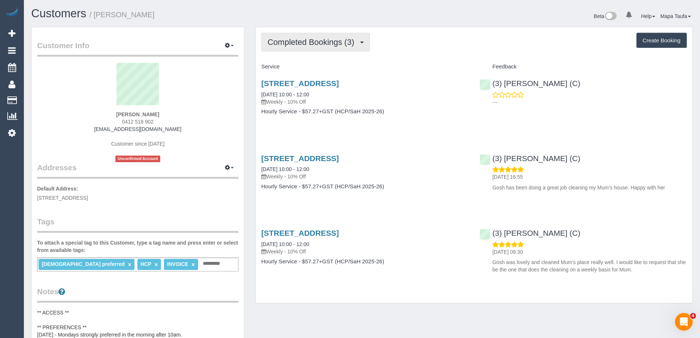
click at [299, 50] on button "Completed Bookings (3)" at bounding box center [315, 42] width 109 height 19
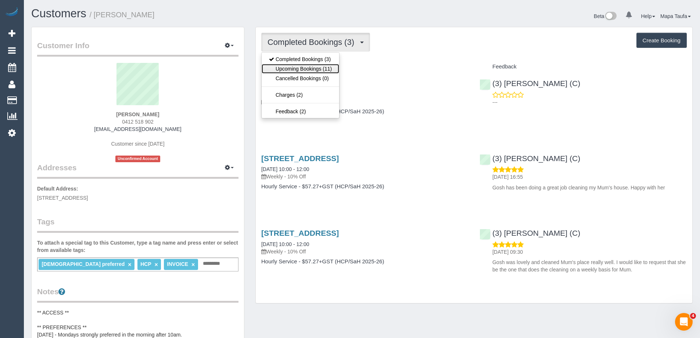
click at [284, 72] on link "Upcoming Bookings (11)" at bounding box center [301, 69] width 78 height 10
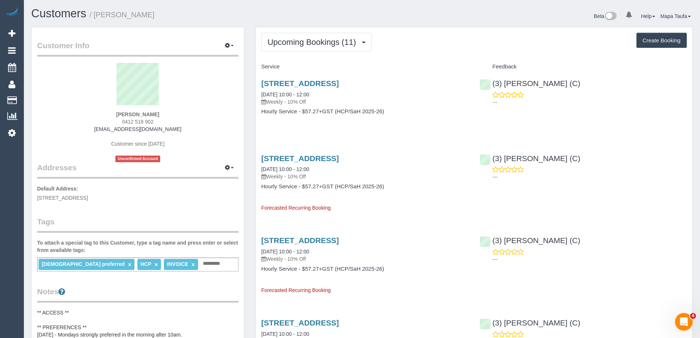
drag, startPoint x: 169, startPoint y: 115, endPoint x: 109, endPoint y: 113, distance: 60.7
click at [109, 113] on div "Antonia Tripepi 0412 518 902 johann7@hotkey.net.au Customer since 2025 Unconfir…" at bounding box center [137, 112] width 201 height 99
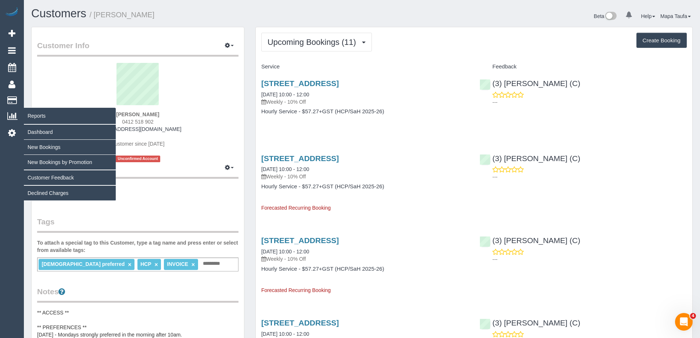
copy strong "Antonia Tripepi"
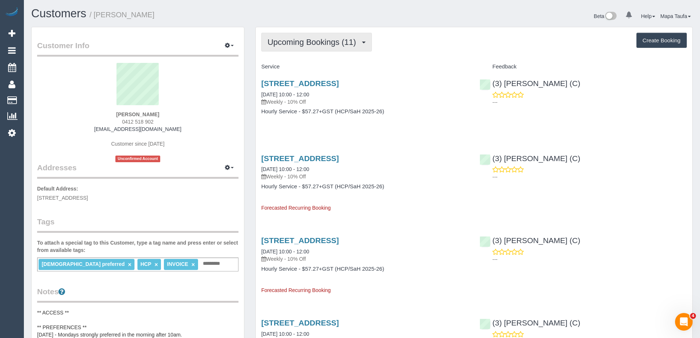
click at [286, 44] on span "Upcoming Bookings (11)" at bounding box center [313, 41] width 92 height 9
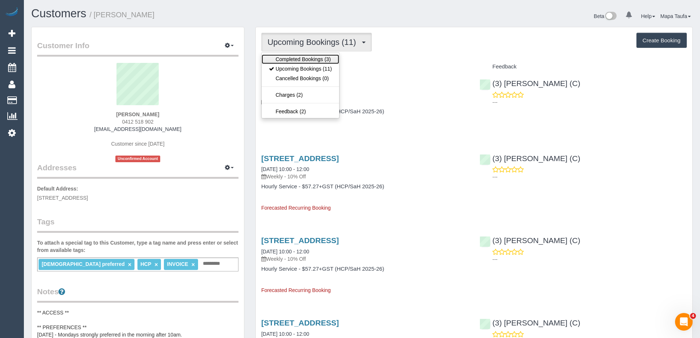
click at [291, 58] on link "Completed Bookings (3)" at bounding box center [301, 59] width 78 height 10
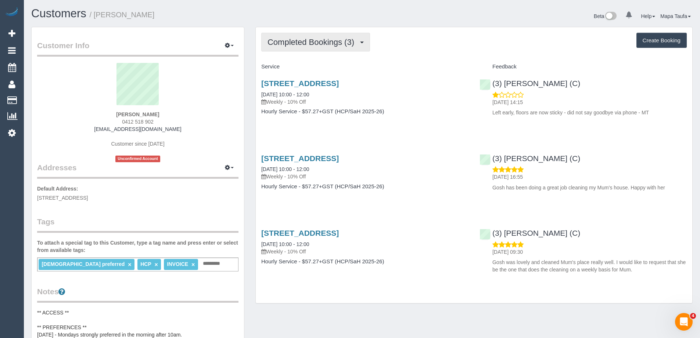
click at [321, 46] on span "Completed Bookings (3)" at bounding box center [312, 41] width 90 height 9
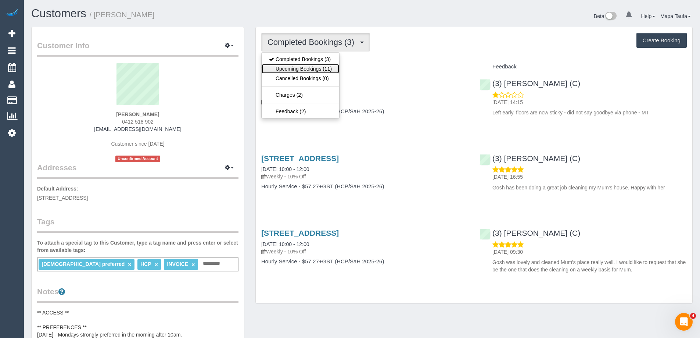
click at [305, 67] on link "Upcoming Bookings (11)" at bounding box center [301, 69] width 78 height 10
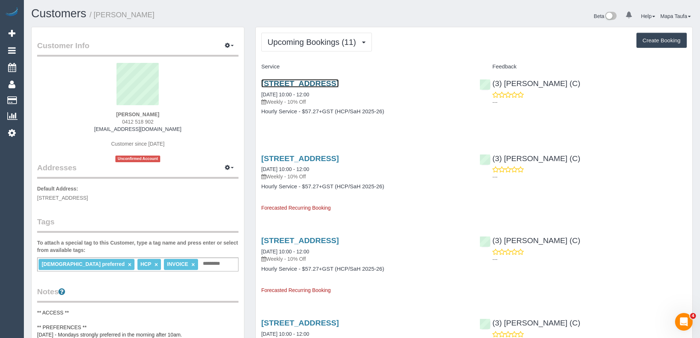
click at [290, 83] on link "18 Garnet Street, Brunswick, VIC 3056" at bounding box center [300, 83] width 78 height 8
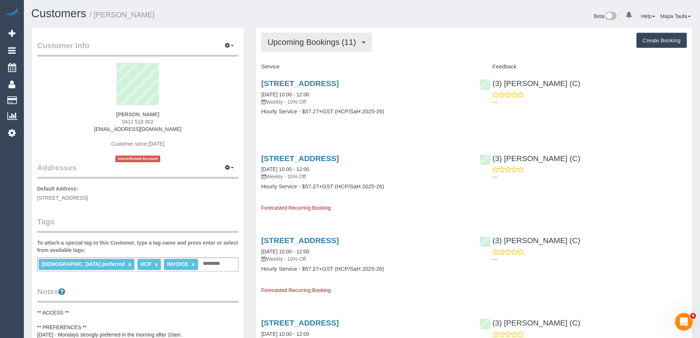
click at [292, 46] on span "Upcoming Bookings (11)" at bounding box center [313, 41] width 92 height 9
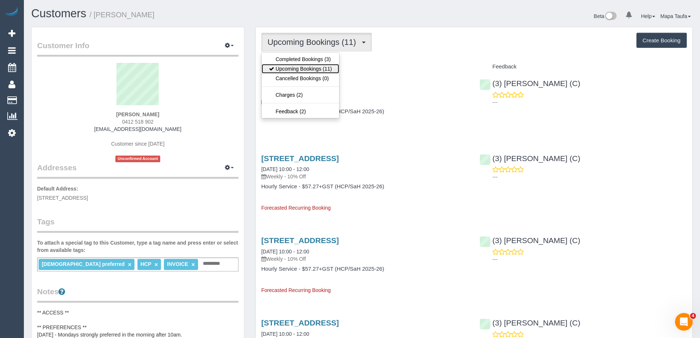
click at [295, 71] on link "Upcoming Bookings (11)" at bounding box center [301, 69] width 78 height 10
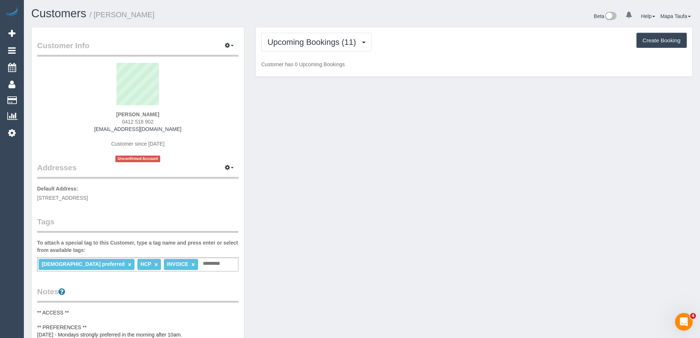
click at [205, 79] on sui-profile-pic at bounding box center [138, 87] width 190 height 48
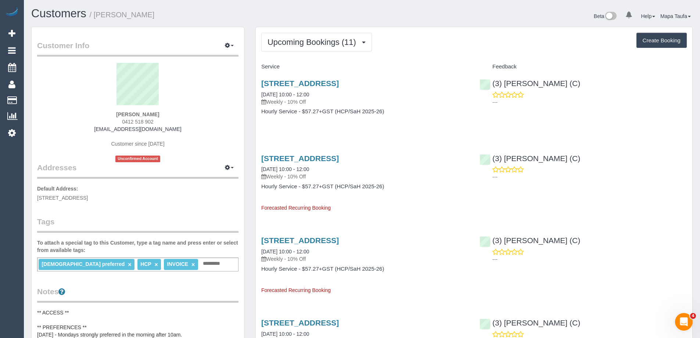
click at [188, 265] on div "Female preferred × HCP × INVOICE × Add a tag" at bounding box center [137, 264] width 201 height 14
click at [285, 42] on span "Upcoming Bookings (11)" at bounding box center [313, 41] width 92 height 9
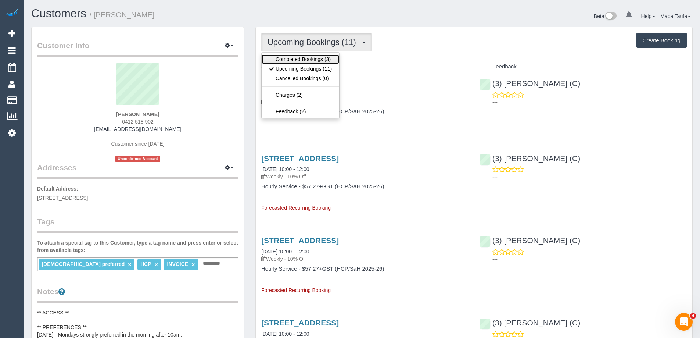
click at [287, 57] on link "Completed Bookings (3)" at bounding box center [301, 59] width 78 height 10
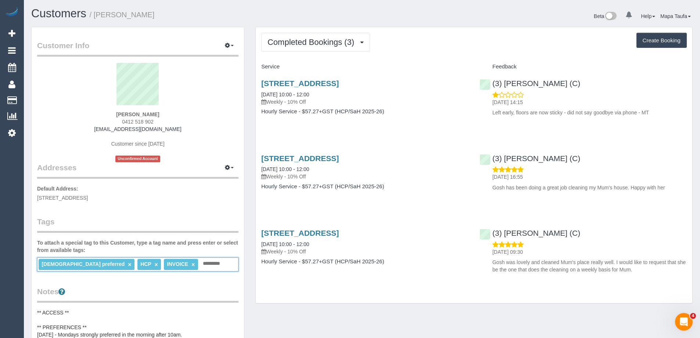
click at [201, 265] on input "text" at bounding box center [213, 264] width 25 height 10
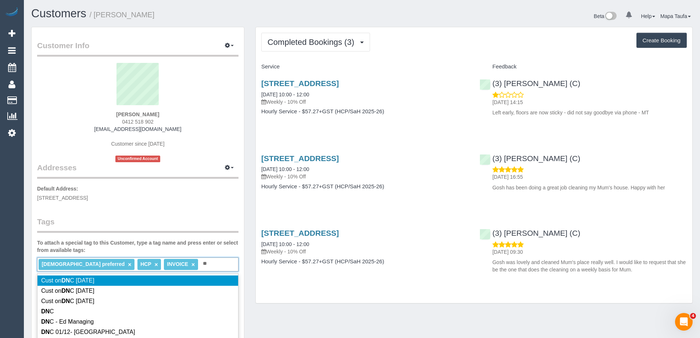
type input "*"
type input "**********"
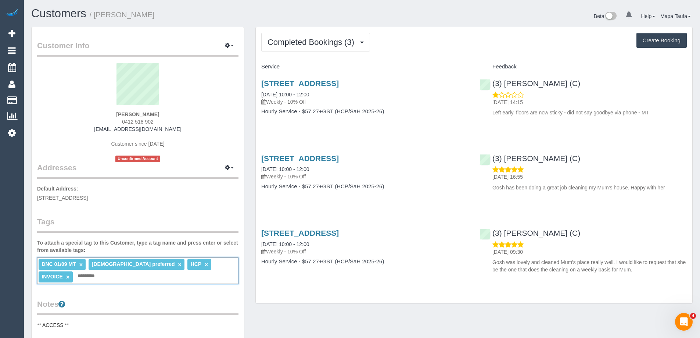
click at [436, 130] on div "Service Feedback 18 Garnet Street, Brunswick, VIC 3056 01/09/2025 10:00 - 12:00…" at bounding box center [473, 170] width 425 height 218
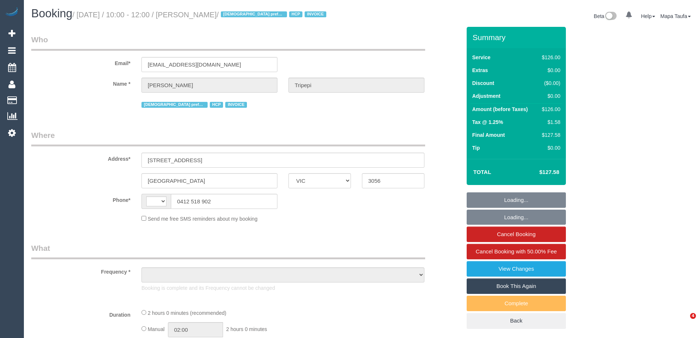
select select "VIC"
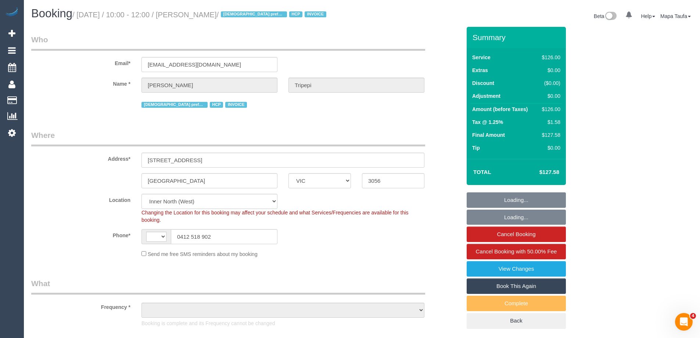
select select "string:AU"
select select "object:356"
select select "120"
select select "number:28"
select select "number:14"
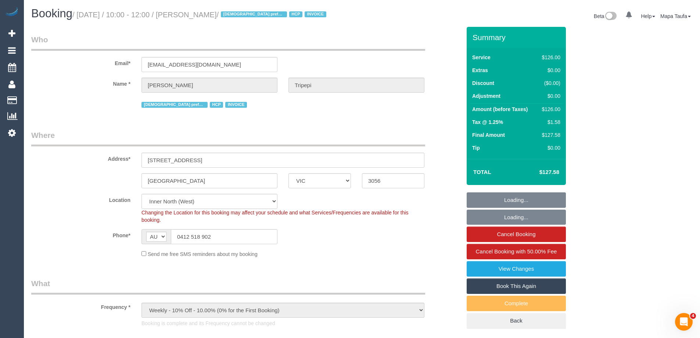
select select "number:19"
select select "number:25"
select select "number:34"
select select "number:26"
select select "object:1636"
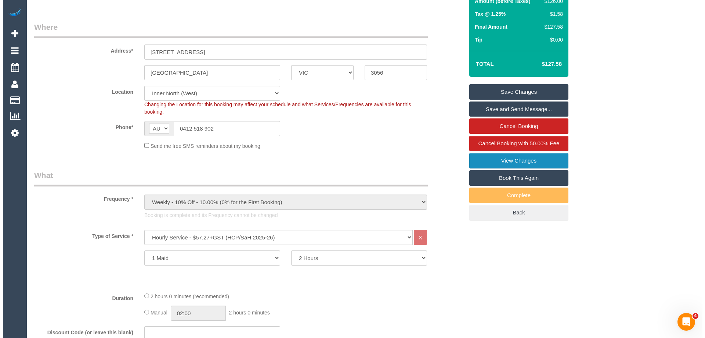
scroll to position [54, 0]
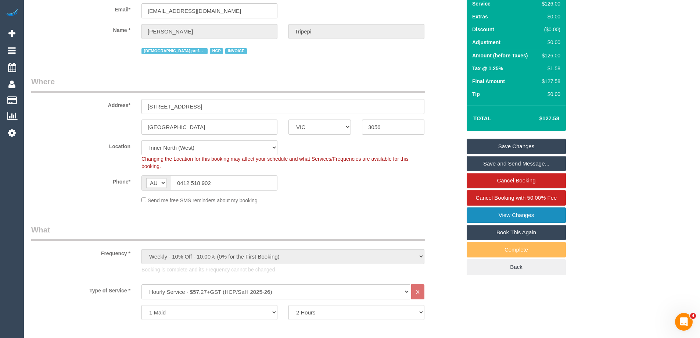
click at [521, 212] on link "View Changes" at bounding box center [516, 214] width 99 height 15
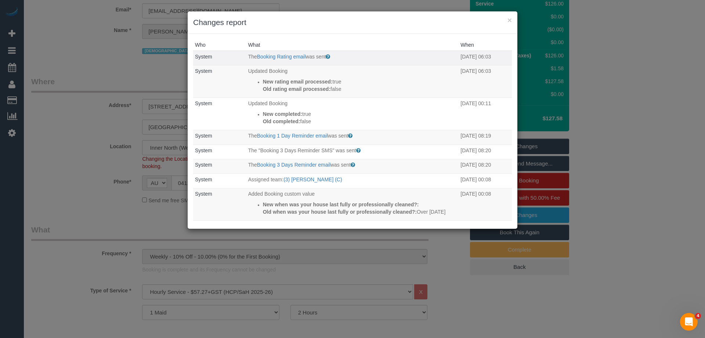
click at [277, 52] on td "The Booking Rating email was sent Sent to customer after their booking is compl…" at bounding box center [353, 58] width 213 height 15
click at [281, 60] on td "The Booking Rating email was sent Sent to customer after their booking is compl…" at bounding box center [353, 58] width 213 height 15
click at [281, 60] on p "The Booking Rating email was sent" at bounding box center [352, 56] width 209 height 7
click at [281, 57] on link "Booking Rating email" at bounding box center [281, 57] width 49 height 6
click at [299, 57] on link "Booking Rating email" at bounding box center [281, 57] width 49 height 6
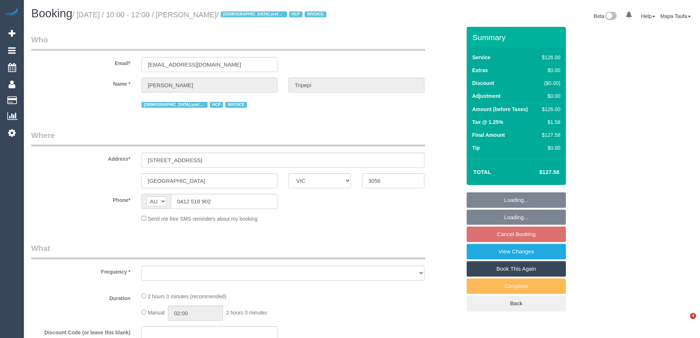
select select "VIC"
select select "object:529"
select select "120"
select select "number:28"
select select "number:14"
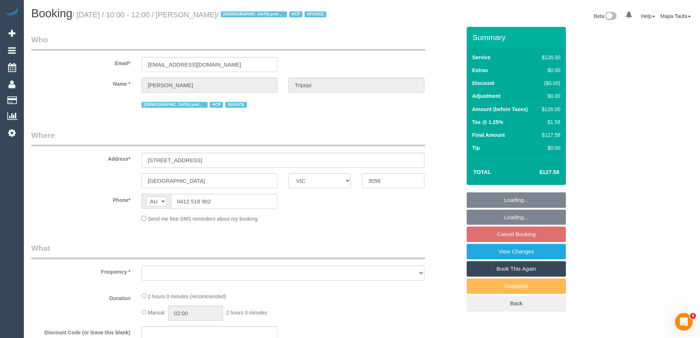
select select "number:19"
select select "number:25"
select select "number:34"
select select "number:26"
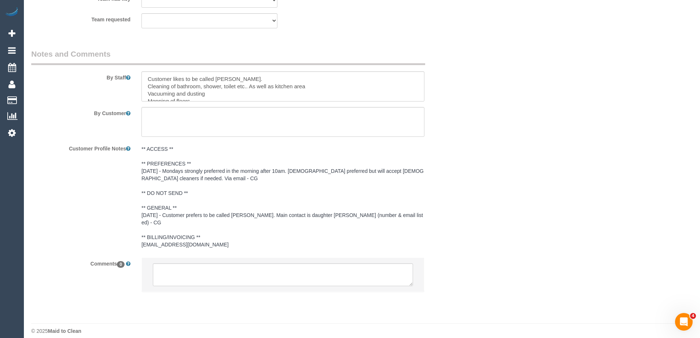
select select "object:1608"
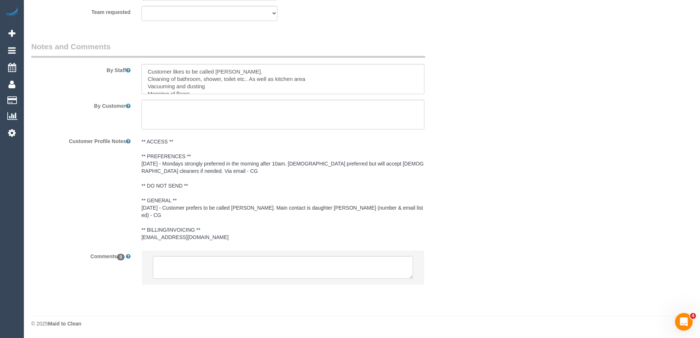
select select "spot4"
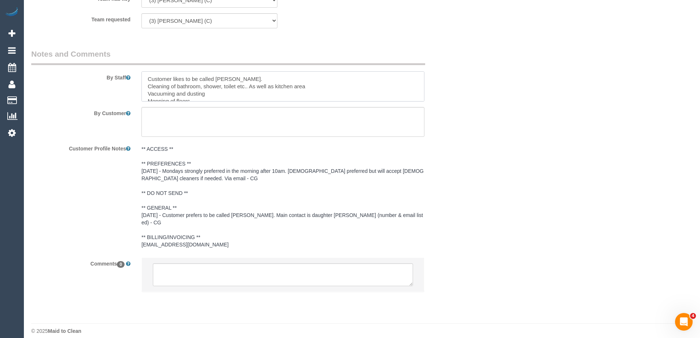
click at [150, 78] on textarea at bounding box center [282, 86] width 283 height 30
click at [146, 78] on textarea at bounding box center [282, 86] width 283 height 30
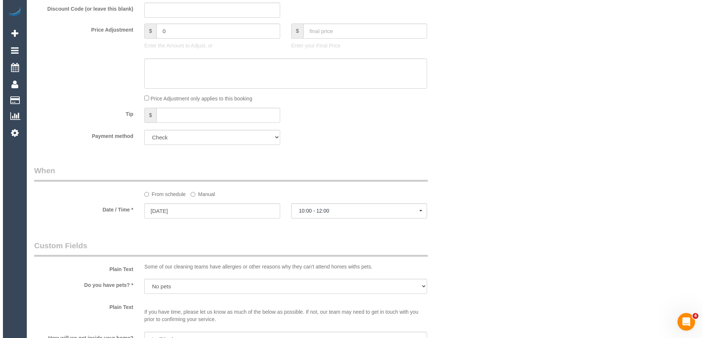
scroll to position [0, 0]
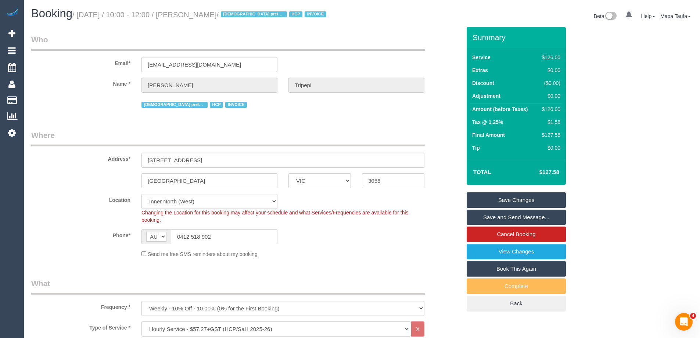
type textarea "MUST STAY FULL 2 HOURS Floors must be mopped twice (especially in kitchen) Cust…"
click at [489, 198] on link "Save Changes" at bounding box center [516, 199] width 99 height 15
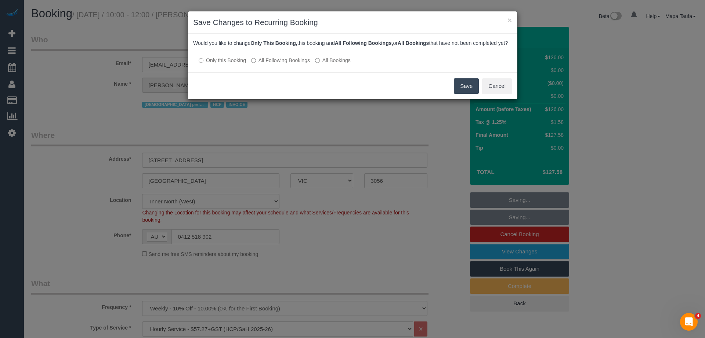
click at [268, 64] on label "All Following Bookings" at bounding box center [280, 60] width 59 height 7
click at [464, 91] on button "Save" at bounding box center [466, 85] width 25 height 15
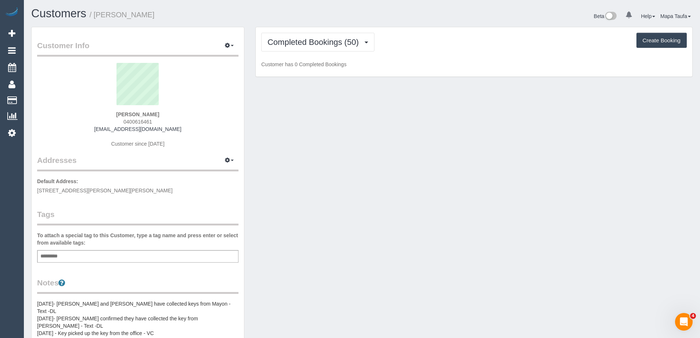
drag, startPoint x: 165, startPoint y: 118, endPoint x: 157, endPoint y: 122, distance: 9.2
click at [152, 122] on div "[PERSON_NAME] 0400616461 [PERSON_NAME][EMAIL_ADDRESS][DOMAIN_NAME] Customer sin…" at bounding box center [137, 109] width 201 height 92
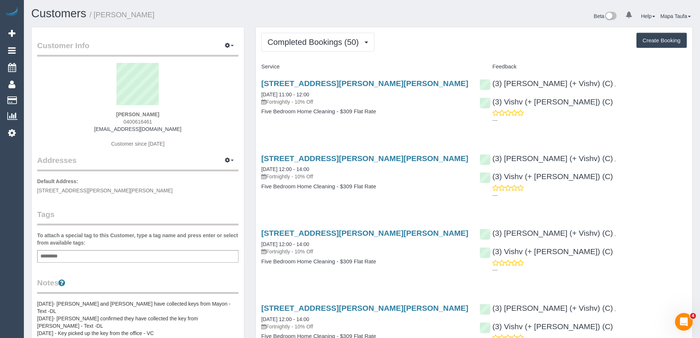
click at [157, 122] on div "[PERSON_NAME] 0400616461 [PERSON_NAME][EMAIL_ADDRESS][DOMAIN_NAME] Customer sin…" at bounding box center [137, 109] width 201 height 92
drag, startPoint x: 157, startPoint y: 122, endPoint x: 128, endPoint y: 123, distance: 29.0
click at [128, 123] on div "[PERSON_NAME] 0400616461 [PERSON_NAME][EMAIL_ADDRESS][DOMAIN_NAME] Customer sin…" at bounding box center [137, 109] width 201 height 92
click at [607, 97] on link "(3) Vishv (+ Kelvin) (C)" at bounding box center [546, 101] width 133 height 8
click at [205, 114] on div "Jessica Tsiakis 0400616461 jessicatsiakis@gmail.com Customer since 2023" at bounding box center [137, 109] width 201 height 92
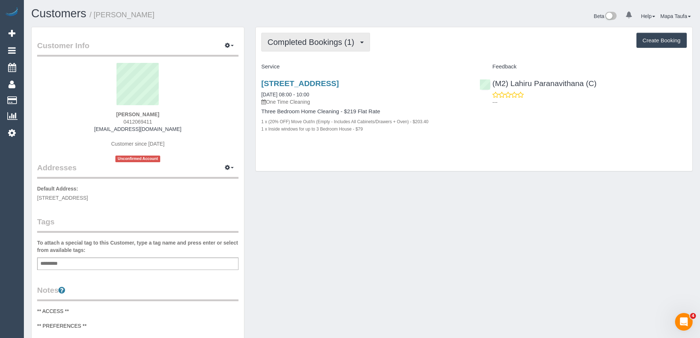
click at [279, 45] on span "Completed Bookings (1)" at bounding box center [312, 41] width 90 height 9
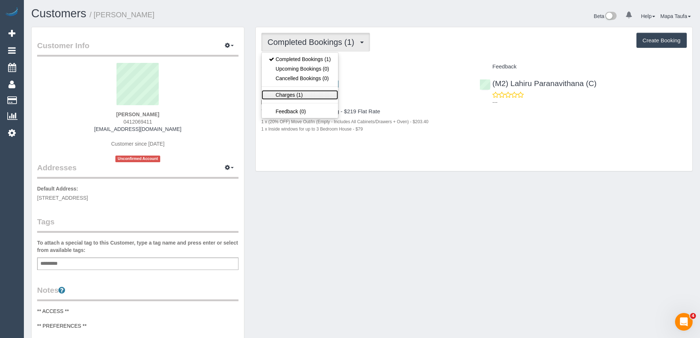
click at [308, 90] on link "Charges (1)" at bounding box center [300, 95] width 76 height 10
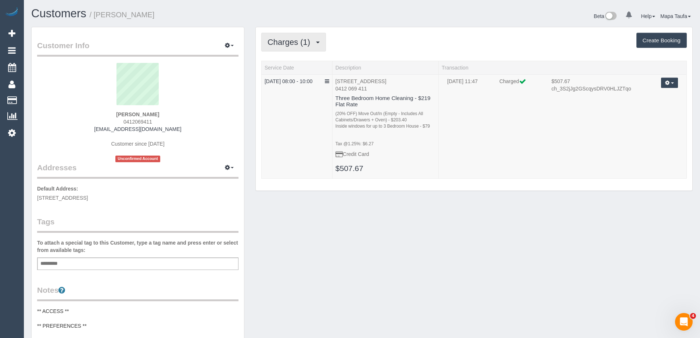
click at [305, 37] on span "Charges (1)" at bounding box center [290, 41] width 46 height 9
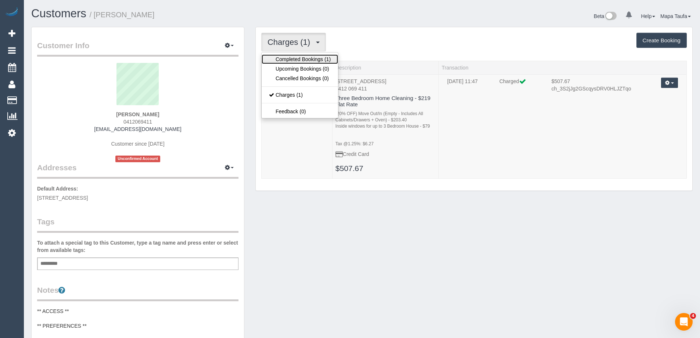
click at [293, 60] on link "Completed Bookings (1)" at bounding box center [300, 59] width 76 height 10
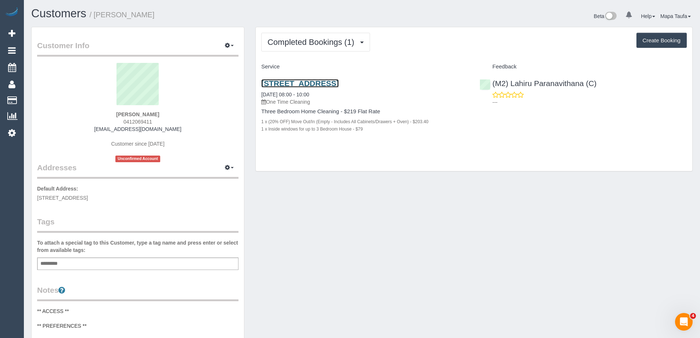
click at [323, 87] on link "50 Langridge Street, Fairfield, VIC 3078" at bounding box center [300, 83] width 78 height 8
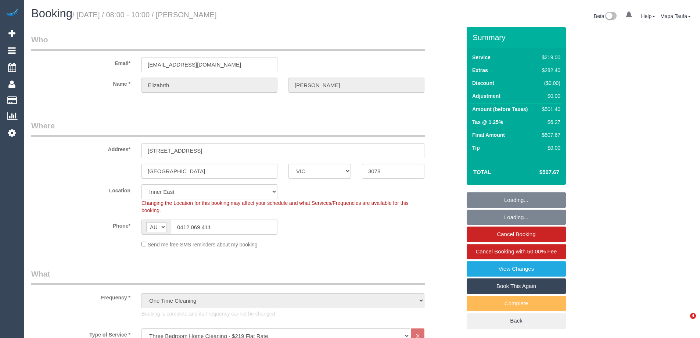
select select "VIC"
select select "number:28"
select select "number:15"
select select "number:19"
select select "number:25"
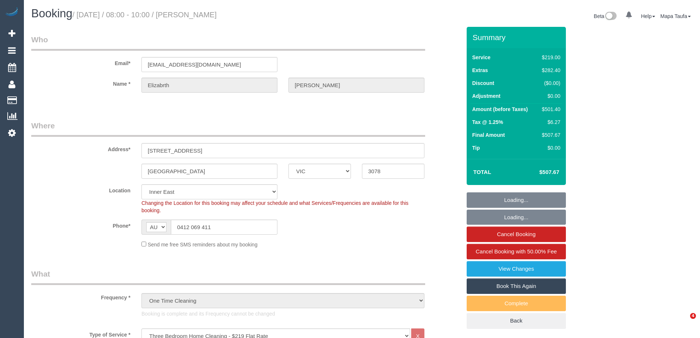
select select "number:26"
select select "spot1"
select select "object:1425"
click at [546, 267] on link "View Changes" at bounding box center [516, 268] width 99 height 15
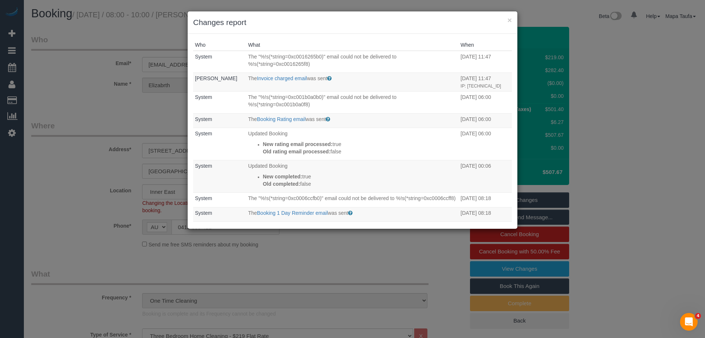
click at [626, 170] on div "× Changes report Who What When System The "%!s(*string=0xc0016265b0)" email cou…" at bounding box center [352, 169] width 705 height 338
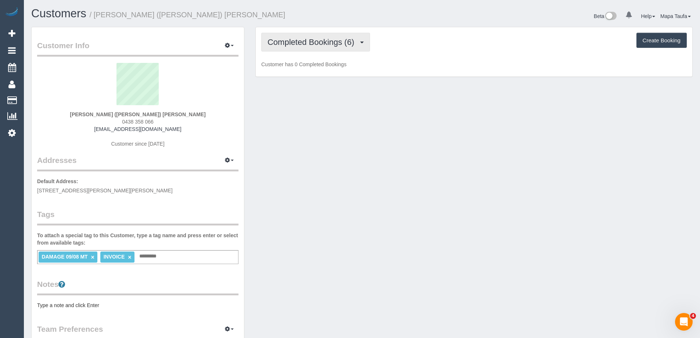
click at [327, 37] on button "Completed Bookings (6)" at bounding box center [315, 42] width 109 height 19
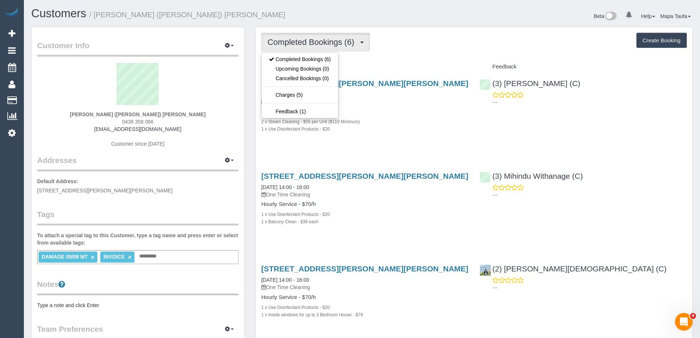
click at [390, 46] on div "Completed Bookings (6) Completed Bookings (6) Upcoming Bookings (0) Cancelled B…" at bounding box center [473, 42] width 425 height 19
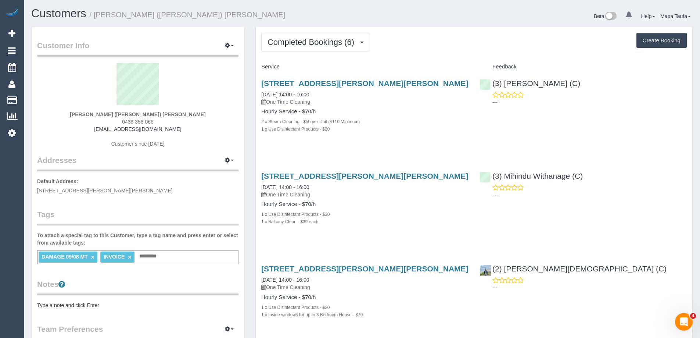
drag, startPoint x: 168, startPoint y: 121, endPoint x: 120, endPoint y: 121, distance: 47.4
click at [120, 119] on div "Rashelle (Shelley) Wade 0438 358 066 shwadey@outlook.com Customer since 2025" at bounding box center [137, 109] width 201 height 92
copy span "0438 358 066"
click at [412, 38] on div "Completed Bookings (6) Completed Bookings (6) Upcoming Bookings (0) Cancelled B…" at bounding box center [473, 42] width 425 height 19
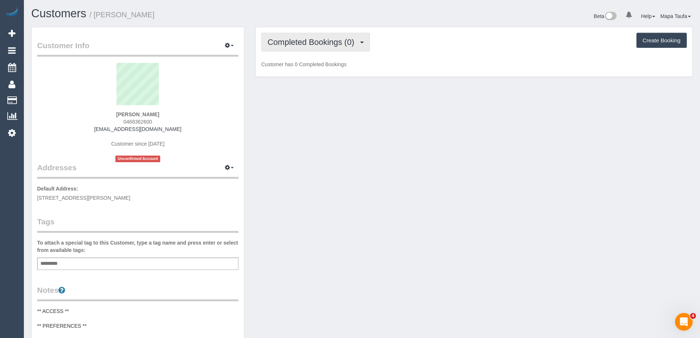
click at [314, 47] on button "Completed Bookings (0)" at bounding box center [315, 42] width 109 height 19
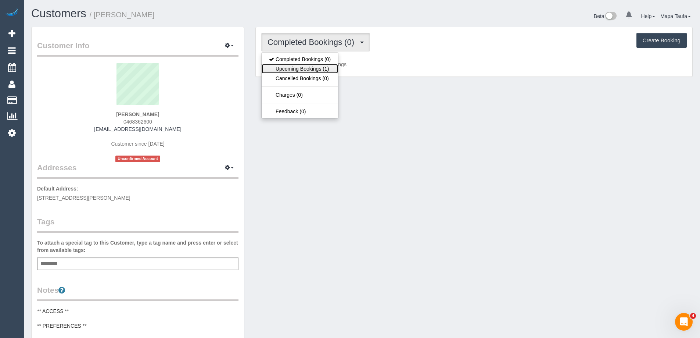
click at [316, 65] on link "Upcoming Bookings (1)" at bounding box center [300, 69] width 76 height 10
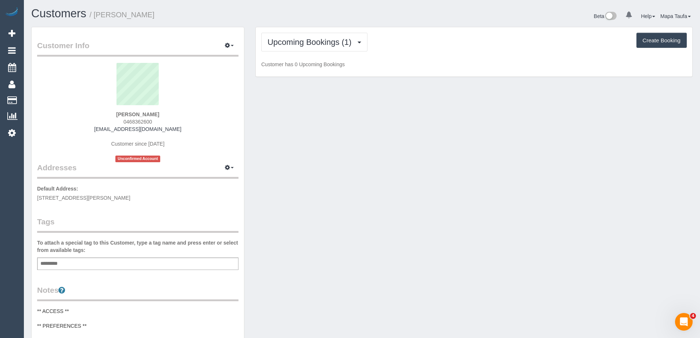
click at [375, 13] on div "Beta 0 Your Notifications You have 0 alerts Help Help Docs Take a Tour Contact …" at bounding box center [530, 16] width 336 height 19
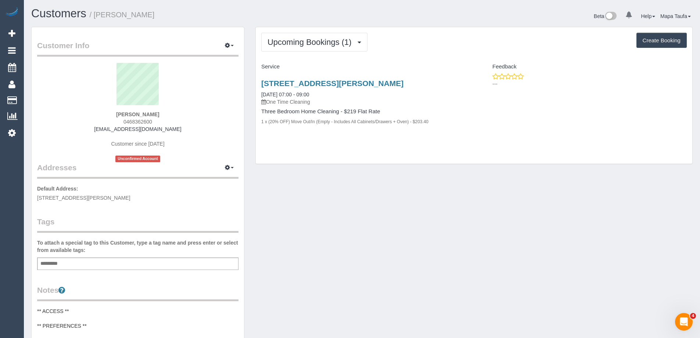
click at [301, 52] on div "Upcoming Bookings (1) Completed Bookings (0) Upcoming Bookings (1) Cancelled Bo…" at bounding box center [474, 95] width 437 height 137
click at [296, 73] on div "65 Quarry Road, 2, Mitchem, VIC 3132 03/09/2025 07:00 - 09:00 One Time Cleaning…" at bounding box center [365, 106] width 218 height 67
click at [301, 82] on link "65 Quarry Road, 2, Mitchem, VIC 3132" at bounding box center [332, 83] width 142 height 8
click at [358, 291] on div "Customer Info Edit Contact Info Send Message Email Preferences Special Sales Ta…" at bounding box center [362, 302] width 672 height 551
click at [479, 161] on div "Upcoming Bookings (1) Completed Bookings (0) Upcoming Bookings (1) Cancelled Bo…" at bounding box center [474, 95] width 437 height 137
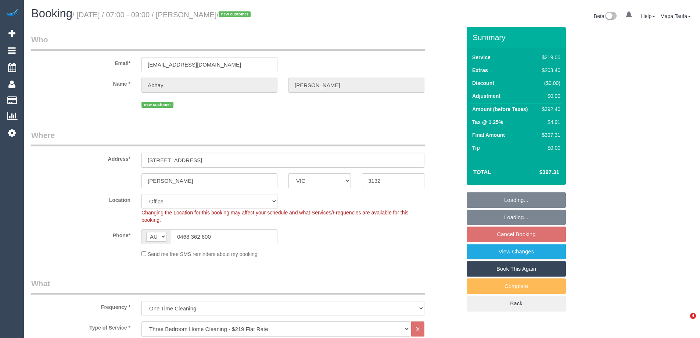
select select "VIC"
select select "number:28"
select select "number:16"
select select "number:19"
select select "number:24"
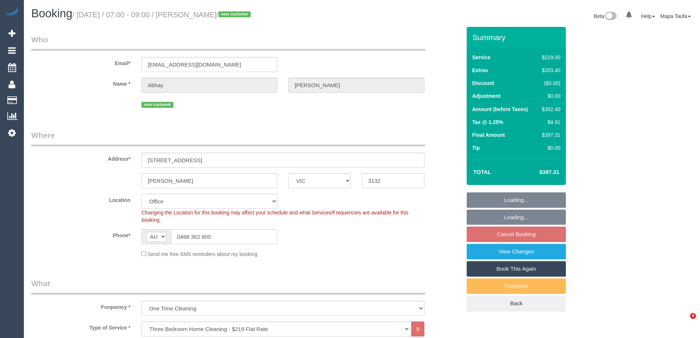
select select "number:35"
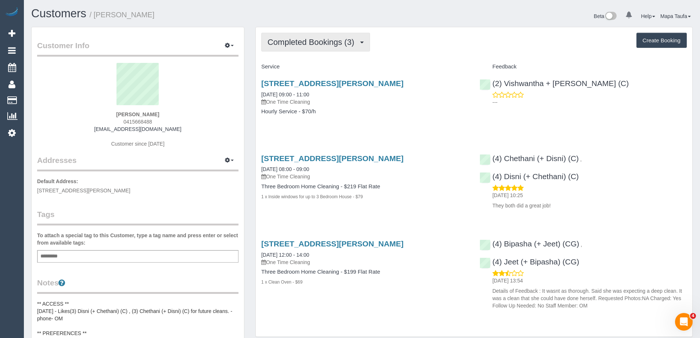
click at [304, 47] on button "Completed Bookings (3)" at bounding box center [315, 42] width 109 height 19
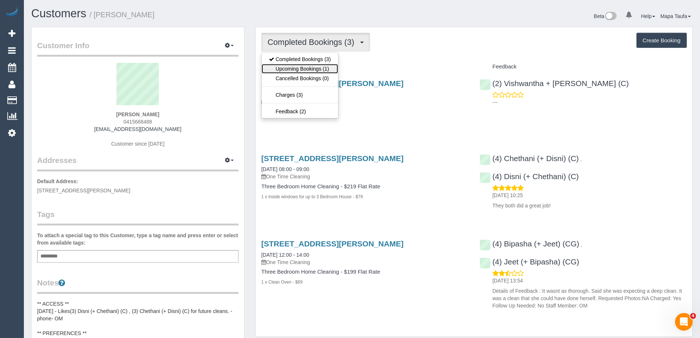
click at [306, 68] on link "Upcoming Bookings (1)" at bounding box center [300, 69] width 76 height 10
click at [456, 60] on div "Completed Bookings (3) Completed Bookings (3) Upcoming Bookings (1) Cancelled B…" at bounding box center [474, 181] width 437 height 309
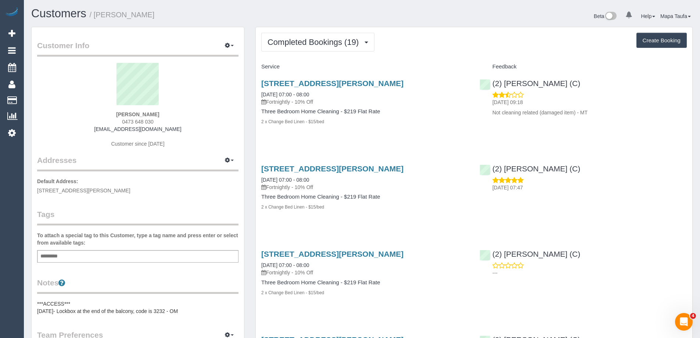
drag, startPoint x: 172, startPoint y: 114, endPoint x: 102, endPoint y: 112, distance: 70.6
click at [102, 112] on div "Jemma Mathews 0473 648 030 jemmamathews@gmail.com Customer since 2024" at bounding box center [137, 109] width 201 height 92
copy strong "Jemma Mathews"
drag, startPoint x: 408, startPoint y: 80, endPoint x: 439, endPoint y: 8, distance: 78.7
click at [260, 79] on div "32a The Fairway, Kingsbury, VIC 3083 20/08/2025 07:00 - 08:00 Fortnightly - 10%…" at bounding box center [365, 106] width 218 height 67
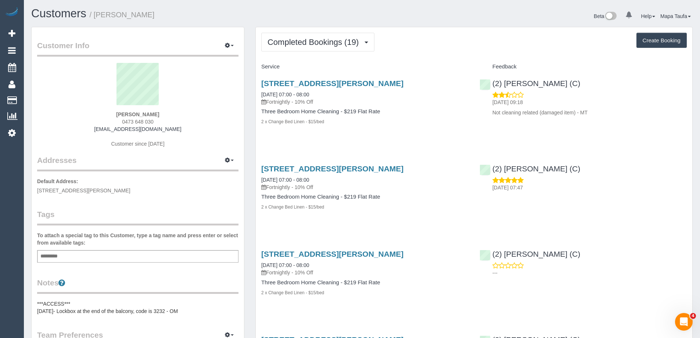
copy link "32a The Fairway, Kingsbury, VIC 3083"
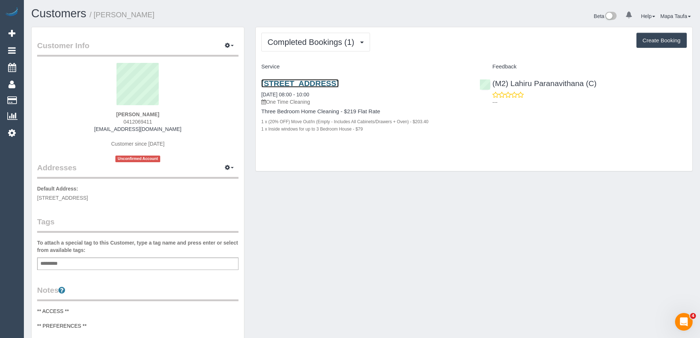
click at [321, 83] on link "50 Langridge Street, Fairfield, VIC 3078" at bounding box center [300, 83] width 78 height 8
click at [300, 32] on div "Completed Bookings (1) Completed Bookings (1) Upcoming Bookings (0) Cancelled B…" at bounding box center [474, 99] width 437 height 144
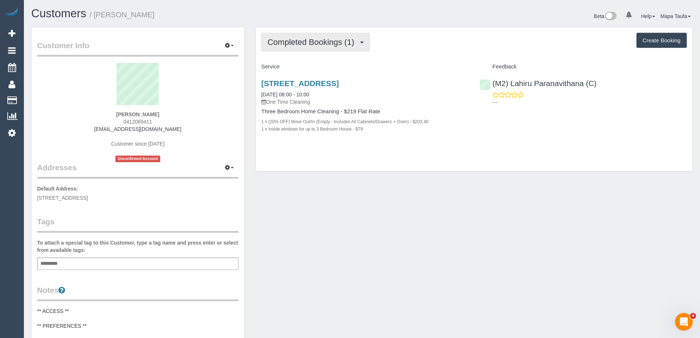
click at [298, 37] on button "Completed Bookings (1)" at bounding box center [315, 42] width 109 height 19
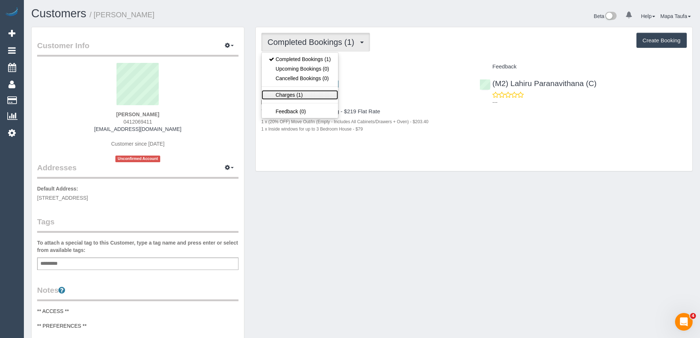
click at [299, 93] on link "Charges (1)" at bounding box center [300, 95] width 76 height 10
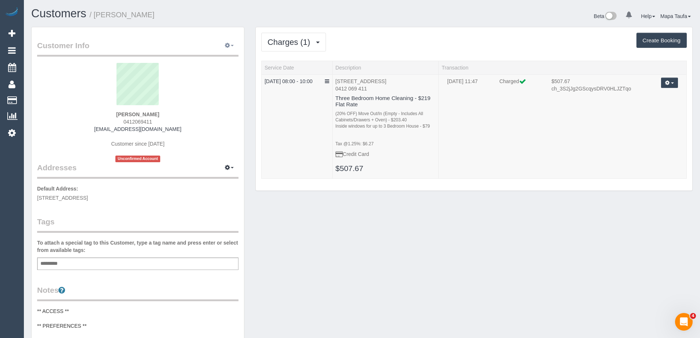
click at [234, 47] on button "button" at bounding box center [229, 45] width 18 height 11
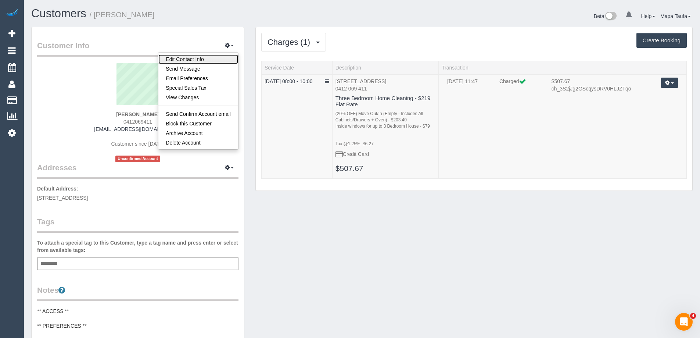
click at [212, 59] on link "Edit Contact Info" at bounding box center [198, 59] width 80 height 10
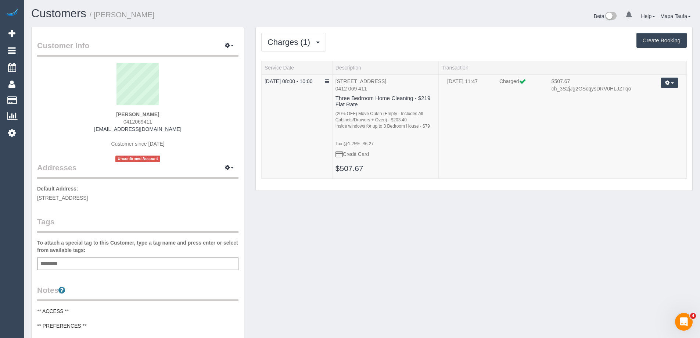
select select "VIC"
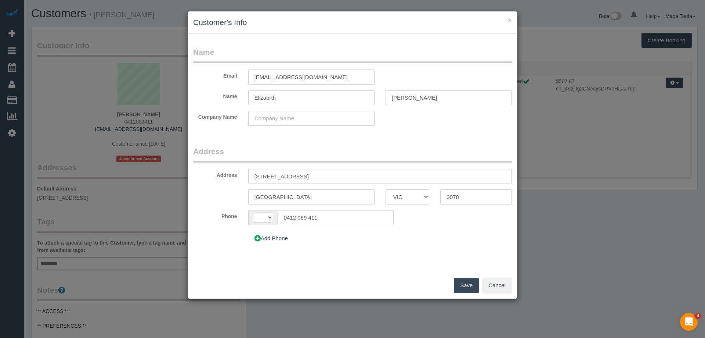
select select "string:AU"
click at [274, 75] on input "emcnult26@gmail.com" at bounding box center [311, 76] width 126 height 15
type input "emcnulty26@gmail.com"
click at [464, 282] on button "Save" at bounding box center [466, 284] width 25 height 15
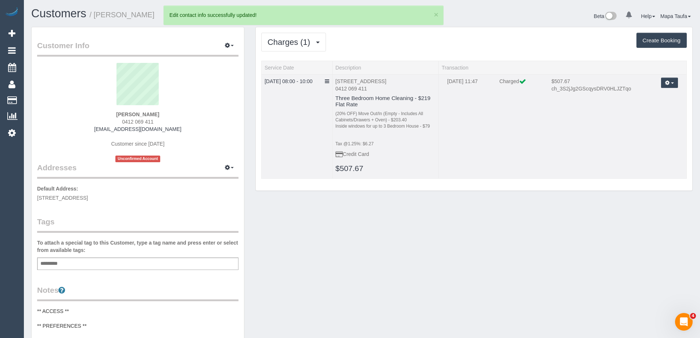
click at [663, 83] on button "button" at bounding box center [669, 83] width 17 height 11
click at [648, 105] on link "Send Invoice" at bounding box center [649, 106] width 58 height 10
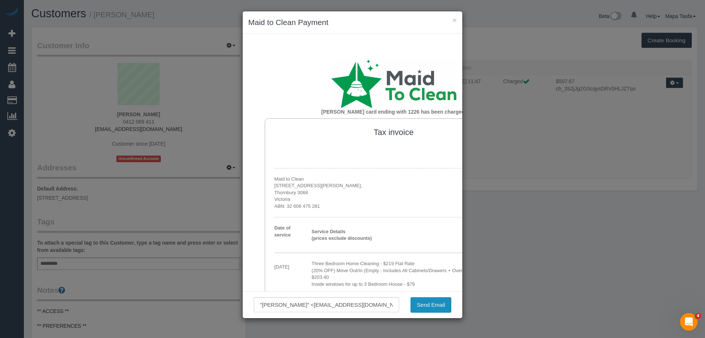
click at [435, 304] on button "Send Email" at bounding box center [431, 304] width 41 height 15
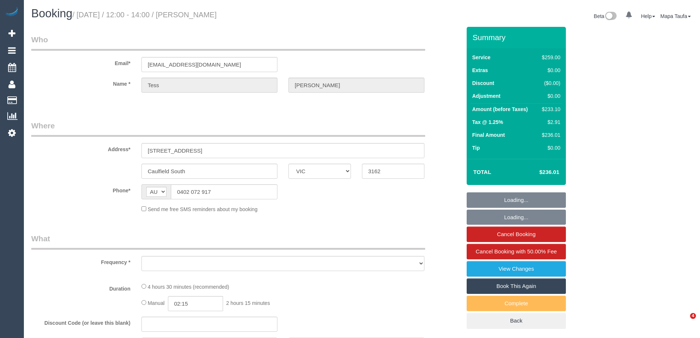
select select "VIC"
select select "string:stripe-pm_1RhnCD2GScqysDRVu2US0FWO"
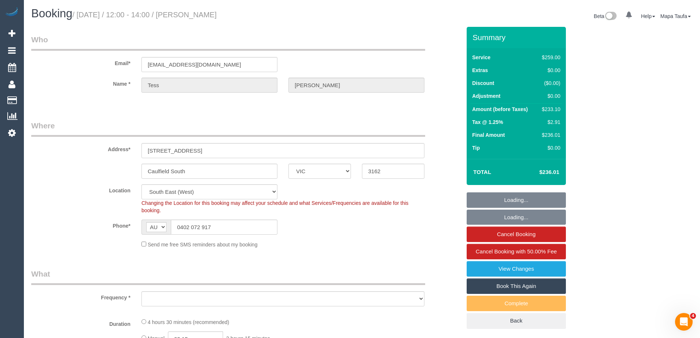
select select "object:776"
select select "number:32"
select select "number:14"
select select "number:19"
select select "number:24"
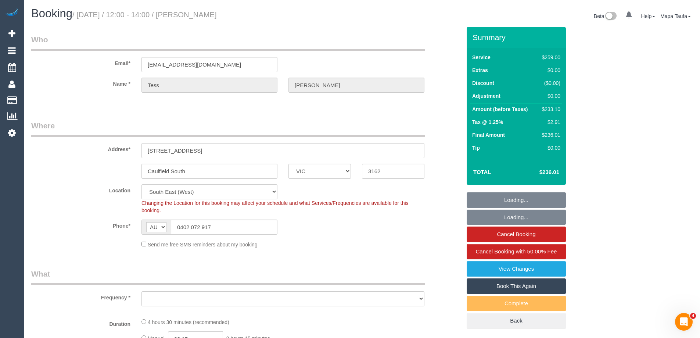
select select "number:34"
select select "number:12"
select select "object:781"
select select "spot1"
drag, startPoint x: 243, startPoint y: 13, endPoint x: 204, endPoint y: 13, distance: 38.6
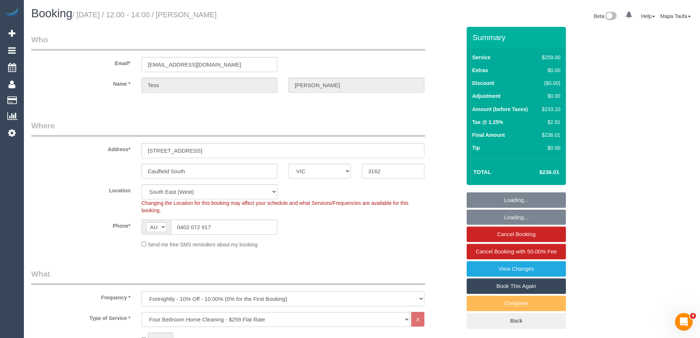
click at [204, 13] on h1 "Booking / September 02, 2025 / 12:00 - 14:00 / Tess Schenberg" at bounding box center [193, 13] width 325 height 12
copy small "[PERSON_NAME]"
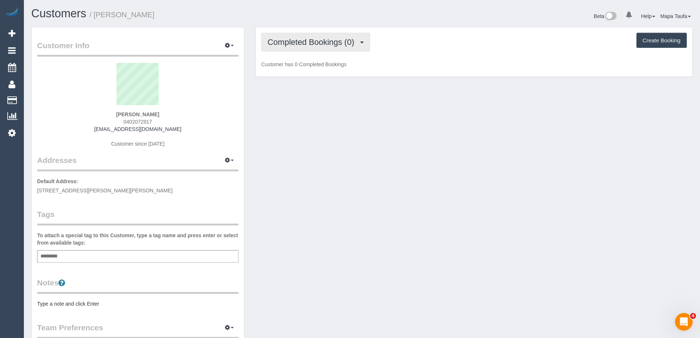
click at [334, 47] on button "Completed Bookings (0)" at bounding box center [315, 42] width 109 height 19
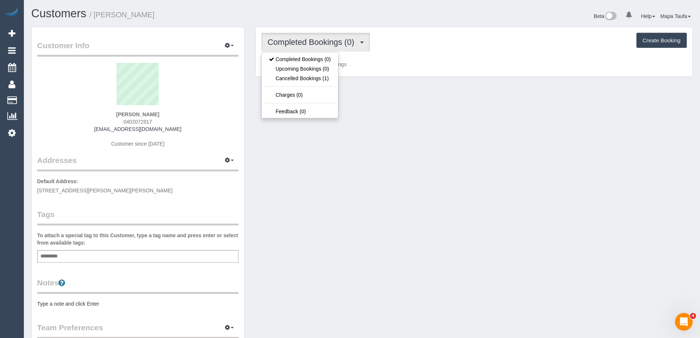
click at [516, 28] on div "Completed Bookings (0) Completed Bookings (0) Upcoming Bookings (0) Cancelled B…" at bounding box center [474, 52] width 437 height 50
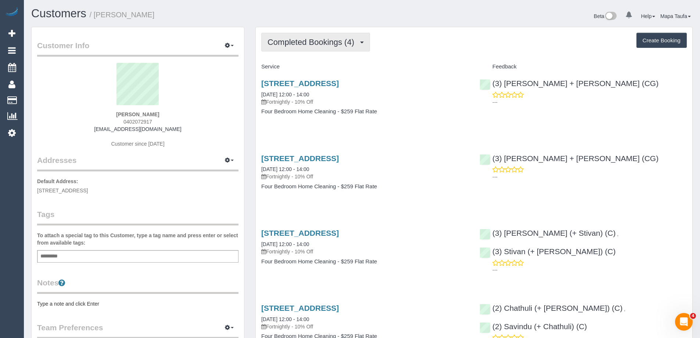
click at [341, 38] on span "Completed Bookings (4)" at bounding box center [312, 41] width 90 height 9
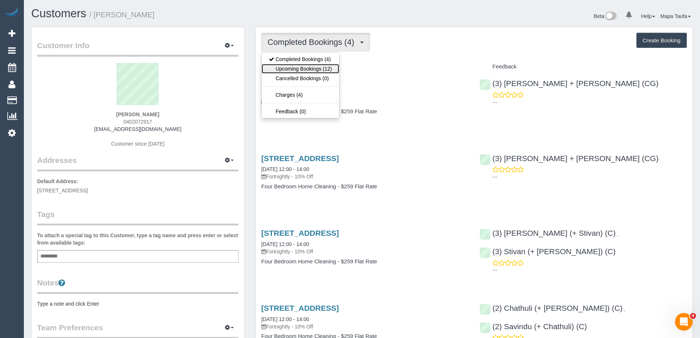
click at [322, 64] on link "Upcoming Bookings (12)" at bounding box center [301, 69] width 78 height 10
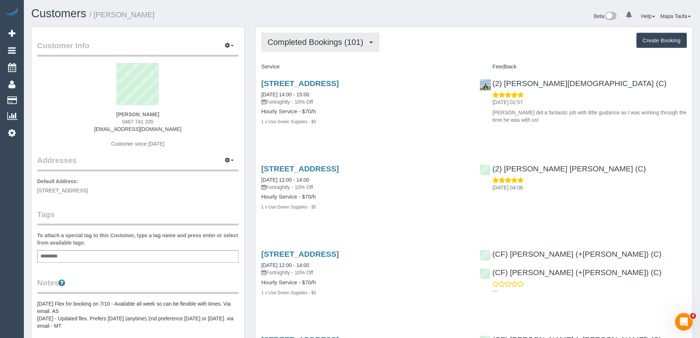
click at [308, 45] on span "Completed Bookings (101)" at bounding box center [316, 41] width 99 height 9
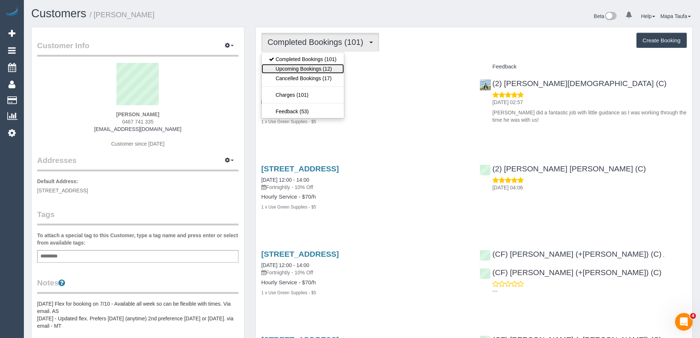
click at [312, 71] on link "Upcoming Bookings (12)" at bounding box center [303, 69] width 82 height 10
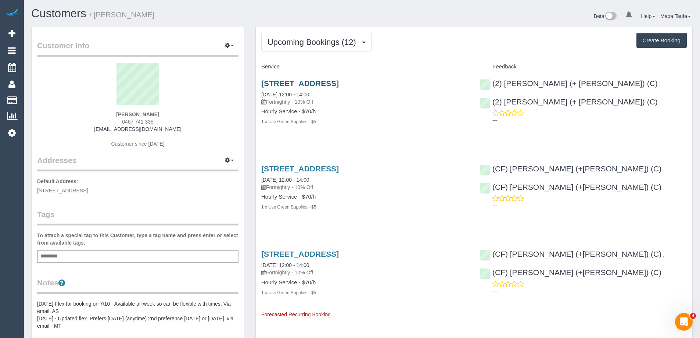
scroll to position [37, 0]
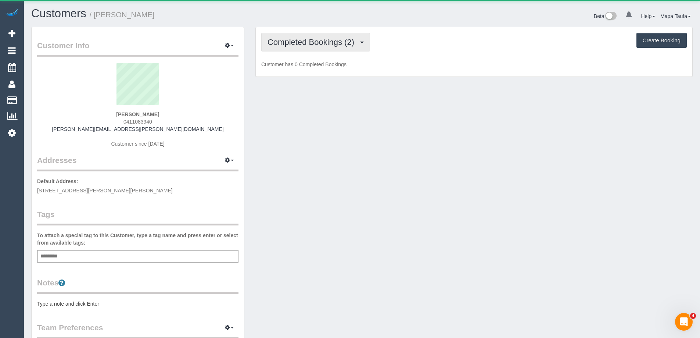
click at [306, 43] on span "Completed Bookings (2)" at bounding box center [312, 41] width 90 height 9
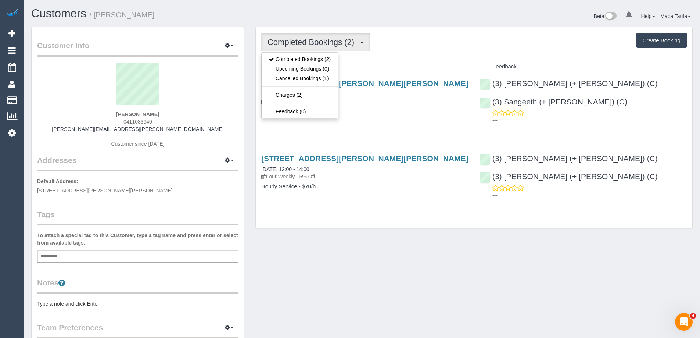
click at [406, 59] on div "Completed Bookings (2) Completed Bookings (2) Upcoming Bookings (0) Cancelled B…" at bounding box center [474, 127] width 437 height 201
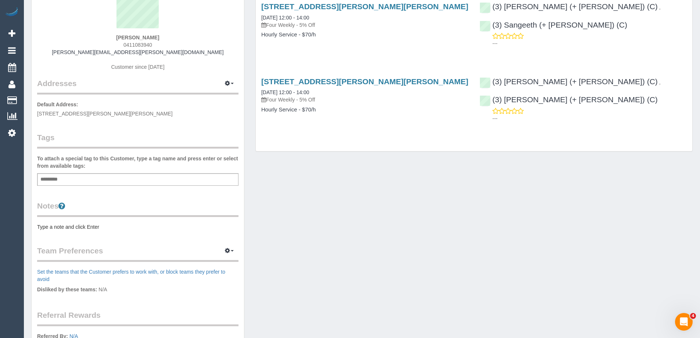
scroll to position [147, 0]
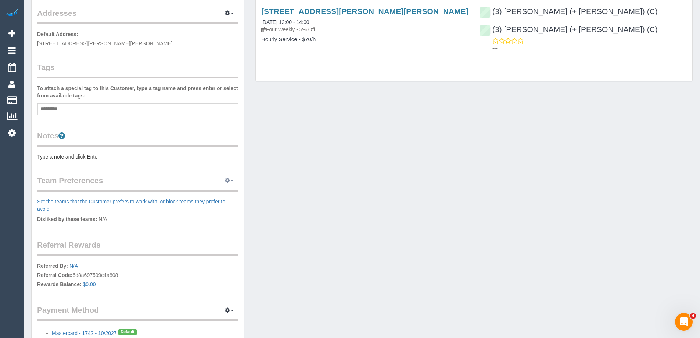
click at [223, 183] on button "button" at bounding box center [229, 180] width 18 height 11
click at [230, 190] on link "Manage Preferences" at bounding box center [207, 194] width 62 height 10
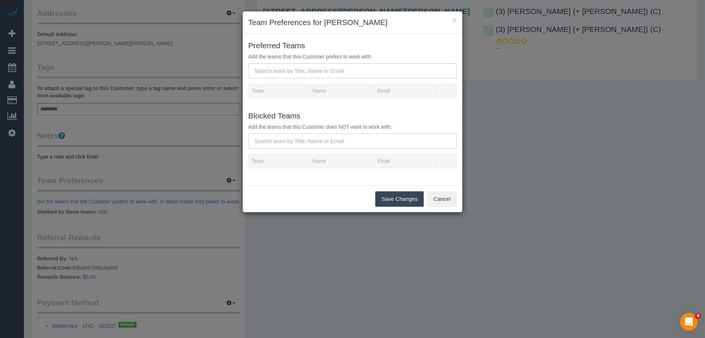
click at [279, 140] on input "text" at bounding box center [352, 140] width 209 height 15
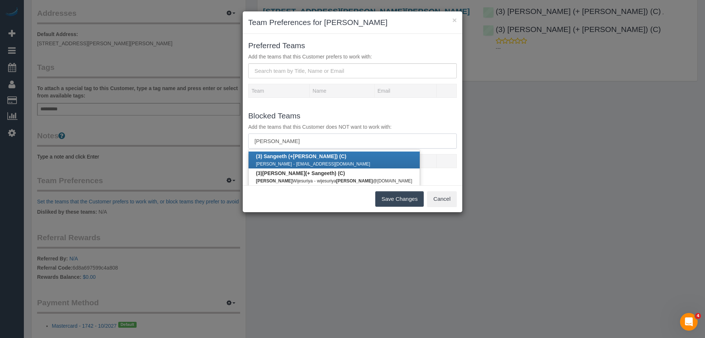
type input "kaveen"
click at [287, 157] on b "(3) Sangeeth (+ Kaveen ) (C)" at bounding box center [301, 156] width 90 height 6
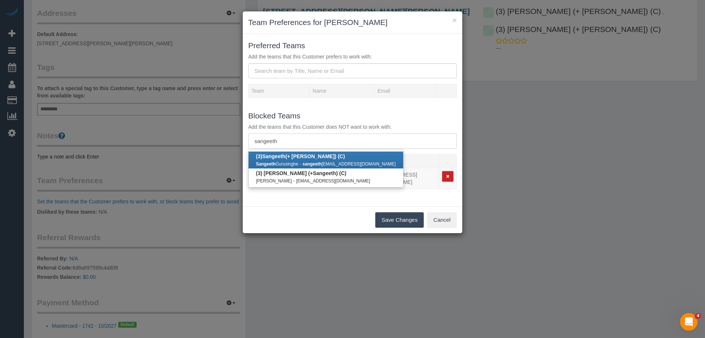
type input "sangeeth"
click at [294, 161] on small "Sangeeth Gurusinghe" at bounding box center [277, 163] width 42 height 5
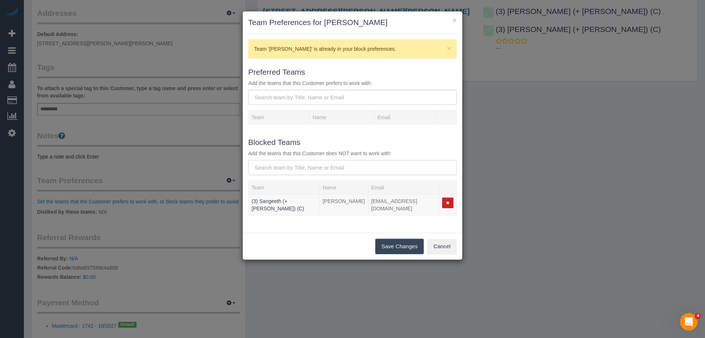
click at [355, 169] on input "text" at bounding box center [352, 167] width 209 height 15
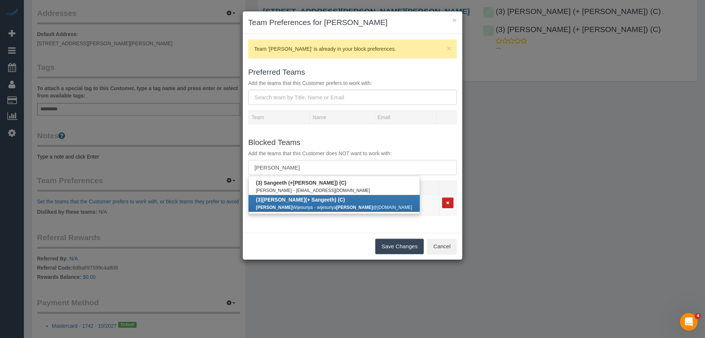
type input "kaveen"
click at [319, 197] on b "(3) Kaveen (+ Sangeeth) (C)" at bounding box center [300, 200] width 89 height 6
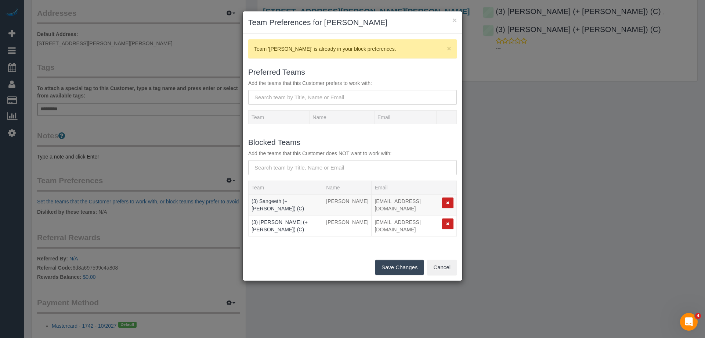
click at [413, 268] on button "Save Changes" at bounding box center [400, 266] width 49 height 15
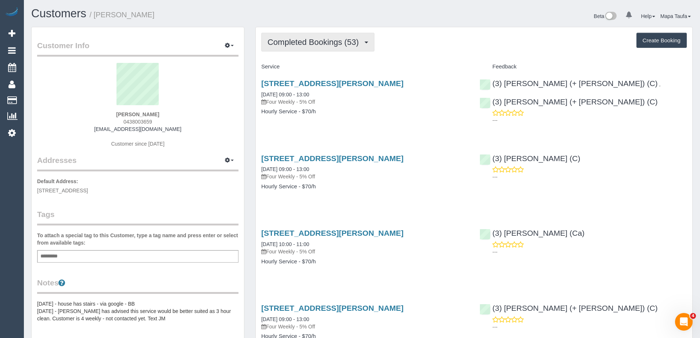
click at [323, 41] on span "Completed Bookings (53)" at bounding box center [314, 41] width 95 height 9
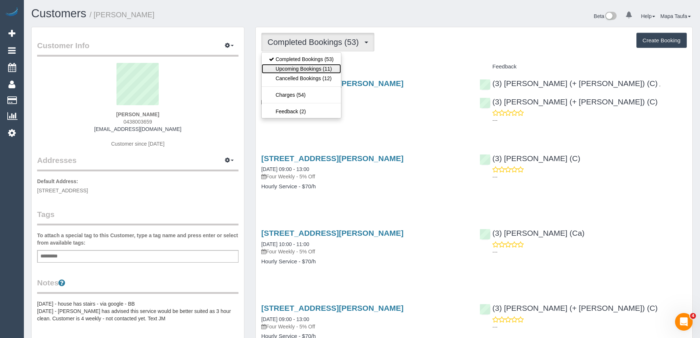
click at [321, 67] on link "Upcoming Bookings (11)" at bounding box center [301, 69] width 79 height 10
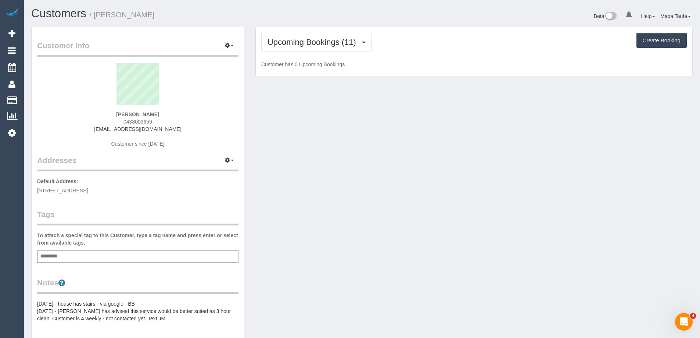
click at [451, 54] on div "Upcoming Bookings (11) Completed Bookings (53) Upcoming Bookings (11) Cancelled…" at bounding box center [474, 52] width 437 height 50
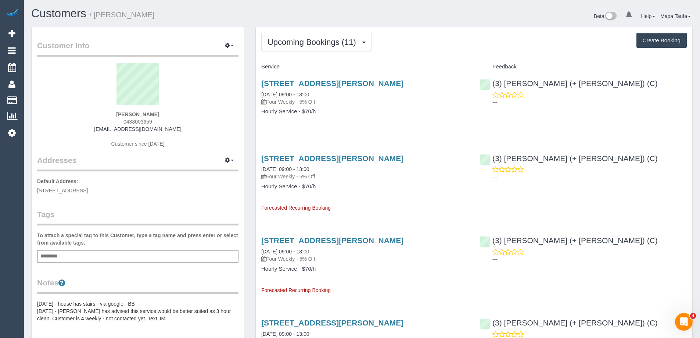
drag, startPoint x: 251, startPoint y: 74, endPoint x: 319, endPoint y: 101, distance: 73.3
click at [363, 107] on div "53 Shiers Street, Alphington, VIC 3078 04/09/2025 09:00 - 13:00 Four Weekly - 5…" at bounding box center [365, 101] width 218 height 57
click at [307, 82] on link "53 Shiers Street, Alphington, VIC 3078" at bounding box center [332, 83] width 142 height 8
click at [340, 46] on span "Upcoming Bookings (11)" at bounding box center [313, 41] width 92 height 9
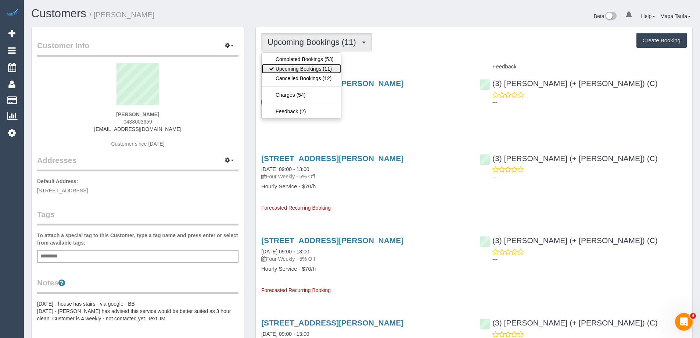
click at [302, 67] on link "Upcoming Bookings (11)" at bounding box center [301, 69] width 79 height 10
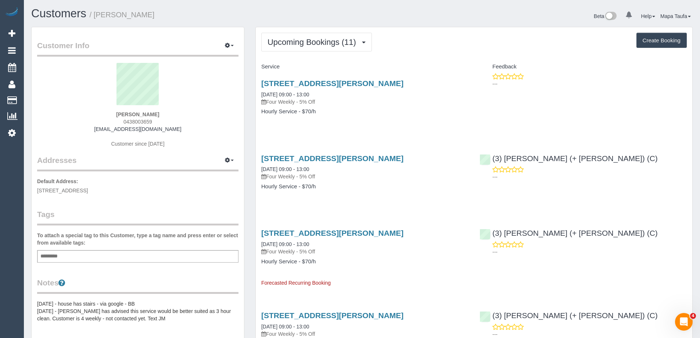
drag, startPoint x: 262, startPoint y: 78, endPoint x: 316, endPoint y: 111, distance: 63.2
click at [316, 111] on div "53 Shiers Street, Alphington, VIC 3078 18/09/2025 09:00 - 13:00 Four Weekly - 5…" at bounding box center [365, 101] width 218 height 57
click at [452, 111] on h4 "Hourly Service - $70/h" at bounding box center [364, 111] width 207 height 6
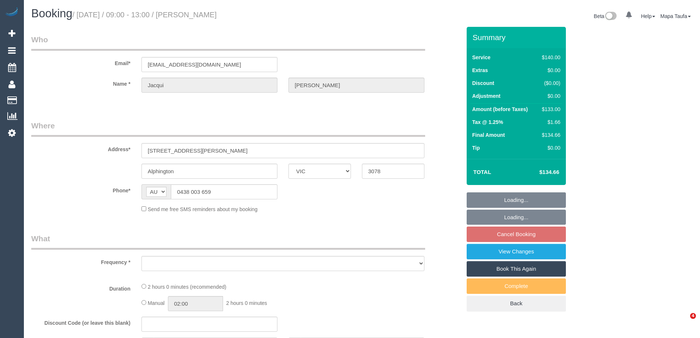
select select "VIC"
select select "string:stripe-pm_1KGHP02GScqysDRVU3zp4IbI"
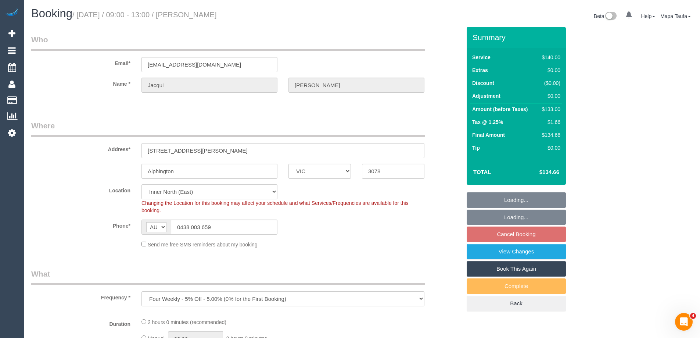
select select "object:681"
select select "number:27"
select select "number:15"
select select "number:18"
select select "number:24"
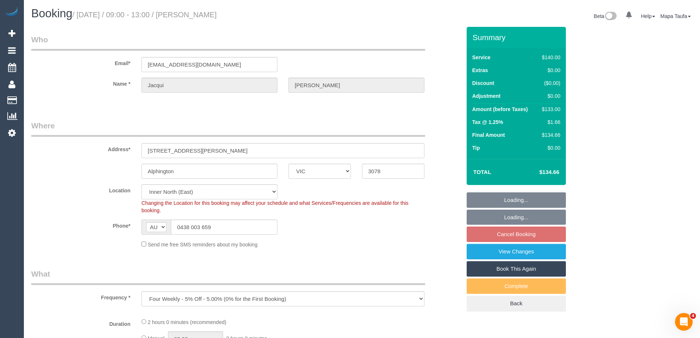
select select "number:12"
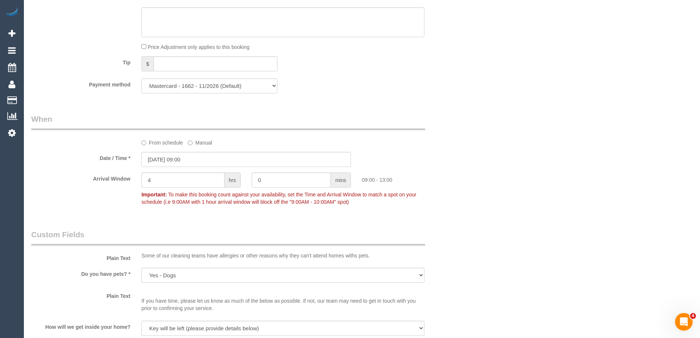
scroll to position [675, 0]
click at [236, 157] on input "[DATE] 09:00" at bounding box center [245, 157] width 209 height 15
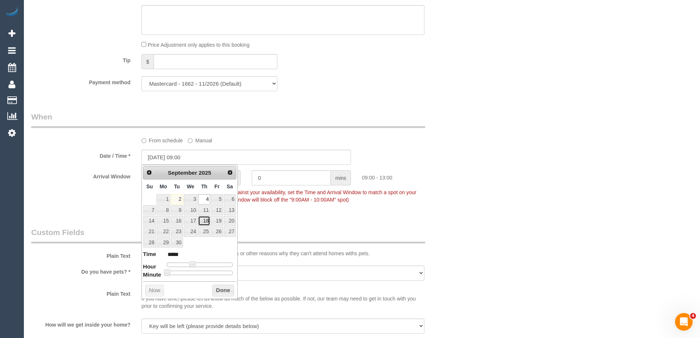
click at [208, 219] on link "18" at bounding box center [204, 221] width 12 height 10
type input "18/09/2025 09:00"
click at [226, 289] on button "Done" at bounding box center [223, 290] width 22 height 12
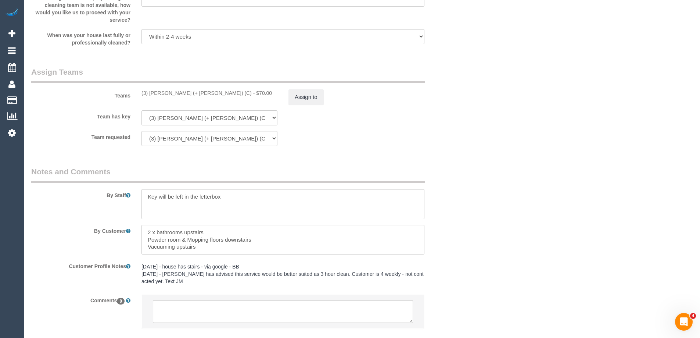
scroll to position [1080, 0]
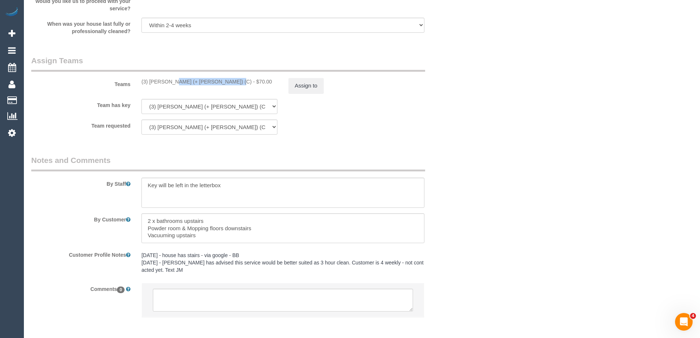
drag, startPoint x: 202, startPoint y: 83, endPoint x: 149, endPoint y: 79, distance: 53.1
click at [149, 79] on div "(3) Juliana (+ Estefania) (C) - $70.00" at bounding box center [209, 81] width 136 height 7
copy div "Juliana (+ Estefania) (C"
click at [301, 82] on button "Assign to" at bounding box center [305, 85] width 35 height 15
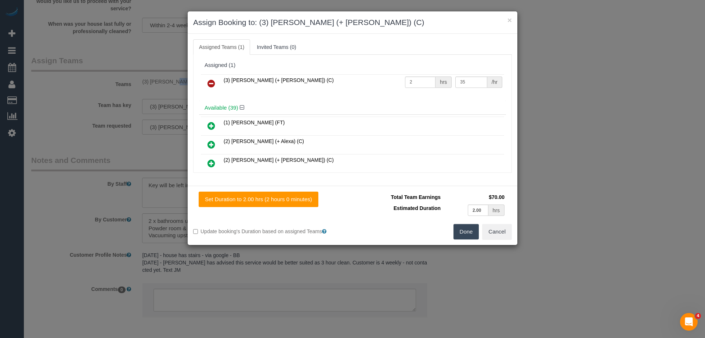
click at [210, 81] on icon at bounding box center [212, 83] width 8 height 9
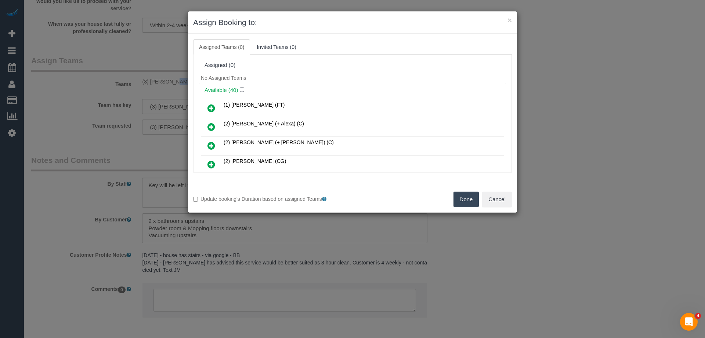
click at [465, 196] on button "Done" at bounding box center [467, 198] width 26 height 15
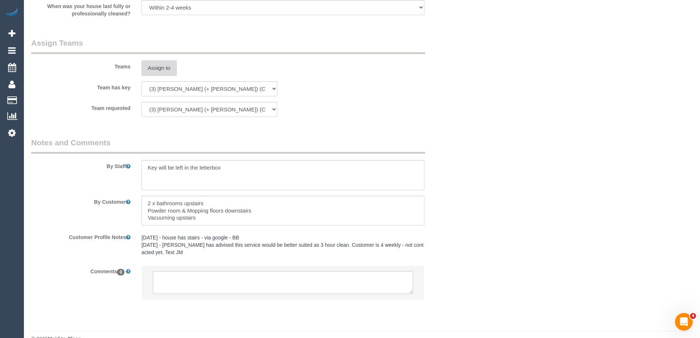
scroll to position [1112, 0]
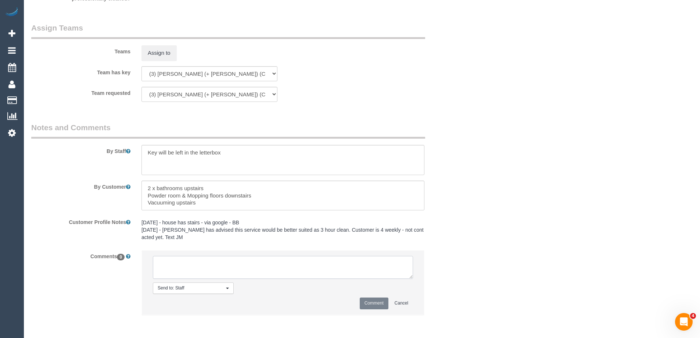
click at [219, 263] on textarea at bounding box center [283, 267] width 260 height 23
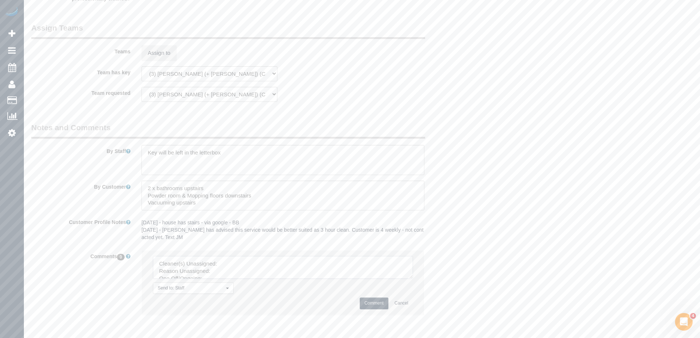
drag, startPoint x: 411, startPoint y: 274, endPoint x: 437, endPoint y: 322, distance: 53.9
click at [413, 279] on textarea at bounding box center [283, 267] width 260 height 23
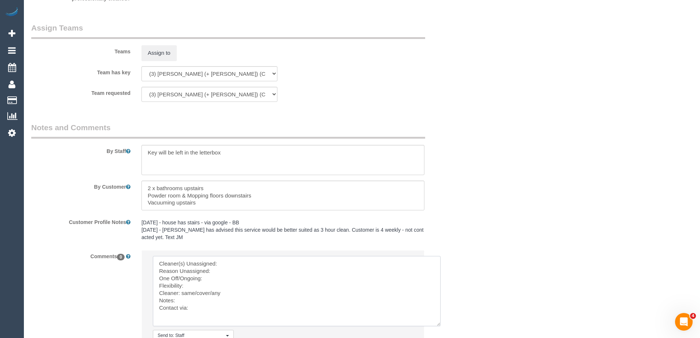
click at [234, 262] on textarea at bounding box center [297, 291] width 288 height 70
paste textarea "Juliana (+ Estefania) (C"
click at [227, 272] on textarea at bounding box center [297, 291] width 288 height 70
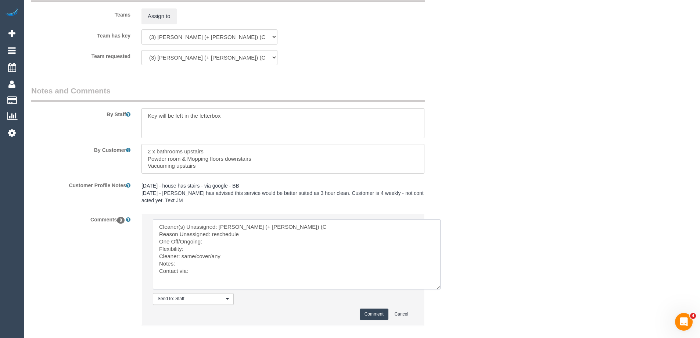
click at [220, 240] on textarea at bounding box center [297, 254] width 288 height 70
click at [200, 251] on textarea at bounding box center [297, 254] width 288 height 70
click at [197, 248] on textarea at bounding box center [297, 254] width 288 height 70
paste textarea "18 September."
drag, startPoint x: 159, startPoint y: 256, endPoint x: 237, endPoint y: 255, distance: 78.6
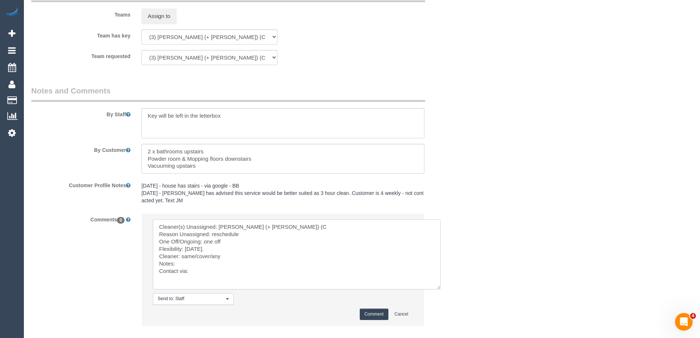
click at [240, 255] on textarea at bounding box center [297, 254] width 288 height 70
click at [215, 257] on textarea at bounding box center [297, 254] width 288 height 70
drag, startPoint x: 213, startPoint y: 256, endPoint x: 184, endPoint y: 256, distance: 29.0
click at [184, 256] on textarea at bounding box center [297, 254] width 288 height 70
click at [195, 267] on textarea at bounding box center [297, 254] width 288 height 70
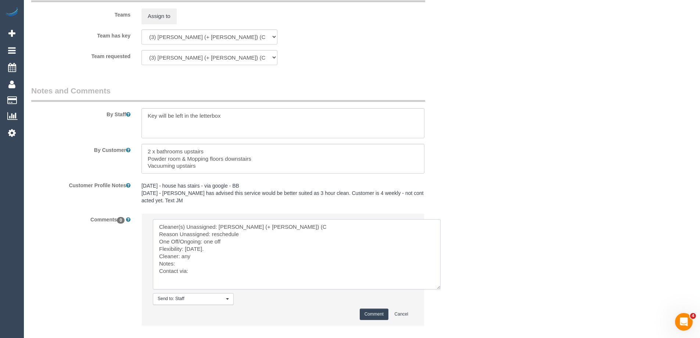
click at [198, 274] on textarea at bounding box center [297, 254] width 288 height 70
type textarea "Cleaner(s) Unassigned: Juliana (+ Estefania) (C Reason Unassigned: reschedule O…"
click at [372, 312] on button "Comment" at bounding box center [374, 313] width 29 height 11
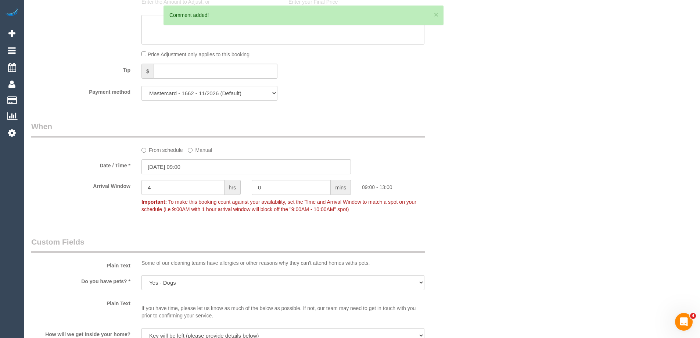
scroll to position [617, 0]
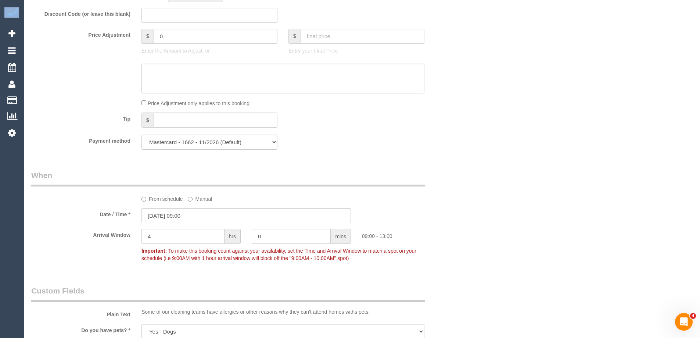
drag, startPoint x: 700, startPoint y: 170, endPoint x: 703, endPoint y: 78, distance: 91.9
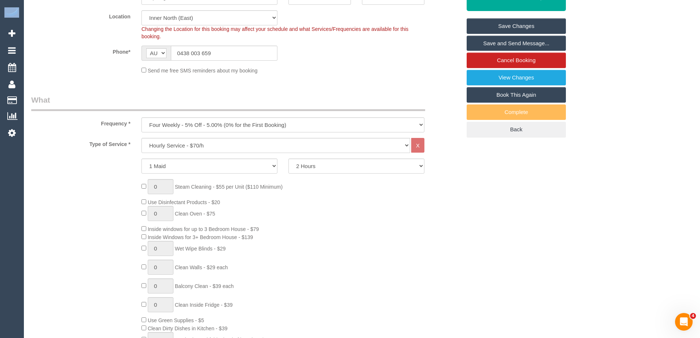
scroll to position [103, 0]
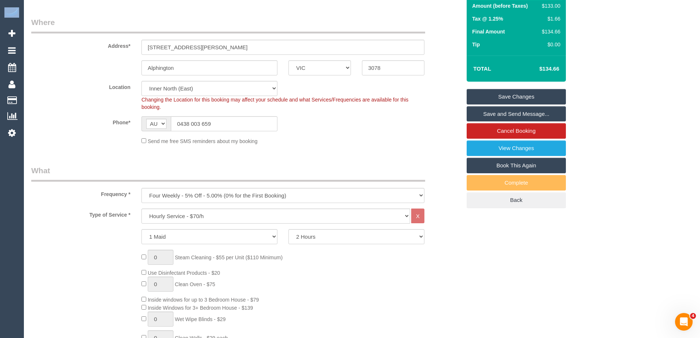
click at [512, 96] on link "Save Changes" at bounding box center [516, 96] width 99 height 15
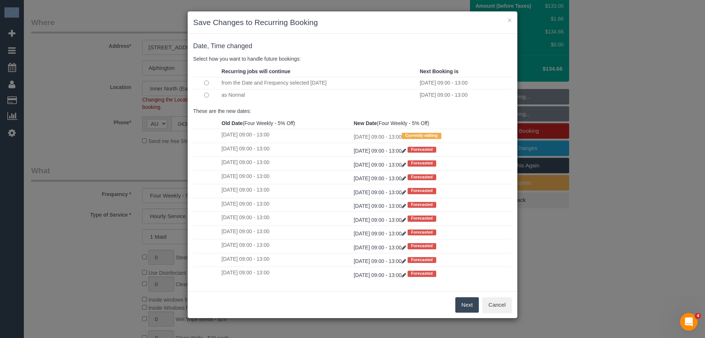
drag, startPoint x: 220, startPoint y: 82, endPoint x: 331, endPoint y: 82, distance: 111.3
click at [331, 82] on td "from the Date and Frequency selected Today" at bounding box center [319, 83] width 198 height 12
click at [241, 85] on td "from the Date and Frequency selected Today" at bounding box center [319, 83] width 198 height 12
click at [289, 97] on td "as Normal" at bounding box center [319, 95] width 198 height 12
click at [470, 303] on button "Next" at bounding box center [468, 304] width 24 height 15
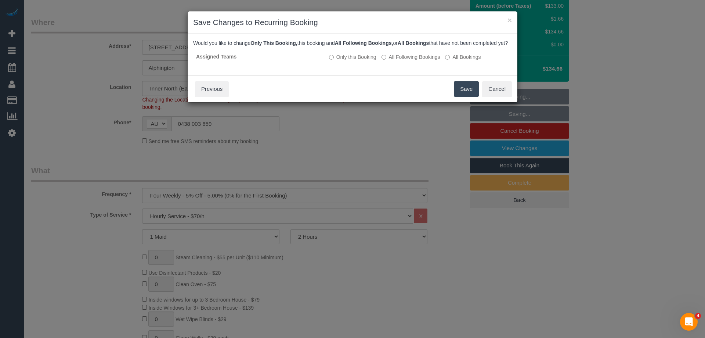
click at [469, 97] on button "Save" at bounding box center [466, 88] width 25 height 15
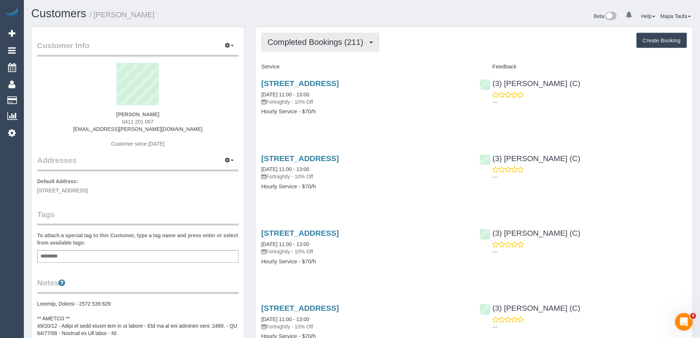
click at [337, 43] on span "Completed Bookings (211)" at bounding box center [316, 41] width 99 height 9
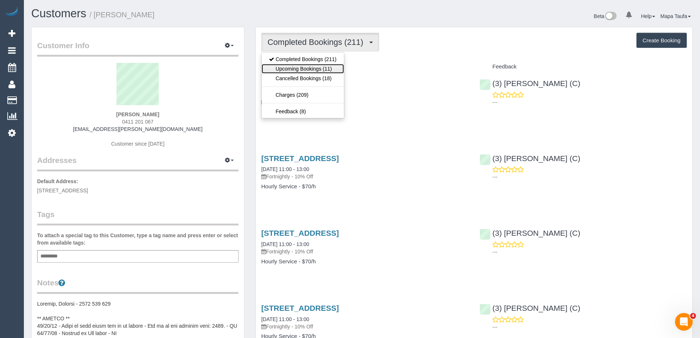
click at [325, 71] on link "Upcoming Bookings (11)" at bounding box center [303, 69] width 82 height 10
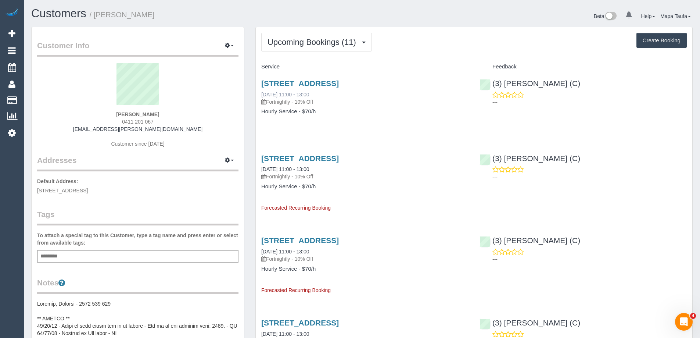
drag, startPoint x: 322, startPoint y: 96, endPoint x: 298, endPoint y: 93, distance: 24.7
click at [268, 97] on div "20 Keele Street, Collingwood, VIC 3066 05/09/2025 11:00 - 13:00 Fortnightly - 1…" at bounding box center [364, 92] width 207 height 26
click at [367, 102] on p "Fortnightly - 10% Off" at bounding box center [364, 101] width 207 height 7
drag, startPoint x: 324, startPoint y: 82, endPoint x: 455, endPoint y: 78, distance: 130.5
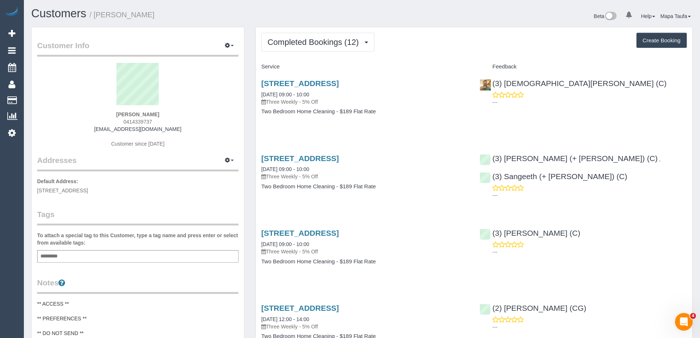
drag, startPoint x: 259, startPoint y: 101, endPoint x: 309, endPoint y: 104, distance: 50.4
click at [309, 104] on div "2b Wedgewood Road, Roxburgh Park, VIC 3064 14/08/2025 09:00 - 10:00 Three Weekl…" at bounding box center [365, 101] width 218 height 57
click at [308, 39] on span "Completed Bookings (12)" at bounding box center [314, 41] width 95 height 9
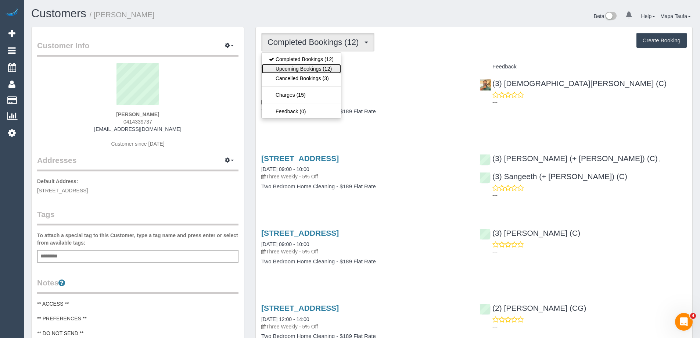
click at [315, 67] on link "Upcoming Bookings (12)" at bounding box center [301, 69] width 79 height 10
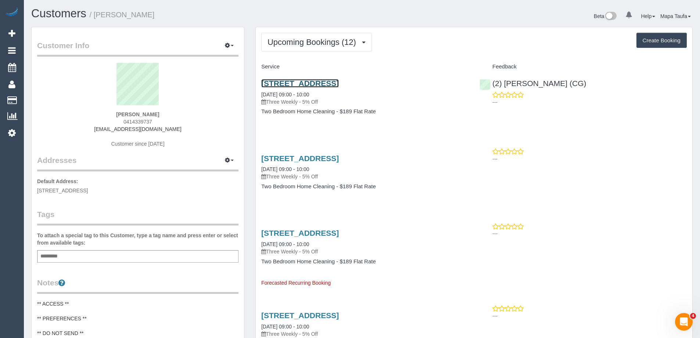
click at [293, 81] on link "2b Wedgewood Road, Roxburgh Park, VIC 3064" at bounding box center [300, 83] width 78 height 8
click at [357, 61] on div "Service" at bounding box center [365, 67] width 218 height 12
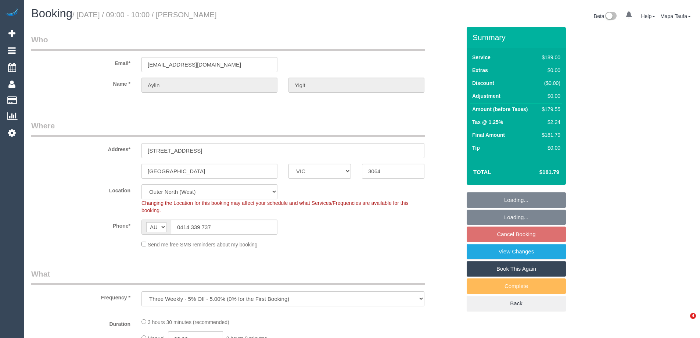
select select "VIC"
select select "string:stripe-pm_1QvoQp2GScqysDRVv5w4R0Wo"
select select "number:28"
select select "number:14"
select select "number:19"
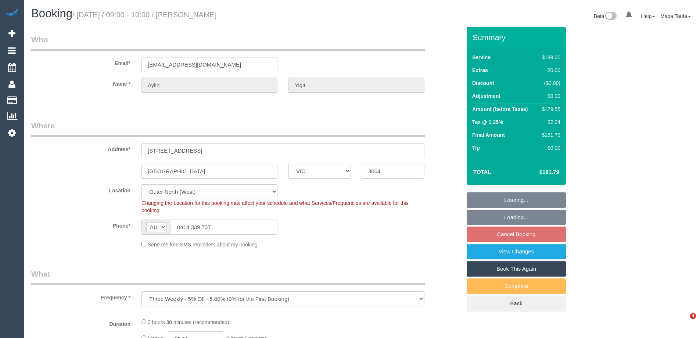
select select "number:22"
select select "number:33"
select select "number:12"
select select "object:1159"
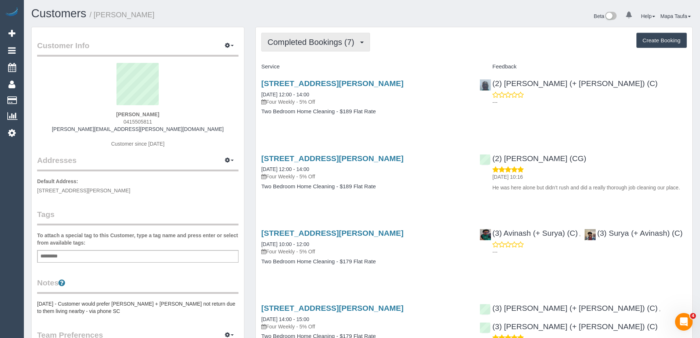
click at [318, 46] on span "Completed Bookings (7)" at bounding box center [312, 41] width 90 height 9
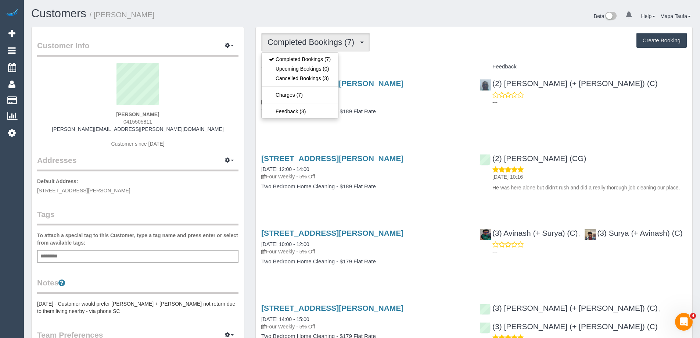
click at [395, 61] on div "Service" at bounding box center [365, 67] width 218 height 12
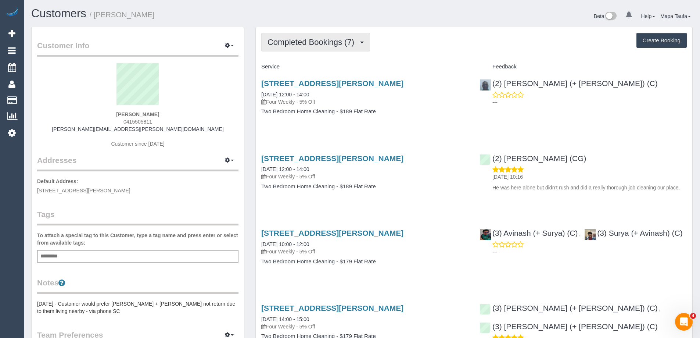
click at [293, 45] on span "Completed Bookings (7)" at bounding box center [312, 41] width 90 height 9
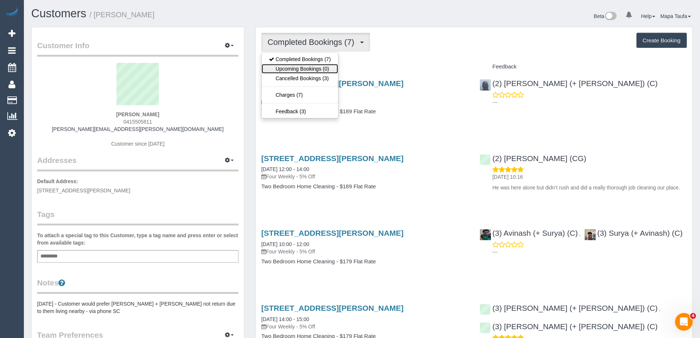
click at [295, 70] on link "Upcoming Bookings (0)" at bounding box center [300, 69] width 76 height 10
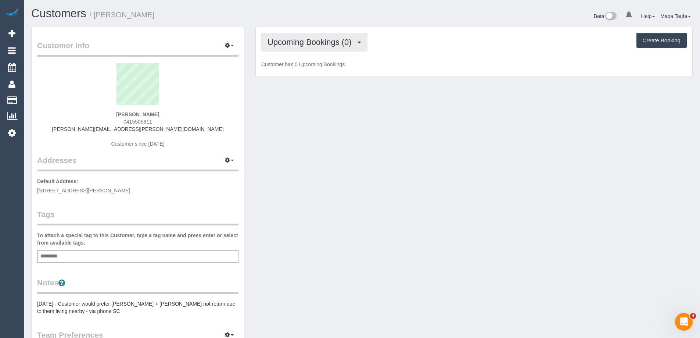
click at [312, 43] on span "Upcoming Bookings (0)" at bounding box center [311, 41] width 88 height 9
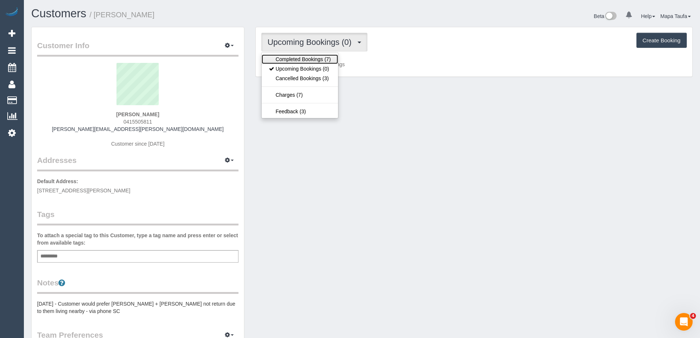
click at [313, 58] on link "Completed Bookings (7)" at bounding box center [300, 59] width 76 height 10
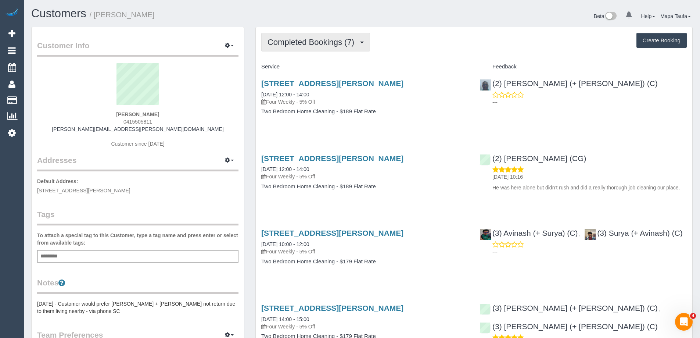
click at [308, 45] on span "Completed Bookings (7)" at bounding box center [312, 41] width 90 height 9
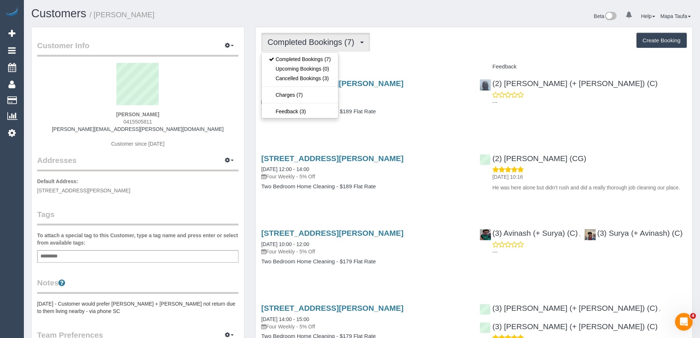
click at [362, 64] on h4 "Service" at bounding box center [364, 67] width 207 height 6
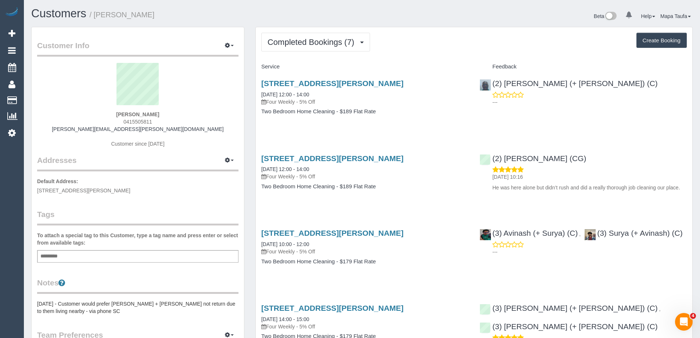
click at [76, 118] on div "Steven Cuthbert 0415505811 steven@cuthbert.com Customer since 2024" at bounding box center [137, 109] width 201 height 92
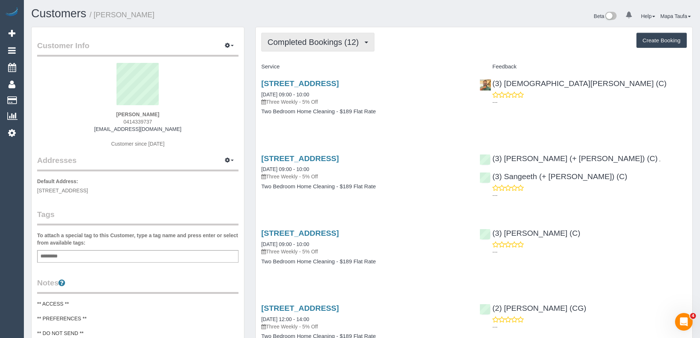
click at [313, 43] on span "Completed Bookings (12)" at bounding box center [314, 41] width 95 height 9
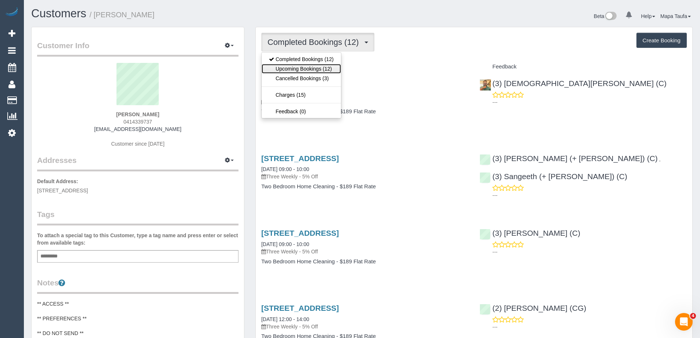
click at [314, 68] on link "Upcoming Bookings (12)" at bounding box center [301, 69] width 79 height 10
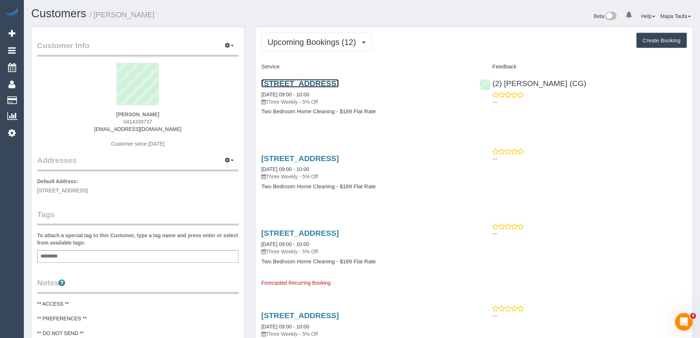
click at [321, 83] on link "2b Wedgewood Road, Roxburgh Park, VIC 3064" at bounding box center [300, 83] width 78 height 8
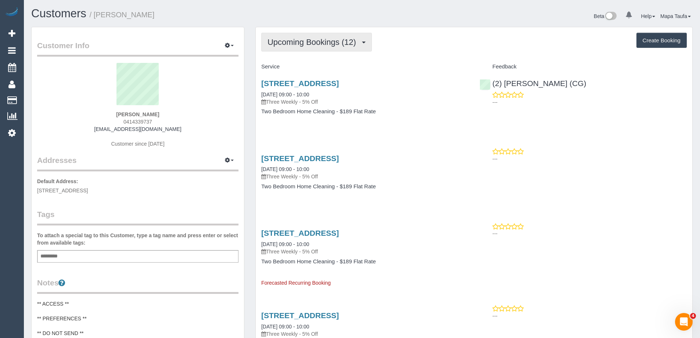
click at [312, 36] on button "Upcoming Bookings (12)" at bounding box center [316, 42] width 111 height 19
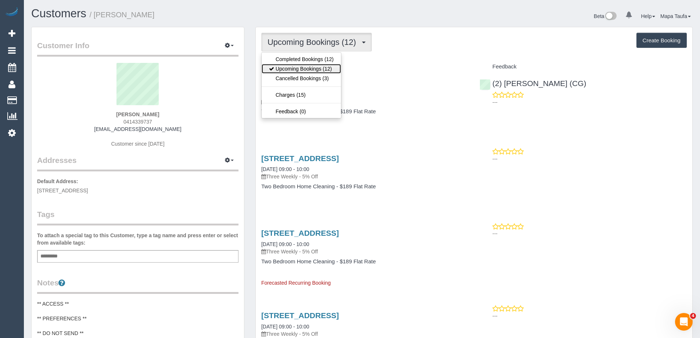
click at [304, 66] on link "Upcoming Bookings (12)" at bounding box center [301, 69] width 79 height 10
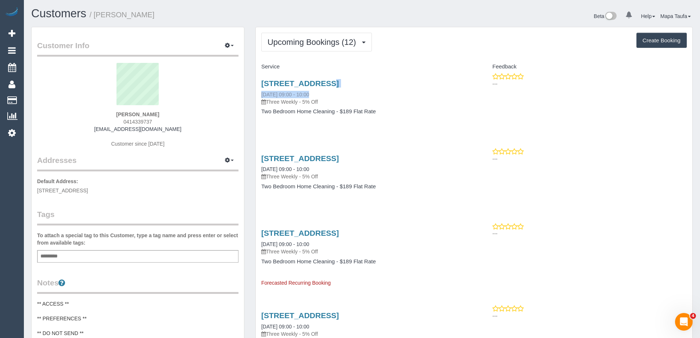
drag, startPoint x: 265, startPoint y: 83, endPoint x: 285, endPoint y: 91, distance: 21.9
click at [285, 91] on div "2b Wedgewood Road, Roxburgh Park, VIC 3064 11/09/2025 09:00 - 10:00 Three Weekl…" at bounding box center [365, 101] width 218 height 57
click at [317, 83] on link "2b Wedgewood Road, Roxburgh Park, VIC 3064" at bounding box center [300, 83] width 78 height 8
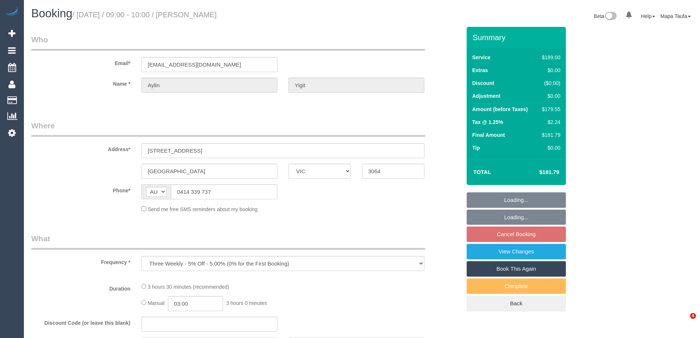
select select "VIC"
select select "string:stripe-pm_1QvoQp2GScqysDRVv5w4R0Wo"
select select "number:28"
select select "number:14"
select select "number:19"
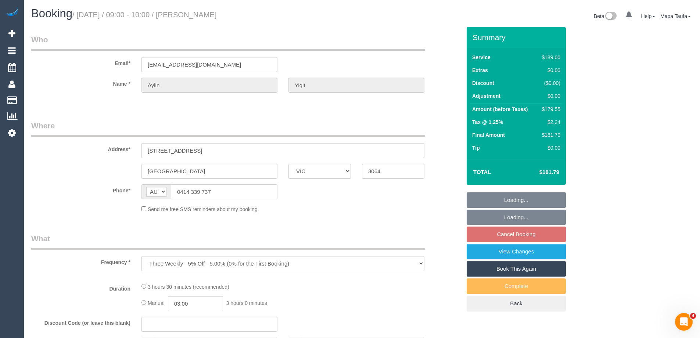
select select "number:22"
select select "number:33"
select select "number:12"
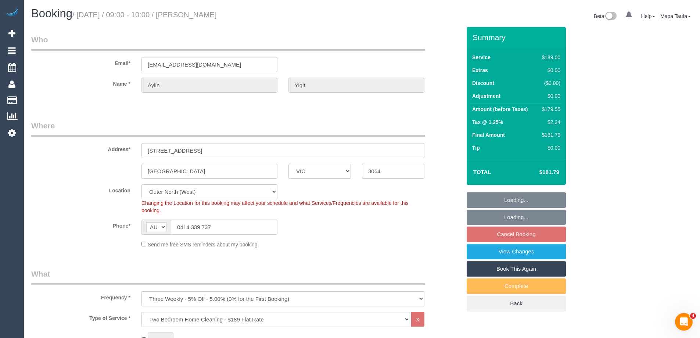
select select "object:777"
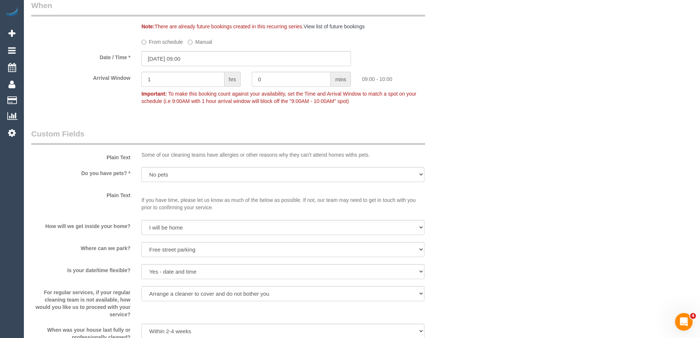
scroll to position [735, 0]
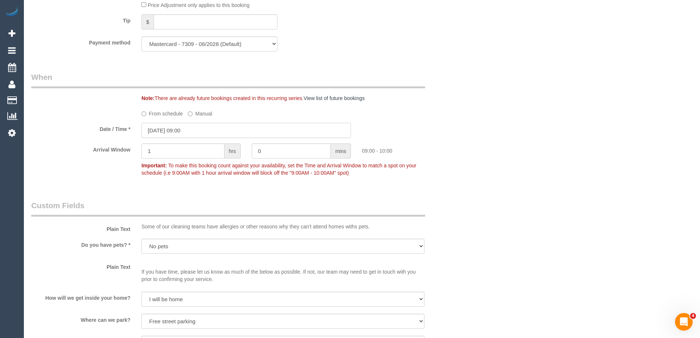
click at [195, 130] on input "[DATE] 09:00" at bounding box center [245, 130] width 209 height 15
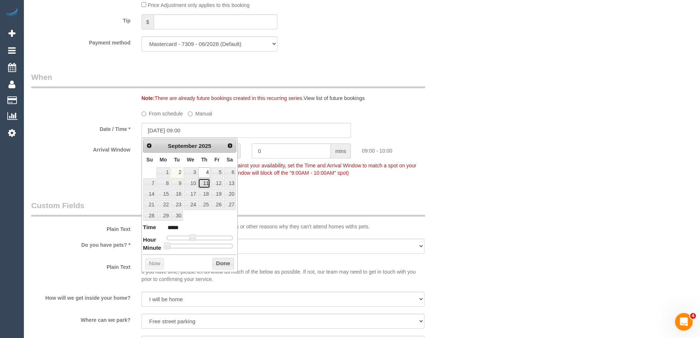
click at [203, 182] on link "11" at bounding box center [204, 183] width 12 height 10
type input "[DATE] 09:00"
click at [217, 262] on button "Done" at bounding box center [223, 264] width 22 height 12
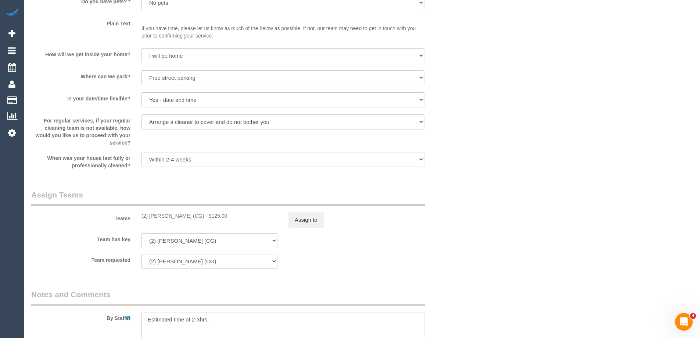
scroll to position [1066, 0]
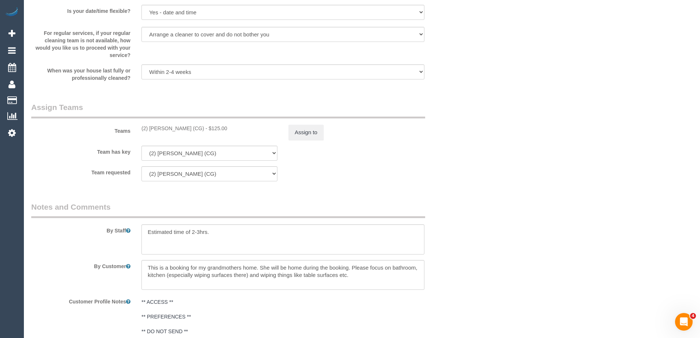
drag, startPoint x: 183, startPoint y: 129, endPoint x: 150, endPoint y: 130, distance: 33.5
click at [150, 130] on div "(2) Mohd Che Manir (CG) - $125.00" at bounding box center [209, 128] width 136 height 7
copy div "Mohd Che Manir (CG)"
click at [303, 131] on button "Assign to" at bounding box center [305, 132] width 35 height 15
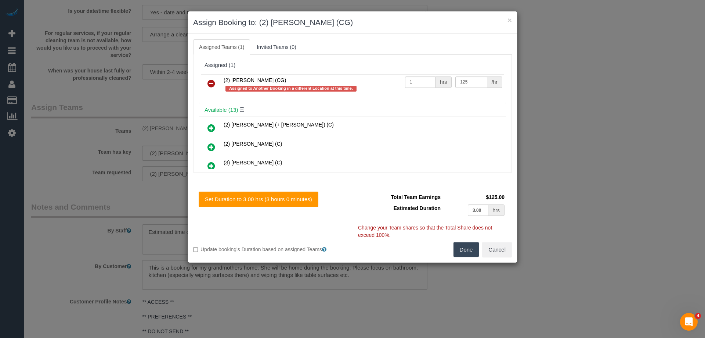
click at [211, 83] on icon at bounding box center [212, 83] width 8 height 9
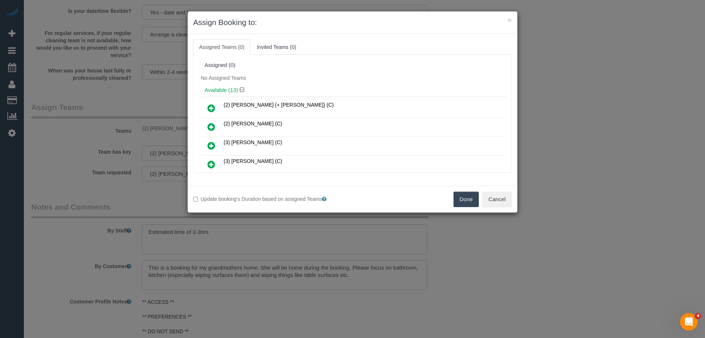
click at [466, 198] on button "Done" at bounding box center [467, 198] width 26 height 15
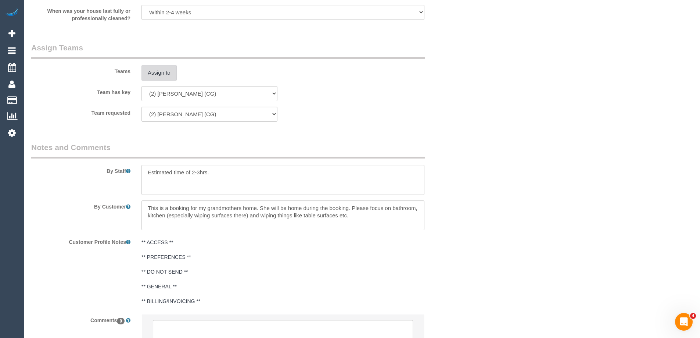
scroll to position [1189, 0]
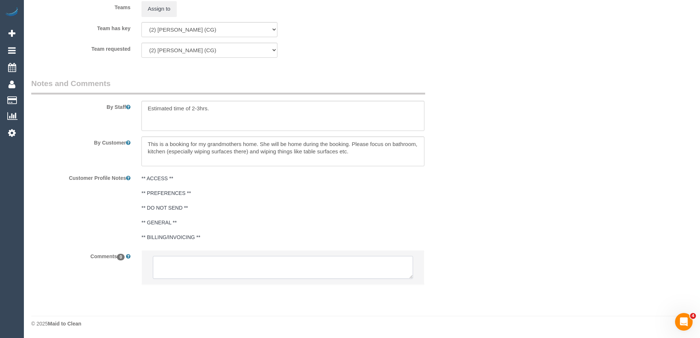
click at [300, 264] on textarea at bounding box center [283, 267] width 260 height 23
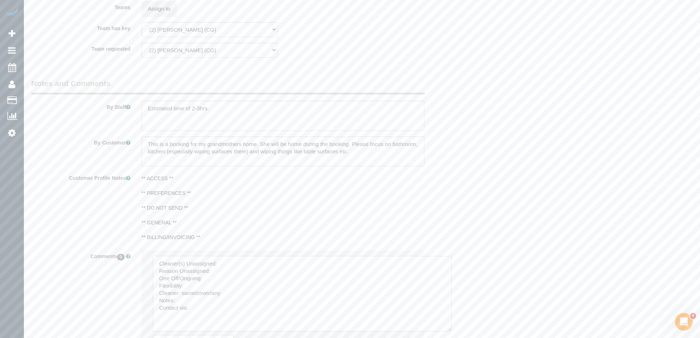
drag, startPoint x: 448, startPoint y: 329, endPoint x: 301, endPoint y: 291, distance: 152.0
click at [448, 330] on textarea at bounding box center [302, 293] width 299 height 75
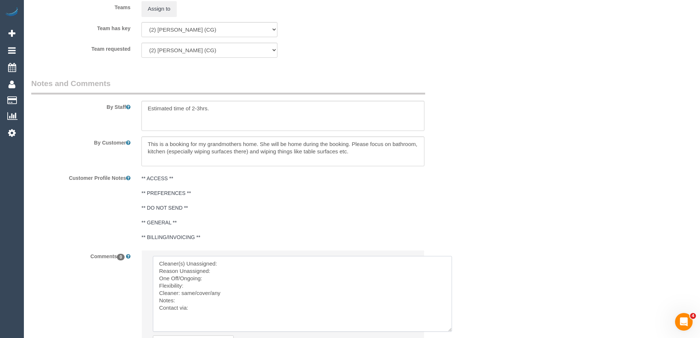
click at [234, 266] on textarea at bounding box center [302, 294] width 299 height 76
paste textarea "Mohd Che Manir (CG)"
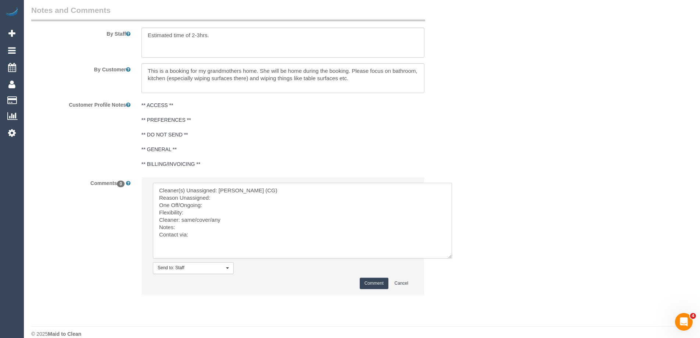
scroll to position [1263, 0]
click at [220, 200] on textarea at bounding box center [302, 220] width 299 height 76
click at [205, 206] on textarea at bounding box center [302, 220] width 299 height 76
click at [190, 212] on textarea at bounding box center [302, 220] width 299 height 76
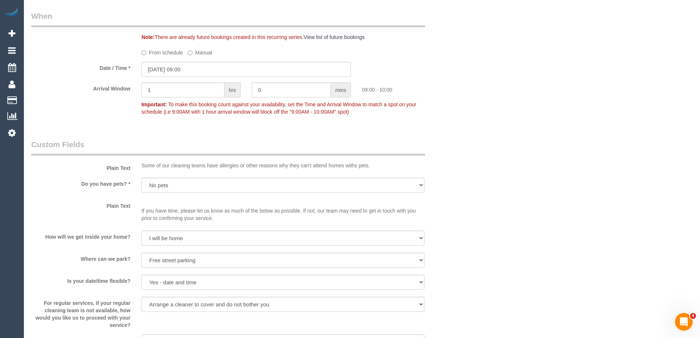
scroll to position [1272, 0]
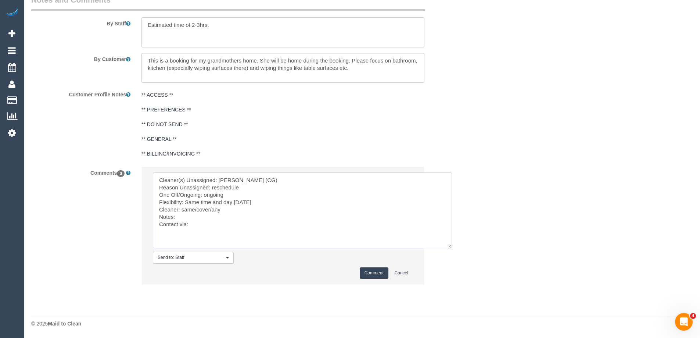
drag, startPoint x: 211, startPoint y: 209, endPoint x: 184, endPoint y: 208, distance: 27.3
click at [184, 208] on textarea at bounding box center [302, 210] width 299 height 76
click at [204, 226] on textarea at bounding box center [302, 210] width 299 height 76
type textarea "Cleaner(s) Unassigned: Mohd Che Manir (CG) Reason Unassigned: reschedule One Of…"
click at [373, 273] on button "Comment" at bounding box center [374, 272] width 29 height 11
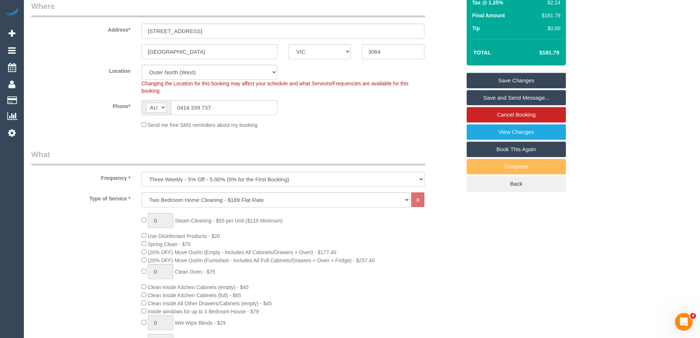
scroll to position [94, 0]
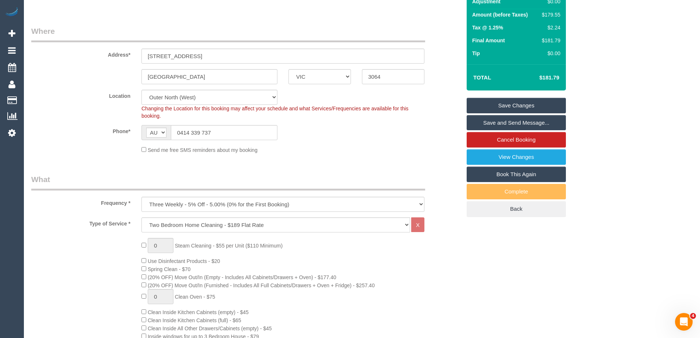
click at [499, 105] on link "Save Changes" at bounding box center [516, 105] width 99 height 15
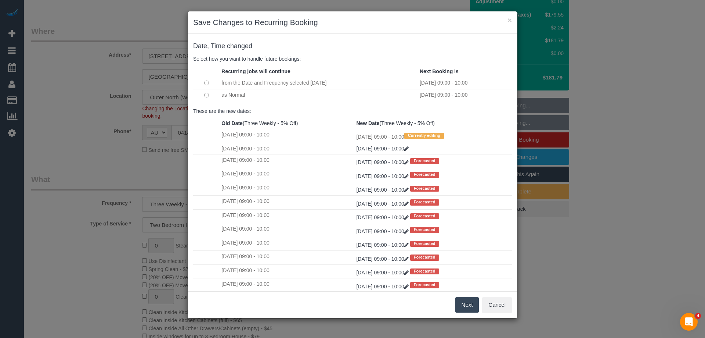
click at [470, 309] on button "Next" at bounding box center [468, 304] width 24 height 15
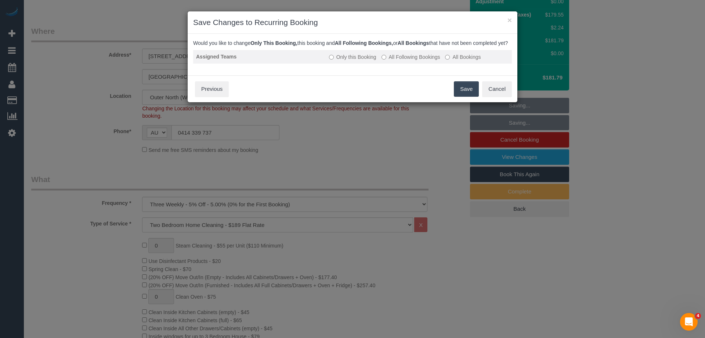
click at [403, 61] on label "All Following Bookings" at bounding box center [411, 56] width 59 height 7
click at [457, 96] on button "Save" at bounding box center [466, 88] width 25 height 15
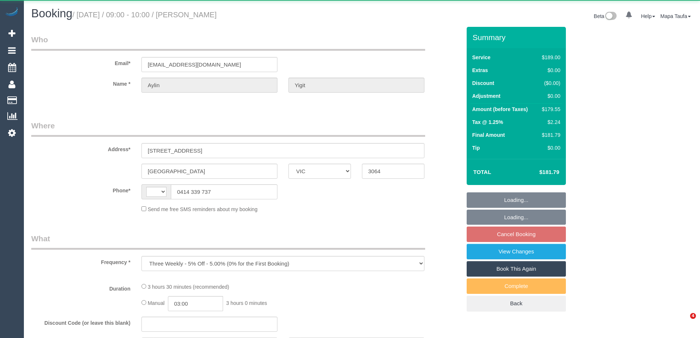
select select "VIC"
select select "string:stripe-pm_1QvoQp2GScqysDRVv5w4R0Wo"
select select "number:28"
select select "number:14"
select select "number:19"
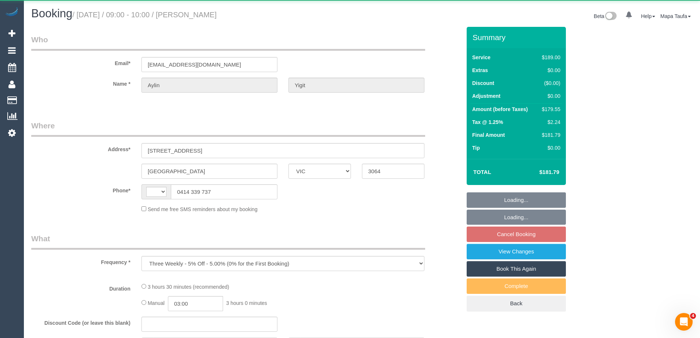
select select "number:22"
select select "number:33"
select select "number:12"
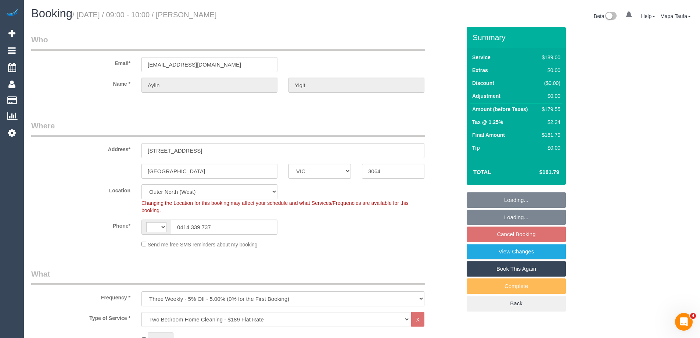
select select "object:545"
select select "string:AU"
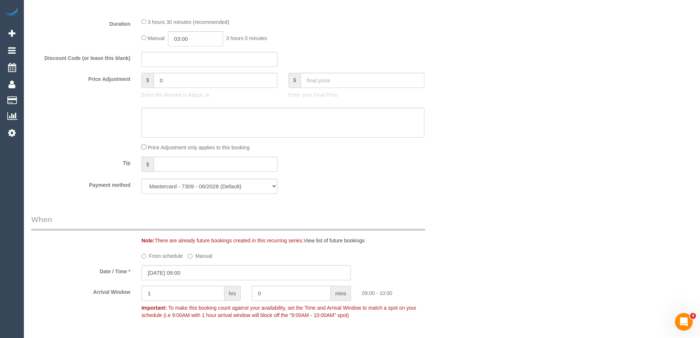
scroll to position [698, 0]
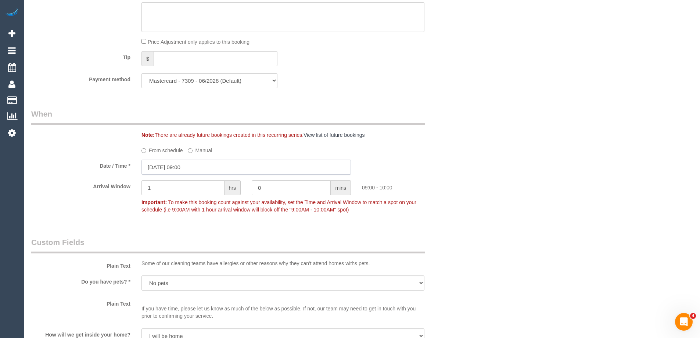
click at [203, 167] on input "11/09/2025 09:00" at bounding box center [245, 166] width 209 height 15
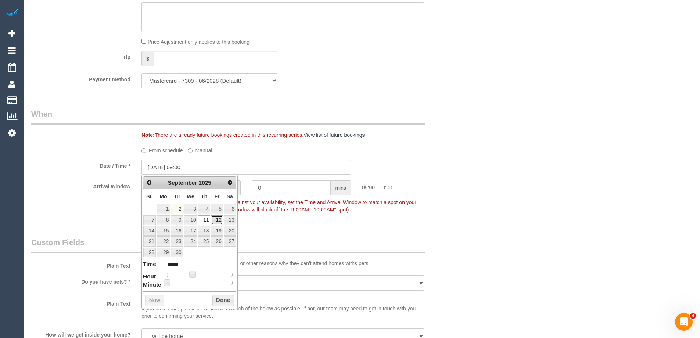
click at [218, 220] on link "12" at bounding box center [217, 220] width 12 height 10
type input "12/09/2025 09:00"
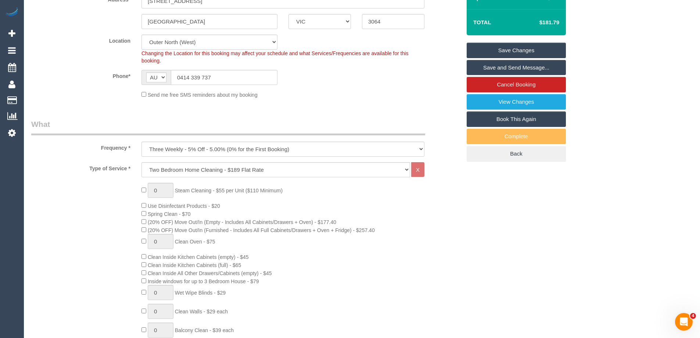
scroll to position [113, 0]
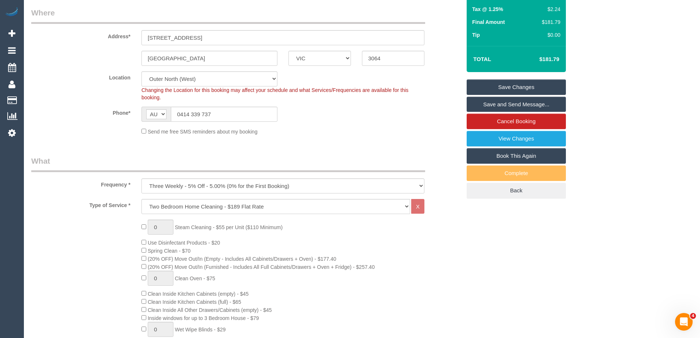
click at [520, 88] on link "Save Changes" at bounding box center [516, 86] width 99 height 15
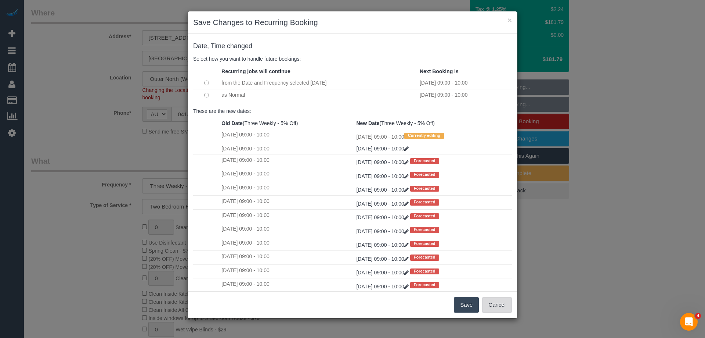
click at [496, 308] on button "Cancel" at bounding box center [497, 304] width 30 height 15
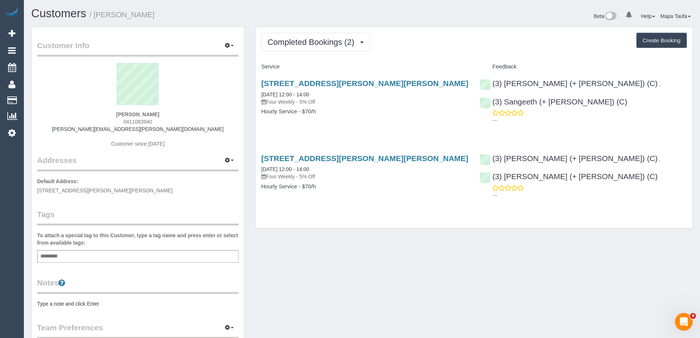
click at [302, 54] on div "Completed Bookings (2) Completed Bookings (2) Upcoming Bookings (0) Cancelled B…" at bounding box center [474, 127] width 437 height 201
click at [305, 48] on button "Completed Bookings (2)" at bounding box center [315, 42] width 109 height 19
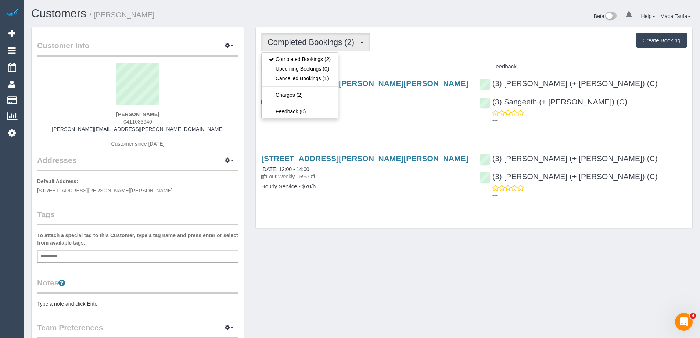
click at [372, 67] on h4 "Service" at bounding box center [364, 67] width 207 height 6
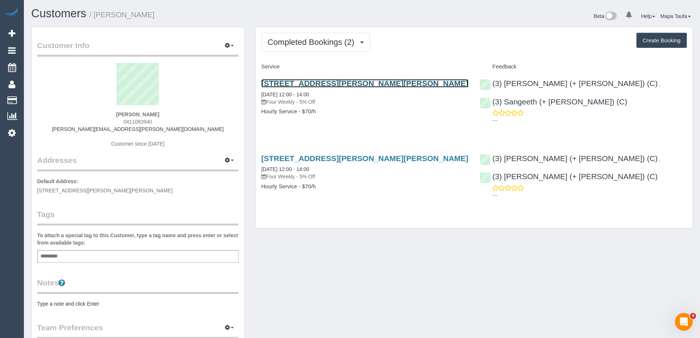
click at [278, 86] on link "[STREET_ADDRESS][PERSON_NAME][PERSON_NAME]" at bounding box center [364, 83] width 207 height 8
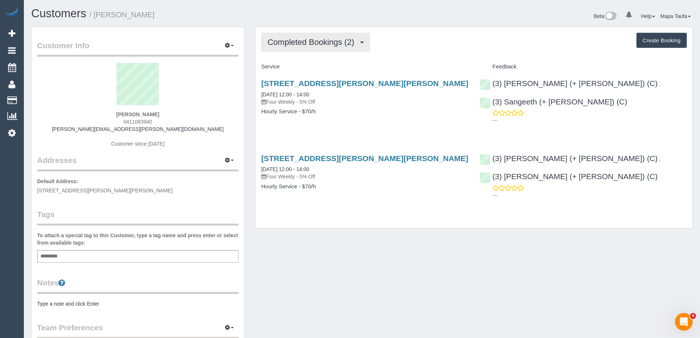
click at [310, 44] on span "Completed Bookings (2)" at bounding box center [312, 41] width 90 height 9
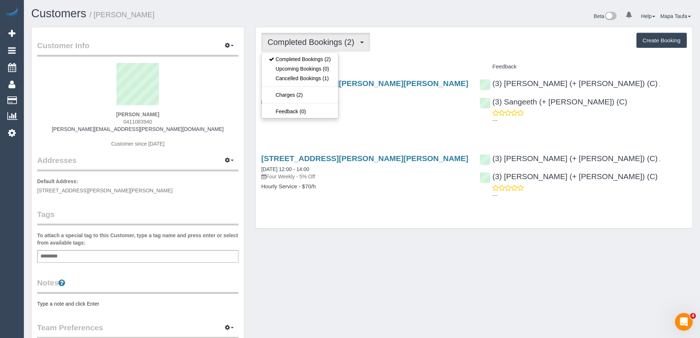
click at [394, 54] on div "Completed Bookings (2) Completed Bookings (2) Upcoming Bookings (0) Cancelled B…" at bounding box center [474, 127] width 437 height 201
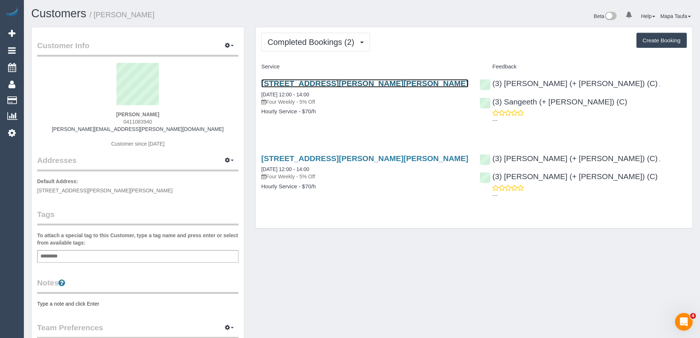
click at [295, 87] on link "[STREET_ADDRESS][PERSON_NAME][PERSON_NAME]" at bounding box center [364, 83] width 207 height 8
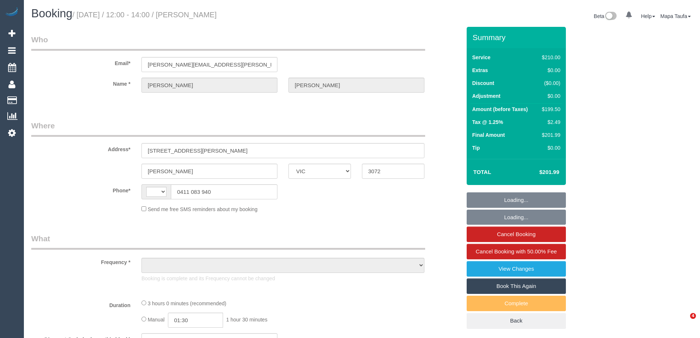
select select "VIC"
select select "180"
select select "string:stripe-pm_1Rj7RD2GScqysDRVK89Km1do"
select select "string:AU"
select select "object:1337"
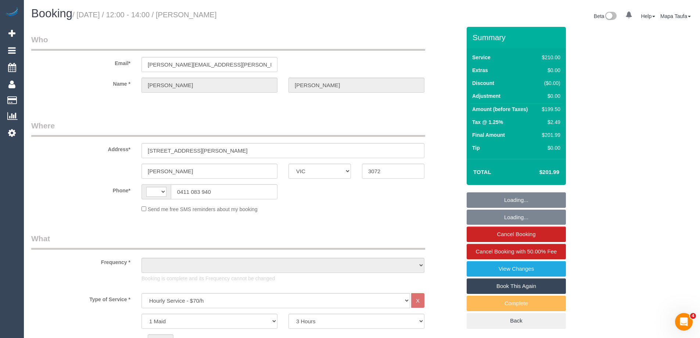
select select "spot1"
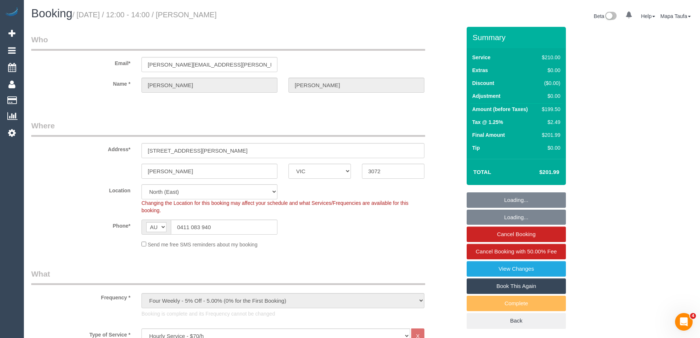
select select "object:1493"
select select "spot6"
select select "number:28"
select select "number:14"
select select "number:19"
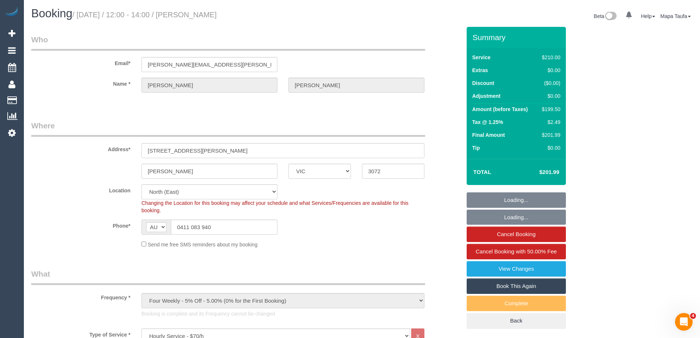
select select "number:36"
select select "number:34"
select select "number:26"
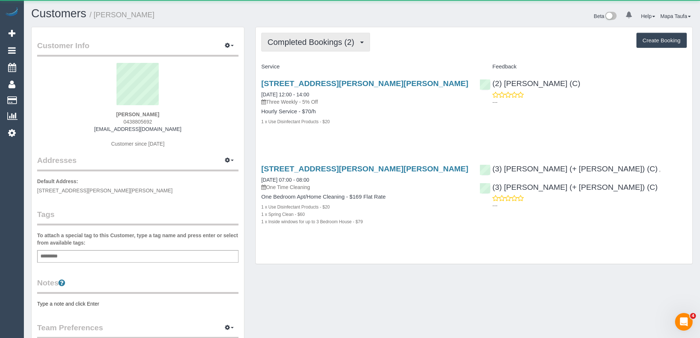
click at [318, 43] on span "Completed Bookings (2)" at bounding box center [312, 41] width 90 height 9
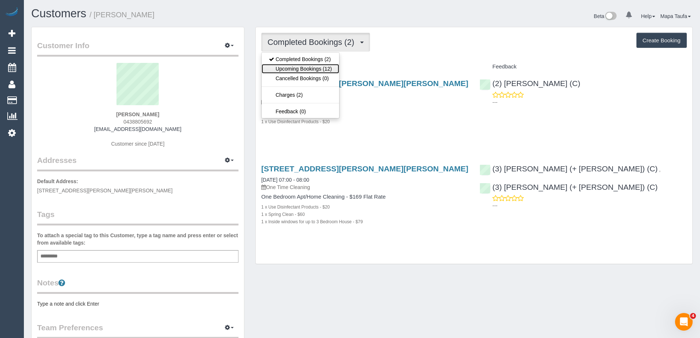
click at [321, 68] on link "Upcoming Bookings (12)" at bounding box center [301, 69] width 78 height 10
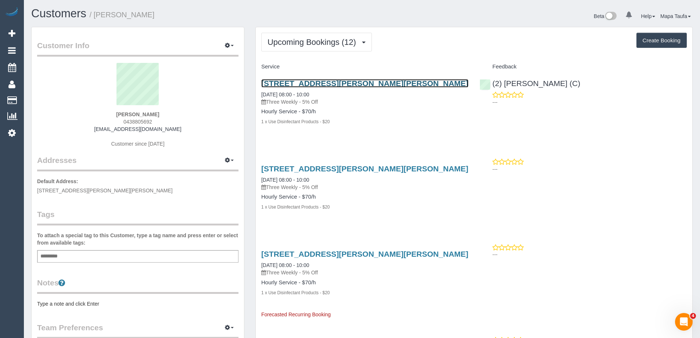
click at [336, 83] on link "[STREET_ADDRESS][PERSON_NAME][PERSON_NAME]" at bounding box center [364, 83] width 207 height 8
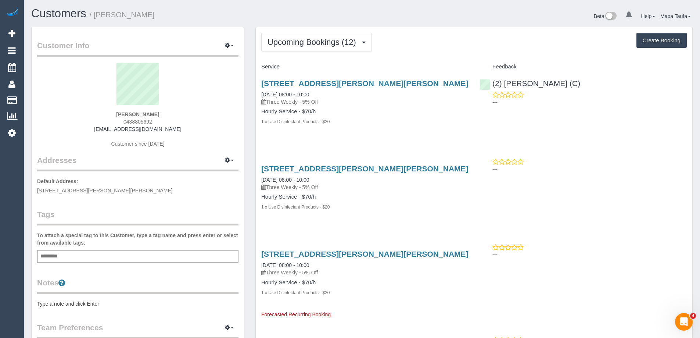
click at [430, 134] on div "35 Leila Rd, 6, Ormond, VIC 3204 03/09/2025 08:00 - 10:00 Three Weekly - 5% Off…" at bounding box center [365, 106] width 218 height 67
click at [314, 42] on span "Upcoming Bookings (12)" at bounding box center [313, 41] width 92 height 9
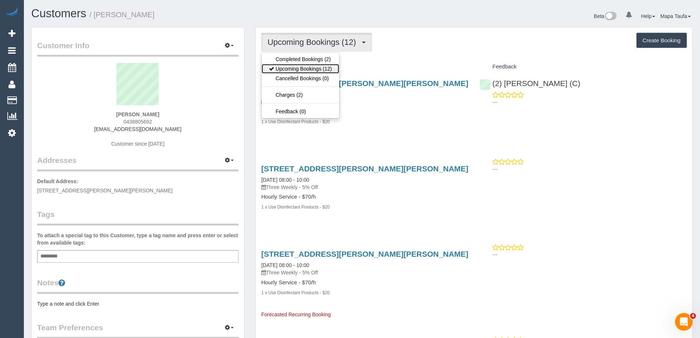
click at [288, 70] on link "Upcoming Bookings (12)" at bounding box center [301, 69] width 78 height 10
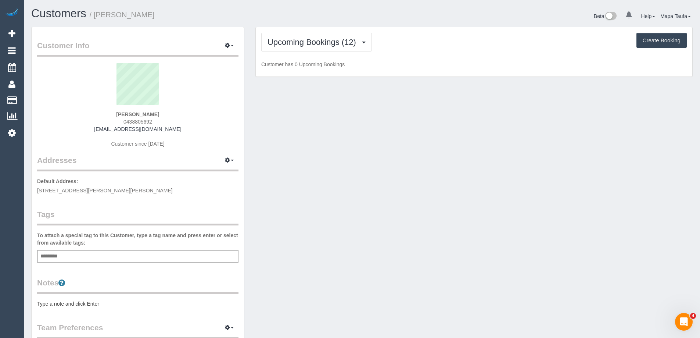
click at [443, 40] on div "Upcoming Bookings (12) Completed Bookings (2) Upcoming Bookings (12) Cancelled …" at bounding box center [473, 42] width 425 height 19
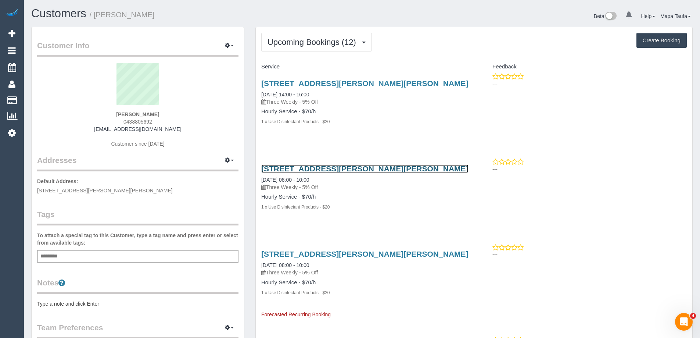
click at [323, 167] on link "35 Leila Rd, 6, Ormond, VIC 3204" at bounding box center [364, 168] width 207 height 8
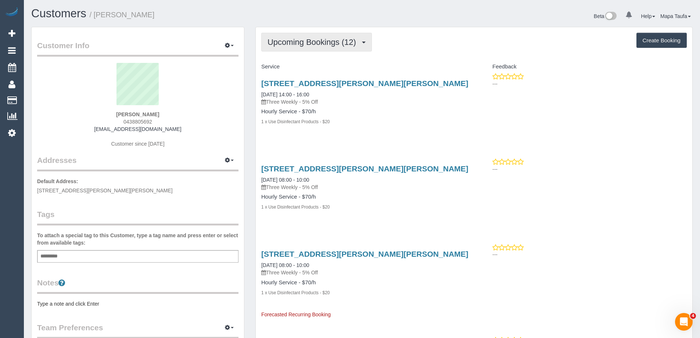
click at [340, 42] on span "Upcoming Bookings (12)" at bounding box center [313, 41] width 92 height 9
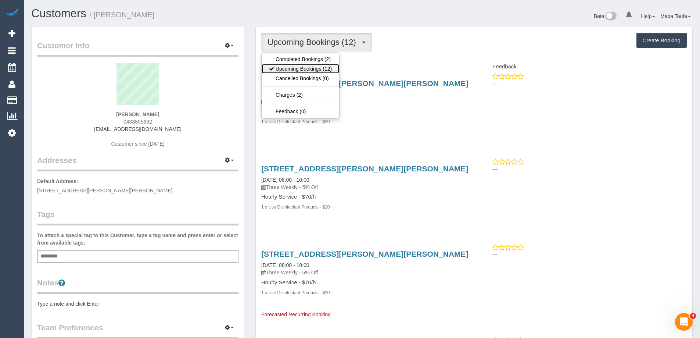
click at [317, 64] on link "Upcoming Bookings (12)" at bounding box center [301, 69] width 78 height 10
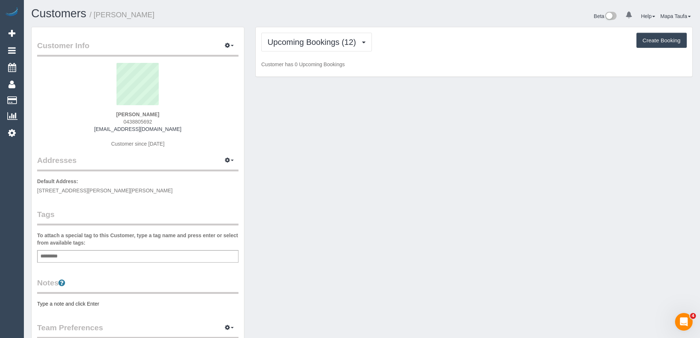
click at [489, 33] on div "Upcoming Bookings (12) Completed Bookings (2) Upcoming Bookings (12) Cancelled …" at bounding box center [473, 42] width 425 height 19
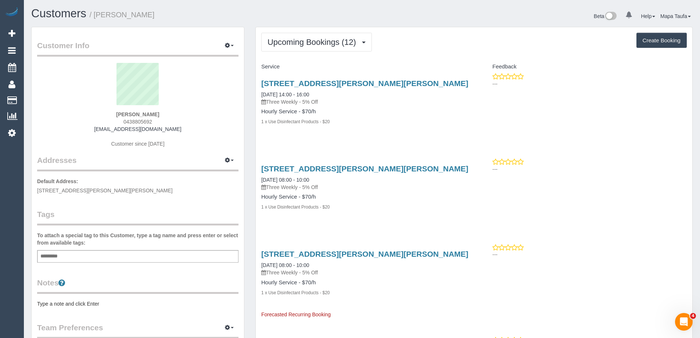
click at [424, 134] on div "35 Leila Rd, 6, Ormond, VIC 3204 09/09/2025 14:00 - 16:00 Three Weekly - 5% Off…" at bounding box center [365, 106] width 218 height 67
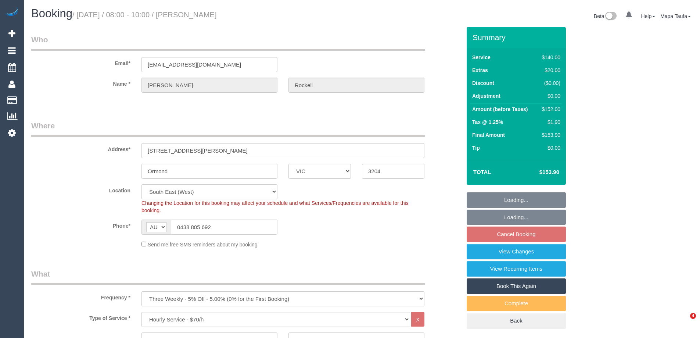
select select "VIC"
select select "number:27"
select select "number:14"
select select "number:18"
select select "number:24"
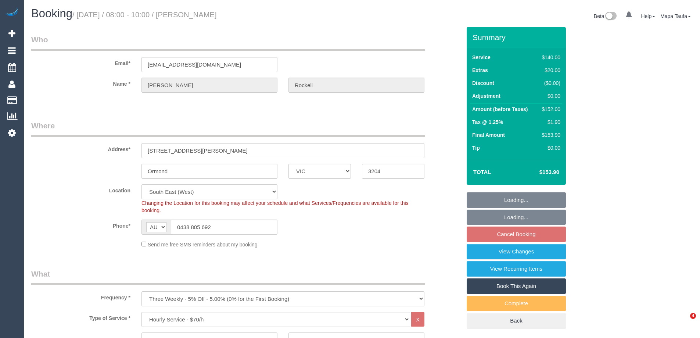
select select "number:34"
select select "number:13"
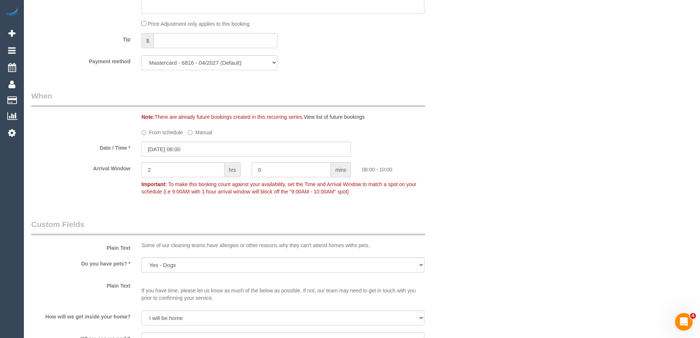
scroll to position [709, 0]
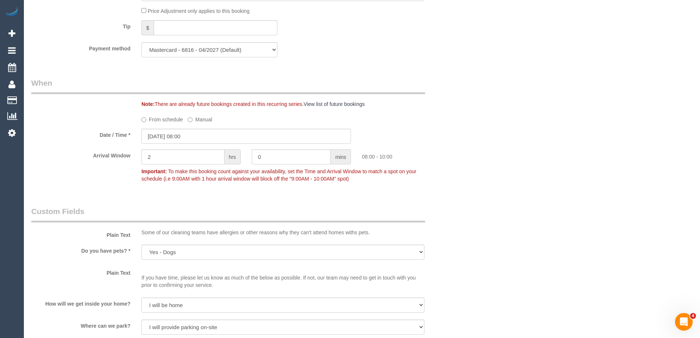
click at [161, 125] on sui-booking-spot "From schedule Manual Date / Time * 03/09/2025 08:00 Arrival Window 2 hrs 0 mins…" at bounding box center [246, 149] width 430 height 72
click at [165, 122] on label "From schedule" at bounding box center [162, 118] width 42 height 10
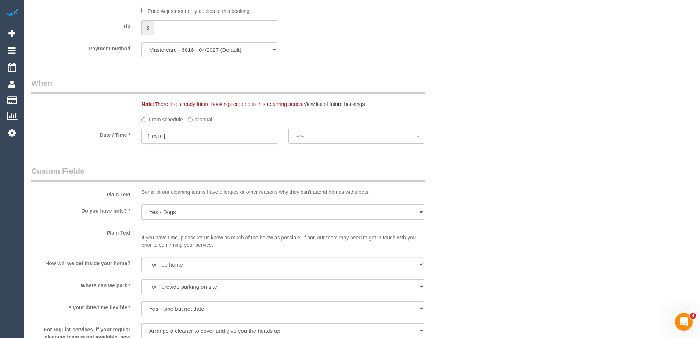
click at [173, 132] on input "03/09/2025" at bounding box center [209, 136] width 136 height 15
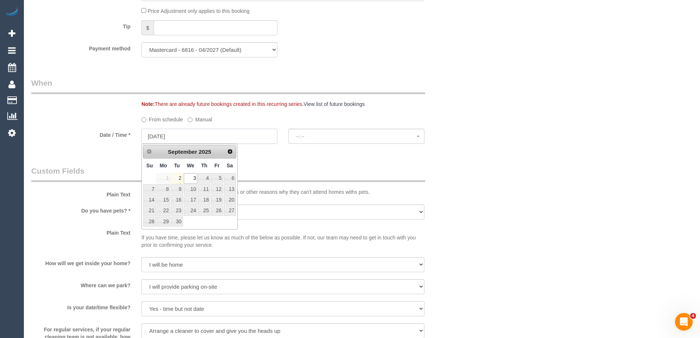
select select "spot10"
click at [177, 188] on link "9" at bounding box center [177, 189] width 12 height 10
type input "09/09/2025"
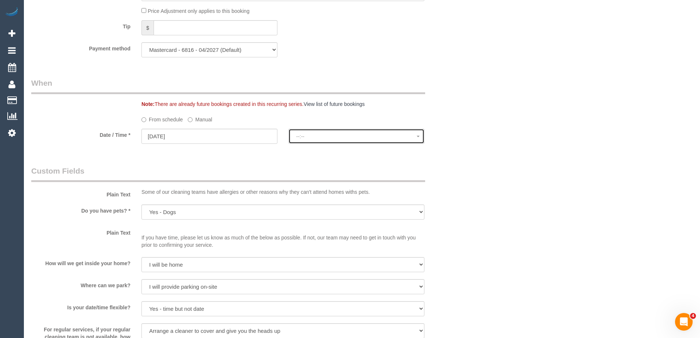
click at [317, 136] on span "--:--" at bounding box center [356, 136] width 121 height 6
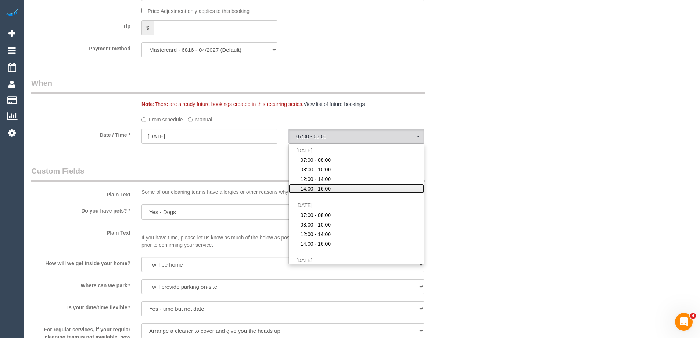
click at [325, 187] on span "14:00 - 16:00" at bounding box center [315, 188] width 30 height 7
select select "spot22"
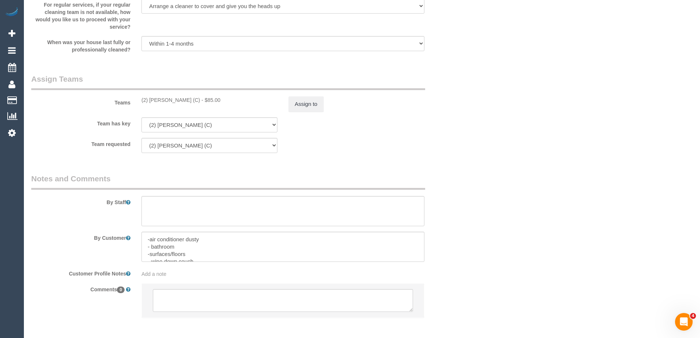
scroll to position [1032, 0]
drag, startPoint x: 188, startPoint y: 102, endPoint x: 151, endPoint y: 100, distance: 37.9
click at [151, 100] on div "(2) Catalina Fabro (C) - $85.00" at bounding box center [209, 101] width 136 height 7
copy div "Catalina Fabro (C)"
click at [304, 105] on button "Assign to" at bounding box center [305, 105] width 35 height 15
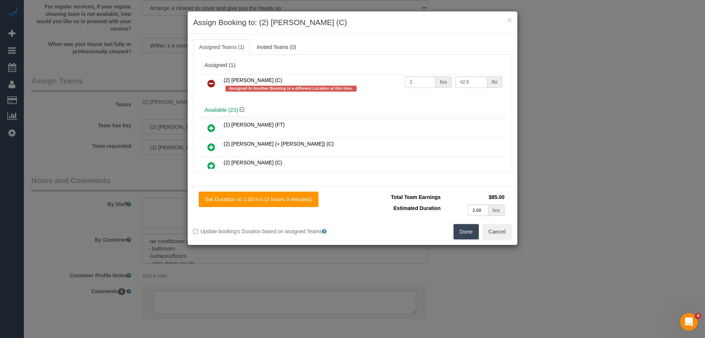
click at [211, 82] on icon at bounding box center [212, 83] width 8 height 9
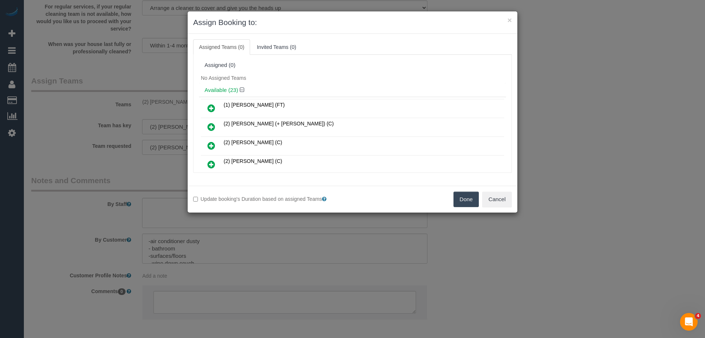
click at [470, 198] on button "Done" at bounding box center [467, 198] width 26 height 15
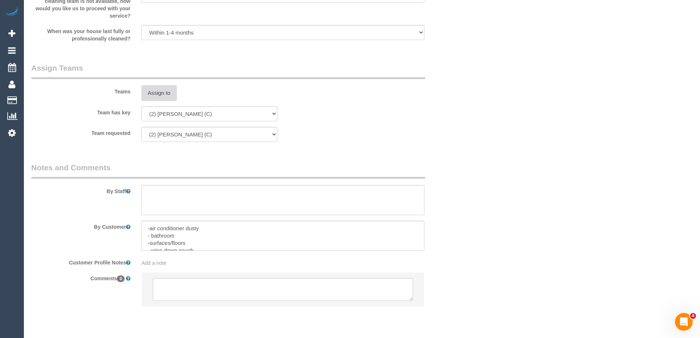
scroll to position [1067, 0]
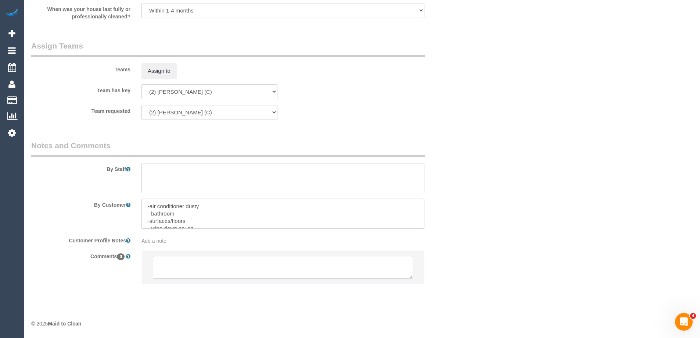
click at [175, 263] on textarea at bounding box center [283, 267] width 260 height 23
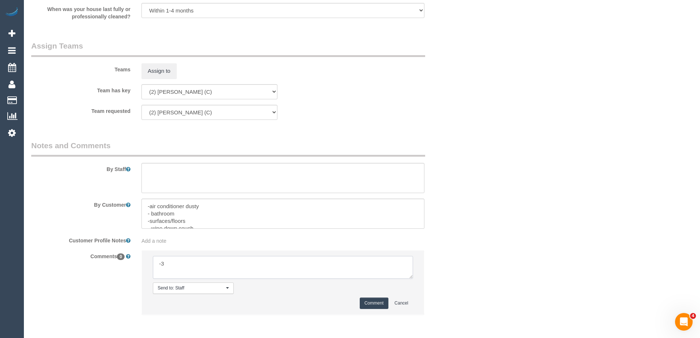
type textarea "Thank you so much for advising, our scheduling team will work on this and be in…"
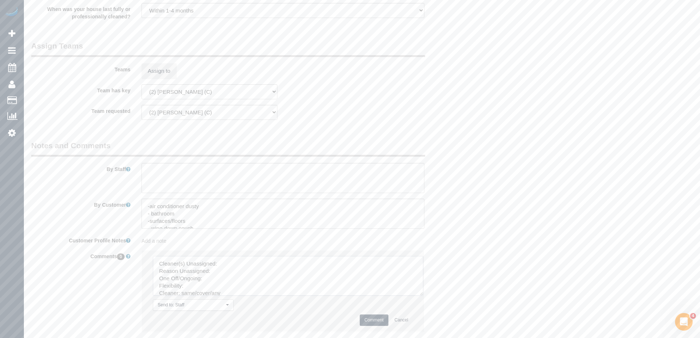
drag, startPoint x: 411, startPoint y: 277, endPoint x: 441, endPoint y: 328, distance: 58.5
click at [423, 295] on textarea at bounding box center [288, 276] width 270 height 40
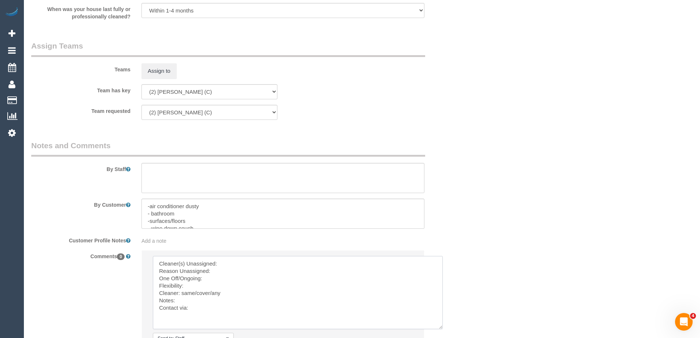
click at [221, 262] on textarea at bounding box center [298, 292] width 290 height 73
paste textarea "Catalina Fabro (C)"
click at [223, 273] on textarea at bounding box center [298, 292] width 290 height 73
click at [213, 281] on textarea at bounding box center [298, 292] width 290 height 73
click at [196, 286] on textarea at bounding box center [298, 292] width 290 height 73
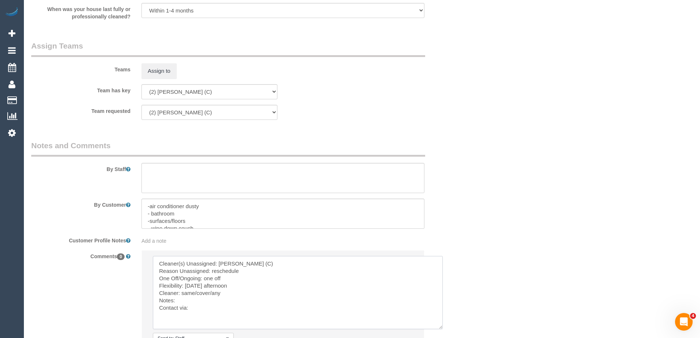
drag, startPoint x: 212, startPoint y: 291, endPoint x: 182, endPoint y: 292, distance: 30.2
click at [182, 292] on textarea at bounding box center [298, 292] width 290 height 73
click at [196, 310] on textarea at bounding box center [298, 292] width 290 height 73
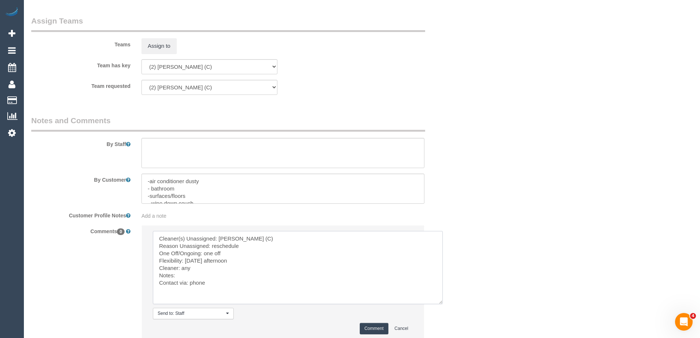
scroll to position [1103, 0]
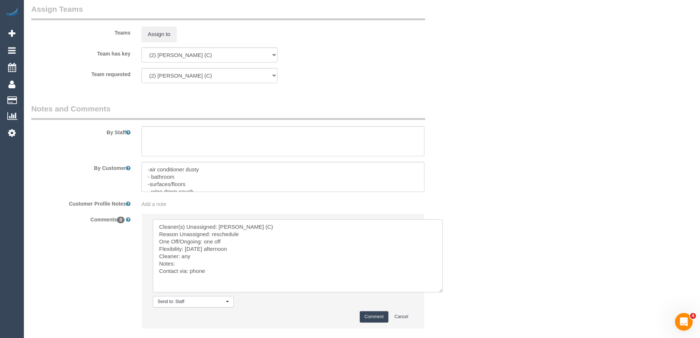
type textarea "Cleaner(s) Unassigned: Catalina Fabro (C) Reason Unassigned: reschedule One Off…"
click at [382, 313] on button "Comment" at bounding box center [374, 316] width 29 height 11
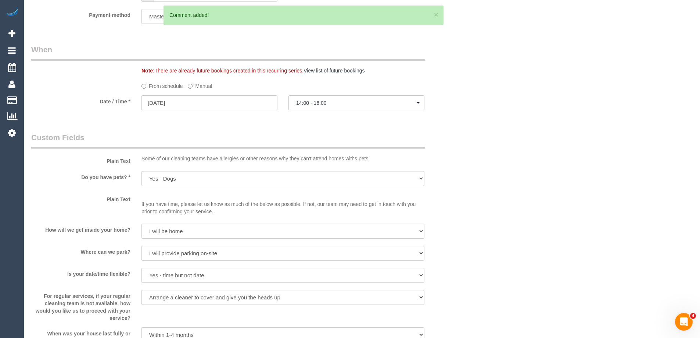
scroll to position [699, 0]
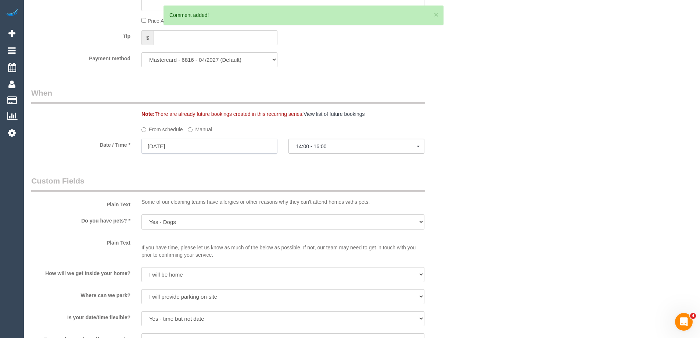
click at [185, 147] on input "09/09/2025" at bounding box center [209, 146] width 136 height 15
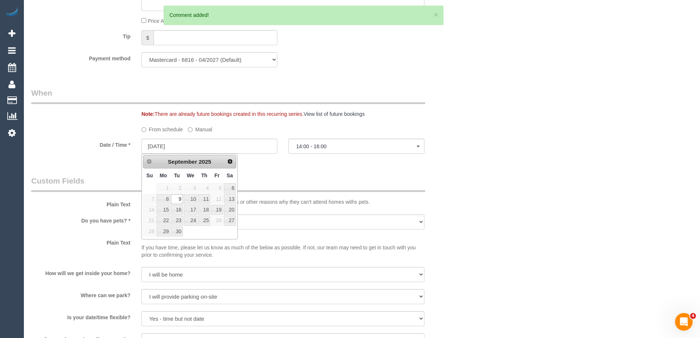
click at [512, 184] on div "Who Email* cvrockell@gmail.com Name * Claire Rockell Where Address* 35 Leila Rd…" at bounding box center [361, 79] width 661 height 1502
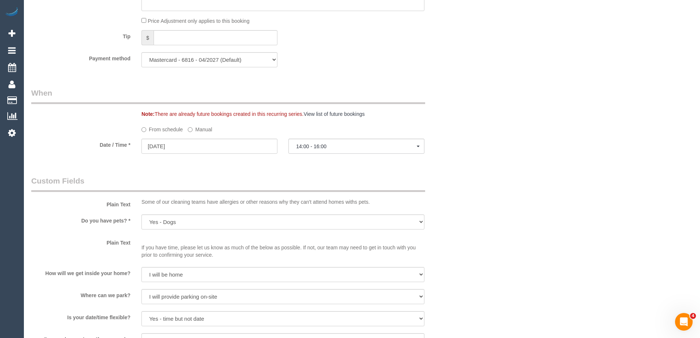
scroll to position [85, 0]
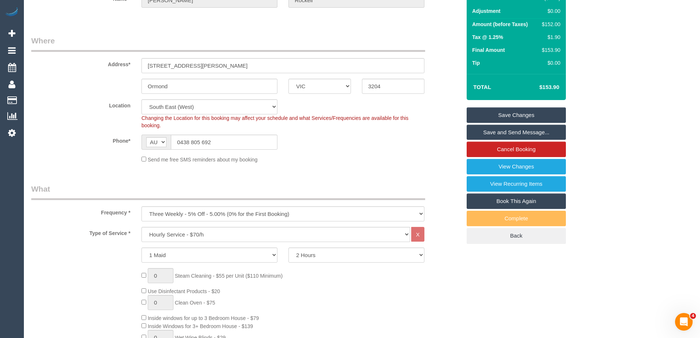
click at [514, 114] on link "Save Changes" at bounding box center [516, 114] width 99 height 15
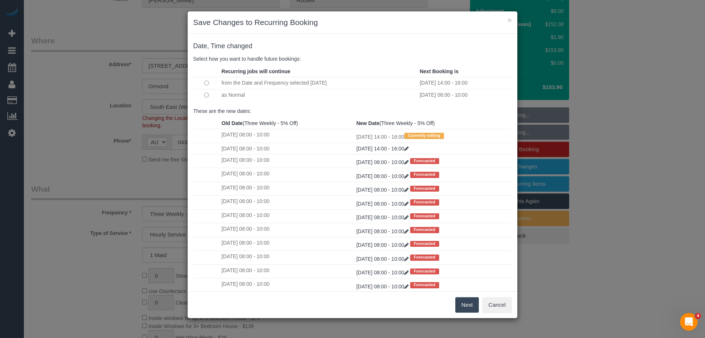
click at [206, 97] on td at bounding box center [206, 95] width 26 height 12
click at [463, 304] on button "Next" at bounding box center [468, 304] width 24 height 15
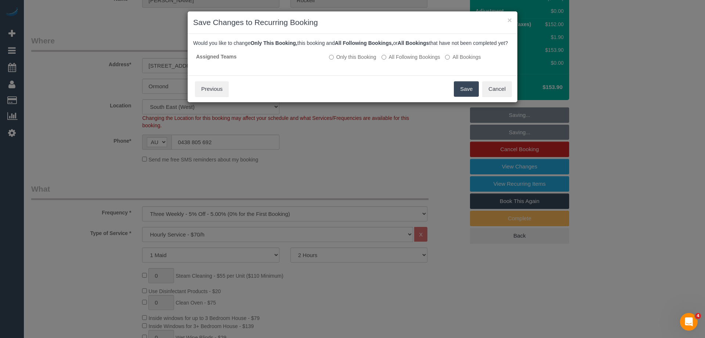
click at [470, 97] on button "Save" at bounding box center [466, 88] width 25 height 15
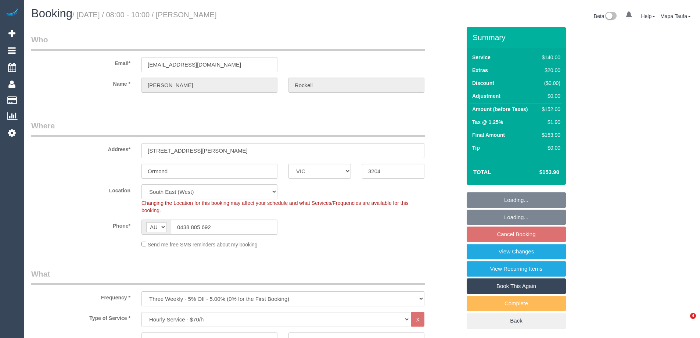
select select "VIC"
select select "number:27"
select select "number:14"
select select "number:18"
select select "number:24"
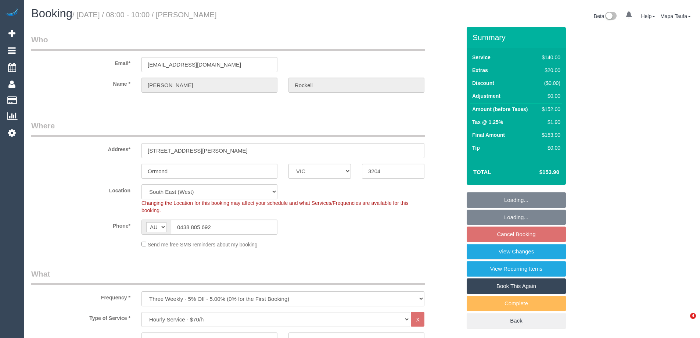
select select "number:34"
select select "number:13"
select select "object:841"
select select "spot2"
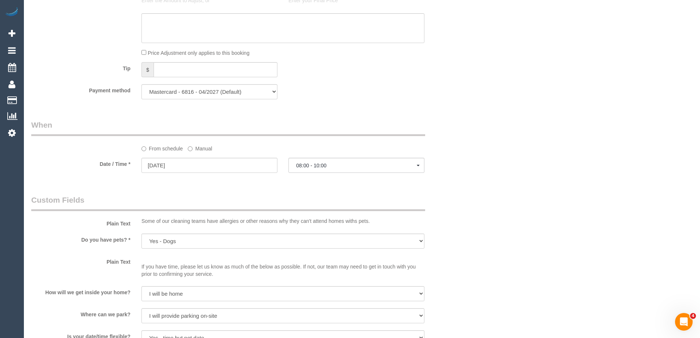
scroll to position [772, 0]
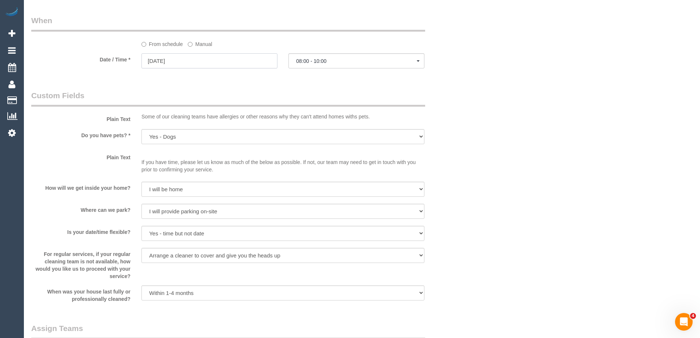
click at [190, 62] on input "[DATE]" at bounding box center [209, 60] width 136 height 15
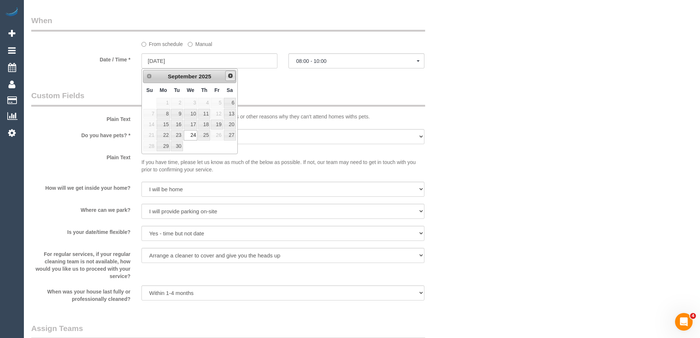
click at [233, 76] on span "Next" at bounding box center [230, 76] width 6 height 6
click at [194, 103] on link "1" at bounding box center [191, 103] width 14 height 10
type input "[DATE]"
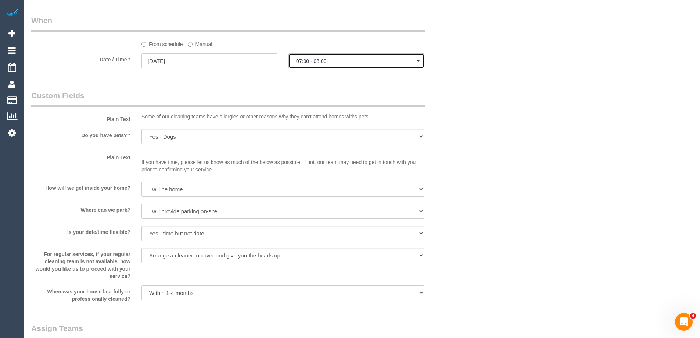
click at [322, 61] on span "07:00 - 08:00" at bounding box center [356, 61] width 121 height 6
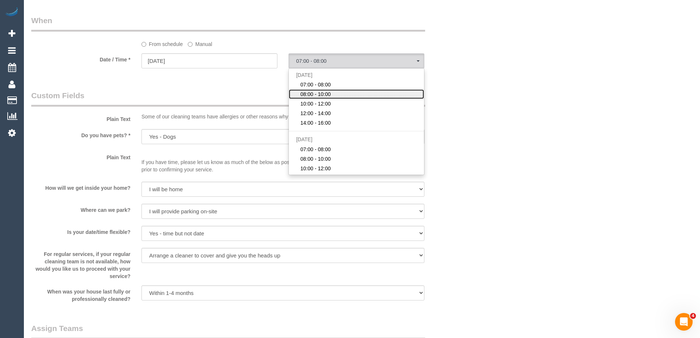
click at [310, 96] on span "08:00 - 10:00" at bounding box center [315, 93] width 30 height 7
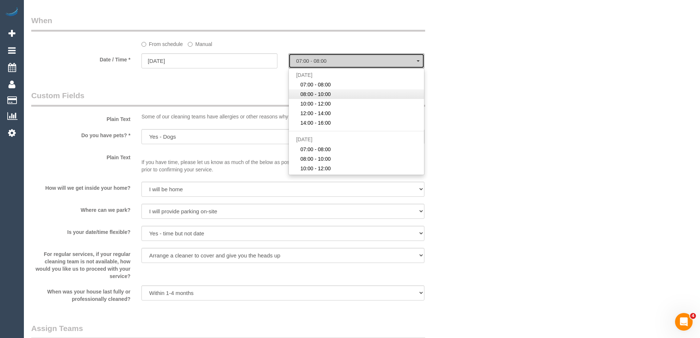
select select "spot19"
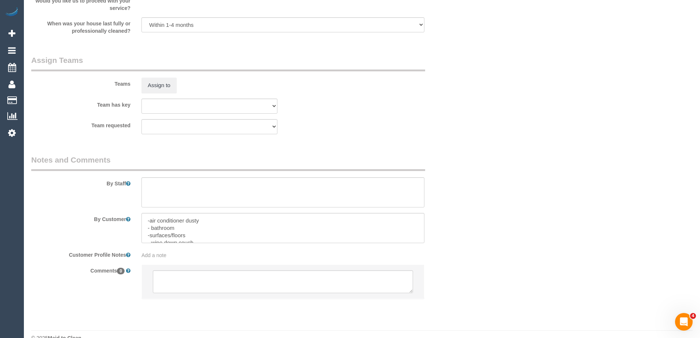
scroll to position [1054, 0]
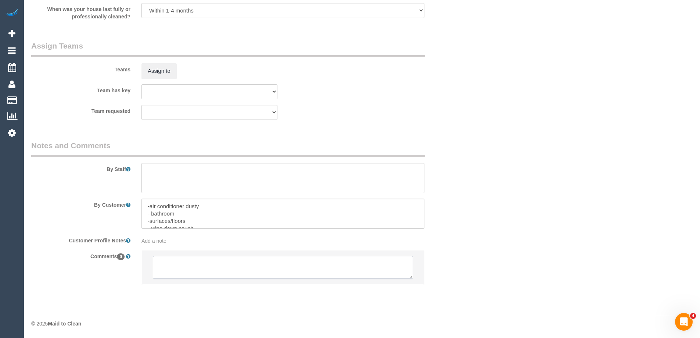
click at [199, 265] on textarea at bounding box center [283, 267] width 260 height 23
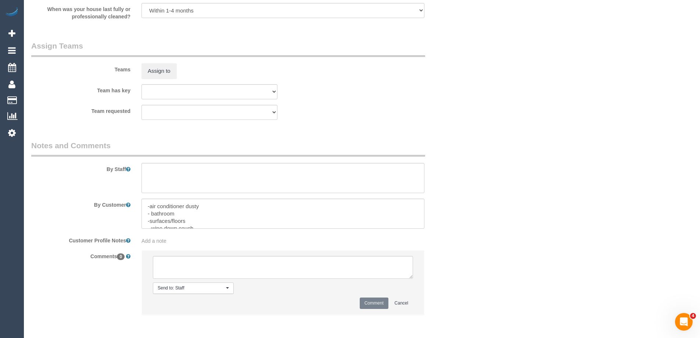
drag, startPoint x: 219, startPoint y: 66, endPoint x: 135, endPoint y: 65, distance: 84.1
click at [137, 67] on div "Assign to" at bounding box center [209, 70] width 147 height 15
drag, startPoint x: 196, startPoint y: 71, endPoint x: 159, endPoint y: 98, distance: 46.0
click at [183, 70] on div "Assign to" at bounding box center [209, 70] width 147 height 15
click at [210, 270] on textarea at bounding box center [283, 267] width 260 height 23
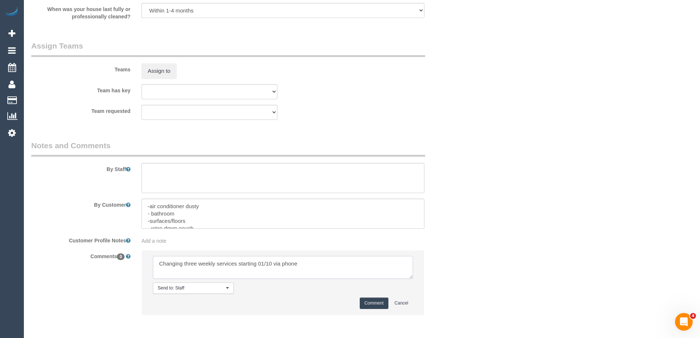
type textarea "Changing three weekly services starting 01/10 via phone"
click at [377, 302] on button "Comment" at bounding box center [374, 302] width 29 height 11
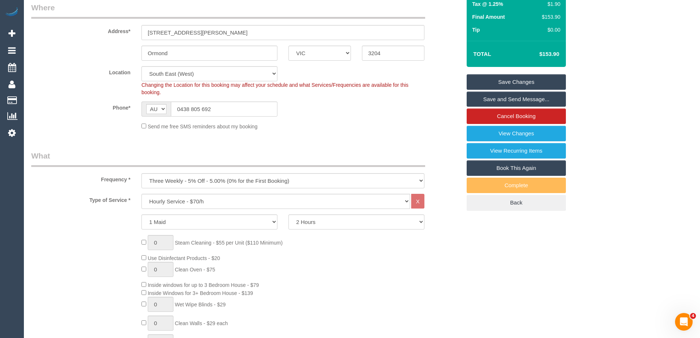
scroll to position [107, 0]
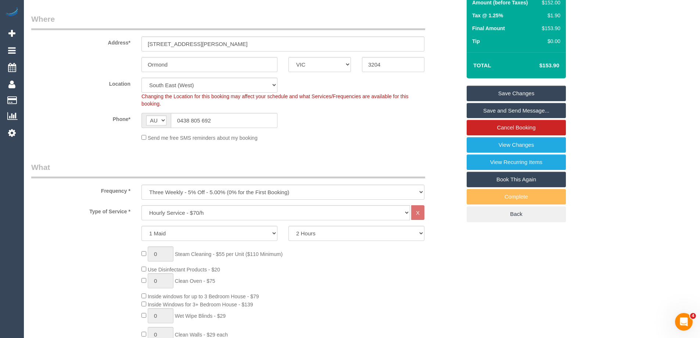
click at [519, 96] on link "Save Changes" at bounding box center [516, 93] width 99 height 15
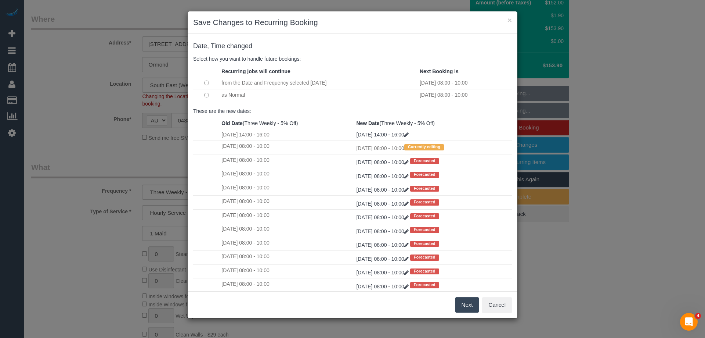
click at [468, 298] on button "Next" at bounding box center [468, 304] width 24 height 15
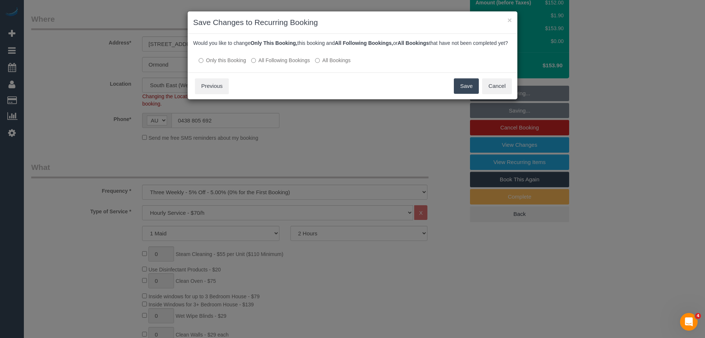
click at [288, 64] on label "All Following Bookings" at bounding box center [280, 60] width 59 height 7
click at [466, 92] on button "Save" at bounding box center [466, 85] width 25 height 15
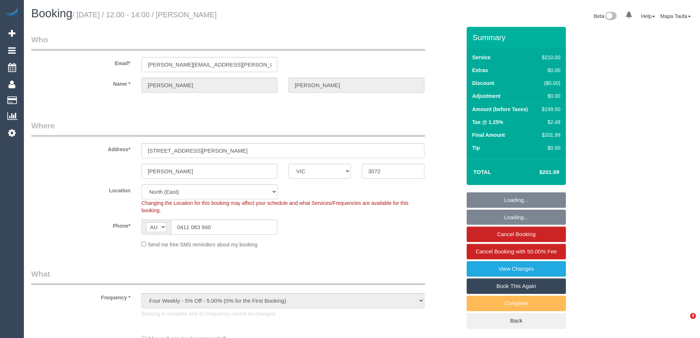
select select "VIC"
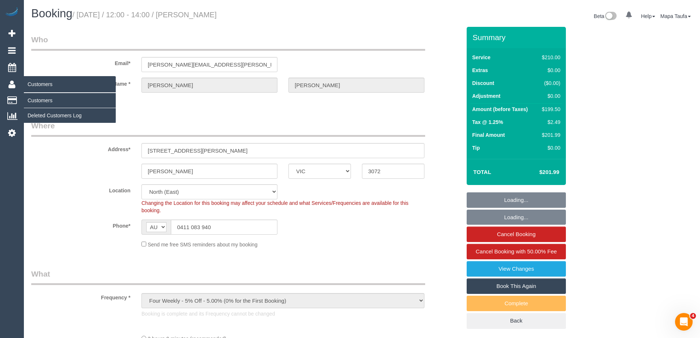
select select "string:stripe-pm_1Rj7RD2GScqysDRVK89Km1do"
select select "180"
select select "spot1"
select select "number:28"
select select "number:14"
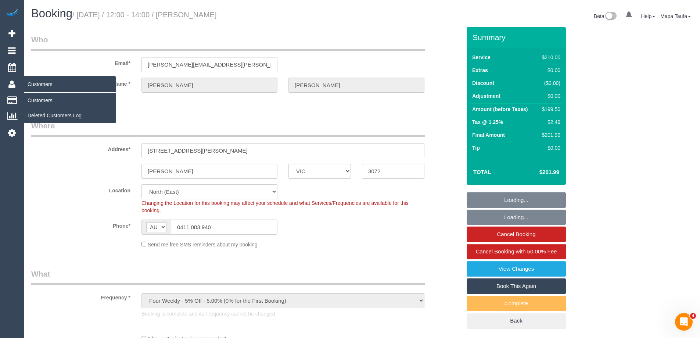
select select "number:19"
select select "number:36"
select select "number:34"
select select "number:26"
select select "object:865"
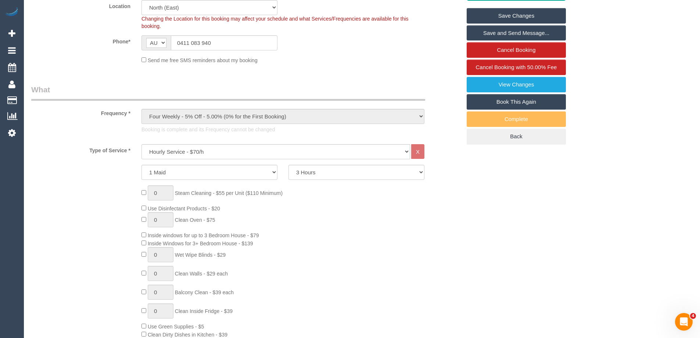
scroll to position [73, 0]
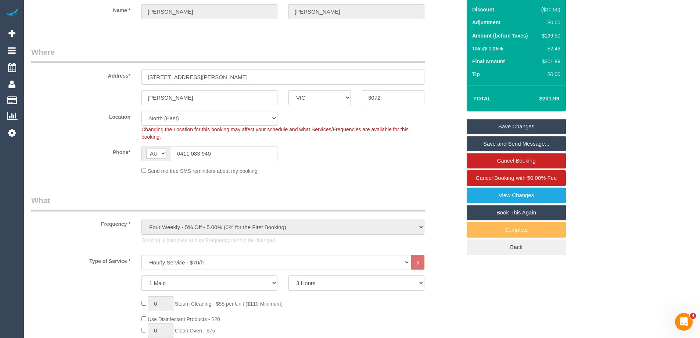
click at [505, 212] on link "Book This Again" at bounding box center [516, 212] width 99 height 15
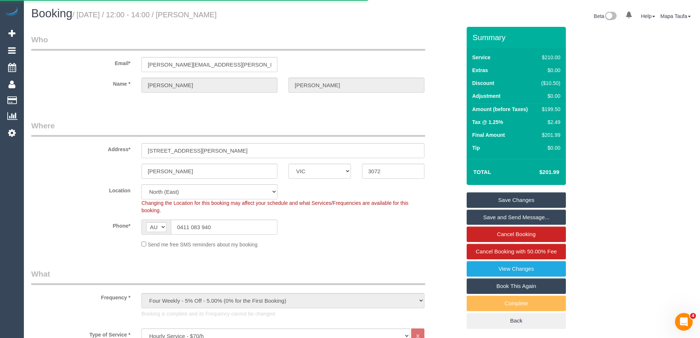
select select "VIC"
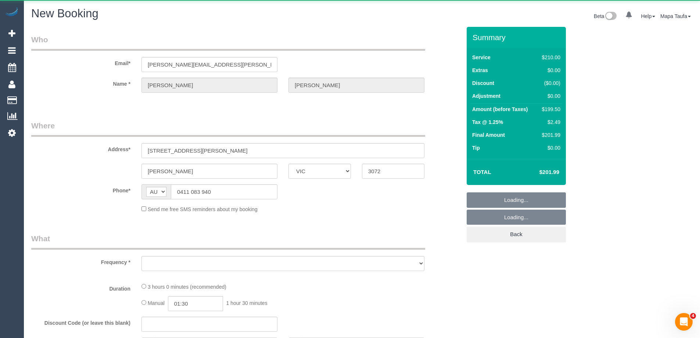
select select "number:28"
select select "number:14"
select select "number:19"
select select "number:36"
select select "number:34"
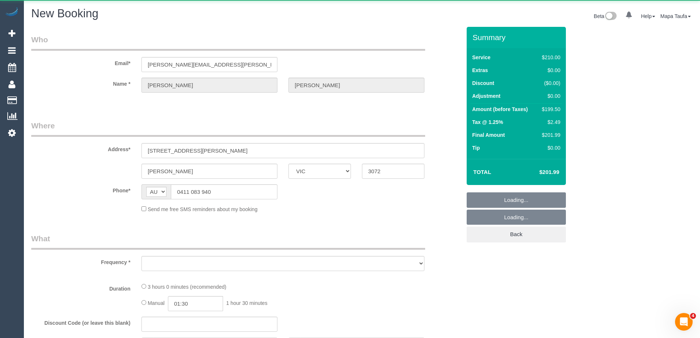
select select "number:26"
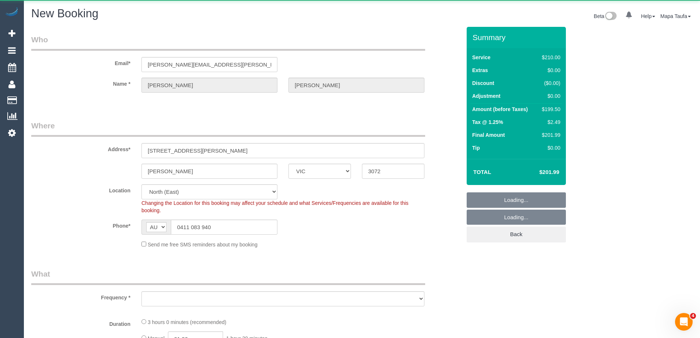
select select "string:stripe-pm_1Rj7RD2GScqysDRVK89Km1do"
select select "object:2447"
select select "180"
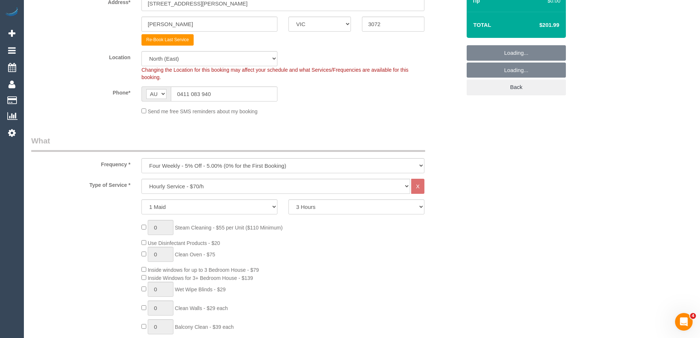
select select "object:3247"
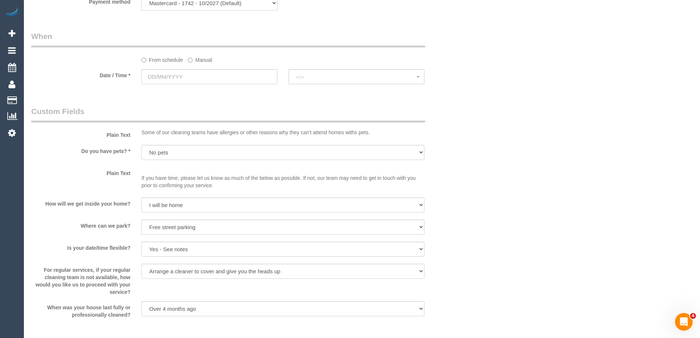
scroll to position [772, 0]
click at [242, 73] on input "text" at bounding box center [209, 74] width 136 height 15
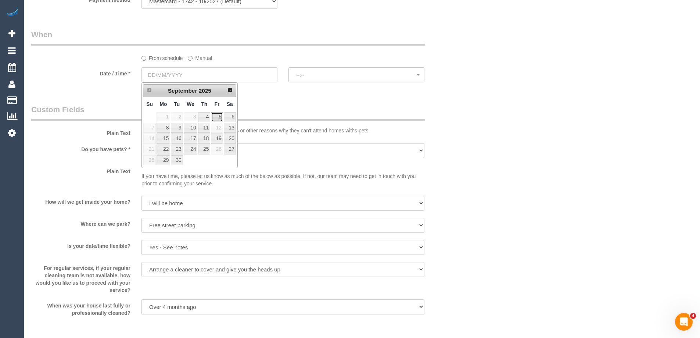
click at [217, 115] on link "5" at bounding box center [217, 117] width 12 height 10
type input "05/09/2025"
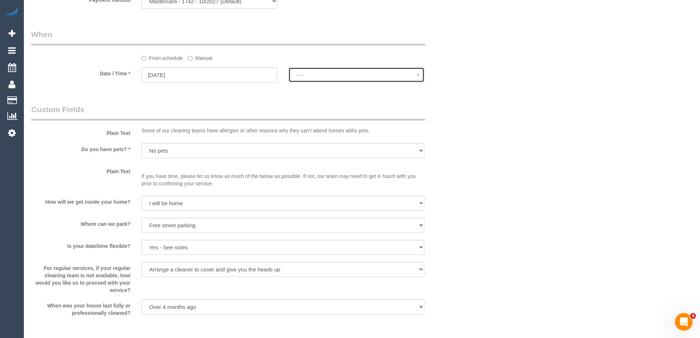
click at [339, 71] on button "--:--" at bounding box center [356, 74] width 136 height 15
select select "spot11"
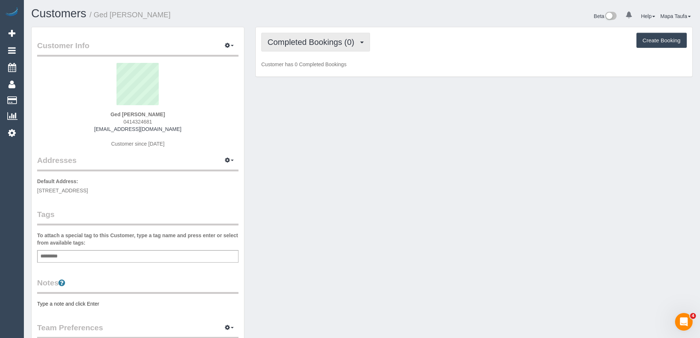
click at [346, 43] on span "Completed Bookings (0)" at bounding box center [312, 41] width 90 height 9
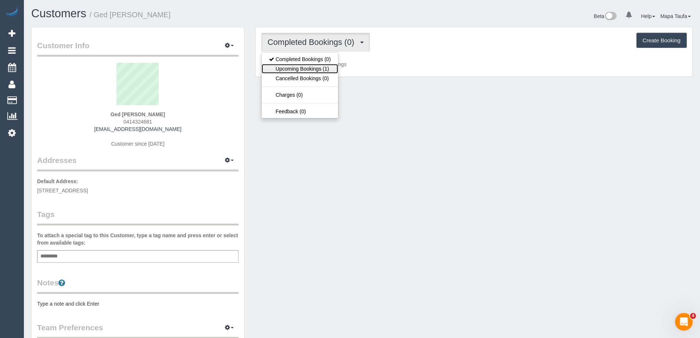
click at [329, 68] on link "Upcoming Bookings (1)" at bounding box center [300, 69] width 76 height 10
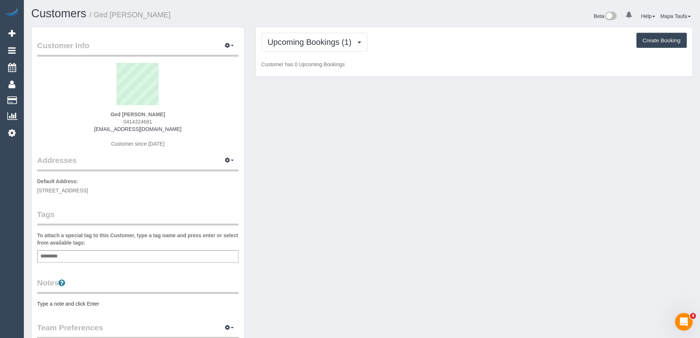
click at [440, 48] on div "Upcoming Bookings (1) Completed Bookings (0) Upcoming Bookings (1) Cancelled Bo…" at bounding box center [473, 42] width 425 height 19
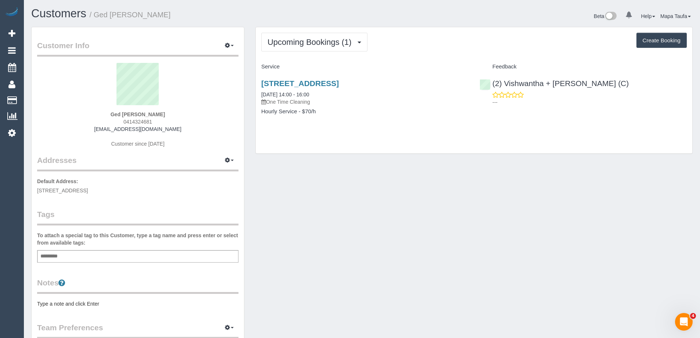
drag, startPoint x: 172, startPoint y: 117, endPoint x: 181, endPoint y: 119, distance: 9.4
click at [181, 119] on div "Ged Unsworth 0414324681 gedu@priorityerp.com Customer since 2025" at bounding box center [137, 109] width 201 height 92
click at [190, 112] on div "Ged Unsworth 0414324681 gedu@priorityerp.com Customer since 2025" at bounding box center [137, 109] width 201 height 92
click at [169, 120] on div "Ged Unsworth 0414324681 gedu@priorityerp.com Customer since 2025" at bounding box center [137, 109] width 201 height 92
drag, startPoint x: 164, startPoint y: 122, endPoint x: 113, endPoint y: 121, distance: 50.7
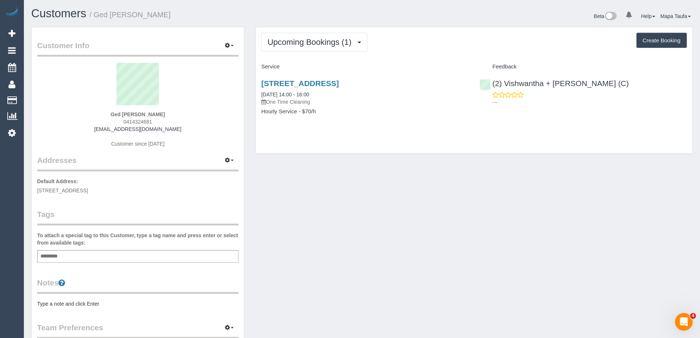
click at [113, 121] on div "Ged Unsworth 0414324681 gedu@priorityerp.com Customer since 2025" at bounding box center [137, 109] width 201 height 92
copy span "0414324681"
click at [328, 46] on span "Upcoming Bookings (1)" at bounding box center [311, 41] width 88 height 9
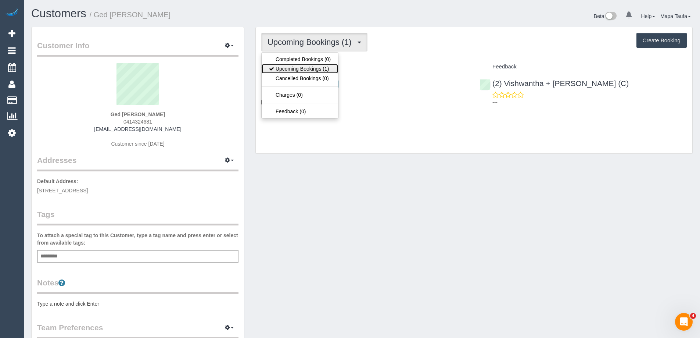
click at [317, 68] on link "Upcoming Bookings (1)" at bounding box center [300, 69] width 76 height 10
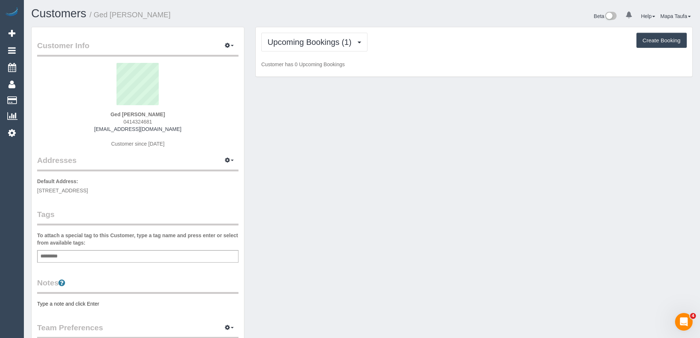
click at [477, 42] on div "Upcoming Bookings (1) Completed Bookings (0) Upcoming Bookings (1) Cancelled Bo…" at bounding box center [473, 42] width 425 height 19
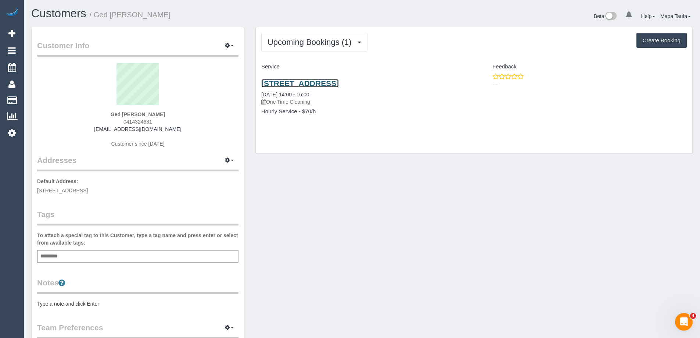
click at [318, 82] on link "10 Lincoln Avenue, Bayswater, VIC 3153" at bounding box center [300, 83] width 78 height 8
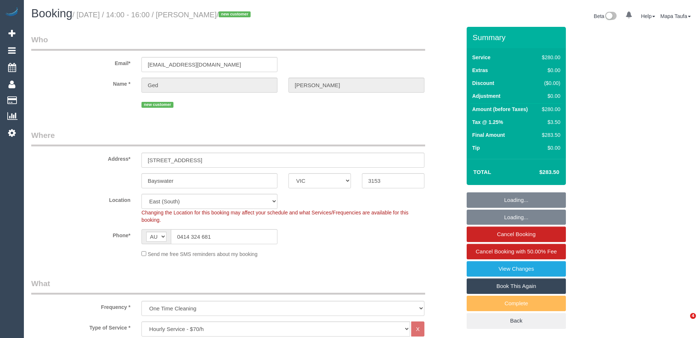
select select "VIC"
select select "2"
select select "spot1"
select select "number:28"
select select "number:14"
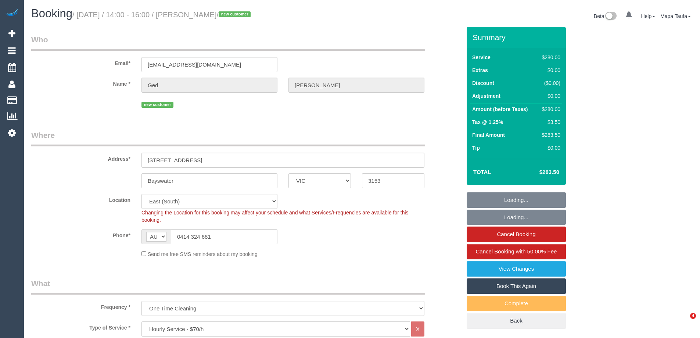
select select "number:19"
select select "number:23"
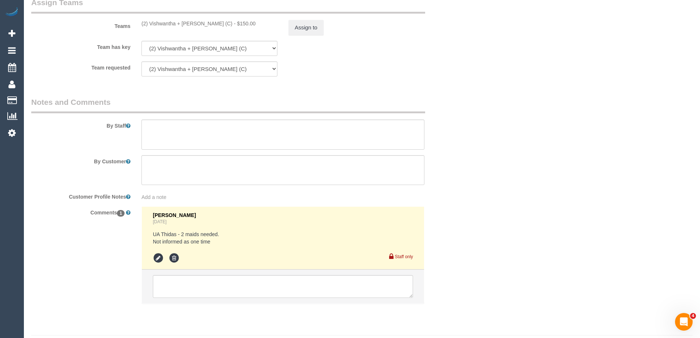
scroll to position [1107, 0]
click at [182, 285] on textarea at bounding box center [283, 285] width 260 height 23
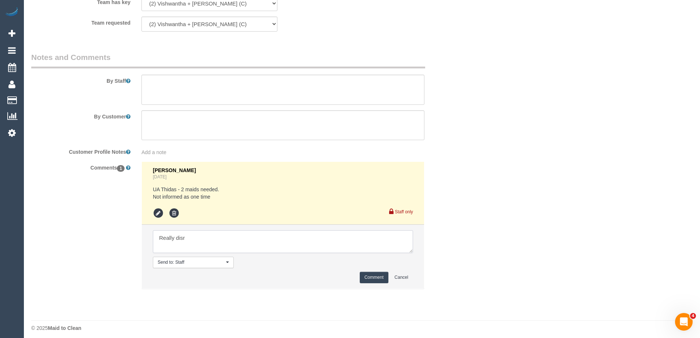
scroll to position [1156, 0]
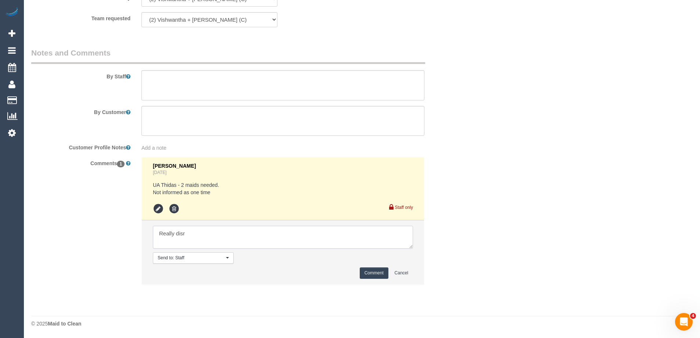
drag, startPoint x: 194, startPoint y: 232, endPoint x: 138, endPoint y: 227, distance: 56.1
click at [138, 227] on div "Bronie Bryant 4 days ago UA Thidas - 2 maids needed. Not informed as one time S…" at bounding box center [283, 224] width 294 height 135
type textarea "5"
click at [260, 235] on textarea at bounding box center [283, 237] width 260 height 23
click at [249, 231] on textarea at bounding box center [283, 237] width 260 height 23
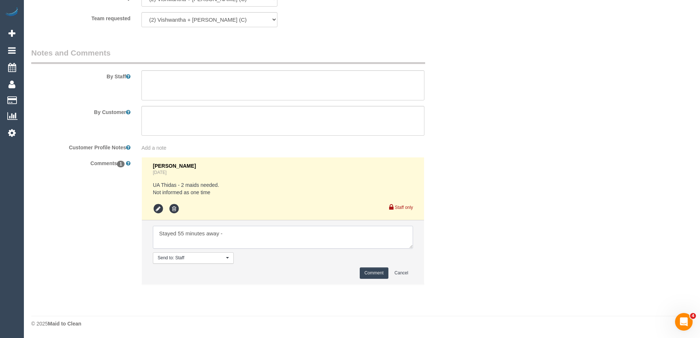
click at [234, 236] on textarea at bounding box center [283, 237] width 260 height 23
click at [211, 233] on textarea at bounding box center [283, 237] width 260 height 23
click at [239, 234] on textarea at bounding box center [283, 237] width 260 height 23
type textarea "Stayed 55 minutes - customer being rude and disrespectful"
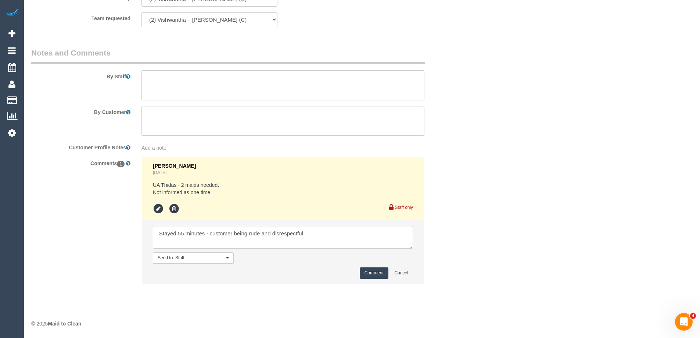
click at [373, 272] on button "Comment" at bounding box center [374, 272] width 29 height 11
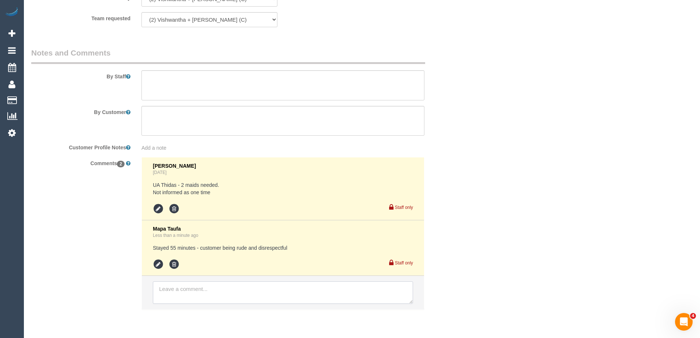
click at [198, 291] on textarea at bounding box center [283, 292] width 260 height 23
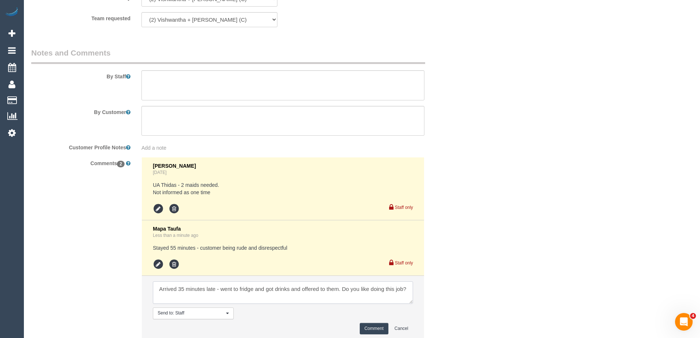
type textarea "Arrived 35 minutes late - went to fridge and got drinks and offered to them. Do…"
click at [376, 329] on button "Comment" at bounding box center [374, 328] width 29 height 11
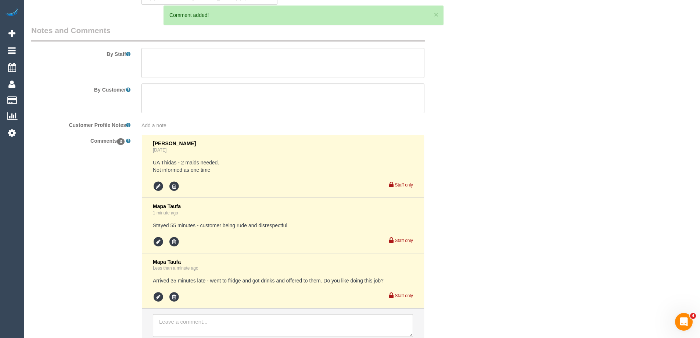
scroll to position [1230, 0]
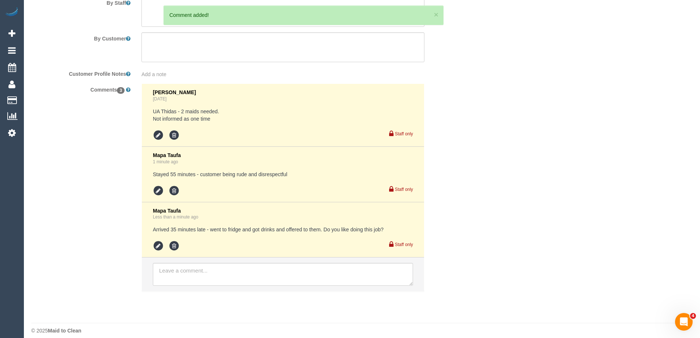
click at [193, 286] on li at bounding box center [283, 274] width 282 height 34
click at [193, 280] on textarea at bounding box center [283, 274] width 260 height 23
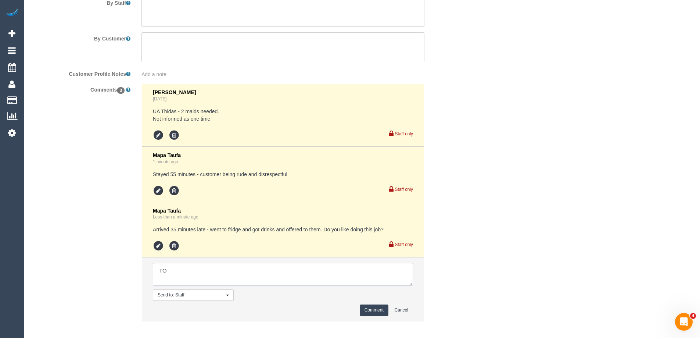
type textarea "T"
click at [300, 271] on textarea at bounding box center [283, 274] width 260 height 23
type textarea "Took the day off - tomorrow afternoon -"
click at [277, 260] on li "Send to: Staff Nothing selected Send to: Staff Send to: Customer Send to: Team …" at bounding box center [283, 289] width 282 height 64
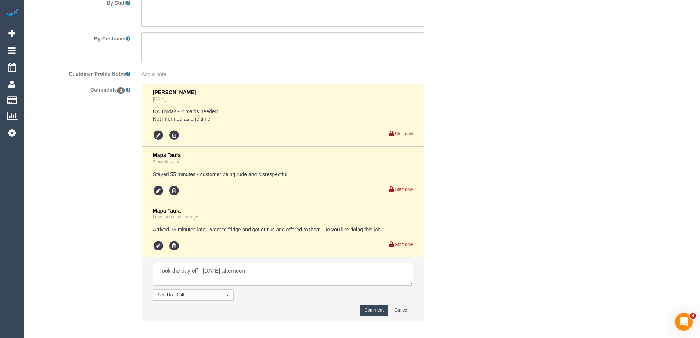
click at [278, 271] on textarea at bounding box center [283, 274] width 260 height 23
click at [249, 139] on ul at bounding box center [283, 135] width 260 height 11
click at [183, 173] on pre "Stayed 55 minutes - customer being rude and disrespectful" at bounding box center [283, 173] width 260 height 7
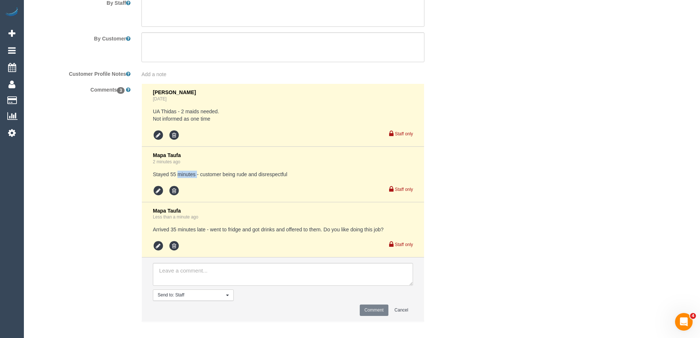
click at [183, 173] on pre "Stayed 55 minutes - customer being rude and disrespectful" at bounding box center [283, 173] width 260 height 7
copy div "Stayed 55 minutes - customer being rude and disrespectful"
click at [174, 192] on icon at bounding box center [174, 190] width 11 height 11
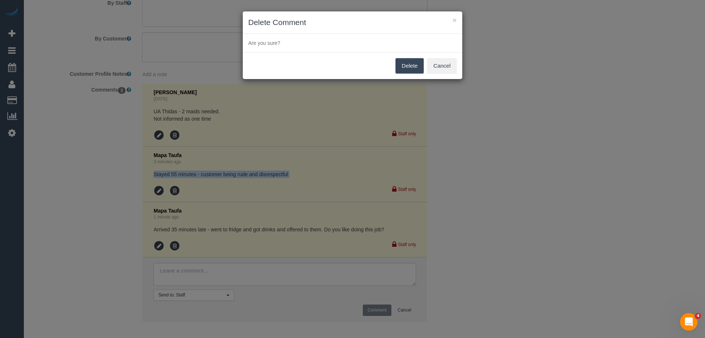
click at [410, 67] on button "Delete" at bounding box center [410, 65] width 28 height 15
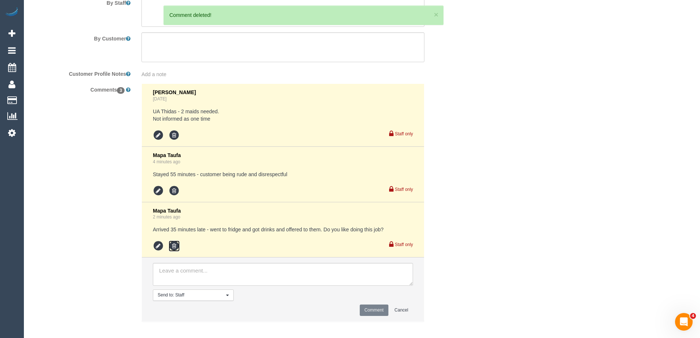
click at [174, 243] on icon at bounding box center [174, 245] width 11 height 11
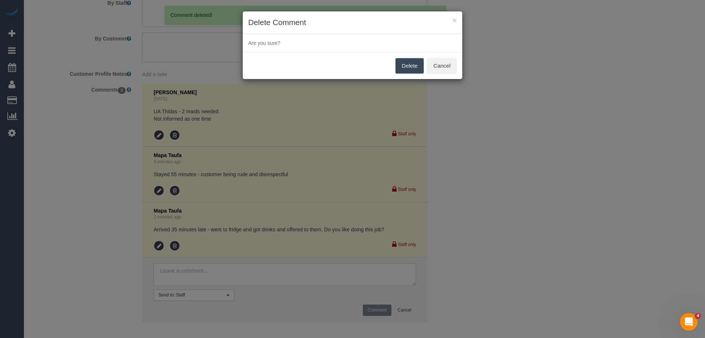
click at [406, 68] on button "Delete" at bounding box center [410, 65] width 28 height 15
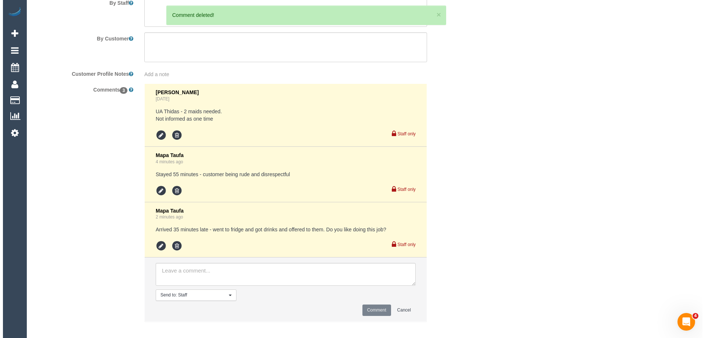
scroll to position [1212, 0]
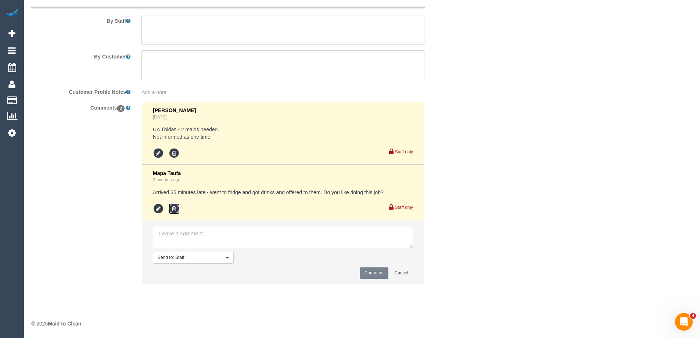
click at [173, 209] on icon at bounding box center [174, 208] width 11 height 11
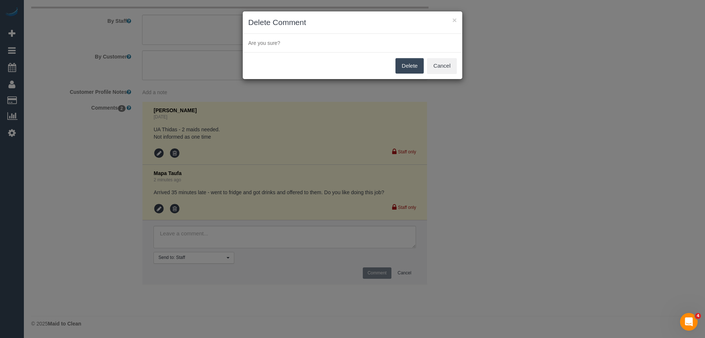
click at [407, 67] on button "Delete" at bounding box center [410, 65] width 28 height 15
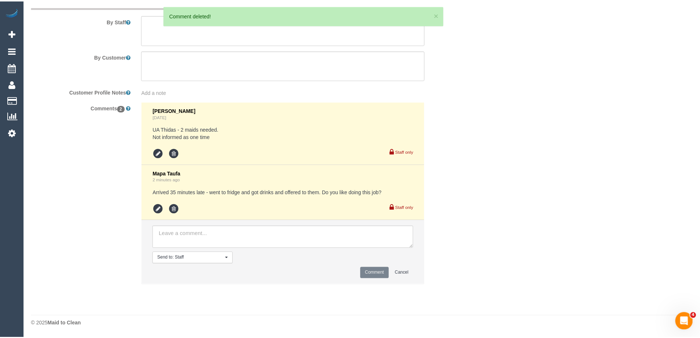
scroll to position [1156, 0]
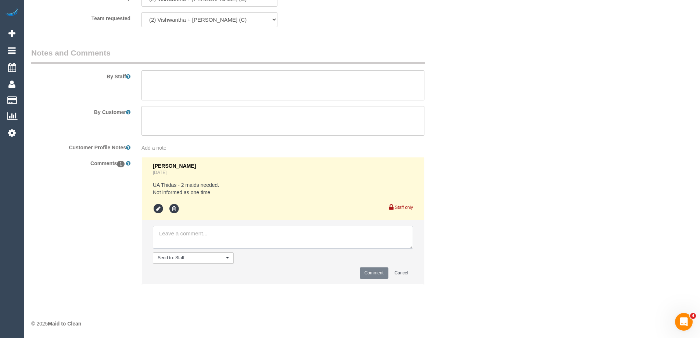
click at [198, 226] on textarea at bounding box center [283, 237] width 260 height 23
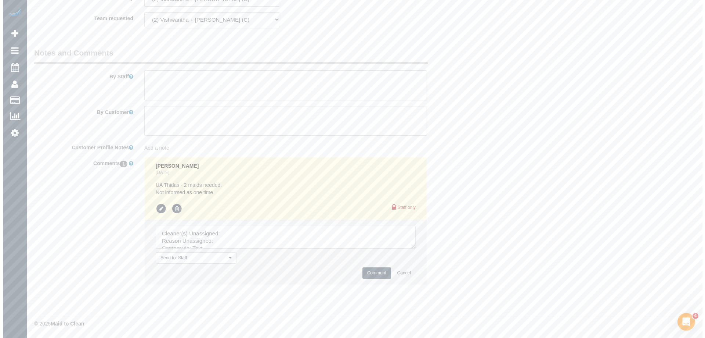
scroll to position [936, 0]
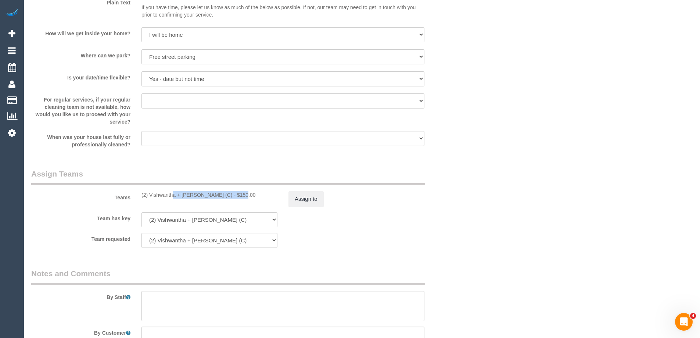
drag, startPoint x: 219, startPoint y: 195, endPoint x: 150, endPoint y: 196, distance: 68.3
click at [150, 196] on div "(2) Vishwantha + Madhushika (C) - $150.00" at bounding box center [209, 194] width 136 height 7
copy div "Vishwantha + Madhushika (C)"
click at [310, 200] on button "Assign to" at bounding box center [305, 198] width 35 height 15
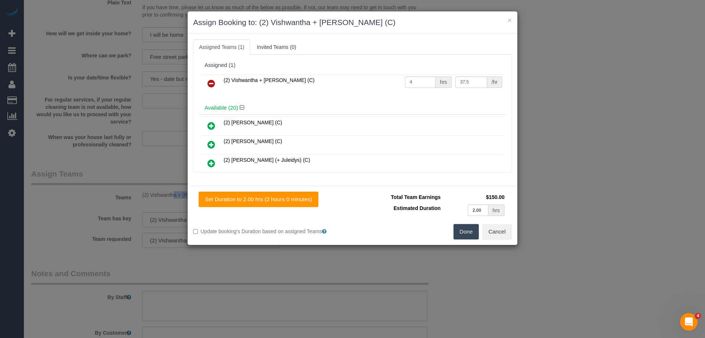
click at [212, 80] on icon at bounding box center [212, 83] width 8 height 9
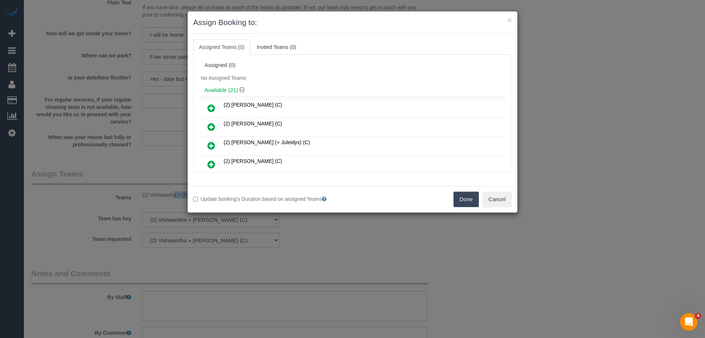
click at [471, 198] on button "Done" at bounding box center [467, 198] width 26 height 15
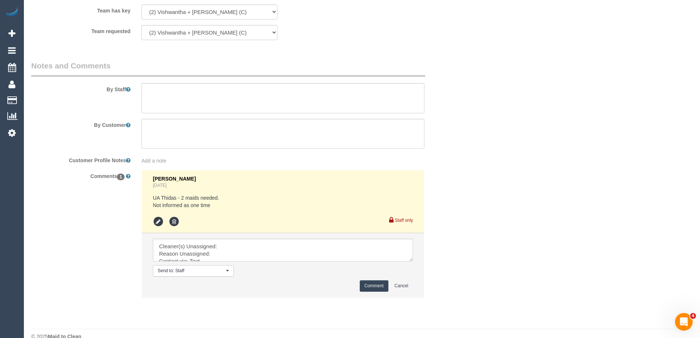
scroll to position [1156, 0]
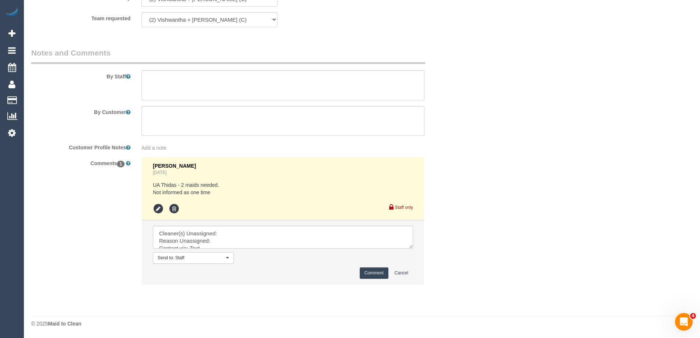
drag, startPoint x: 409, startPoint y: 247, endPoint x: 435, endPoint y: 307, distance: 65.0
click at [413, 248] on textarea at bounding box center [283, 237] width 260 height 23
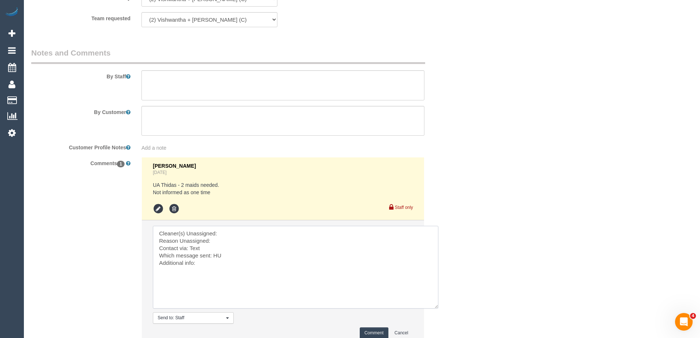
click at [252, 232] on textarea at bounding box center [296, 267] width 286 height 83
paste textarea "Vishwantha + Madhushika (C)"
click at [238, 238] on textarea at bounding box center [296, 267] width 286 height 83
click at [196, 250] on textarea at bounding box center [296, 267] width 286 height 83
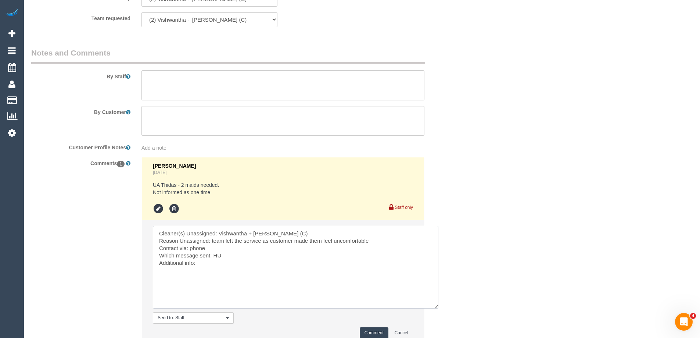
click at [213, 255] on textarea at bounding box center [296, 267] width 286 height 83
click at [213, 266] on textarea at bounding box center [296, 267] width 286 height 83
type textarea "Cleaner(s) Unassigned: Vishwantha + Madhushika (C) Reason Unassigned: team left…"
click at [379, 331] on button "Comment" at bounding box center [374, 332] width 29 height 11
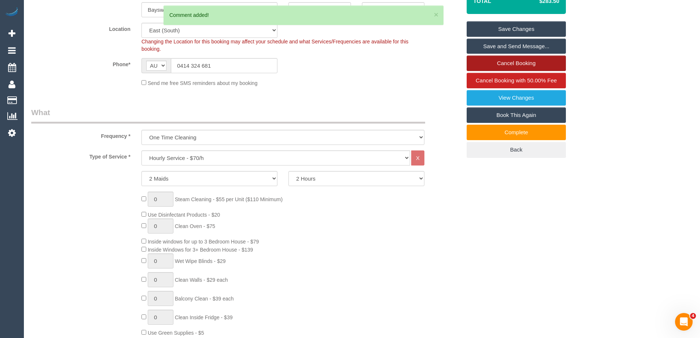
scroll to position [165, 0]
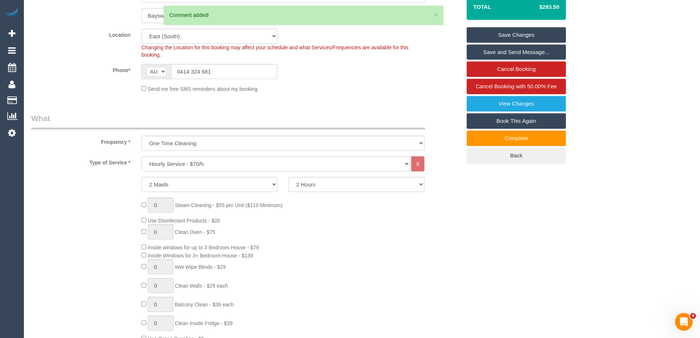
click at [514, 36] on link "Save Changes" at bounding box center [516, 34] width 99 height 15
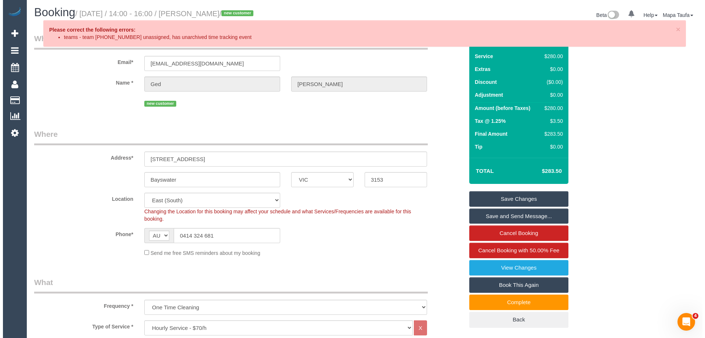
scroll to position [0, 0]
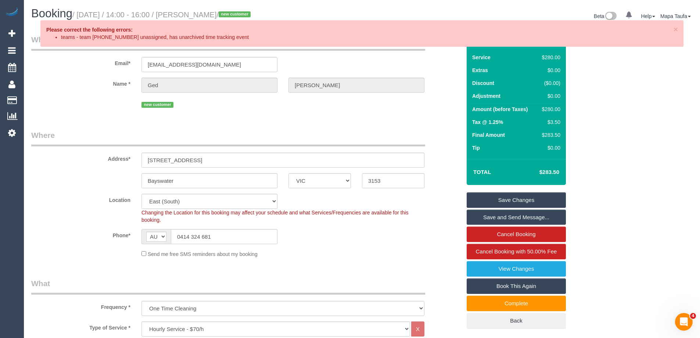
drag, startPoint x: 53, startPoint y: 29, endPoint x: 403, endPoint y: 36, distance: 350.2
click at [333, 37] on div "× Please correct the following errors: teams - team (79712) cannot be unassigne…" at bounding box center [361, 33] width 643 height 26
click at [516, 201] on link "Save Changes" at bounding box center [516, 199] width 99 height 15
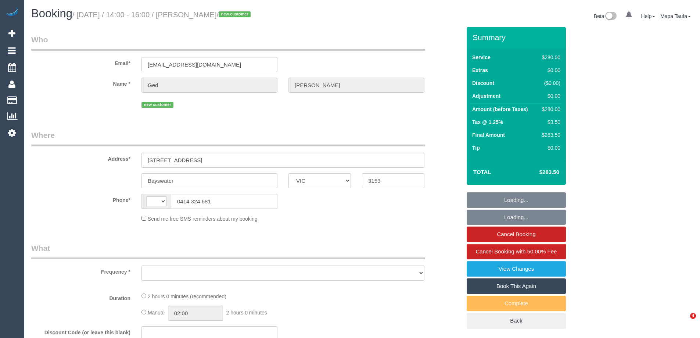
select select "VIC"
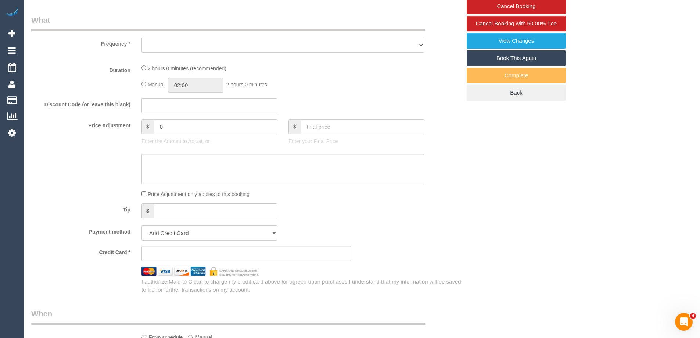
select select "object:288"
select select "string:stripe-pm_1RwgmF2GScqysDRVr4C5FAnF"
select select "2"
select select "number:28"
select select "number:14"
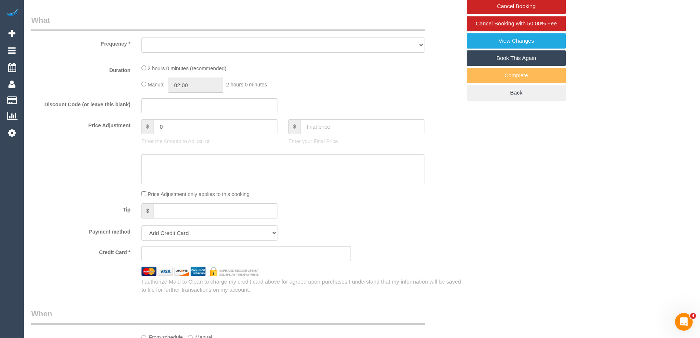
select select "number:19"
select select "number:23"
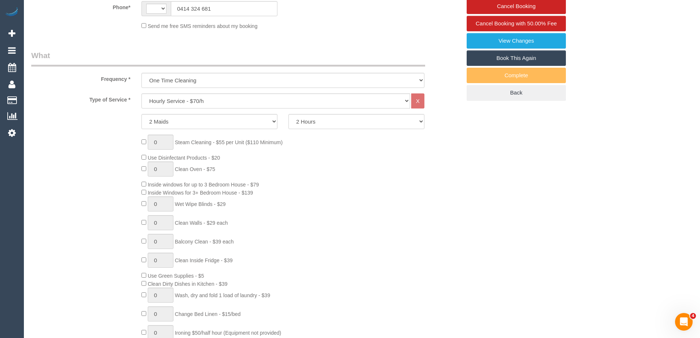
select select "object:891"
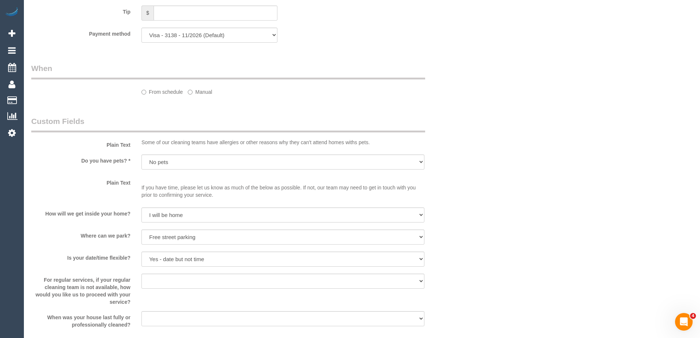
select select "string:AU"
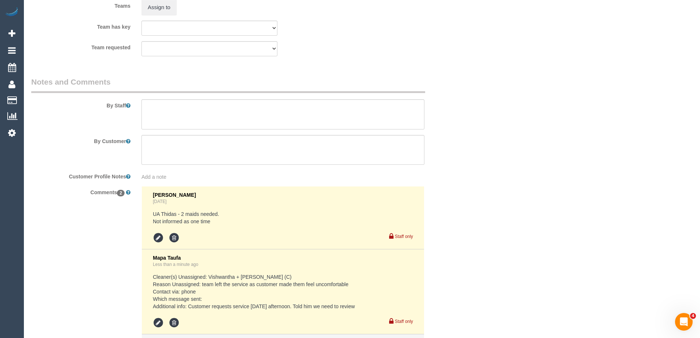
select select "spot1"
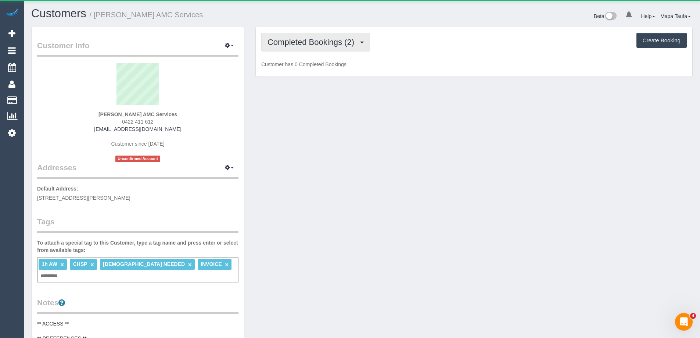
click at [306, 48] on button "Completed Bookings (2)" at bounding box center [315, 42] width 109 height 19
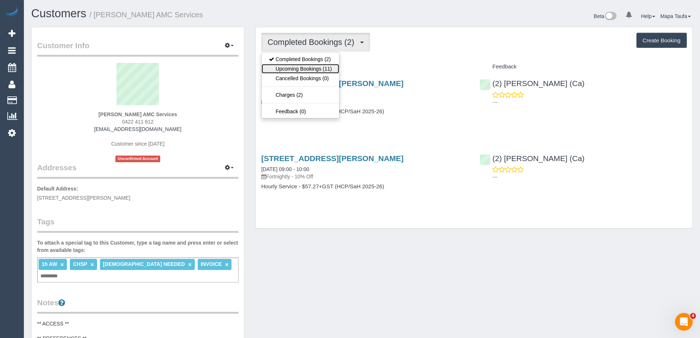
click at [305, 67] on link "Upcoming Bookings (11)" at bounding box center [301, 69] width 78 height 10
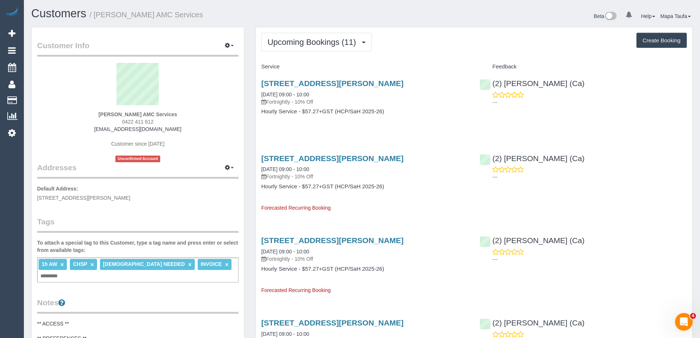
drag, startPoint x: 264, startPoint y: 149, endPoint x: 324, endPoint y: 177, distance: 65.9
click at [324, 177] on div "[STREET_ADDRESS][PERSON_NAME] [DATE] 09:00 - 10:00 Fortnightly - 10% Off Hourly…" at bounding box center [365, 180] width 218 height 64
click at [283, 156] on link "Unit 2, 58 William Street, St Albans, VIC 3021" at bounding box center [332, 158] width 142 height 8
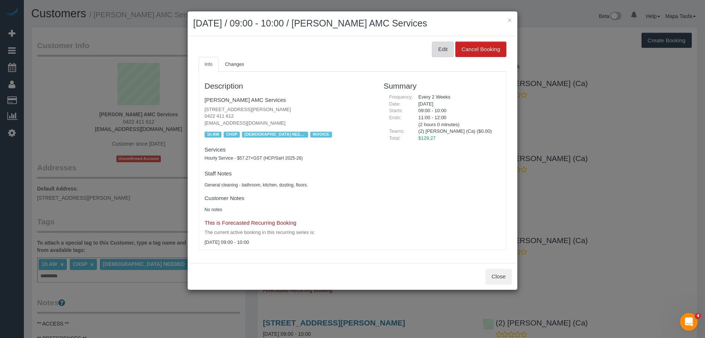
click at [445, 50] on button "Edit" at bounding box center [443, 49] width 22 height 15
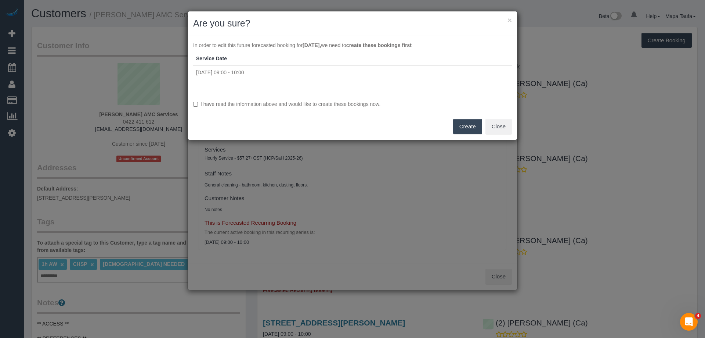
click at [318, 103] on label "I have read the information above and would like to create these bookings now." at bounding box center [352, 103] width 319 height 7
click at [463, 123] on button "Create" at bounding box center [467, 126] width 29 height 15
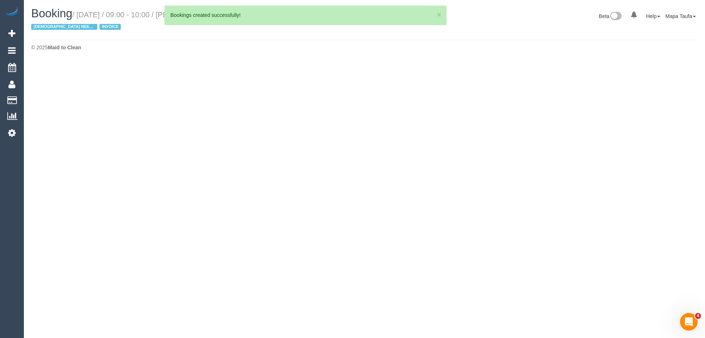
select select "VIC"
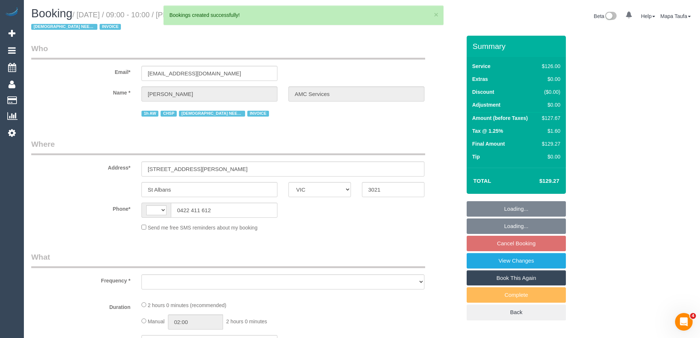
select select "number:28"
select select "number:14"
select select "number:19"
select select "number:25"
select select "number:35"
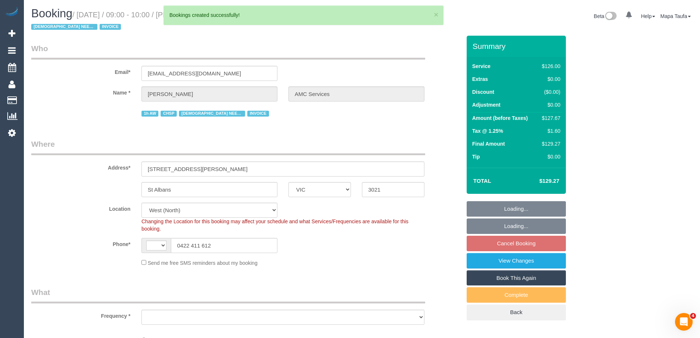
select select "string:AU"
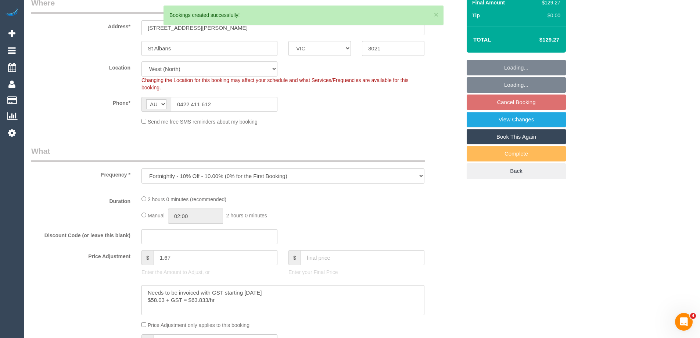
select select "object:1741"
select select "120"
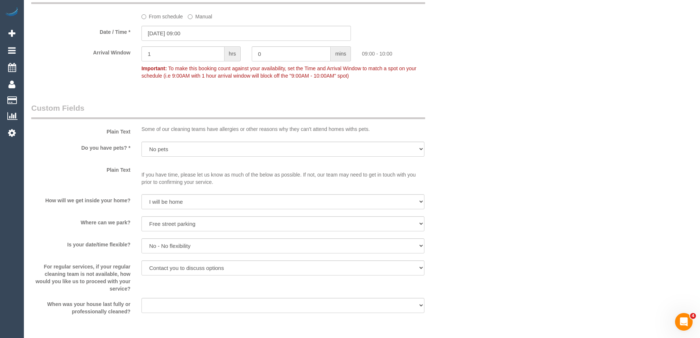
scroll to position [588, 0]
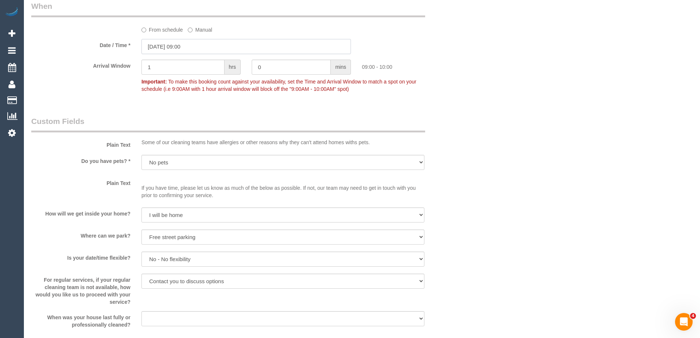
click at [195, 48] on input "26/09/2025 09:00" at bounding box center [245, 46] width 209 height 15
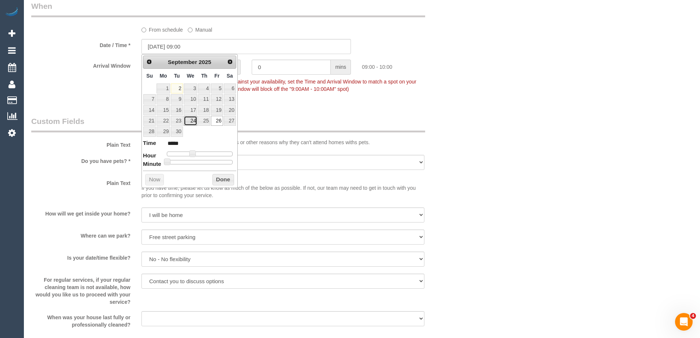
click at [195, 123] on link "24" at bounding box center [191, 121] width 14 height 10
type input "24/09/2025 09:00"
click at [220, 178] on button "Done" at bounding box center [223, 180] width 22 height 12
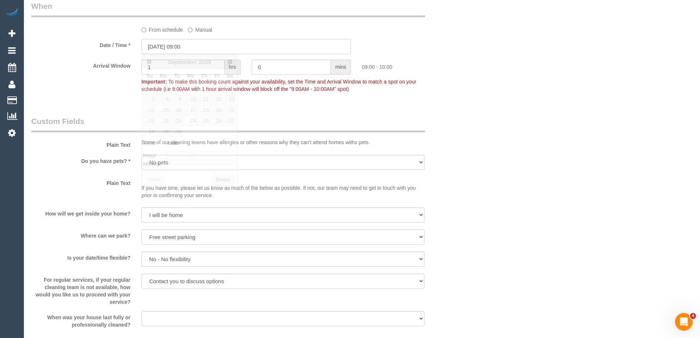
click at [191, 45] on input "24/09/2025 09:00" at bounding box center [245, 46] width 209 height 15
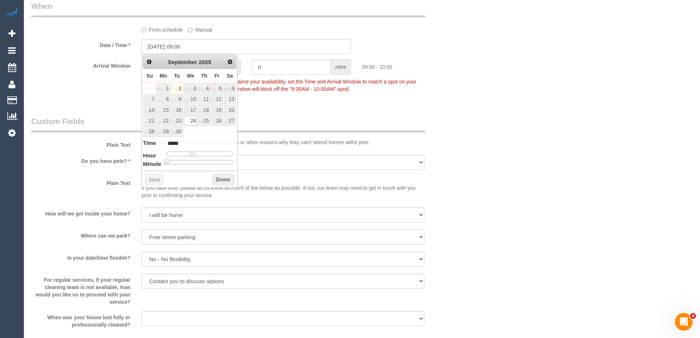
click at [517, 138] on div "Who Email* ljubicia.amcservices@fake.com Name * Ljubica Tasevska AMC Services 1…" at bounding box center [361, 87] width 661 height 1279
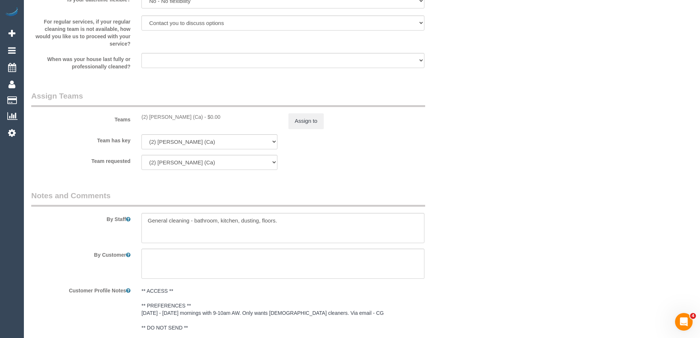
scroll to position [845, 0]
drag, startPoint x: 181, startPoint y: 118, endPoint x: 150, endPoint y: 118, distance: 31.2
click at [150, 118] on div "(2) Aisha Houssenali (Ca) - $0.00" at bounding box center [209, 117] width 136 height 7
copy div "Aisha Houssenali (Ca)"
click at [315, 122] on button "Assign to" at bounding box center [305, 121] width 35 height 15
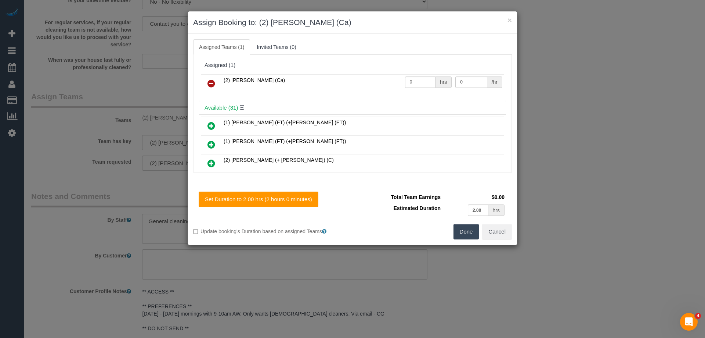
click at [216, 84] on link at bounding box center [211, 83] width 17 height 15
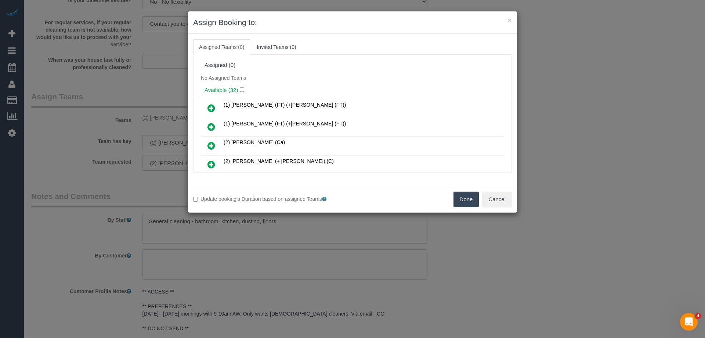
click at [474, 197] on button "Done" at bounding box center [467, 198] width 26 height 15
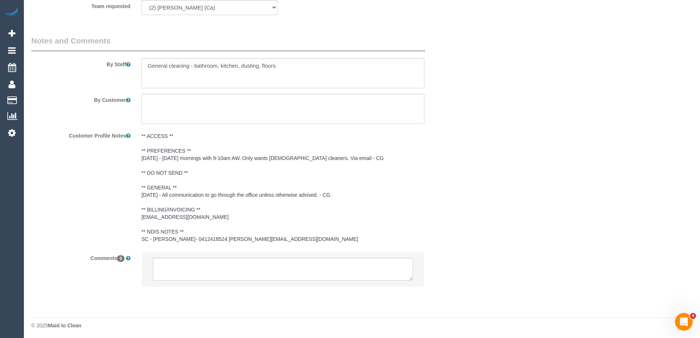
scroll to position [1002, 0]
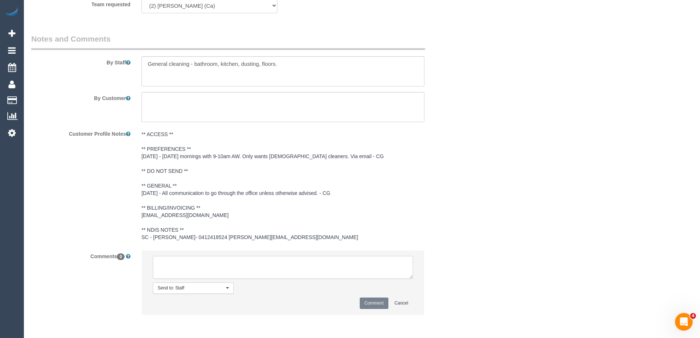
click at [189, 258] on textarea at bounding box center [283, 267] width 260 height 23
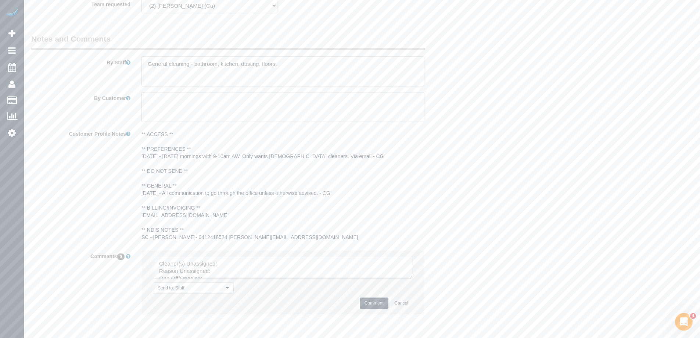
drag, startPoint x: 410, startPoint y: 275, endPoint x: 453, endPoint y: 337, distance: 74.9
click at [413, 279] on textarea at bounding box center [283, 267] width 260 height 23
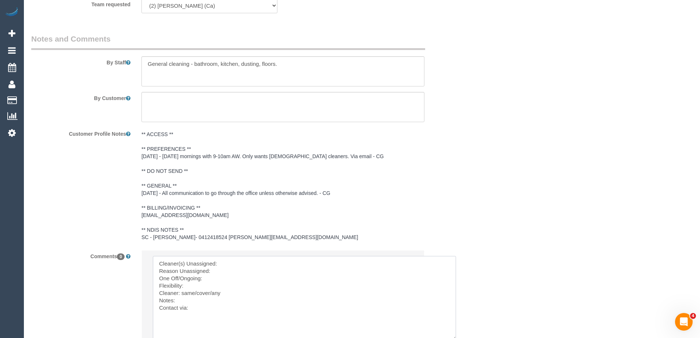
click at [238, 261] on textarea at bounding box center [304, 298] width 303 height 84
paste textarea "Aisha Houssenali (Ca)"
click at [236, 271] on textarea at bounding box center [304, 298] width 303 height 84
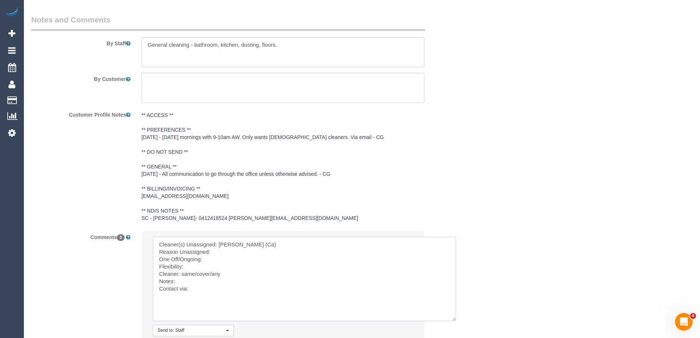
scroll to position [1039, 0]
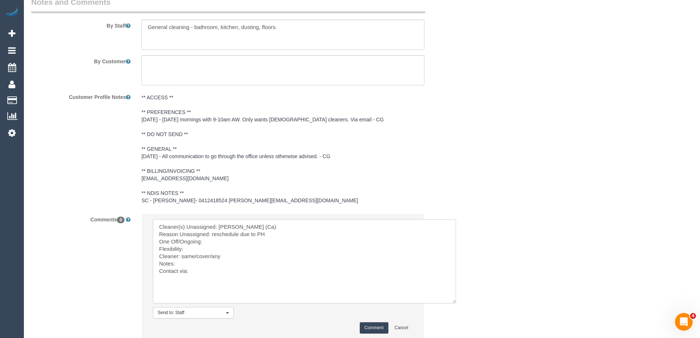
click at [228, 241] on textarea at bounding box center [304, 261] width 303 height 84
click at [197, 247] on textarea at bounding box center [304, 261] width 303 height 84
drag, startPoint x: 210, startPoint y: 256, endPoint x: 182, endPoint y: 258, distance: 28.0
click at [182, 258] on textarea at bounding box center [304, 261] width 303 height 84
click at [203, 274] on textarea at bounding box center [304, 261] width 303 height 84
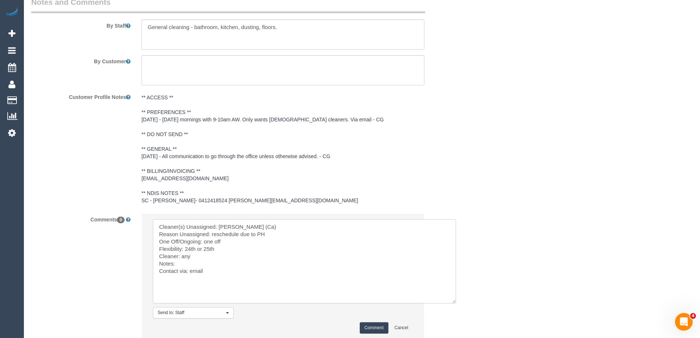
type textarea "Cleaner(s) Unassigned: Aisha Houssenali (Ca) Reason Unassigned: reschedule due …"
click at [373, 326] on button "Comment" at bounding box center [374, 327] width 29 height 11
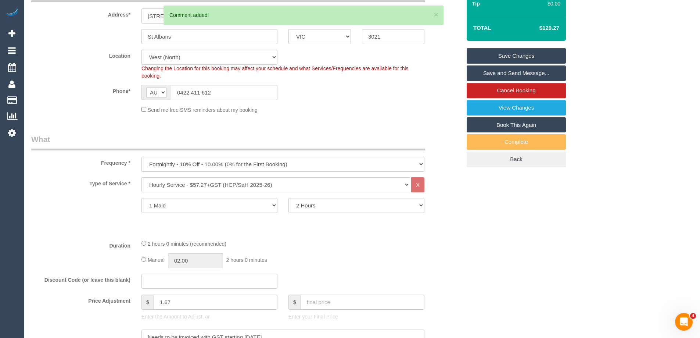
scroll to position [95, 0]
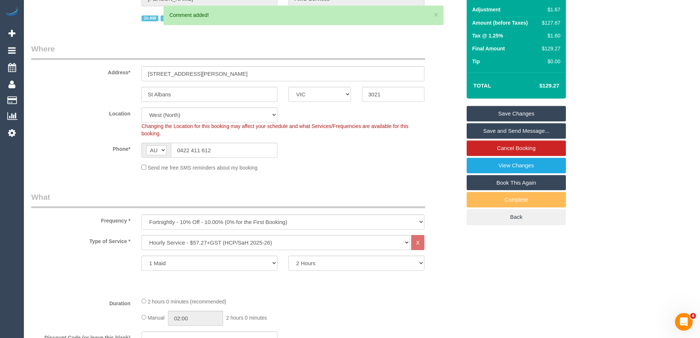
click at [499, 112] on link "Save Changes" at bounding box center [516, 113] width 99 height 15
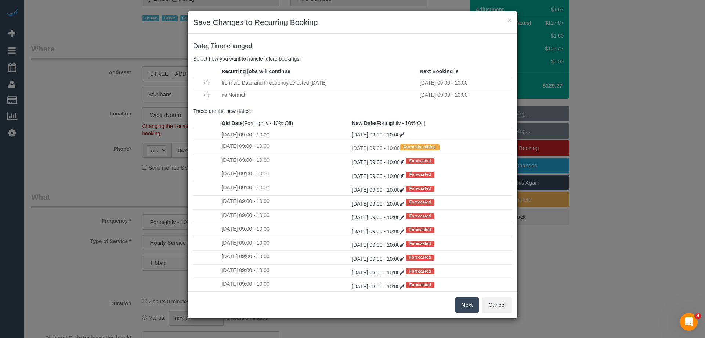
click at [461, 304] on button "Next" at bounding box center [468, 304] width 24 height 15
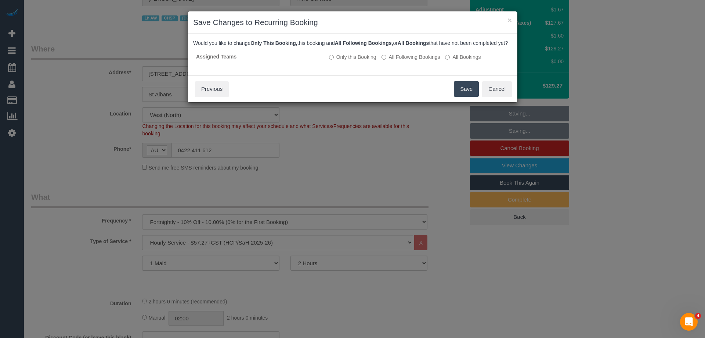
click at [461, 97] on button "Save" at bounding box center [466, 88] width 25 height 15
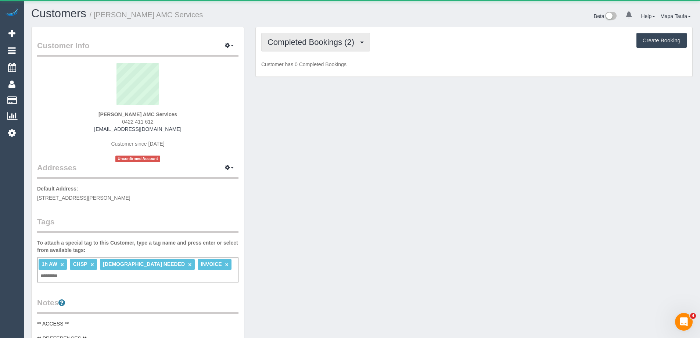
click at [319, 46] on span "Completed Bookings (2)" at bounding box center [312, 41] width 90 height 9
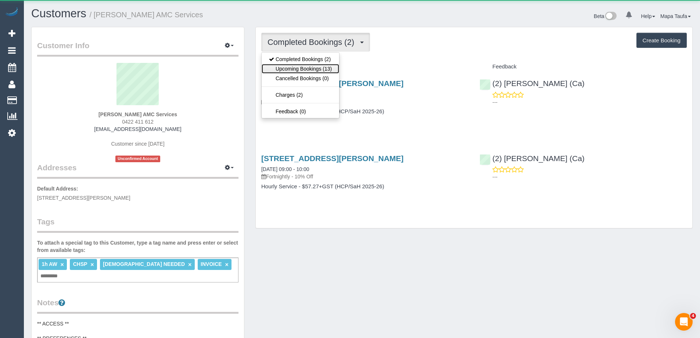
click at [324, 71] on link "Upcoming Bookings (13)" at bounding box center [301, 69] width 78 height 10
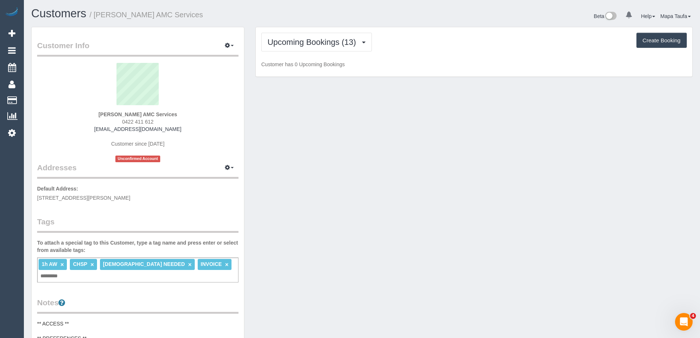
click at [444, 44] on div "Upcoming Bookings (13) Completed Bookings (2) Upcoming Bookings (13) Cancelled …" at bounding box center [473, 42] width 425 height 19
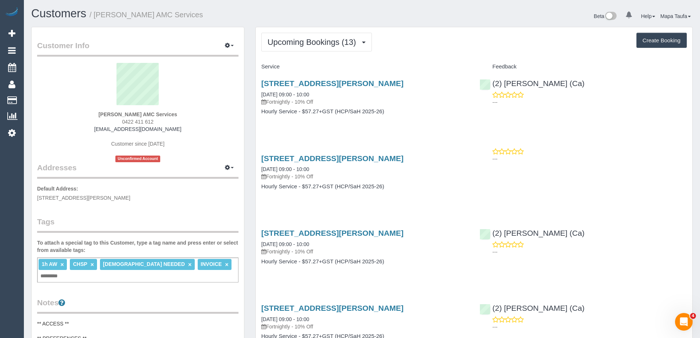
drag, startPoint x: 259, startPoint y: 147, endPoint x: 421, endPoint y: 174, distance: 164.5
click at [421, 174] on div "Unit 2, 58 William Street, St Albans, VIC 3021 24/09/2025 09:00 - 10:00 Fortnig…" at bounding box center [365, 176] width 218 height 57
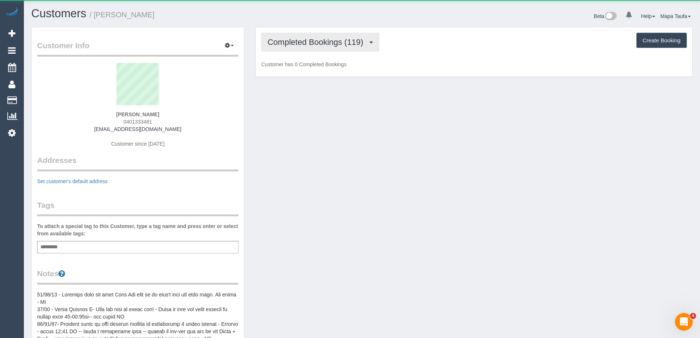
click at [307, 49] on button "Completed Bookings (119)" at bounding box center [320, 42] width 118 height 19
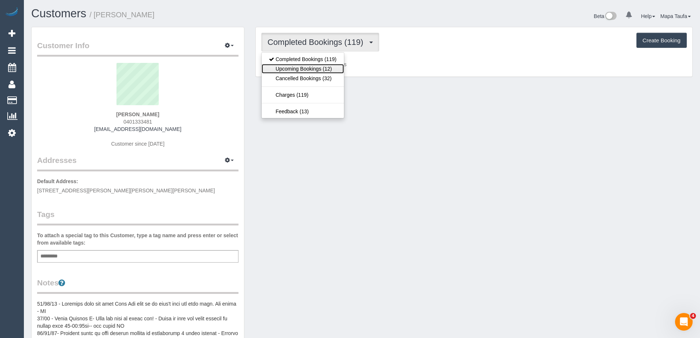
click at [312, 67] on link "Upcoming Bookings (12)" at bounding box center [303, 69] width 82 height 10
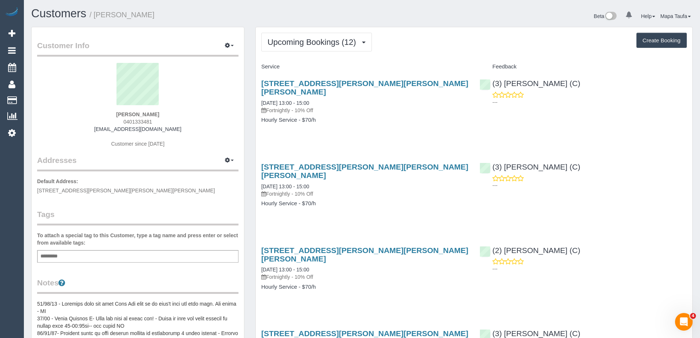
click at [295, 17] on h1 "Customers / Leanne Gazzard" at bounding box center [193, 13] width 325 height 12
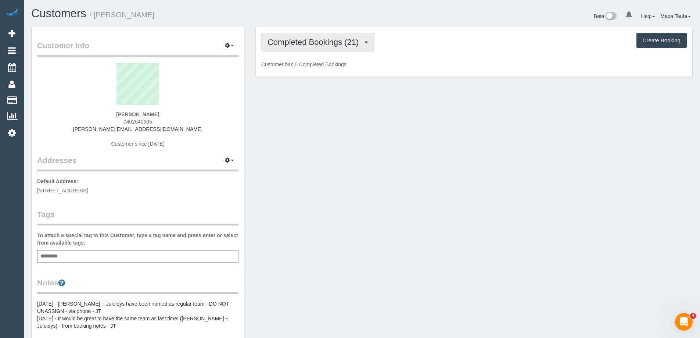
click at [295, 40] on span "Completed Bookings (21)" at bounding box center [314, 41] width 95 height 9
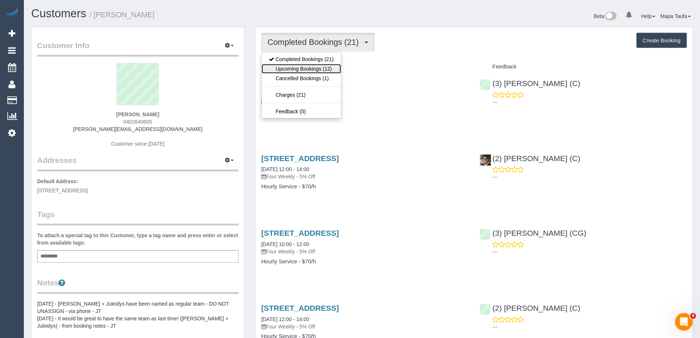
click at [302, 68] on link "Upcoming Bookings (12)" at bounding box center [301, 69] width 79 height 10
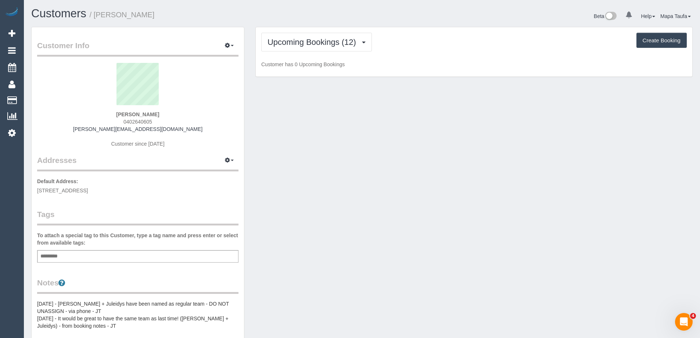
click at [266, 21] on div "Customers / [PERSON_NAME]" at bounding box center [194, 15] width 336 height 16
